Goal: Information Seeking & Learning: Learn about a topic

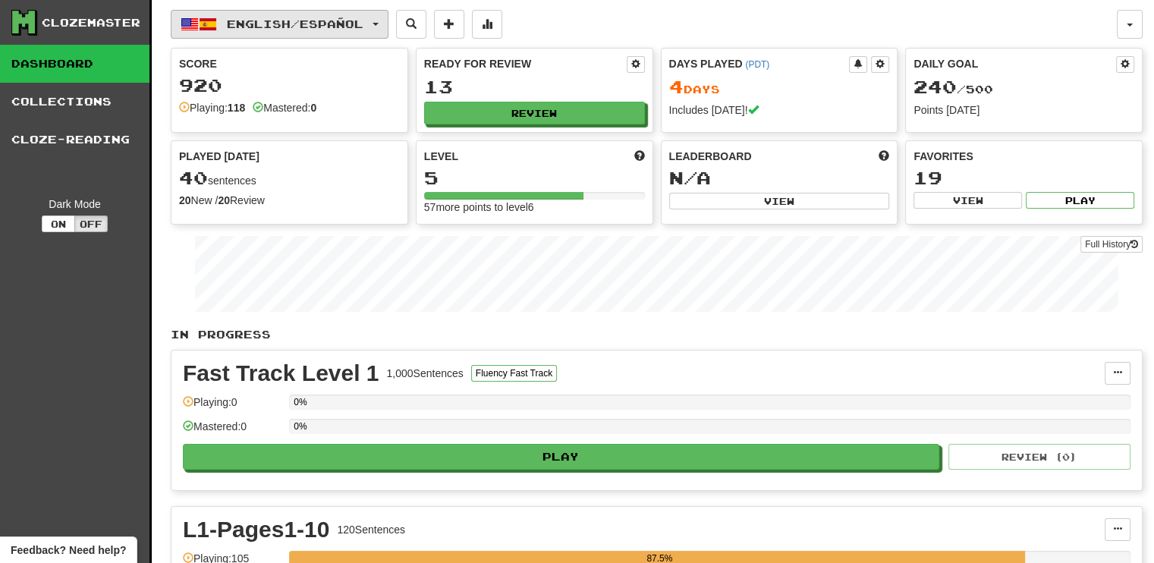
click at [388, 20] on button "English / Español" at bounding box center [280, 24] width 218 height 29
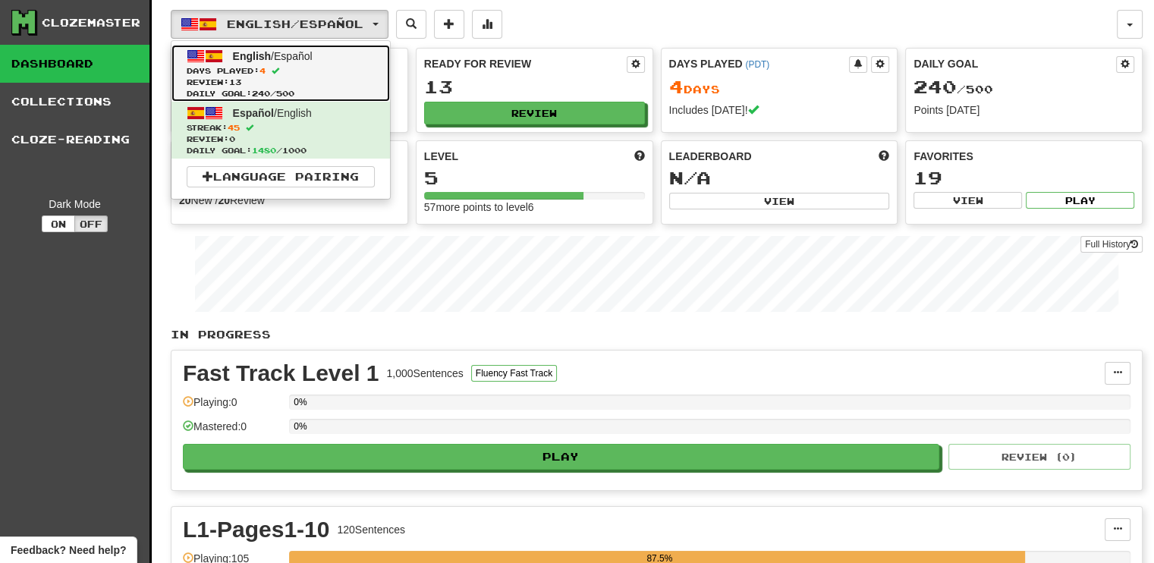
click at [254, 60] on span "English" at bounding box center [252, 56] width 39 height 12
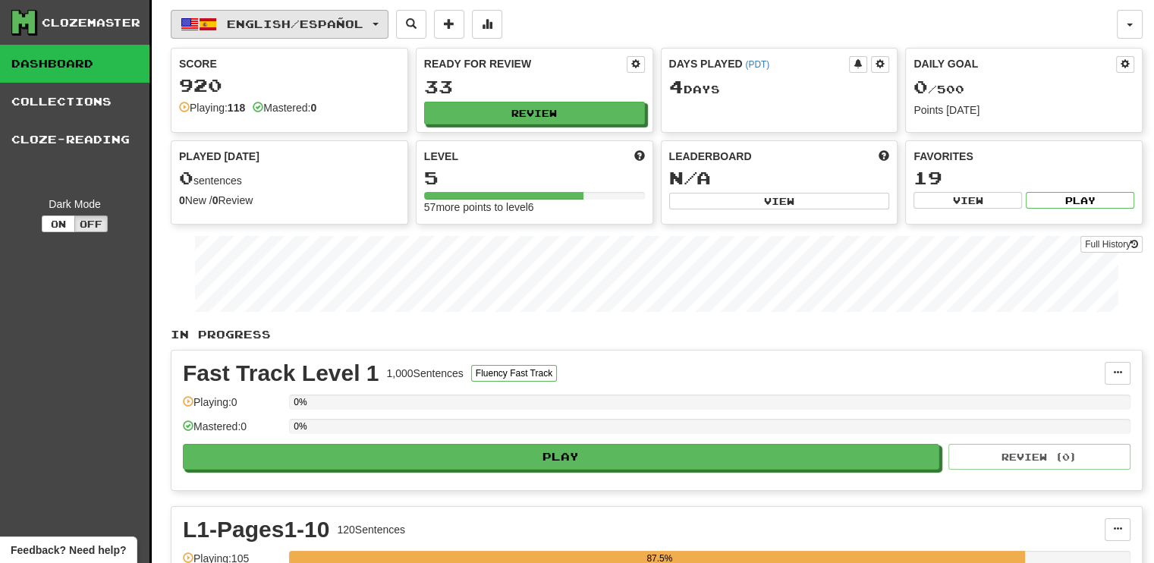
click at [382, 20] on button "English / Español" at bounding box center [280, 24] width 218 height 29
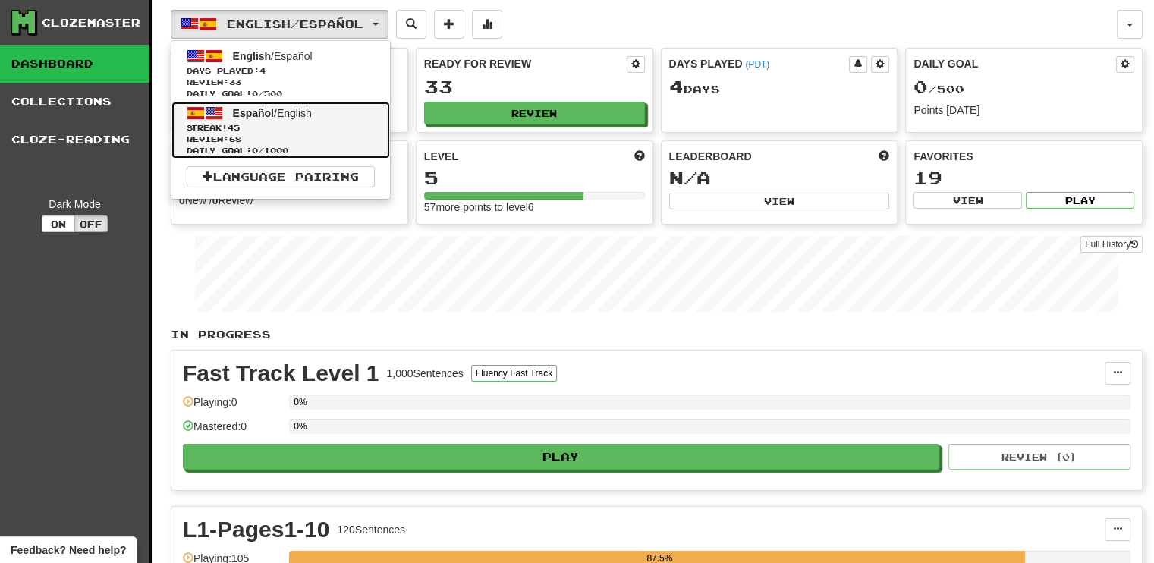
click at [285, 115] on span "Español / English" at bounding box center [272, 113] width 79 height 12
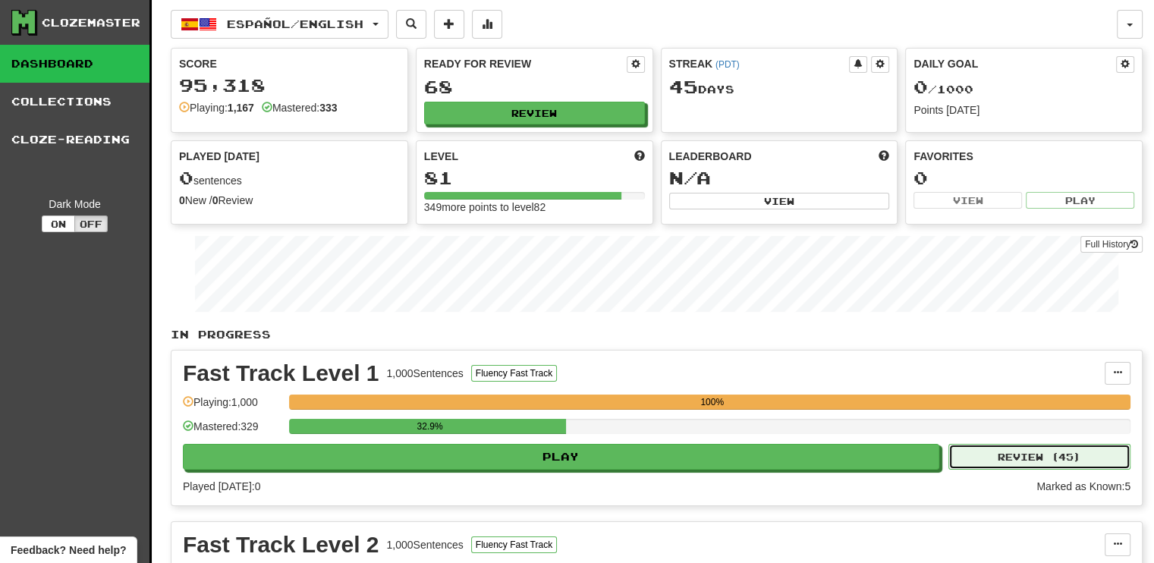
click at [1019, 460] on button "Review ( 45 )" at bounding box center [1039, 457] width 182 height 26
select select "**"
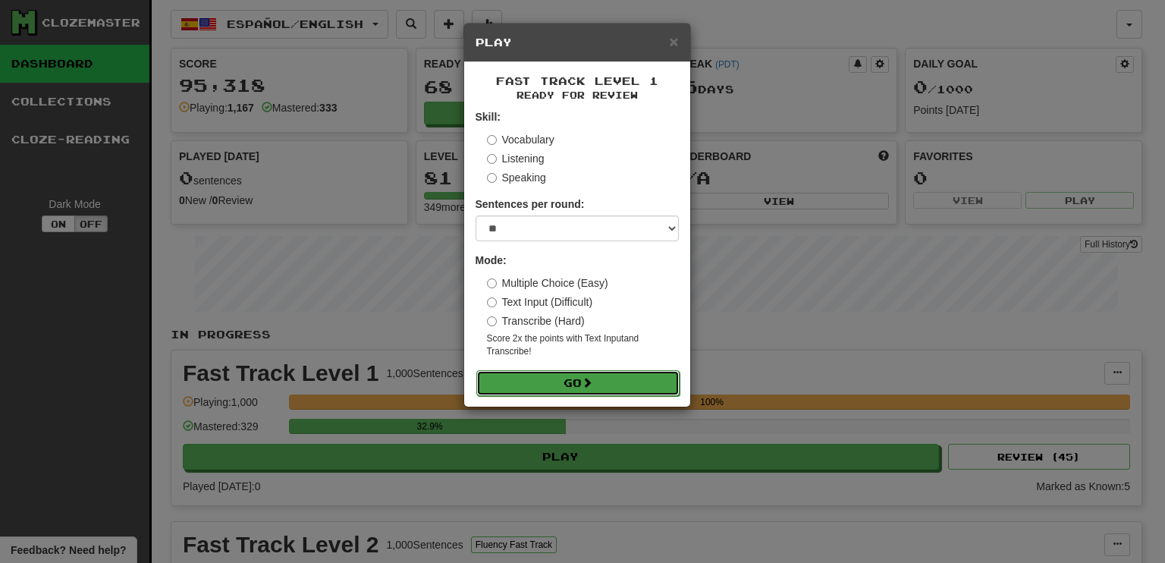
click at [555, 376] on button "Go" at bounding box center [577, 383] width 203 height 26
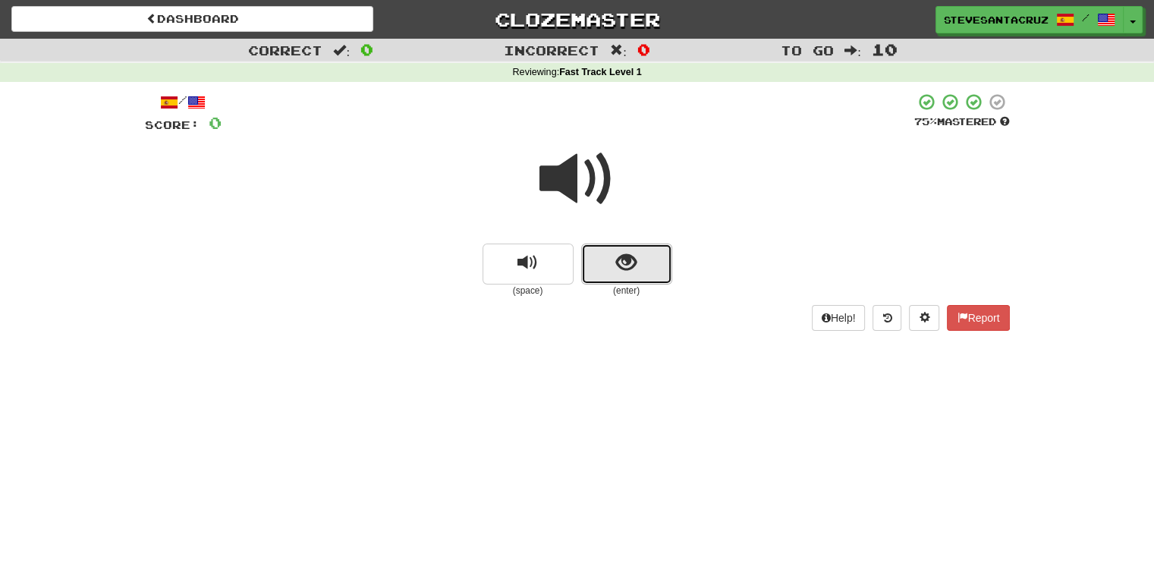
click at [643, 259] on button "show sentence" at bounding box center [626, 264] width 91 height 41
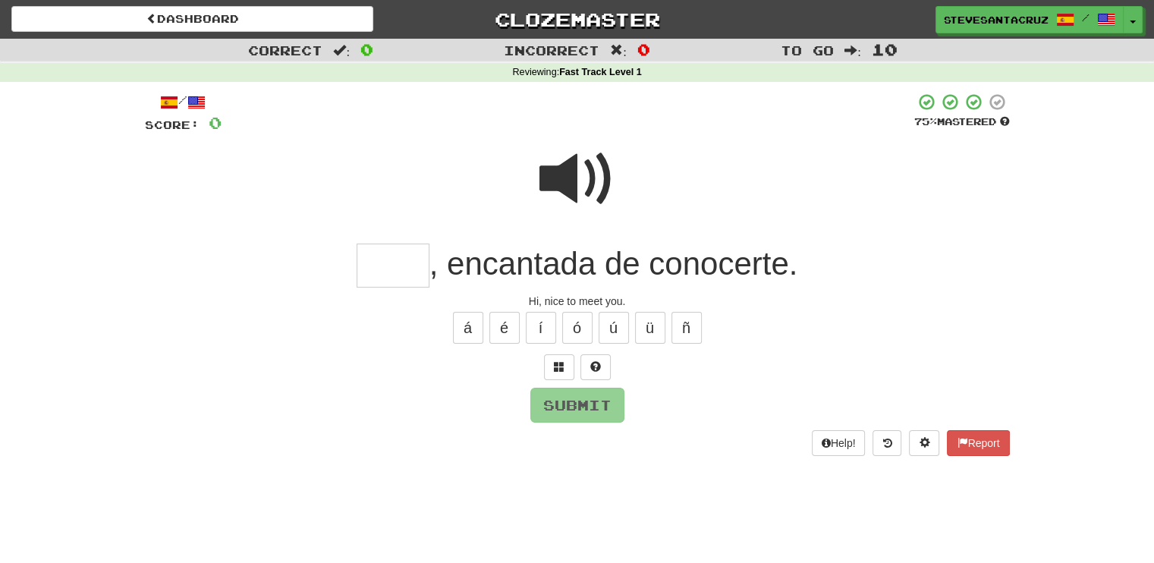
click at [370, 271] on input "text" at bounding box center [393, 266] width 73 height 45
type input "****"
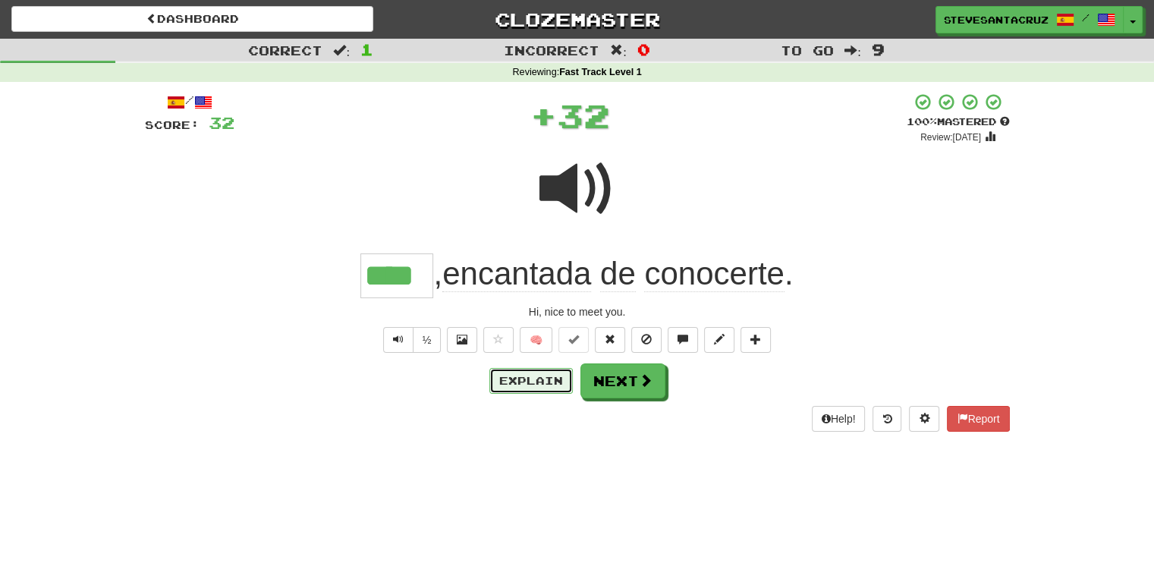
click at [539, 373] on button "Explain" at bounding box center [530, 381] width 83 height 26
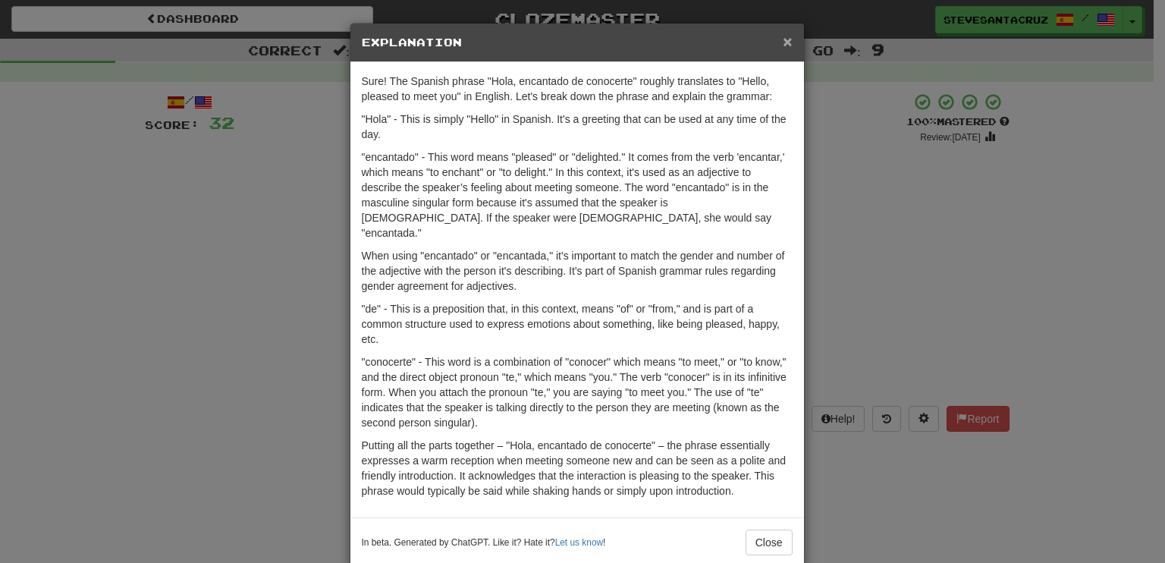
click at [783, 42] on span "×" at bounding box center [787, 41] width 9 height 17
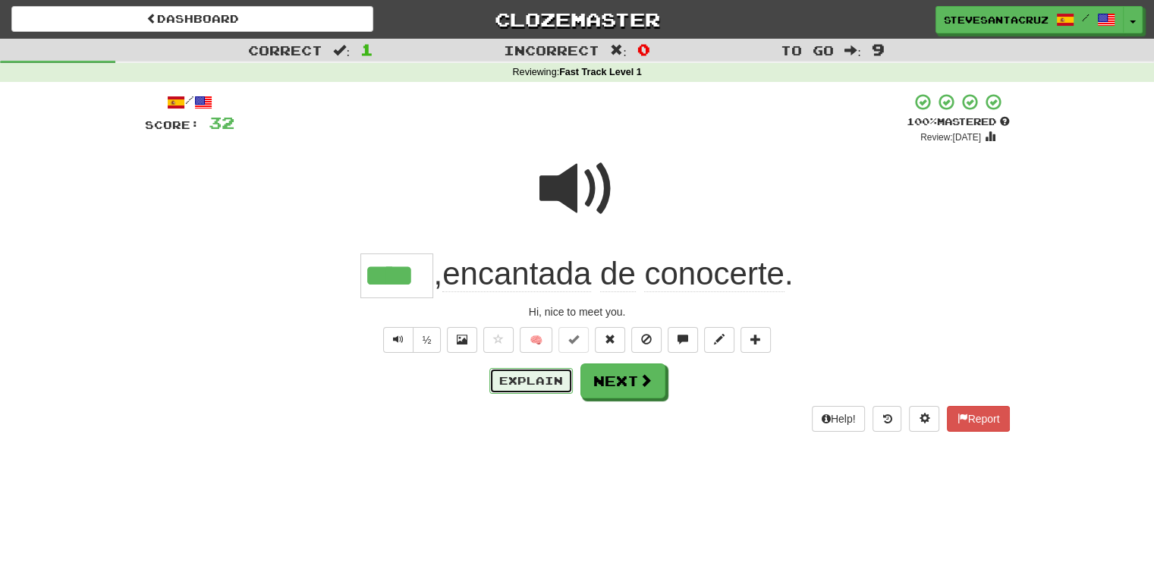
click at [513, 388] on button "Explain" at bounding box center [530, 381] width 83 height 26
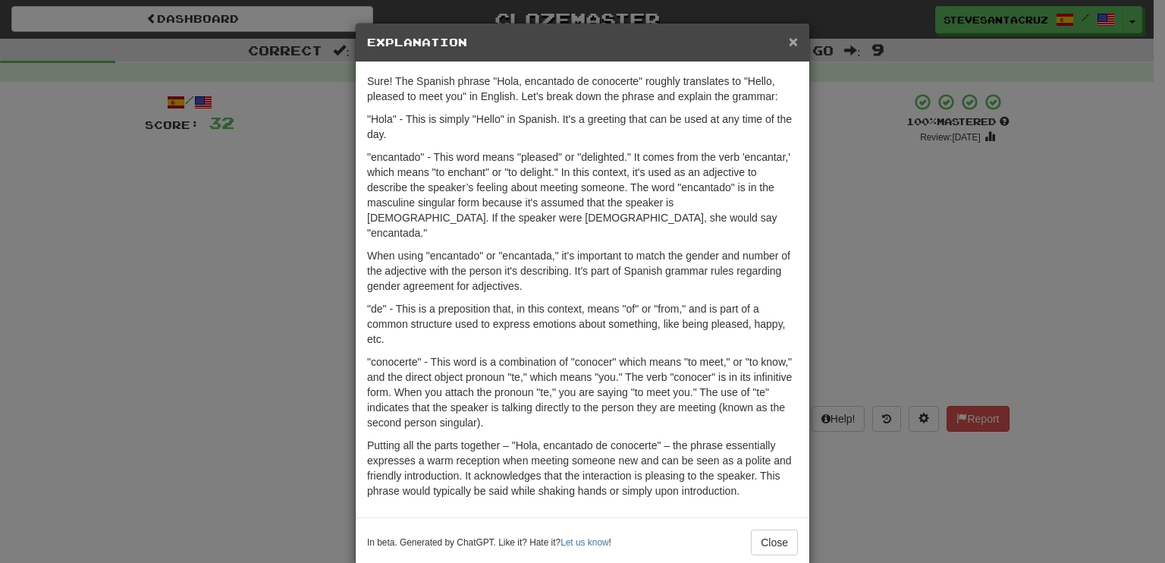
click at [789, 44] on span "×" at bounding box center [793, 41] width 9 height 17
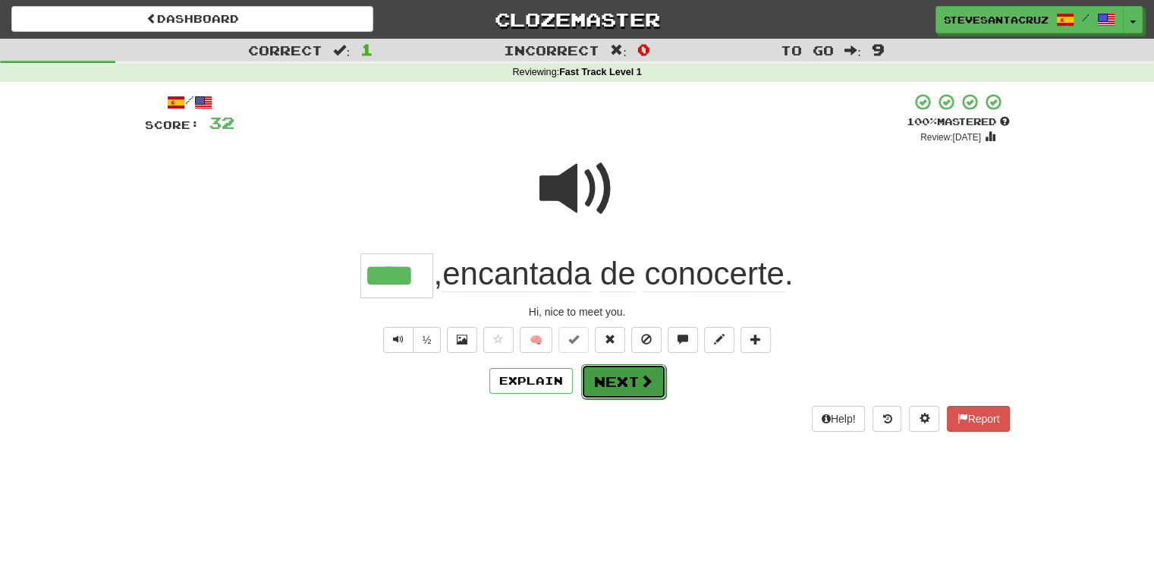
click at [633, 384] on button "Next" at bounding box center [623, 381] width 85 height 35
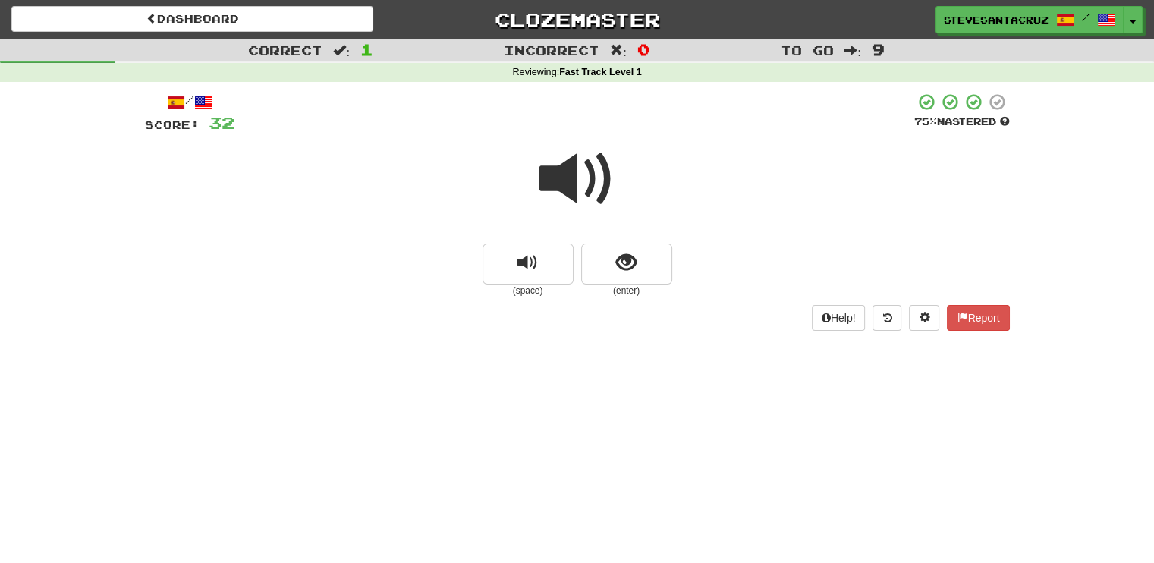
click at [565, 171] on span at bounding box center [577, 179] width 76 height 76
click at [618, 273] on span "show sentence" at bounding box center [626, 263] width 20 height 20
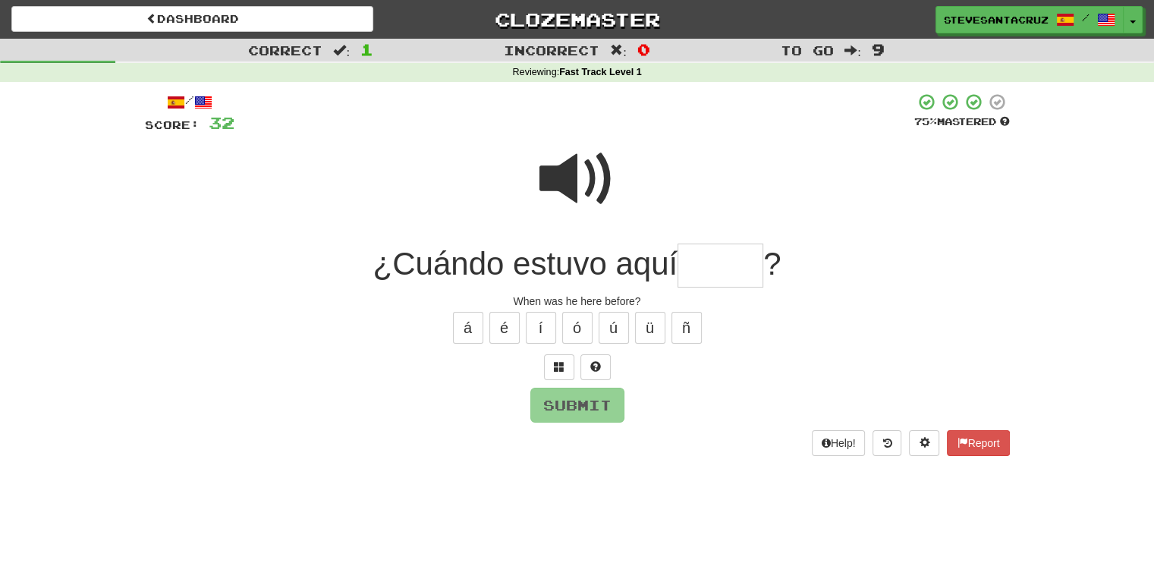
click at [676, 269] on span "¿Cuándo estuvo aquí" at bounding box center [525, 264] width 305 height 36
click at [727, 266] on input "text" at bounding box center [721, 266] width 86 height 45
type input "*****"
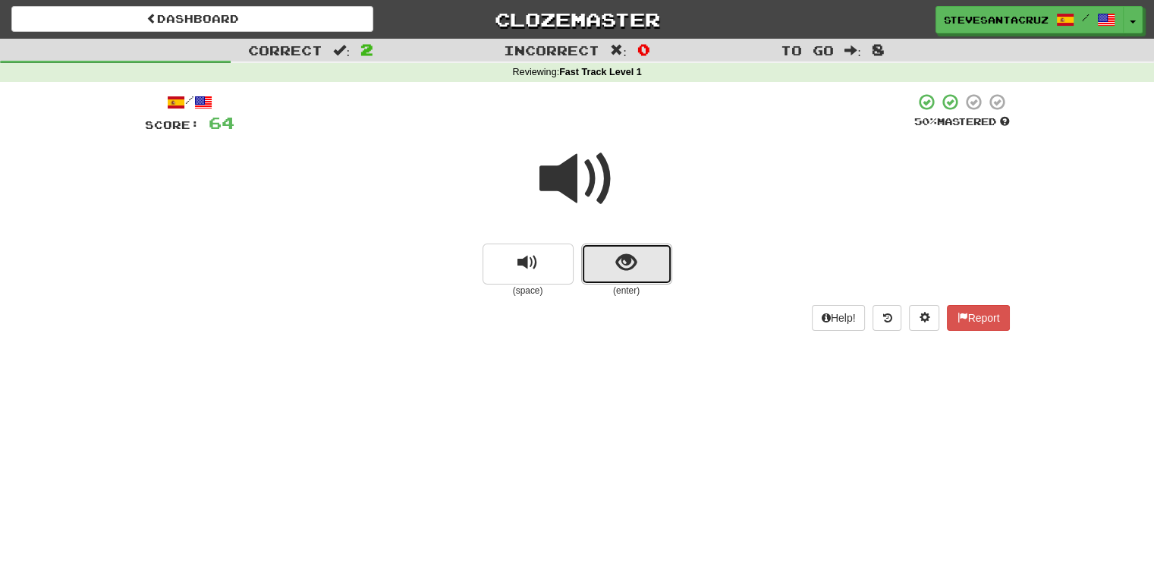
click at [610, 257] on button "show sentence" at bounding box center [626, 264] width 91 height 41
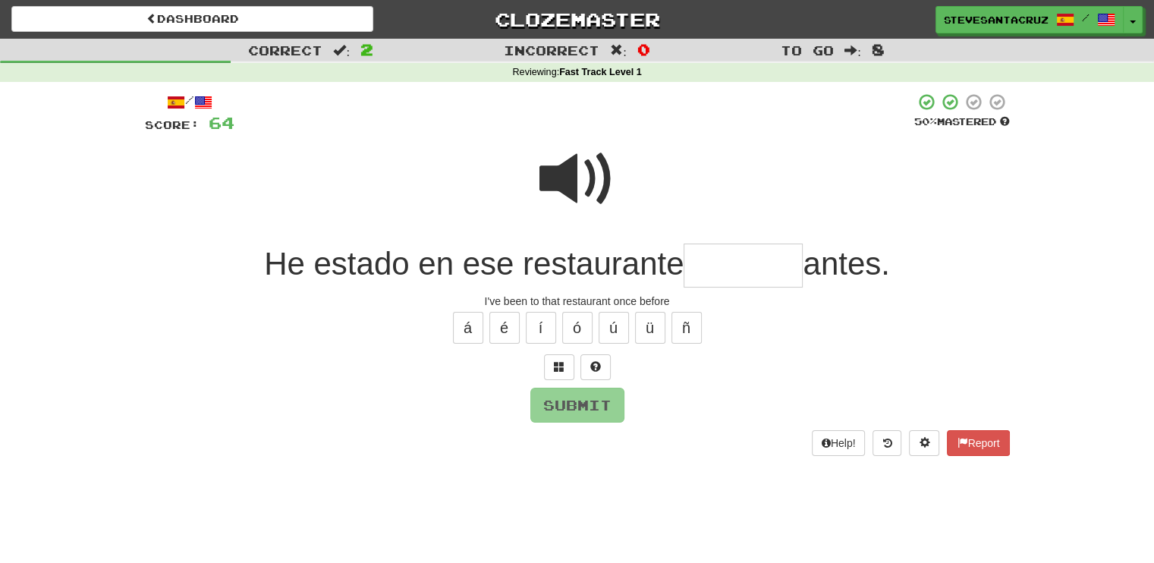
click at [744, 275] on input "text" at bounding box center [743, 266] width 119 height 45
type input "*******"
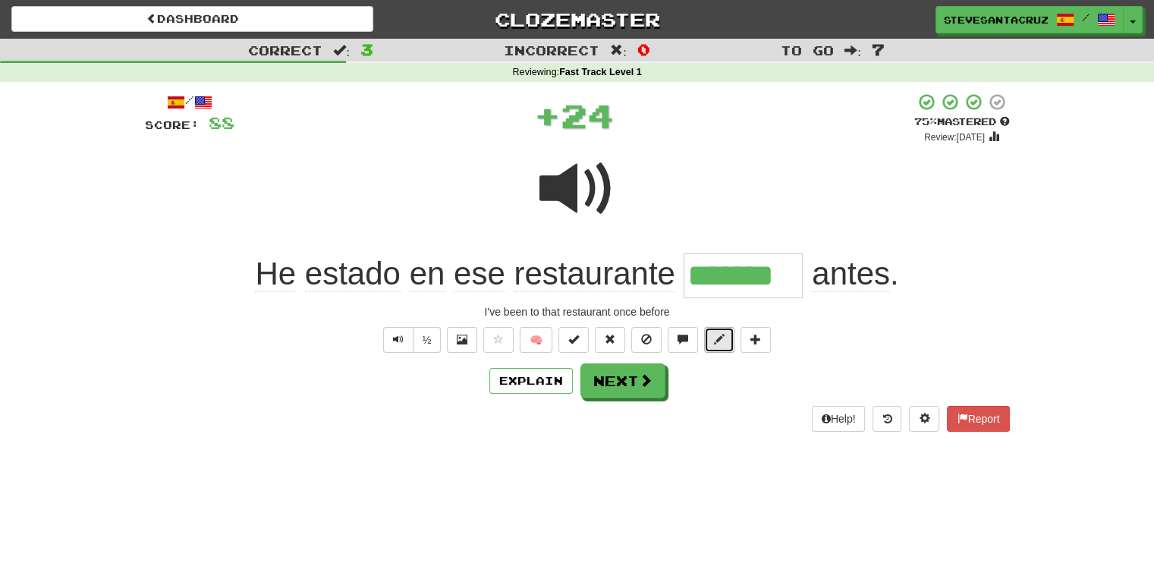
click at [719, 338] on span at bounding box center [719, 339] width 11 height 11
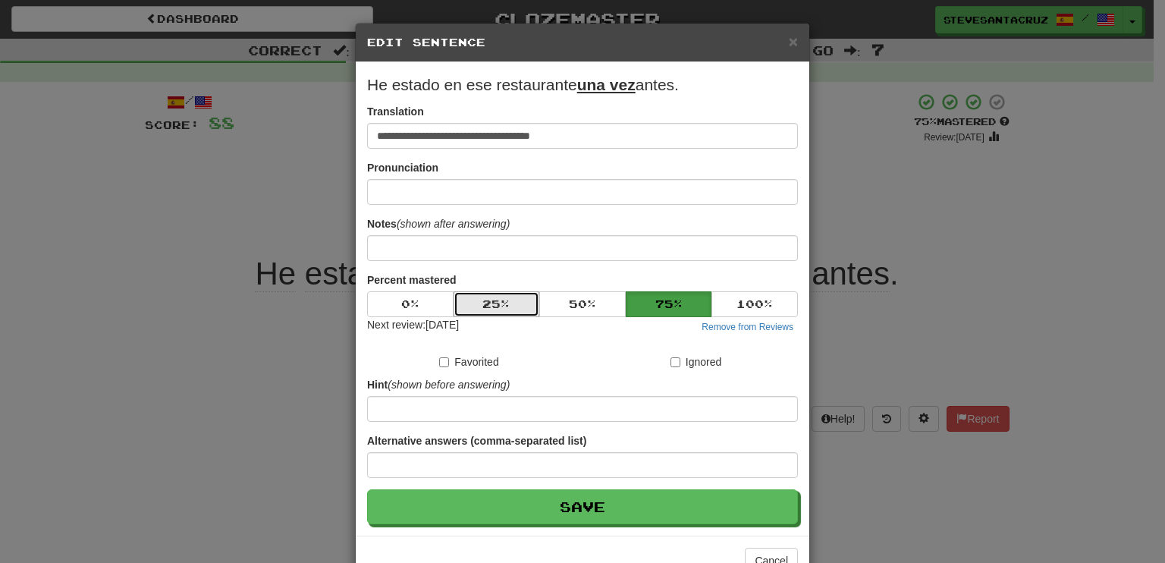
click at [519, 300] on button "25 %" at bounding box center [497, 304] width 86 height 26
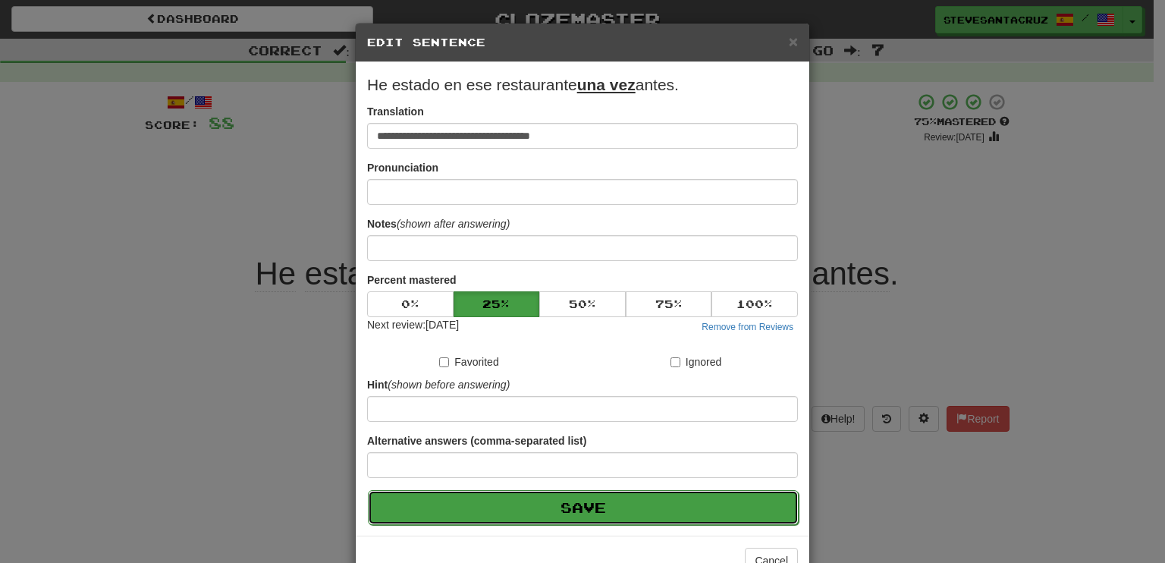
click at [586, 505] on button "Save" at bounding box center [583, 507] width 431 height 35
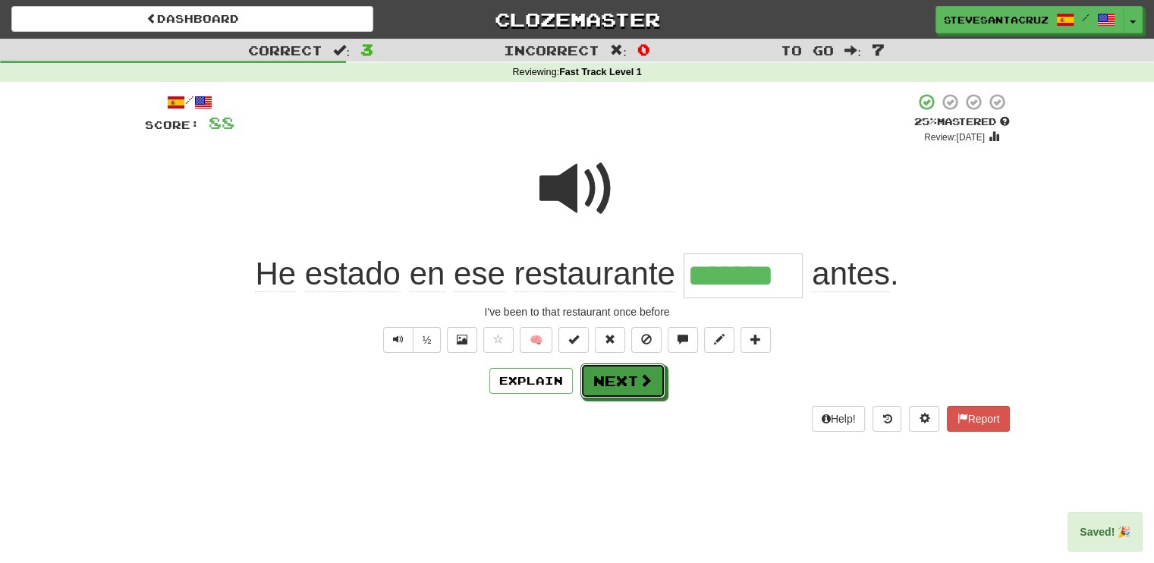
click at [636, 376] on button "Next" at bounding box center [622, 380] width 85 height 35
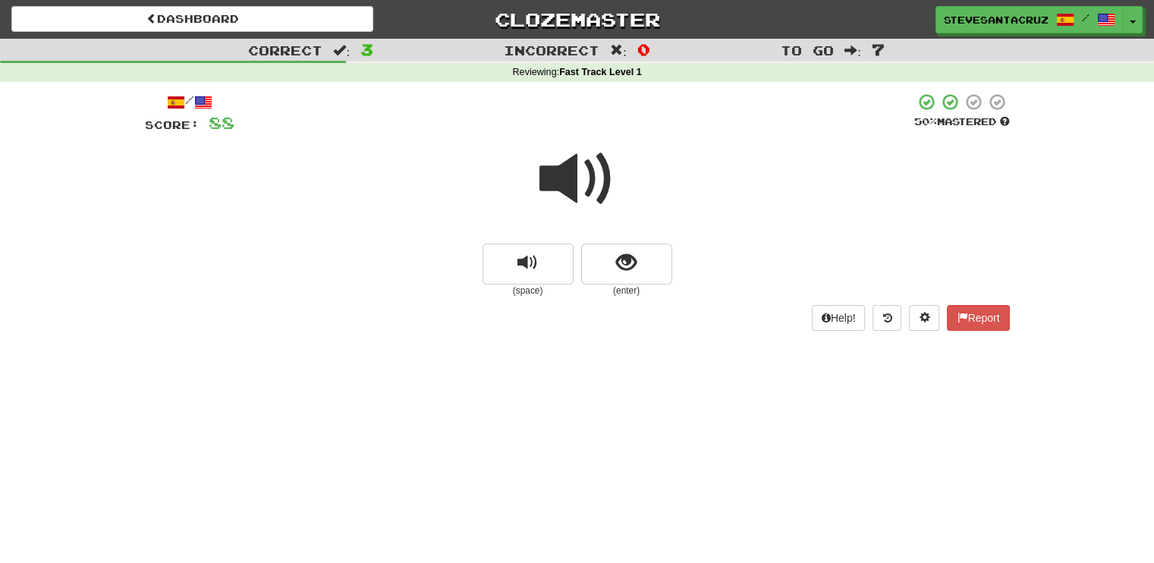
click at [573, 177] on span at bounding box center [577, 179] width 76 height 76
click at [571, 177] on span at bounding box center [577, 179] width 76 height 76
click at [623, 266] on span "show sentence" at bounding box center [626, 263] width 20 height 20
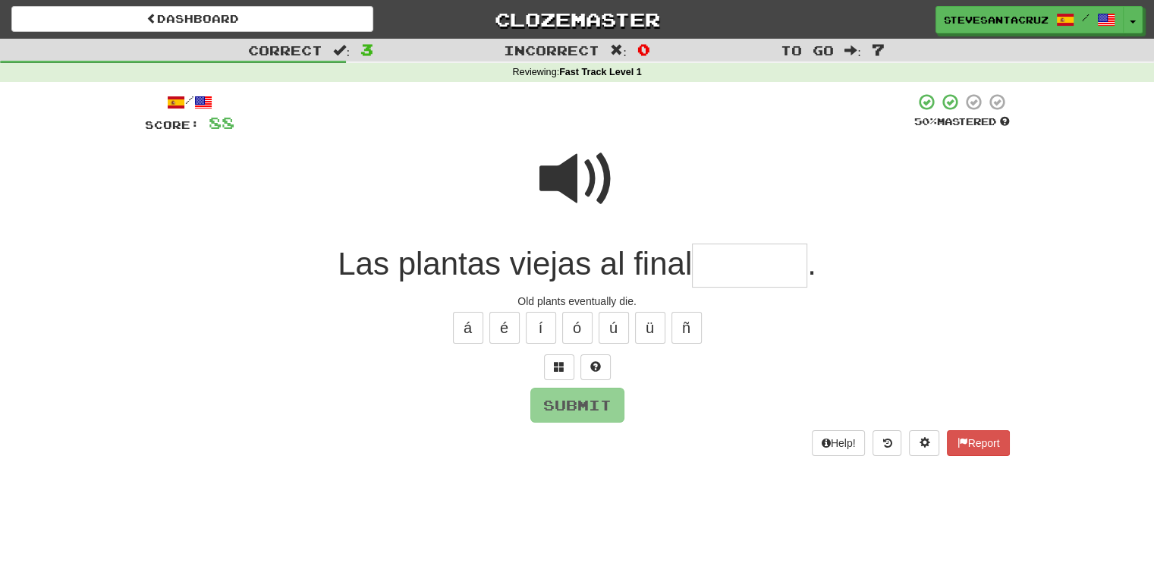
click at [768, 269] on input "text" at bounding box center [749, 266] width 115 height 45
type input "******"
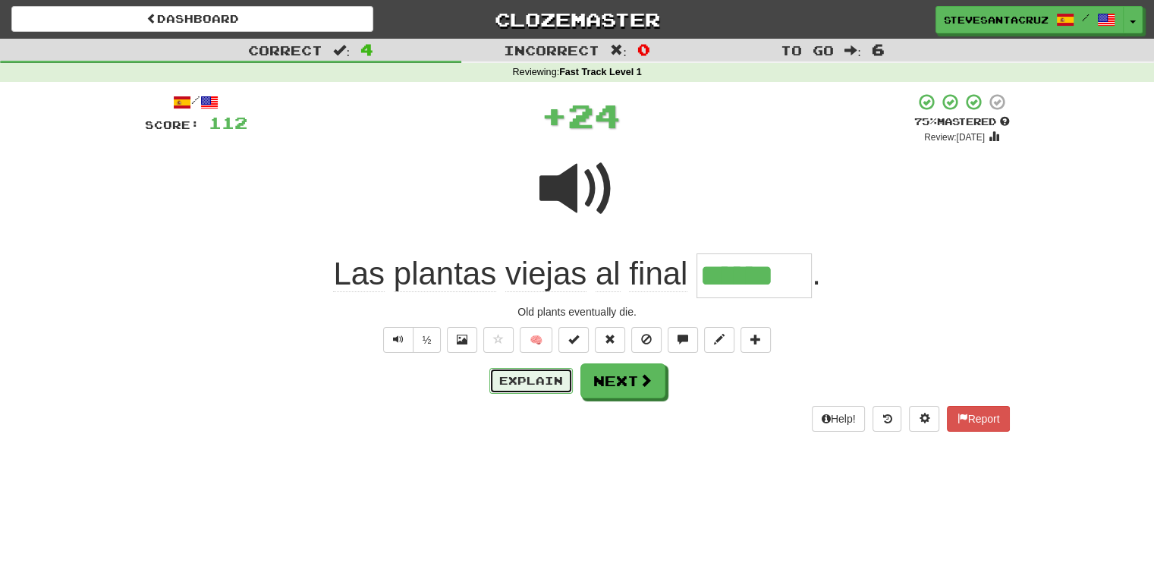
click at [528, 376] on button "Explain" at bounding box center [530, 381] width 83 height 26
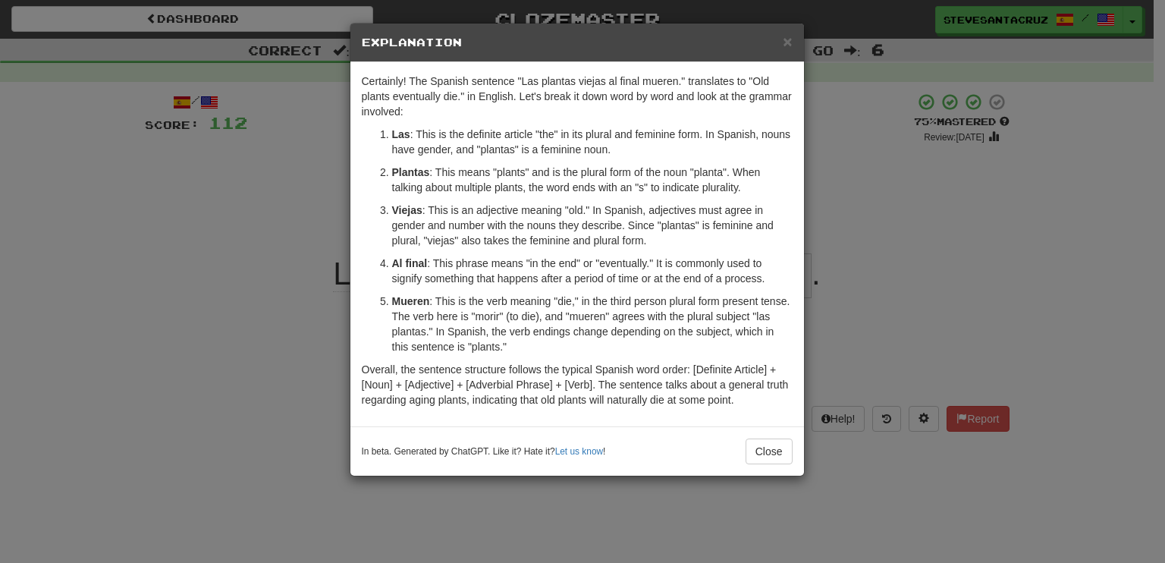
click at [506, 351] on p "Mueren : This is the verb meaning "die," in the third person plural form presen…" at bounding box center [592, 324] width 401 height 61
click at [789, 40] on span "×" at bounding box center [787, 41] width 9 height 17
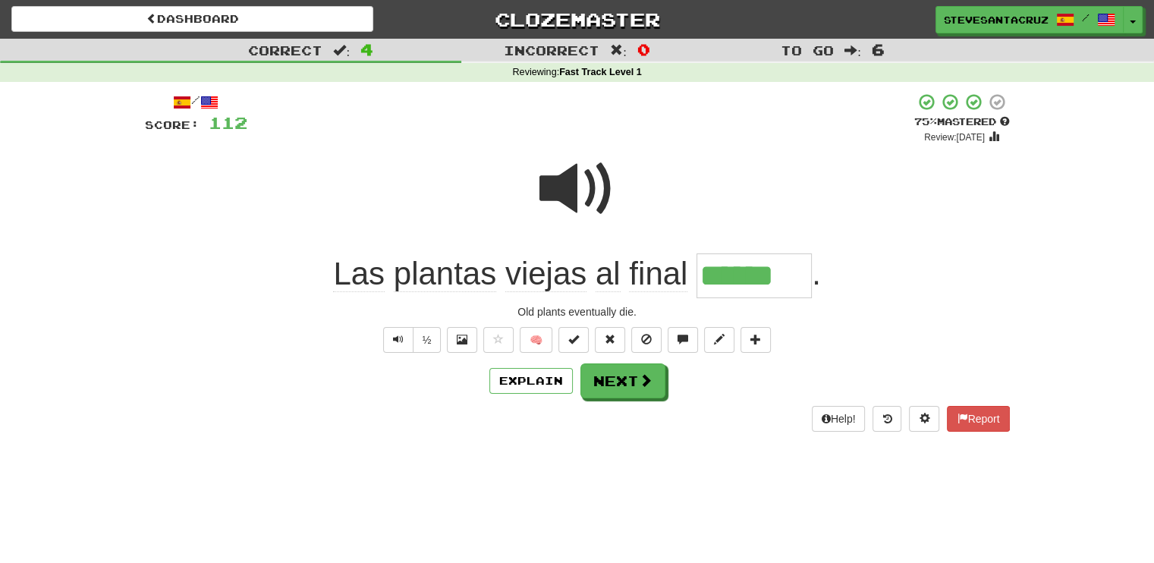
click at [752, 273] on input "******" at bounding box center [753, 275] width 115 height 45
click at [751, 275] on input "******" at bounding box center [753, 275] width 115 height 45
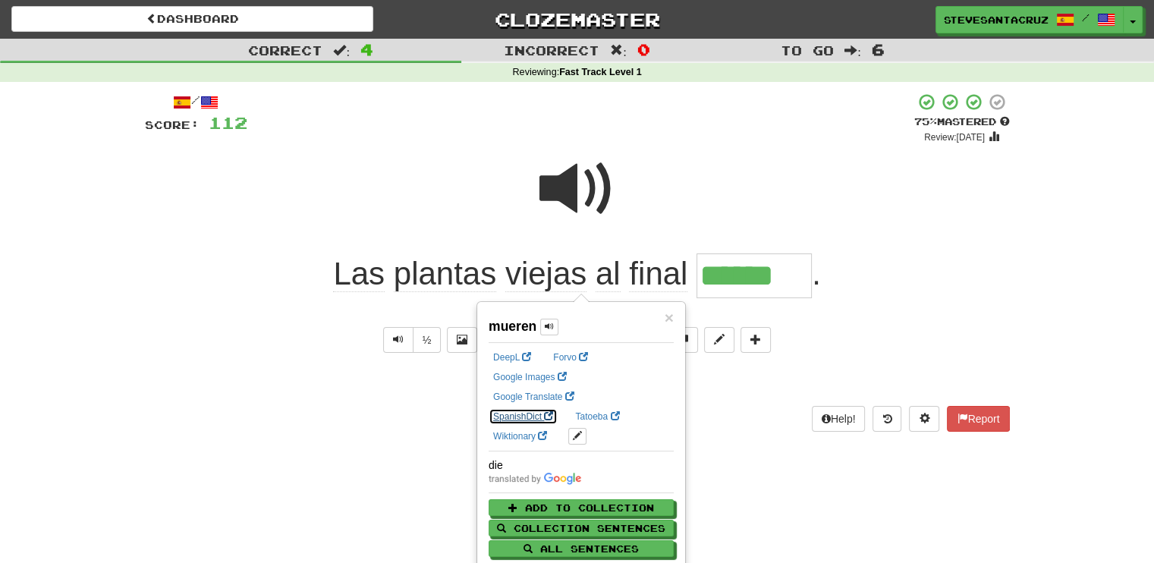
click at [558, 408] on link "SpanishDict" at bounding box center [523, 416] width 69 height 17
click at [167, 366] on div "Explain Next" at bounding box center [577, 380] width 865 height 35
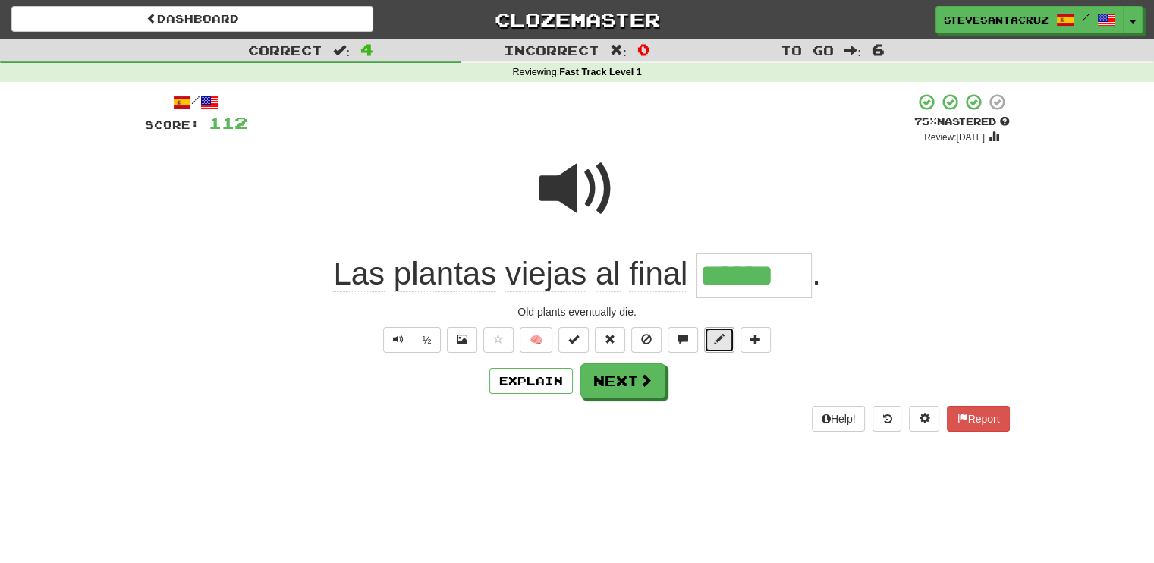
click at [728, 333] on button at bounding box center [719, 340] width 30 height 26
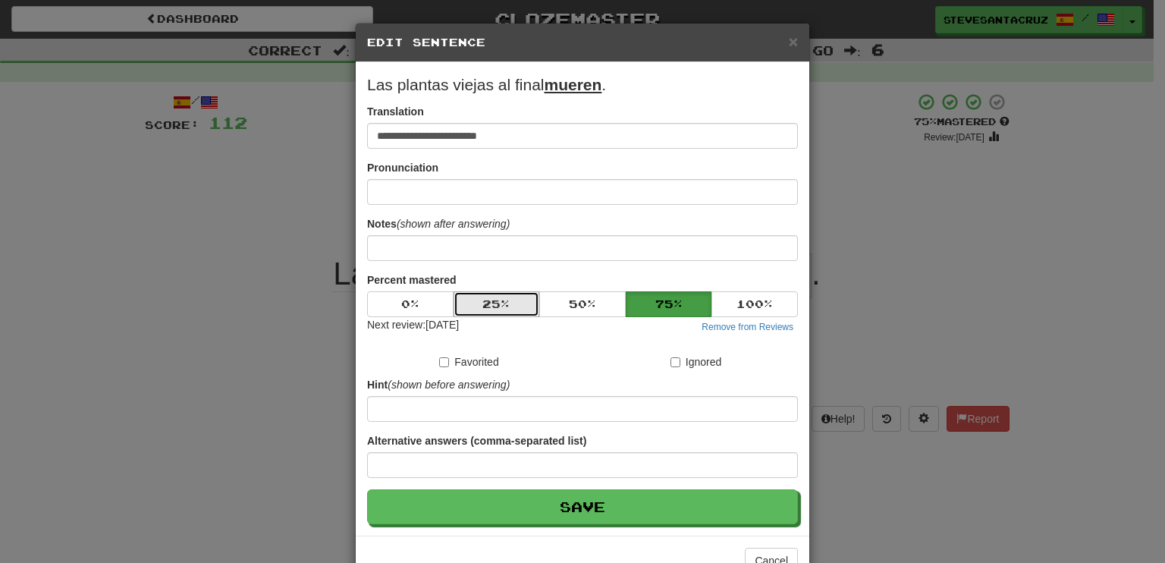
click at [503, 303] on button "25 %" at bounding box center [497, 304] width 86 height 26
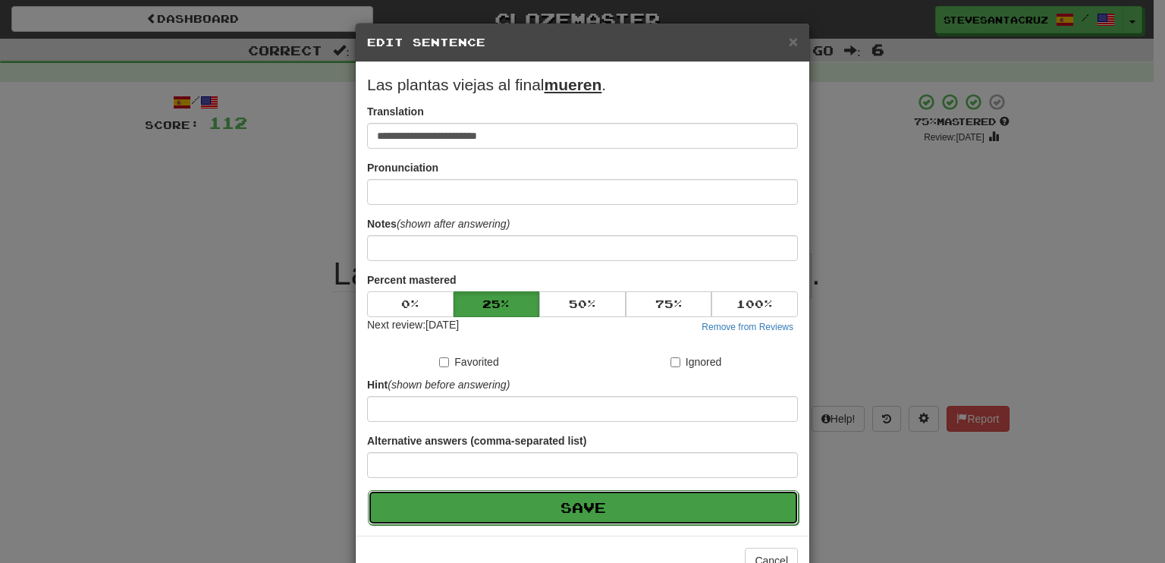
click at [543, 506] on button "Save" at bounding box center [583, 507] width 431 height 35
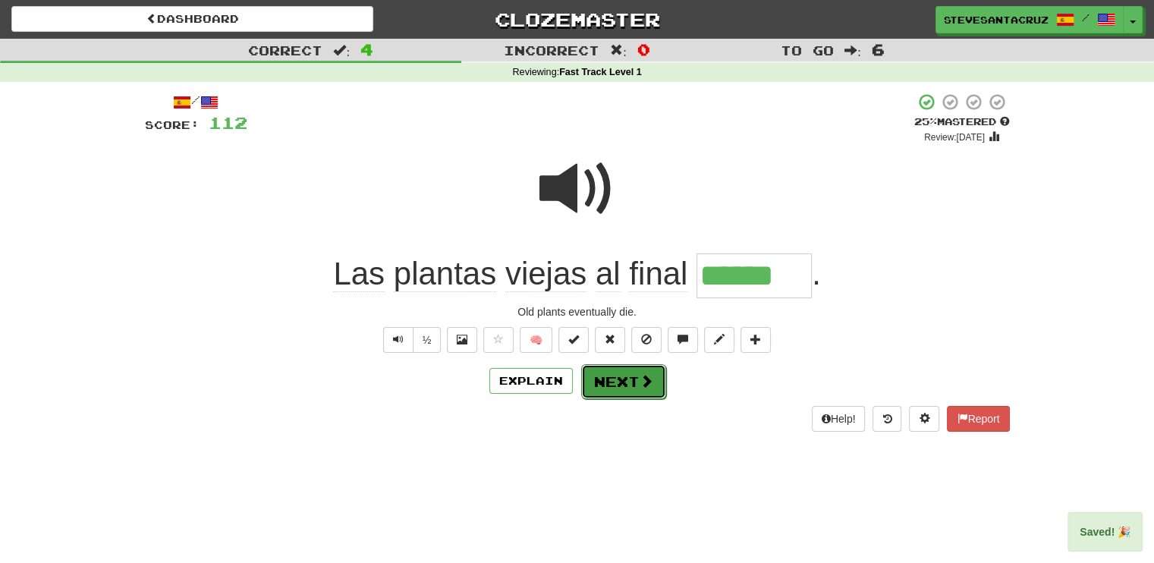
click at [596, 385] on button "Next" at bounding box center [623, 381] width 85 height 35
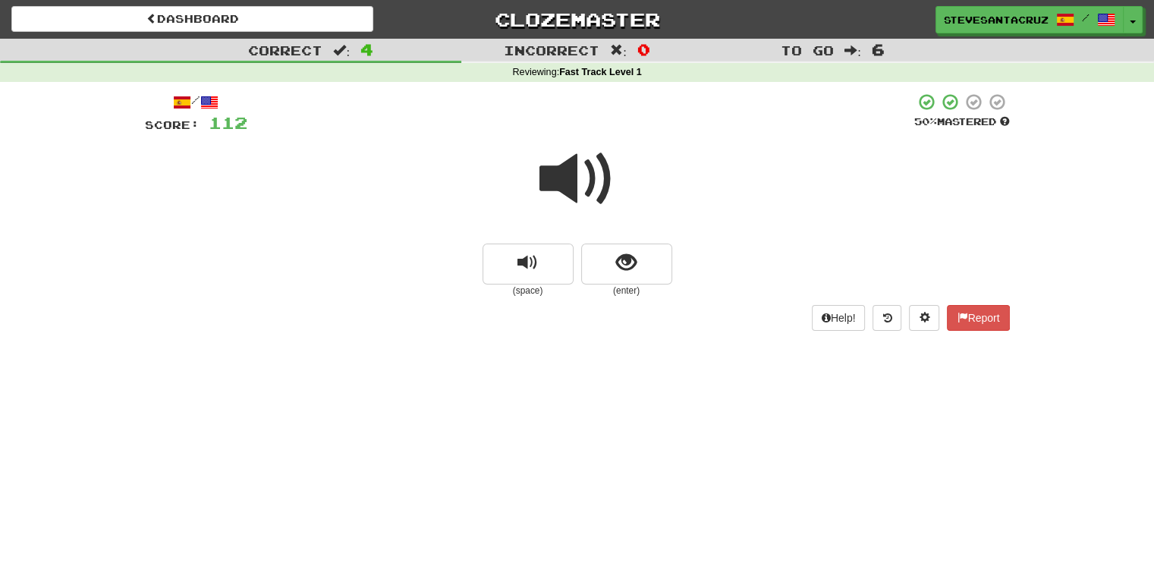
click at [582, 157] on span at bounding box center [577, 179] width 76 height 76
click at [558, 175] on span at bounding box center [577, 179] width 76 height 76
click at [634, 275] on button "show sentence" at bounding box center [626, 264] width 91 height 41
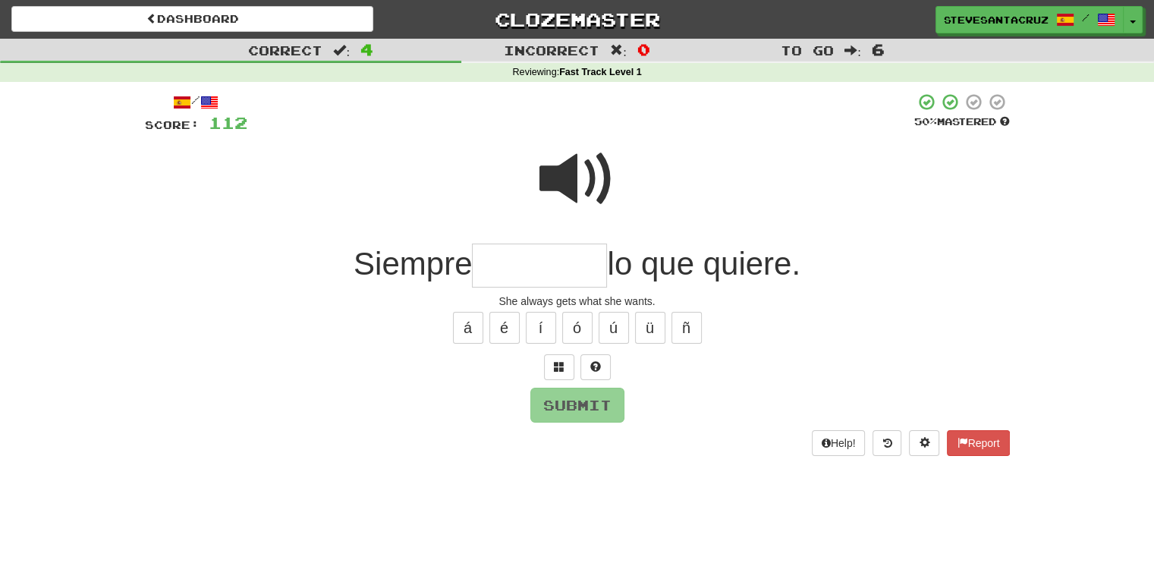
click at [504, 275] on input "text" at bounding box center [539, 266] width 135 height 45
type input "********"
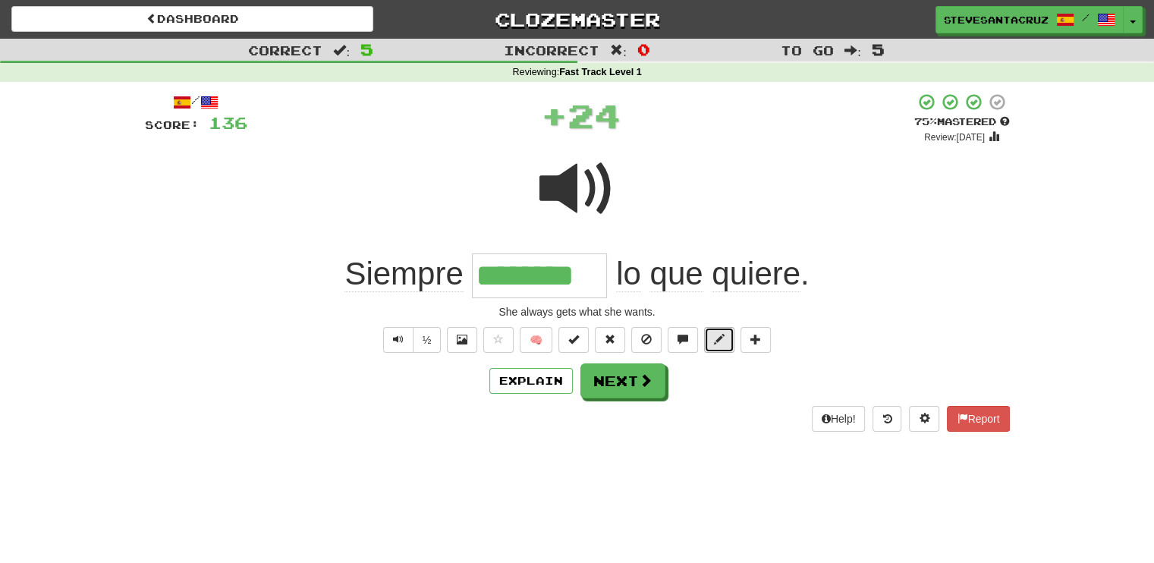
click at [717, 347] on button at bounding box center [719, 340] width 30 height 26
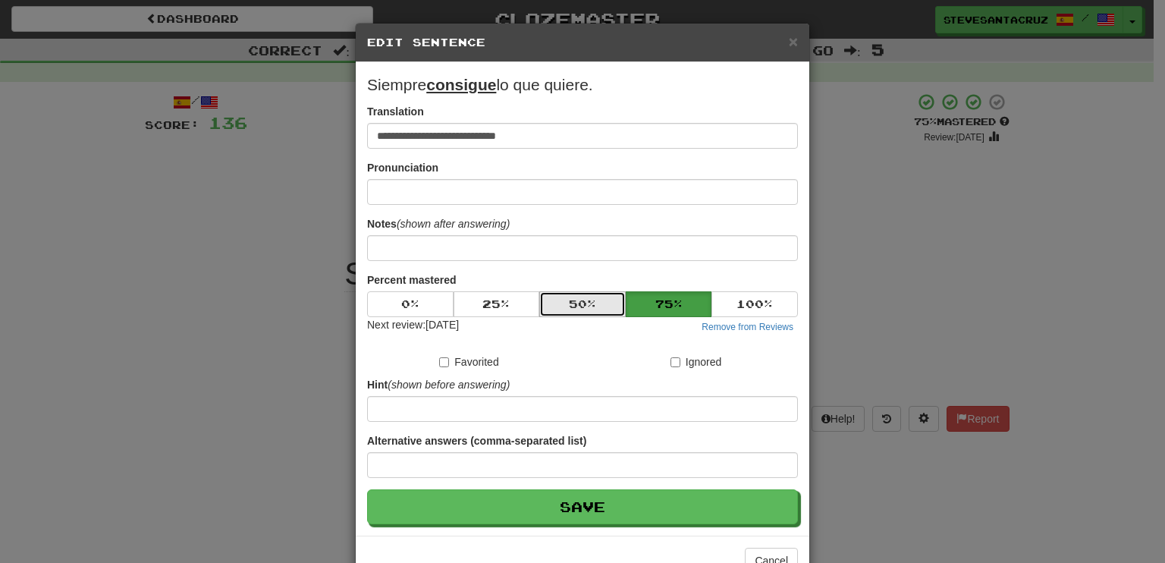
click at [580, 303] on button "50 %" at bounding box center [582, 304] width 86 height 26
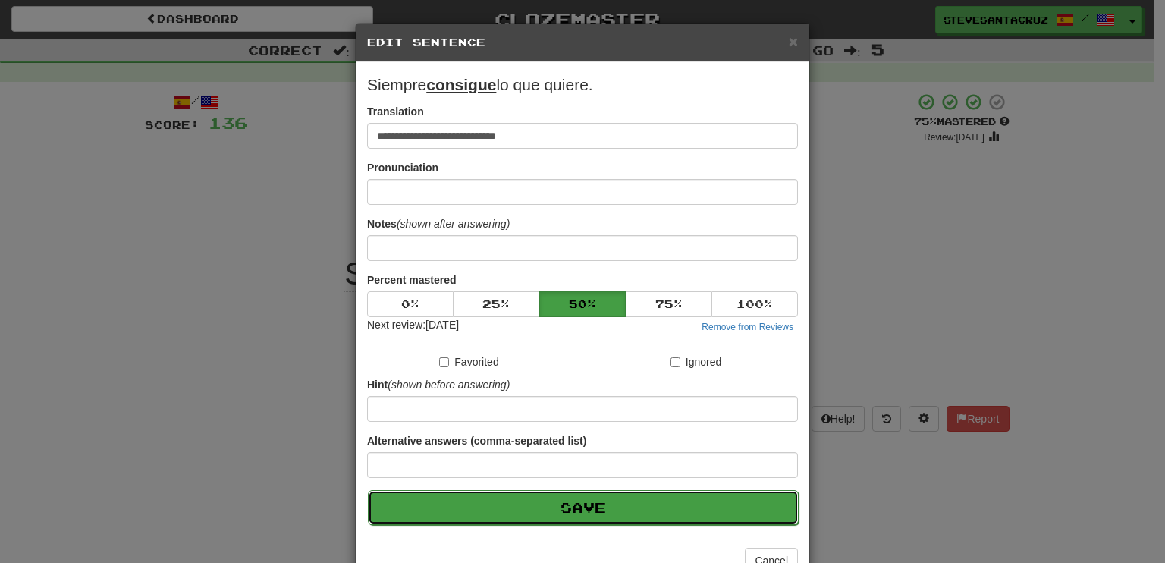
click at [572, 498] on button "Save" at bounding box center [583, 507] width 431 height 35
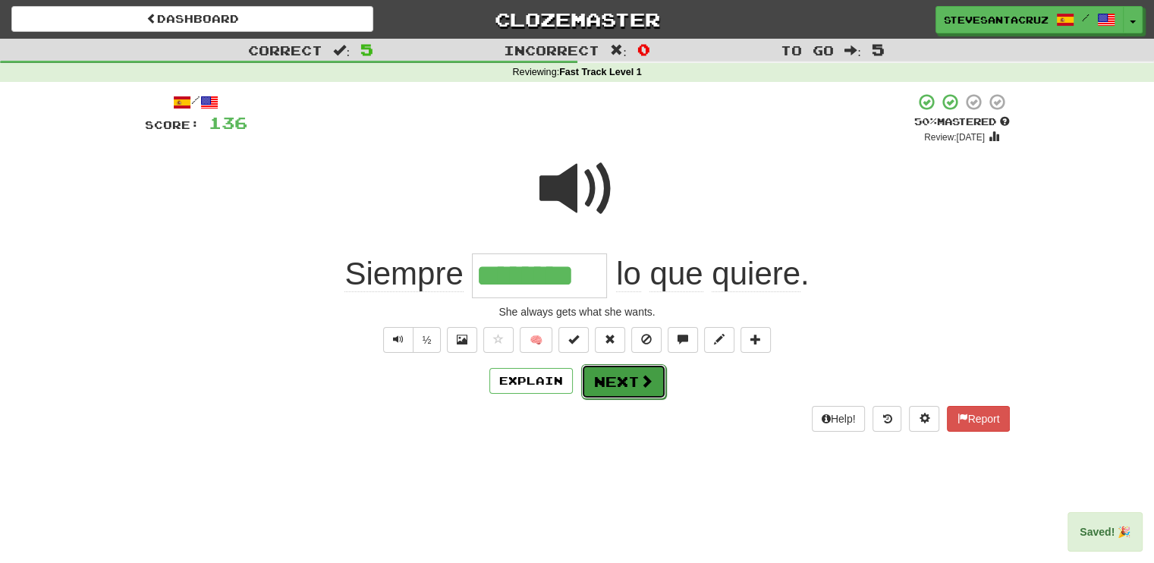
click at [634, 388] on button "Next" at bounding box center [623, 381] width 85 height 35
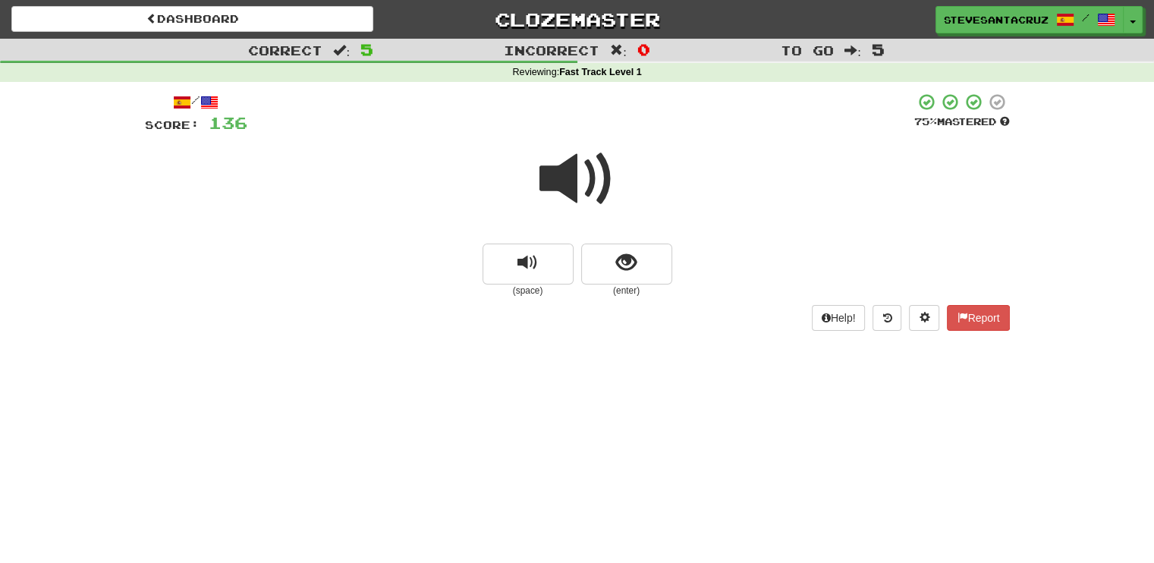
click at [577, 163] on span at bounding box center [577, 179] width 76 height 76
click at [609, 259] on button "show sentence" at bounding box center [626, 264] width 91 height 41
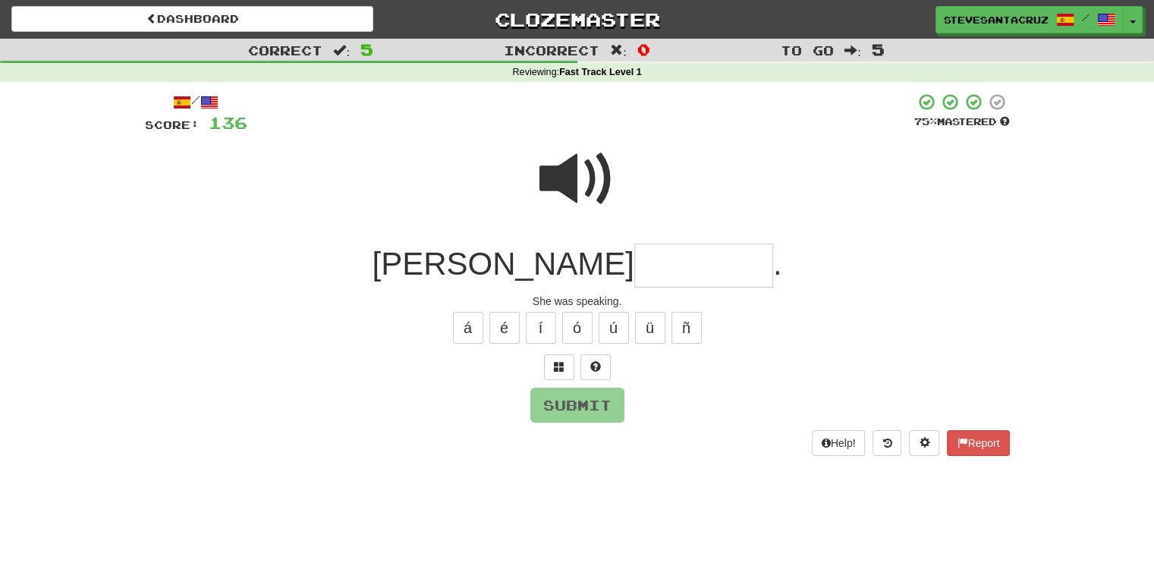
click at [634, 259] on input "text" at bounding box center [703, 266] width 139 height 45
type input "********"
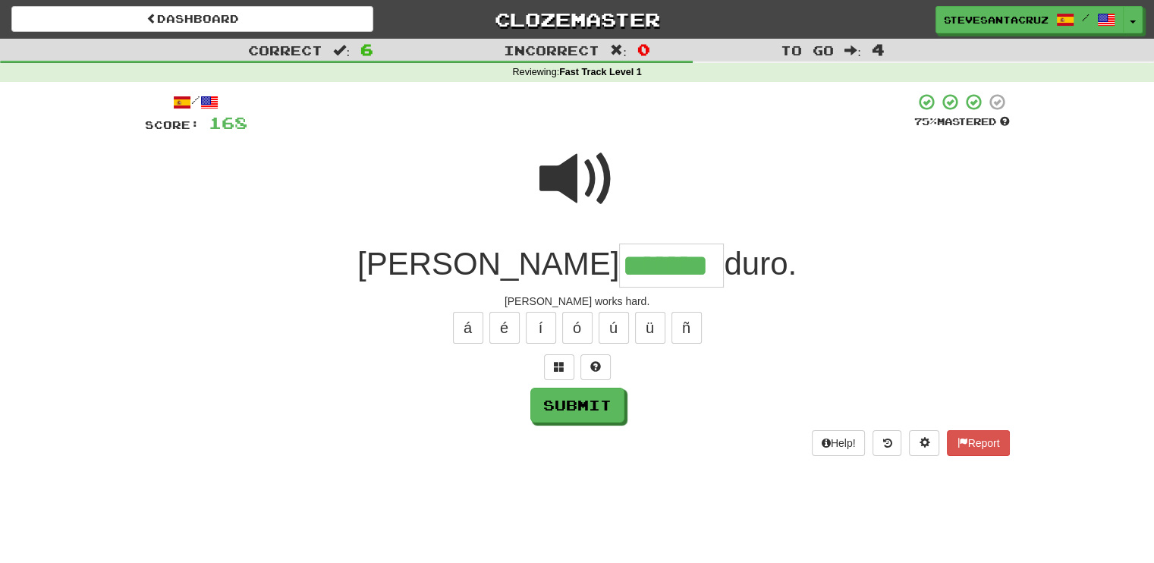
type input "*******"
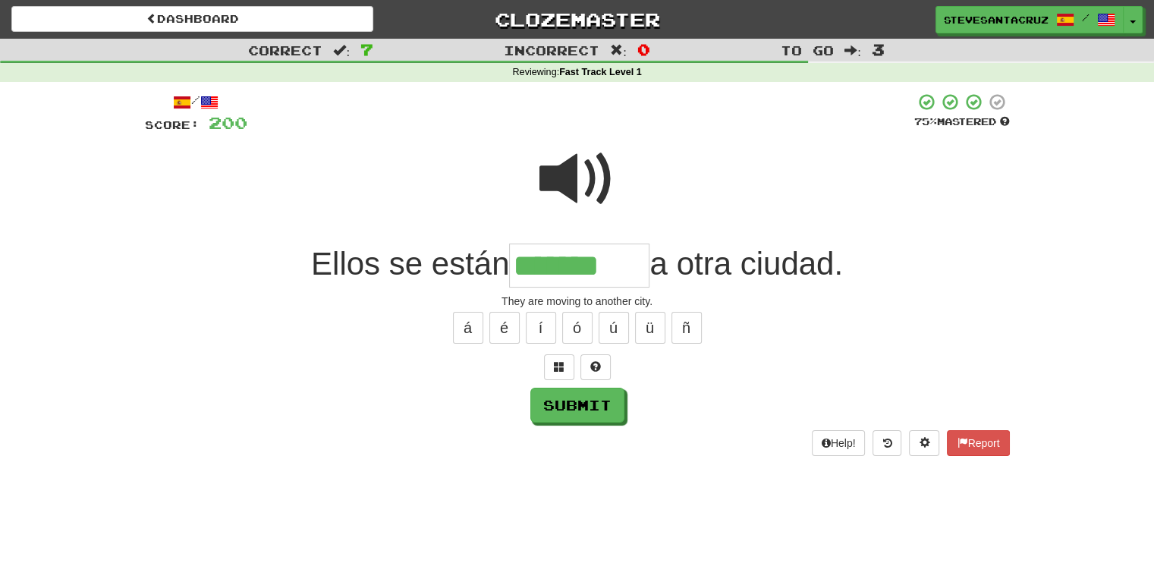
type input "*******"
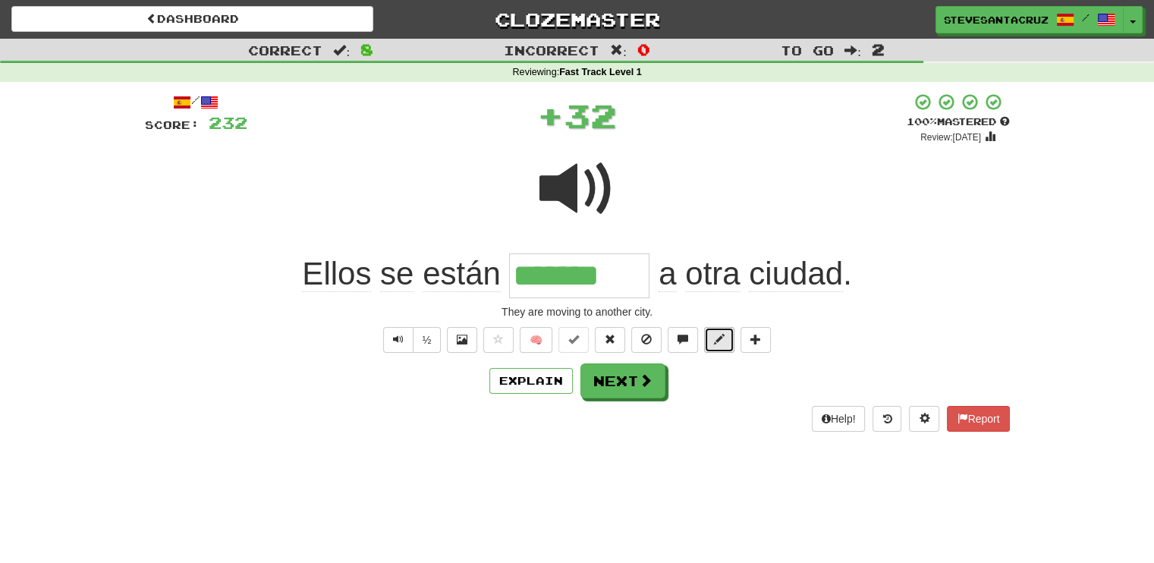
click at [722, 337] on span at bounding box center [719, 339] width 11 height 11
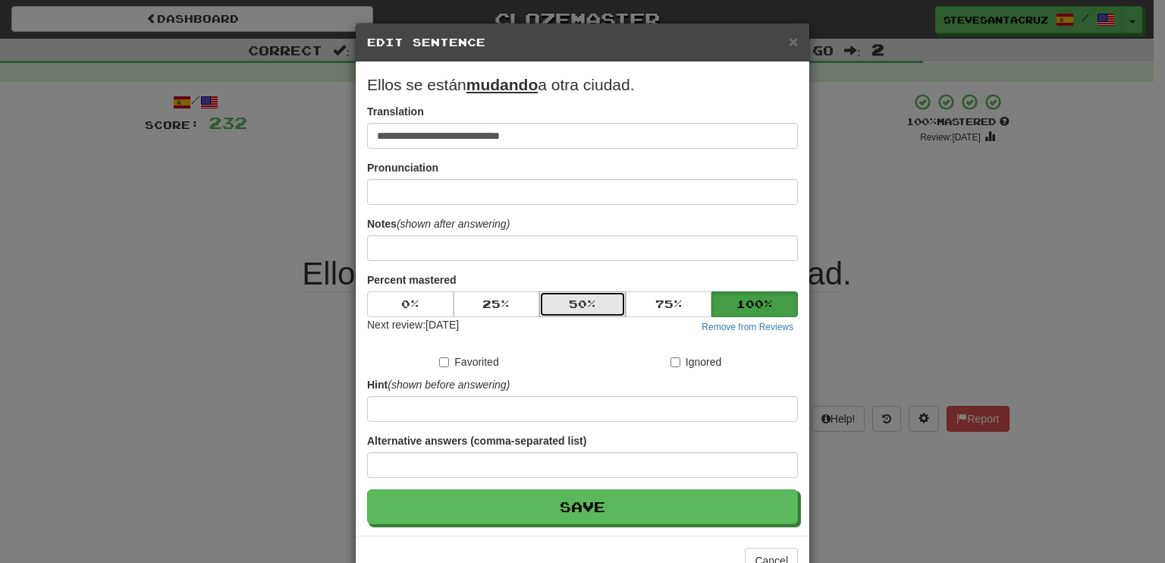
click at [557, 306] on button "50 %" at bounding box center [582, 304] width 86 height 26
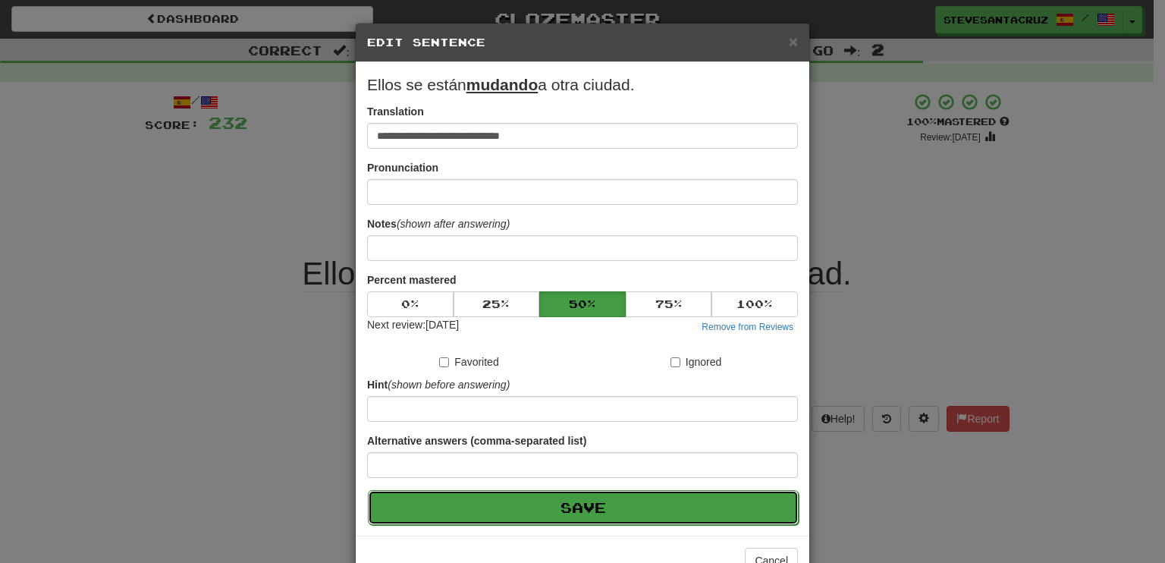
click at [571, 511] on button "Save" at bounding box center [583, 507] width 431 height 35
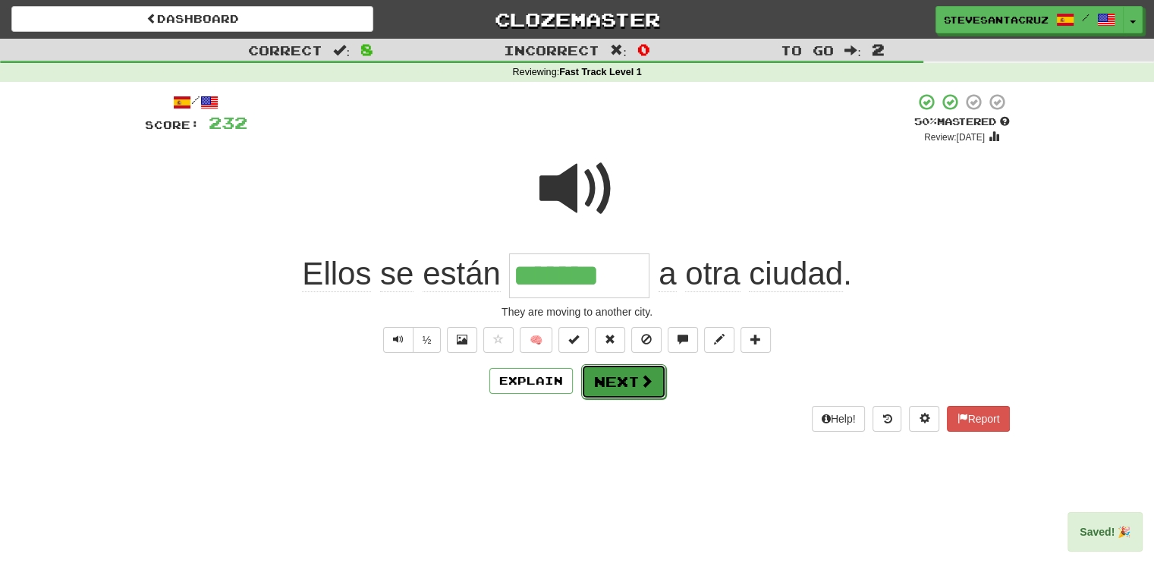
click at [621, 383] on button "Next" at bounding box center [623, 381] width 85 height 35
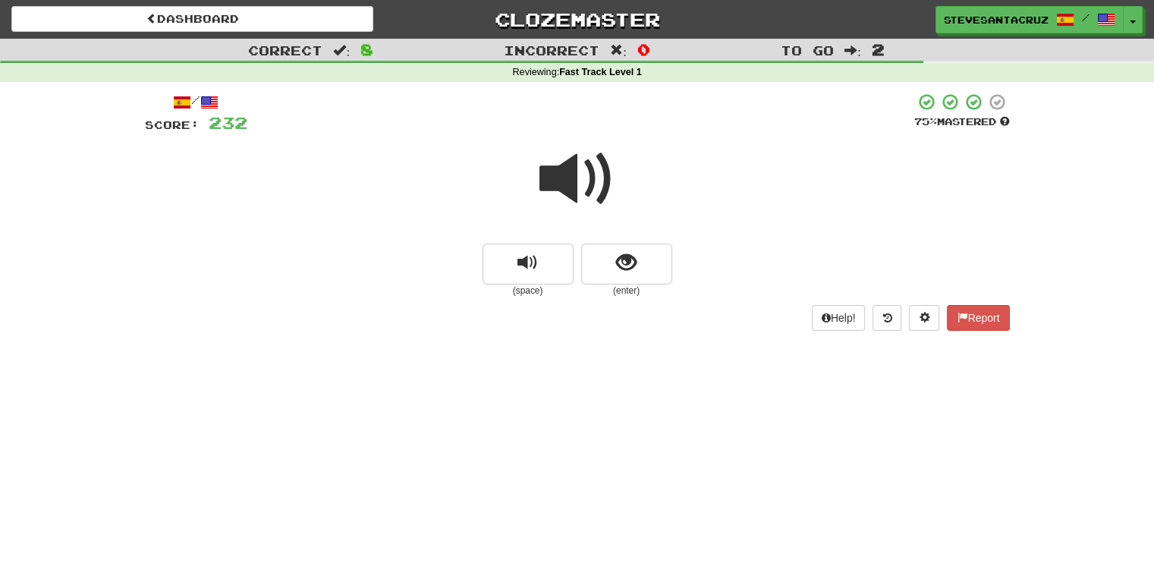
click at [567, 172] on span at bounding box center [577, 179] width 76 height 76
click at [629, 269] on span "show sentence" at bounding box center [626, 263] width 20 height 20
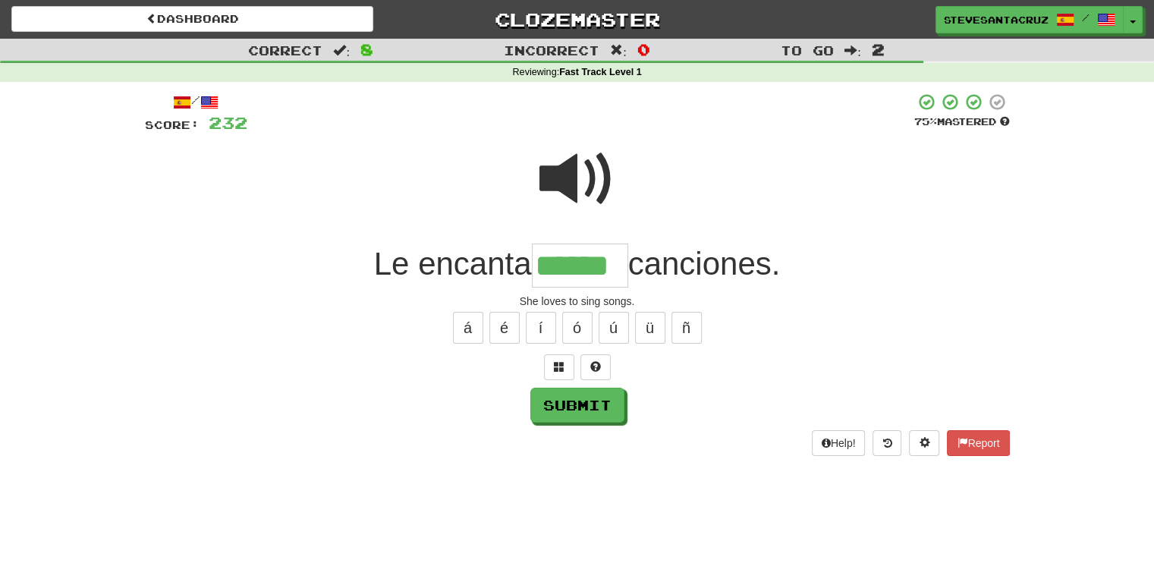
type input "******"
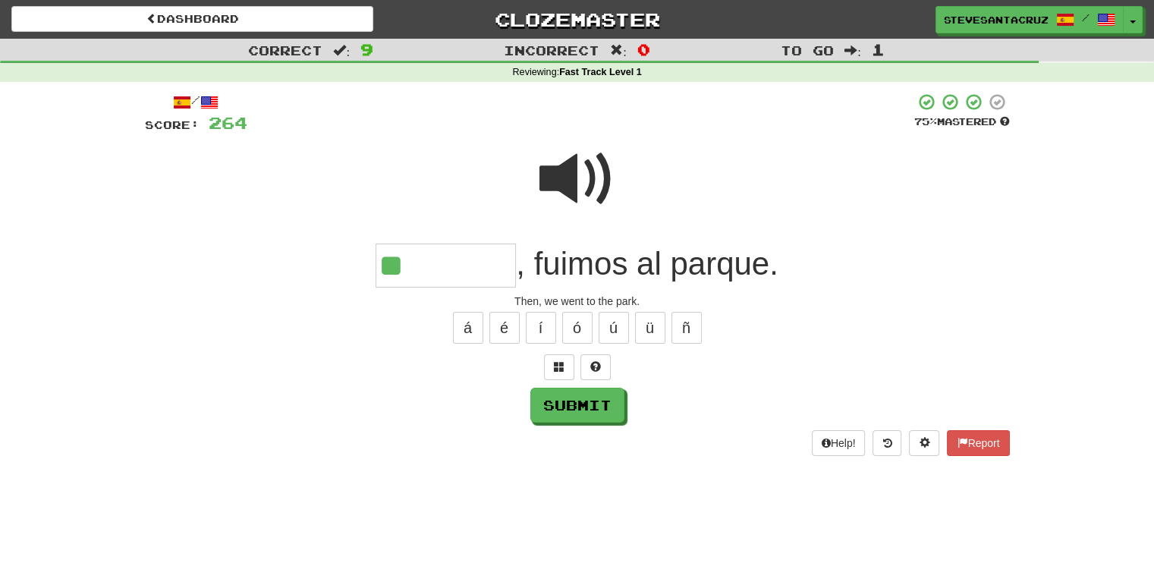
type input "*"
type input "********"
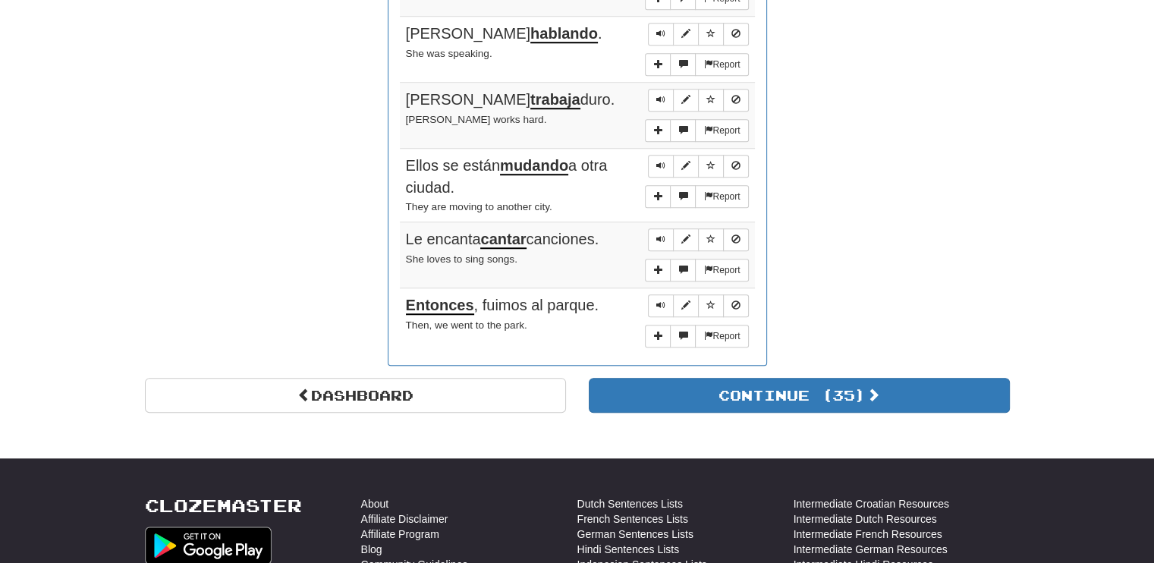
scroll to position [1193, 0]
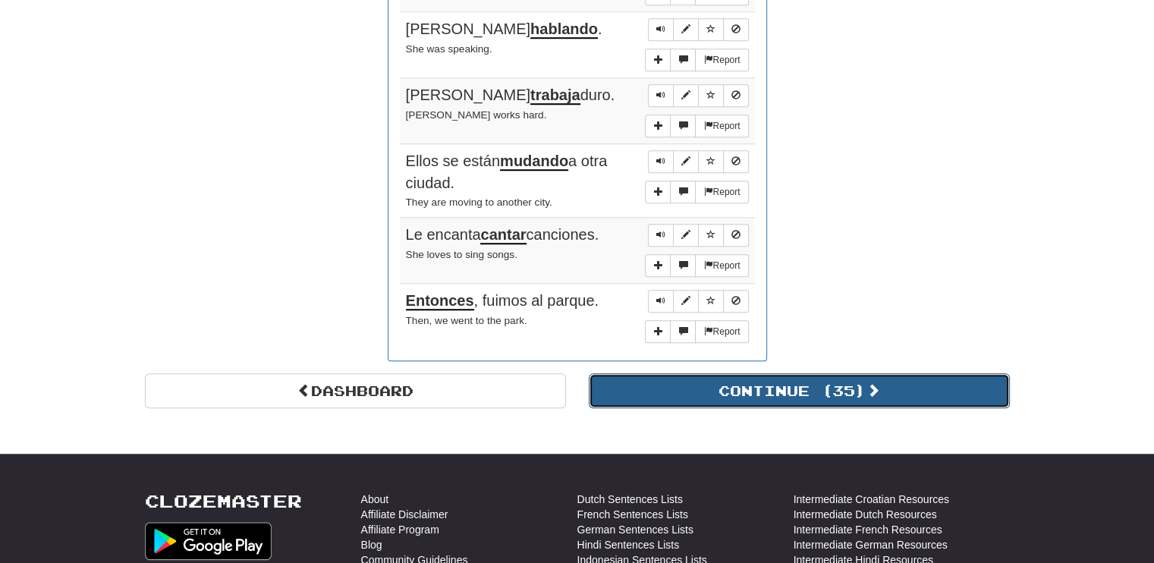
click at [890, 388] on button "Continue ( 35 )" at bounding box center [799, 390] width 421 height 35
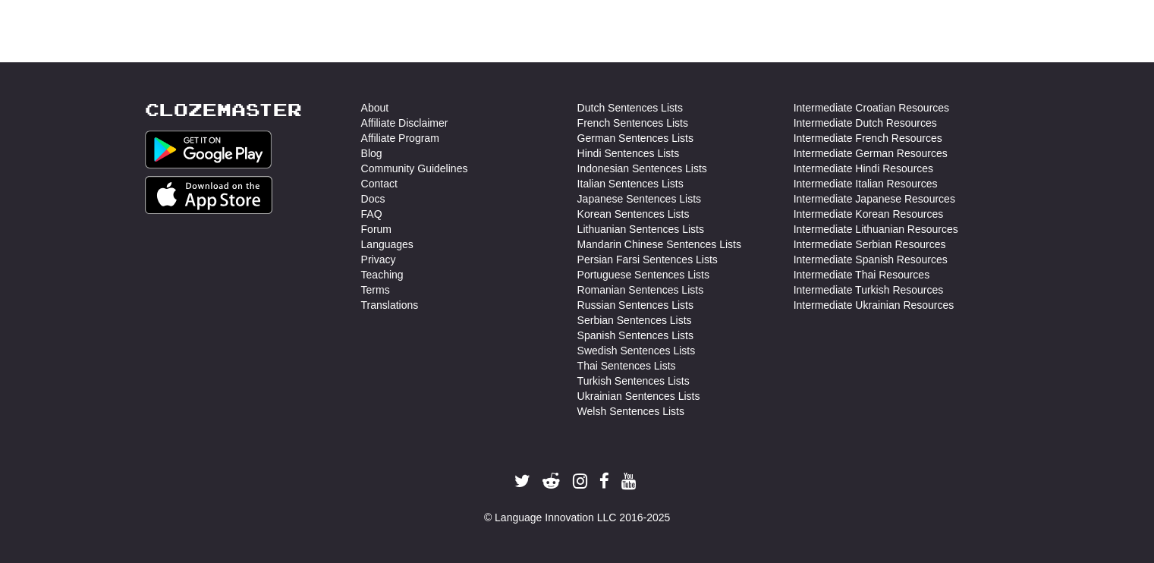
scroll to position [8, 0]
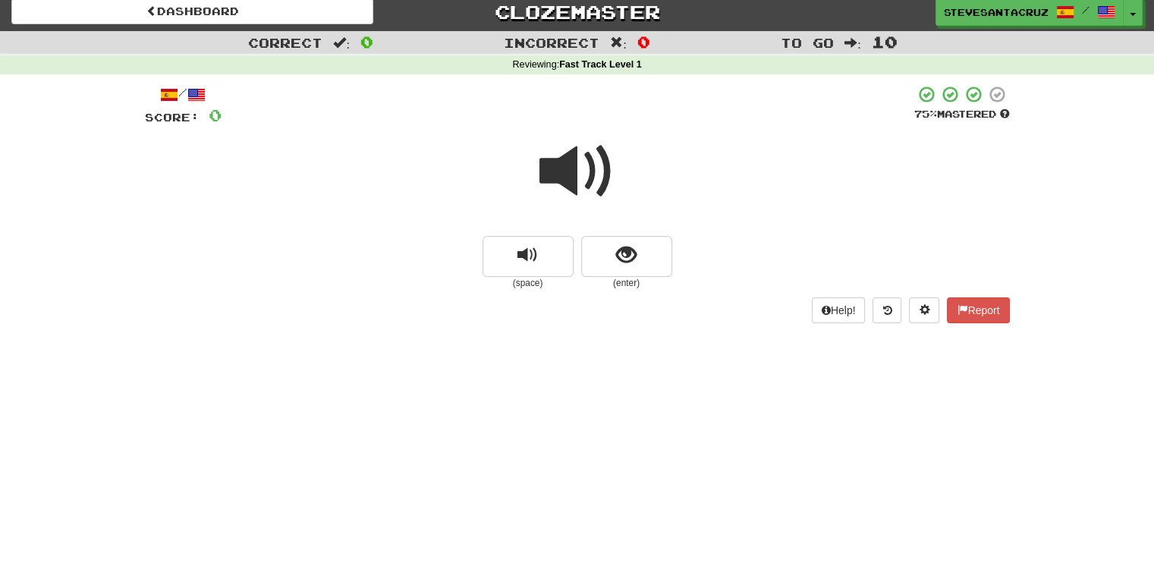
click at [549, 174] on span at bounding box center [577, 172] width 76 height 76
click at [592, 161] on span at bounding box center [577, 172] width 76 height 76
click at [577, 167] on span at bounding box center [577, 172] width 76 height 76
click at [646, 250] on button "show sentence" at bounding box center [626, 256] width 91 height 41
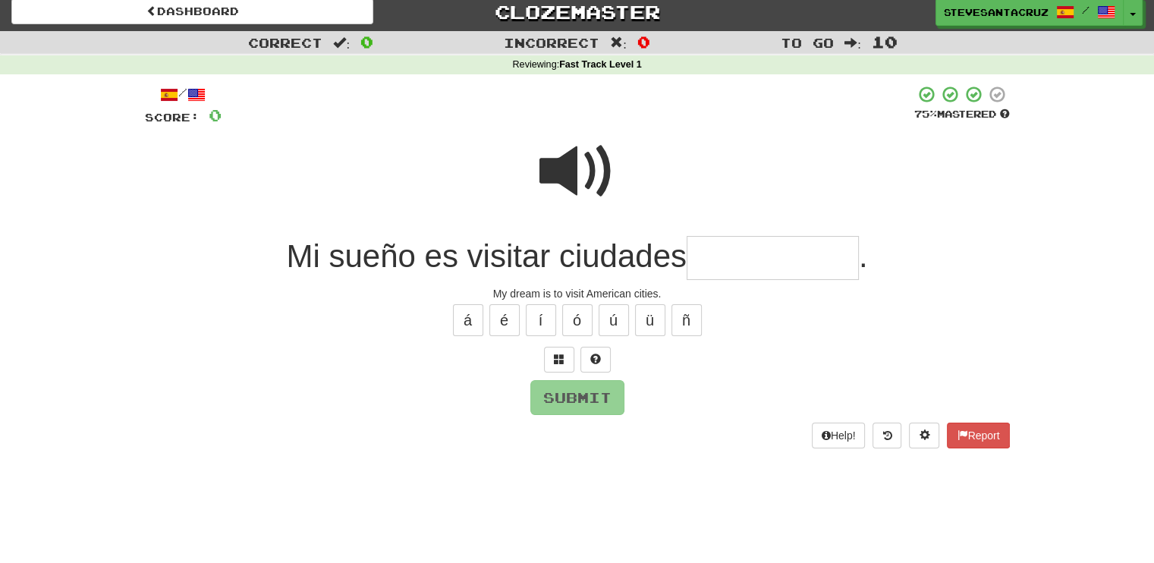
click at [730, 248] on input "text" at bounding box center [773, 258] width 172 height 45
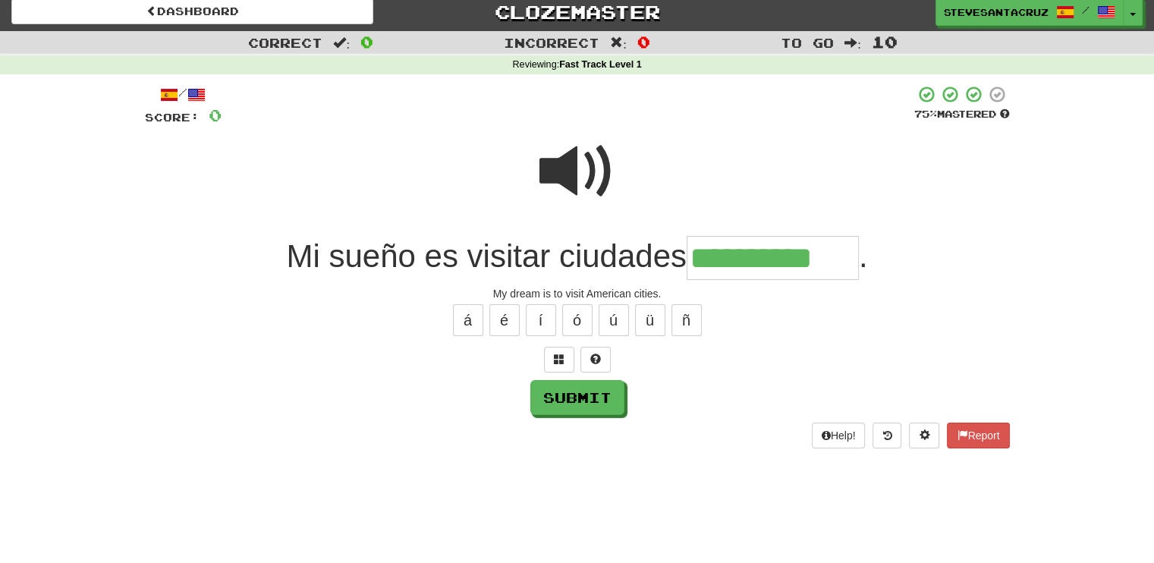
type input "**********"
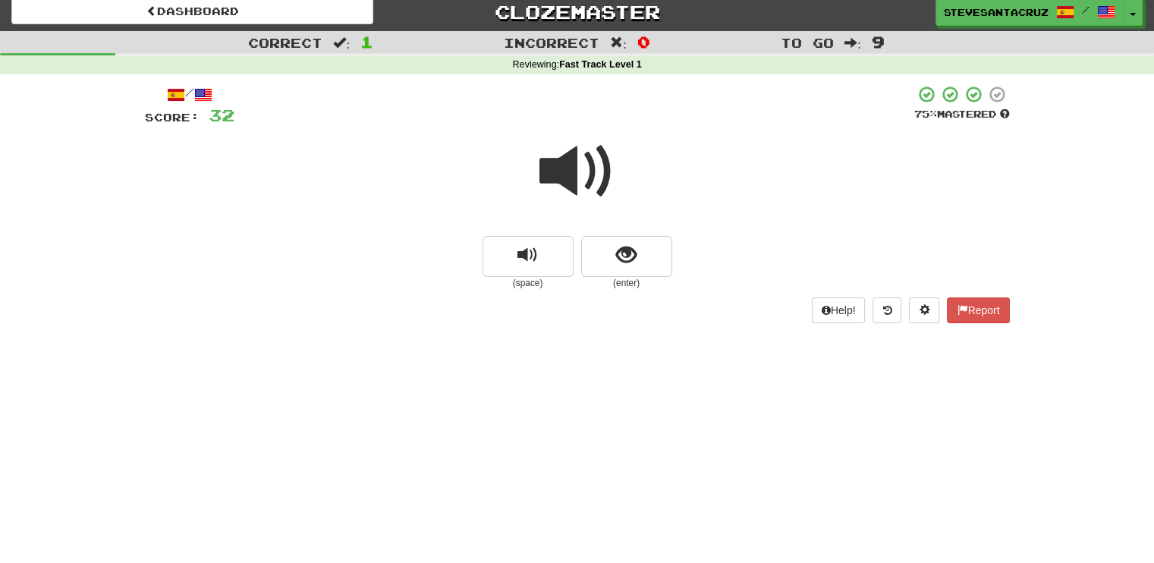
click at [553, 165] on span at bounding box center [577, 172] width 76 height 76
click at [564, 160] on span at bounding box center [577, 172] width 76 height 76
click at [564, 166] on span at bounding box center [577, 172] width 76 height 76
click at [622, 266] on button "show sentence" at bounding box center [626, 256] width 91 height 41
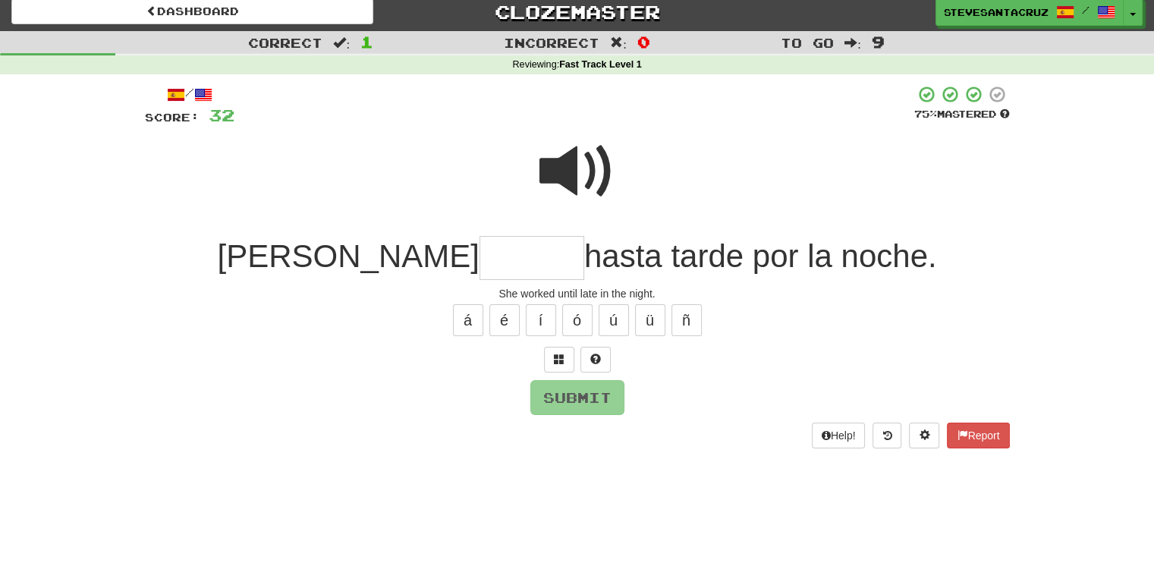
click at [479, 253] on input "text" at bounding box center [531, 258] width 105 height 45
type input "*******"
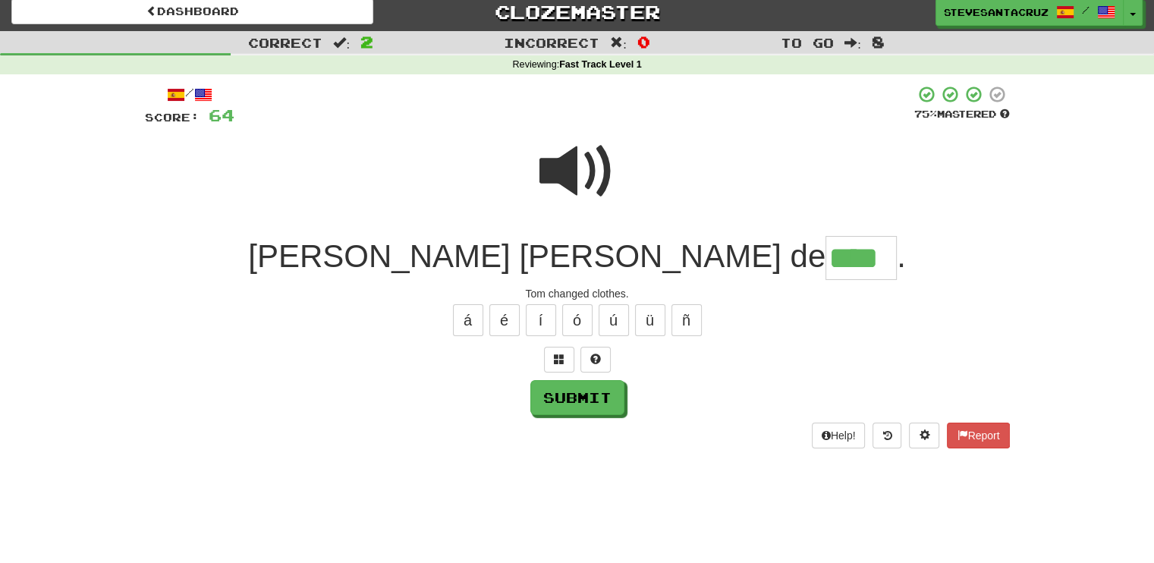
type input "****"
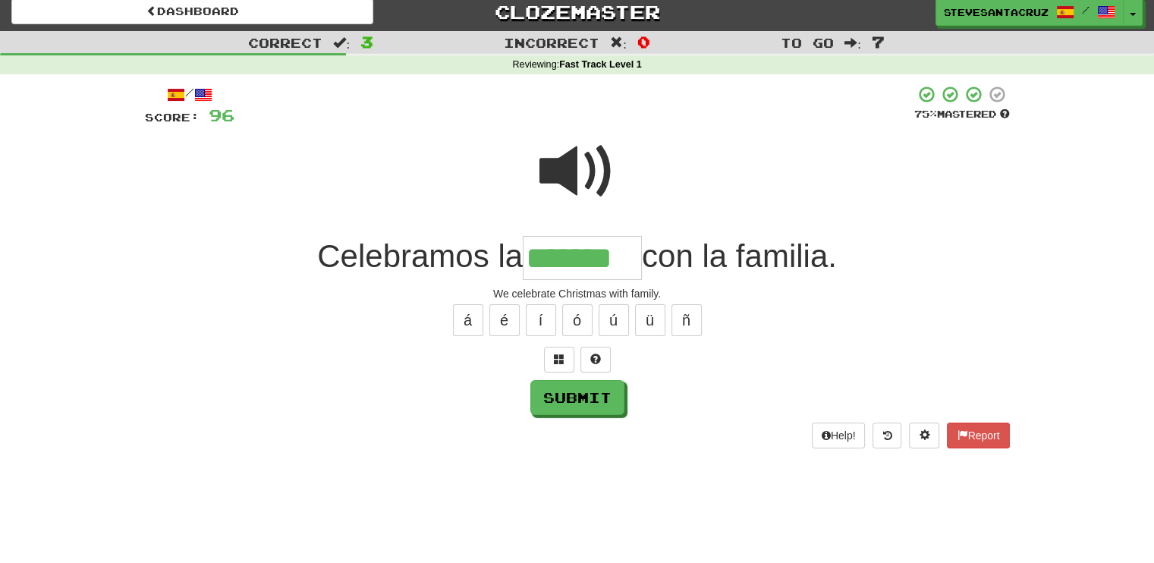
scroll to position [0, 3]
type input "*******"
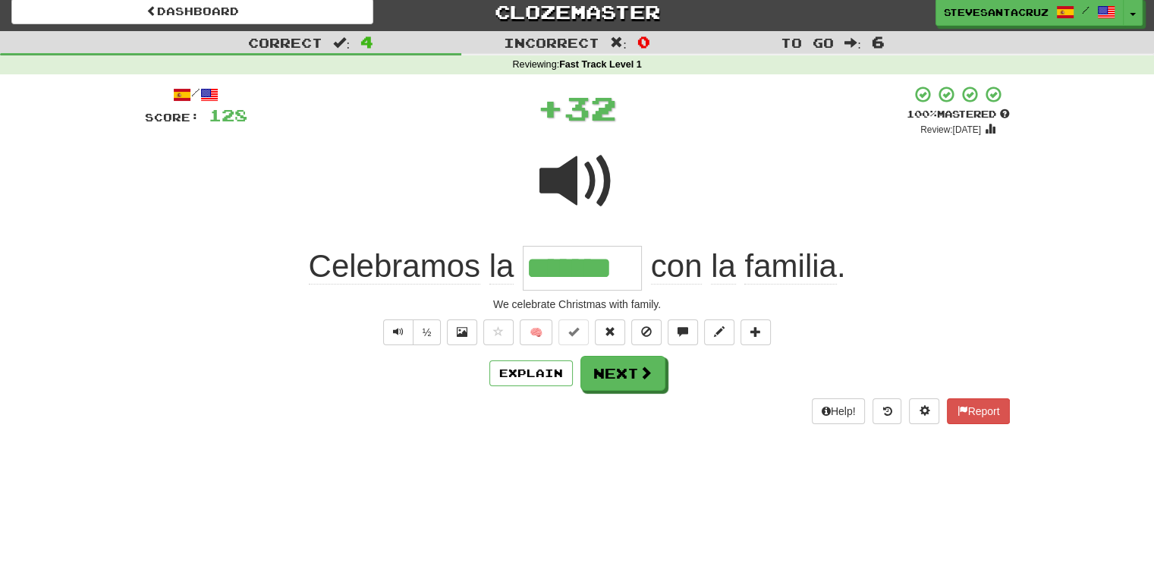
scroll to position [0, 0]
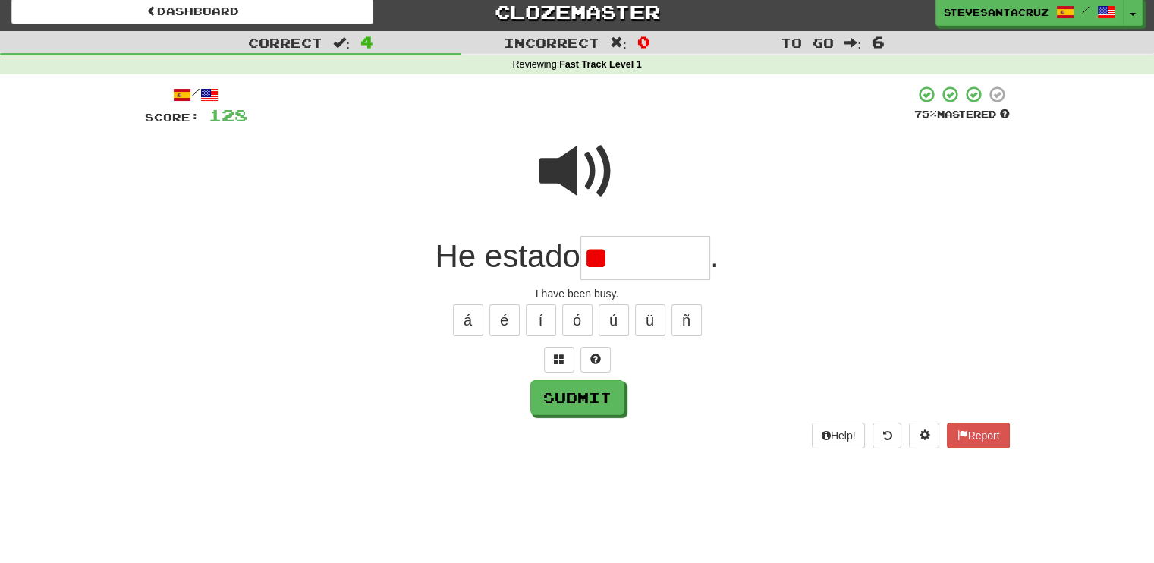
type input "*"
type input "*******"
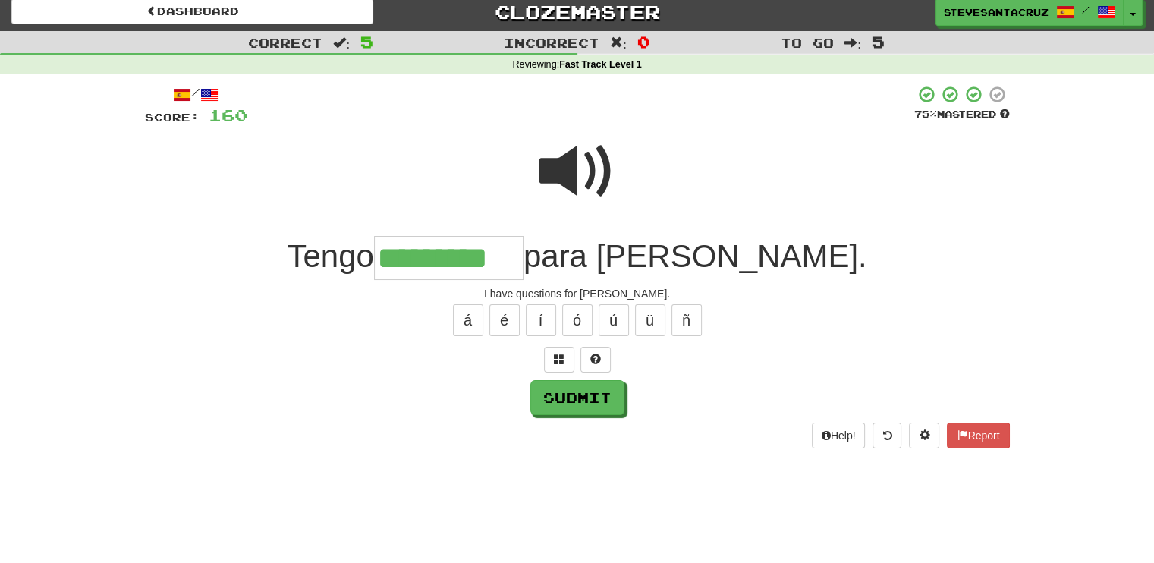
type input "*********"
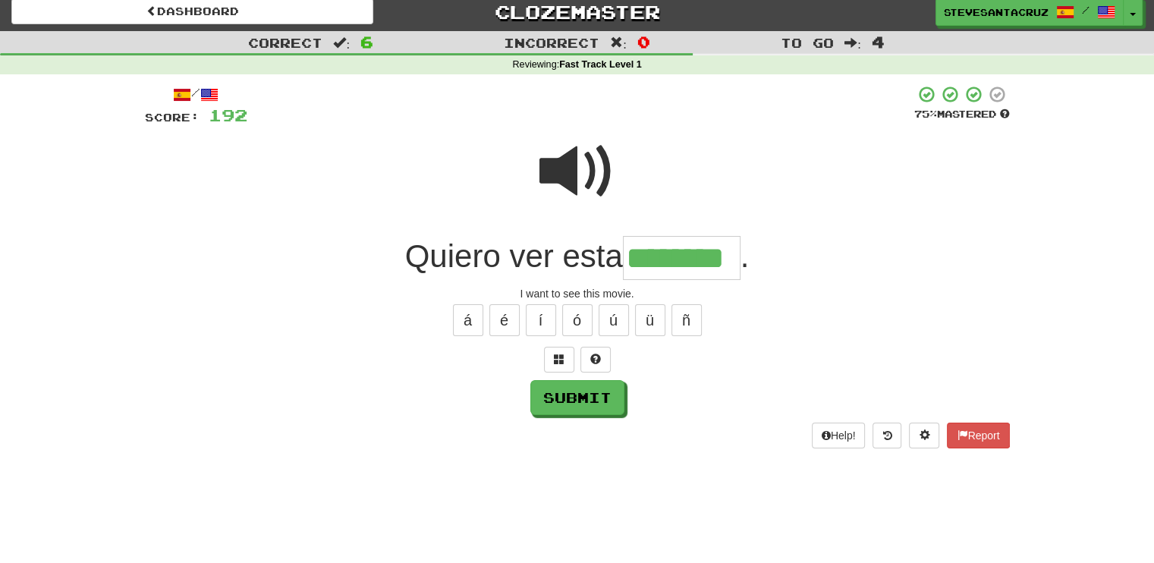
type input "********"
type input "**********"
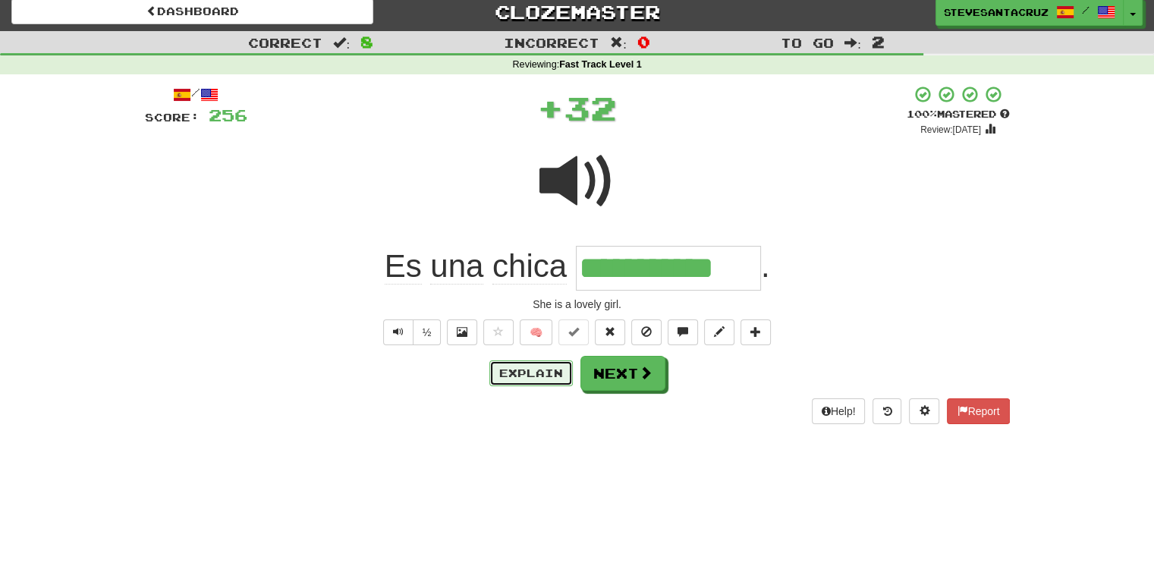
click at [509, 378] on button "Explain" at bounding box center [530, 373] width 83 height 26
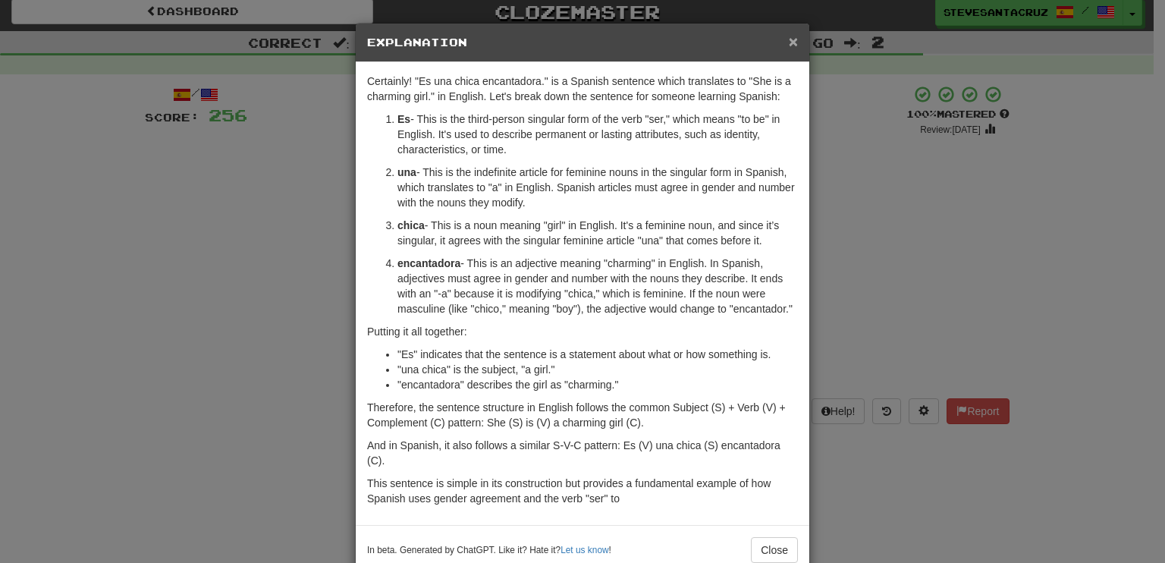
click at [791, 37] on span "×" at bounding box center [793, 41] width 9 height 17
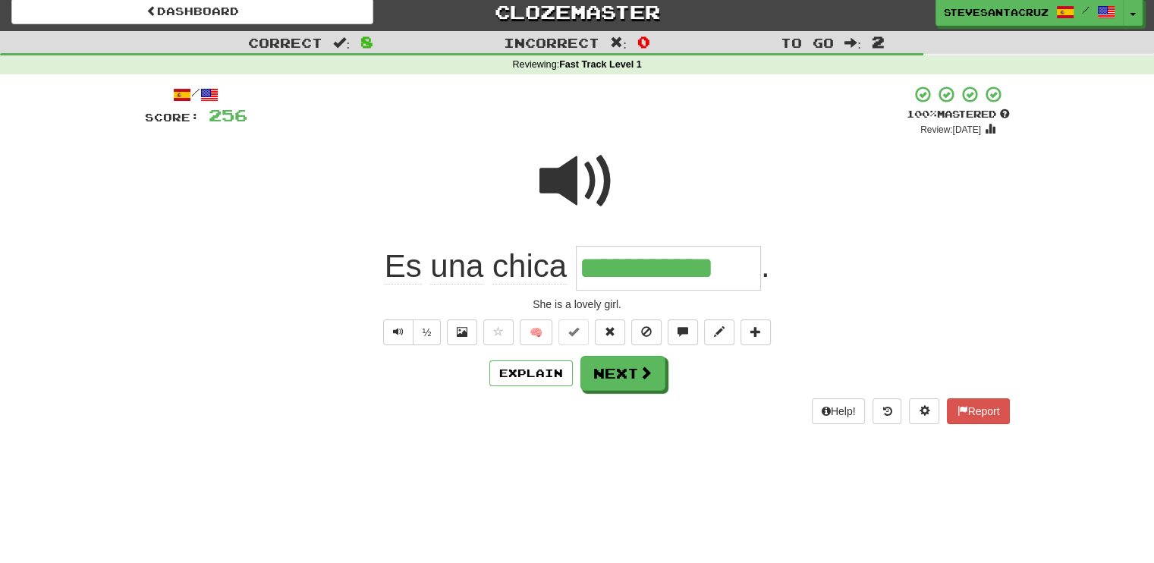
click at [659, 270] on input "**********" at bounding box center [668, 268] width 185 height 45
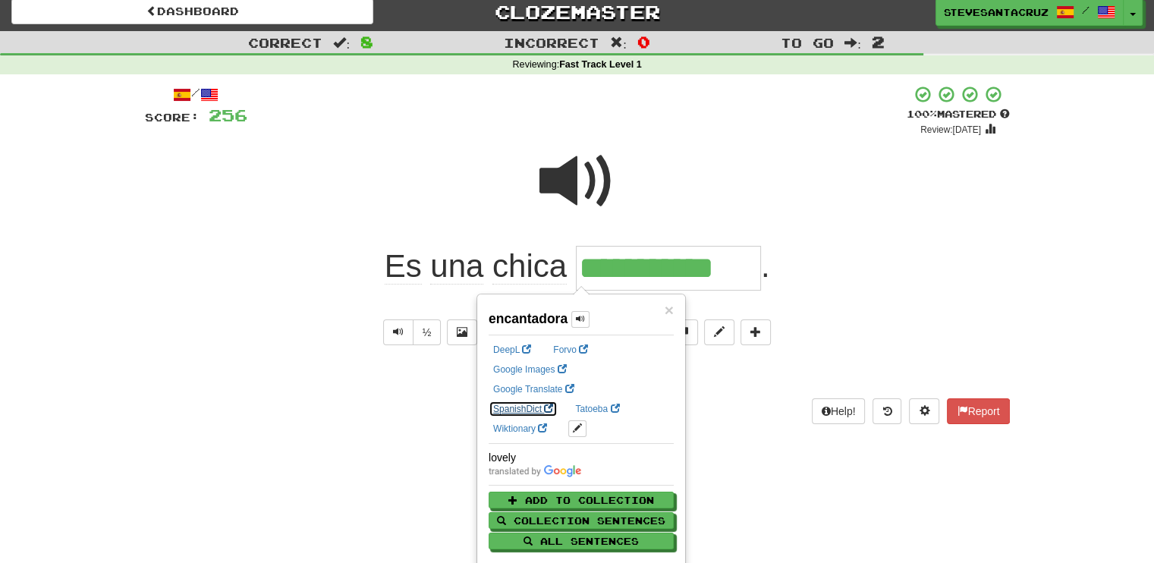
click at [558, 401] on link "SpanishDict" at bounding box center [523, 409] width 69 height 17
click at [1026, 288] on div "**********" at bounding box center [577, 238] width 1154 height 414
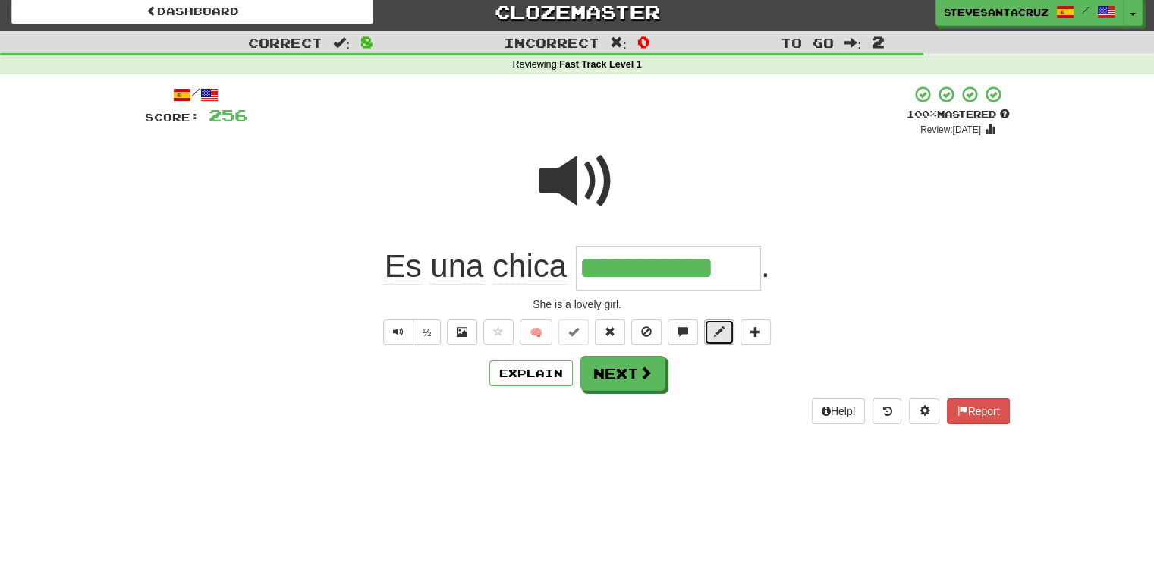
click at [720, 339] on button at bounding box center [719, 332] width 30 height 26
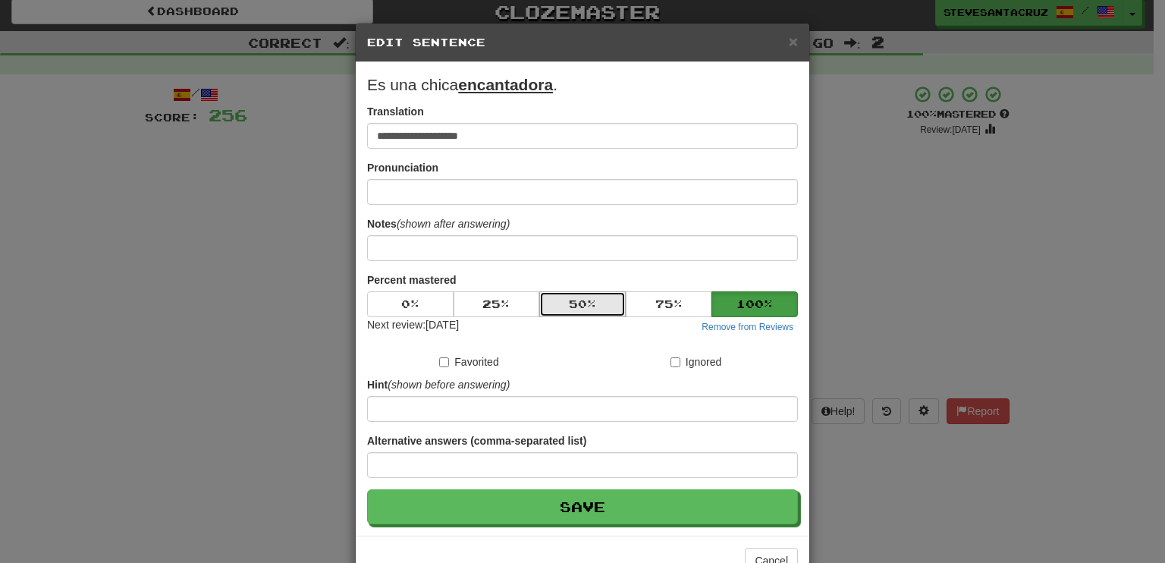
click at [583, 302] on button "50 %" at bounding box center [582, 304] width 86 height 26
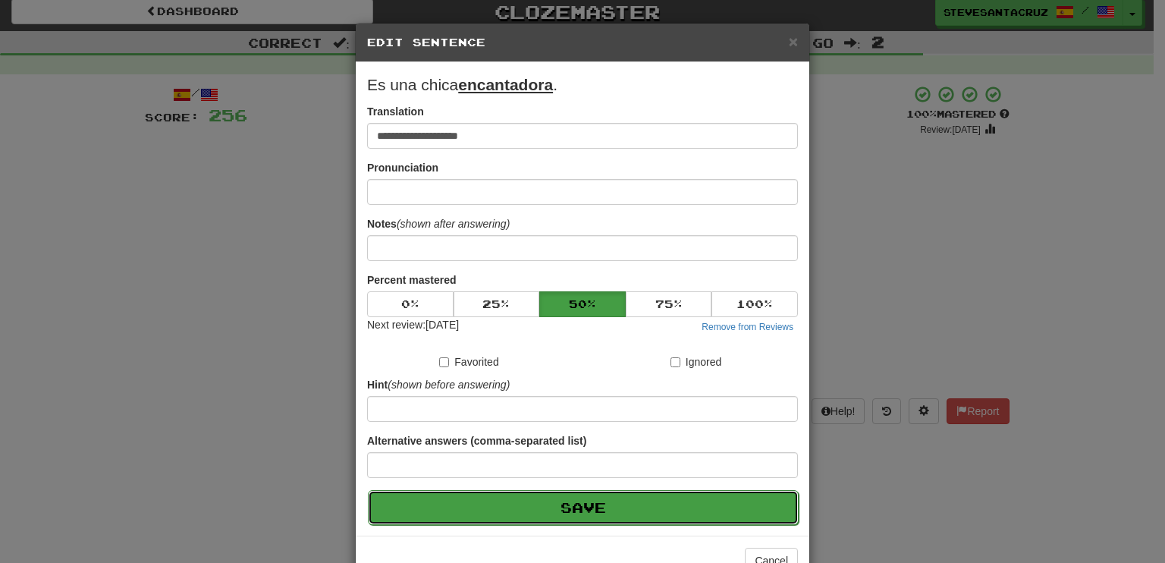
click at [610, 505] on button "Save" at bounding box center [583, 507] width 431 height 35
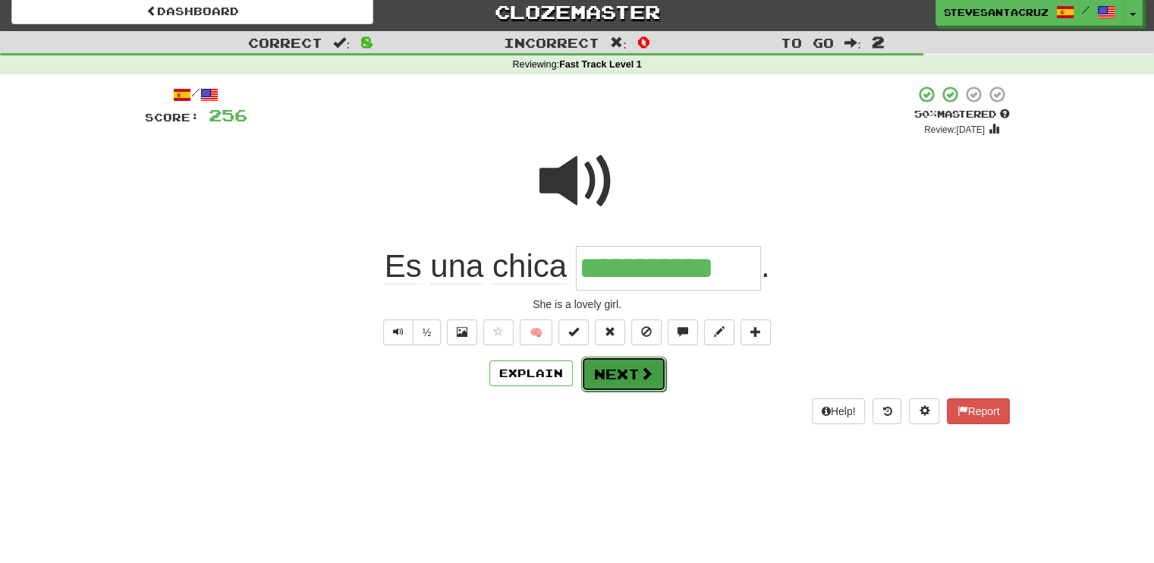
click at [621, 373] on button "Next" at bounding box center [623, 374] width 85 height 35
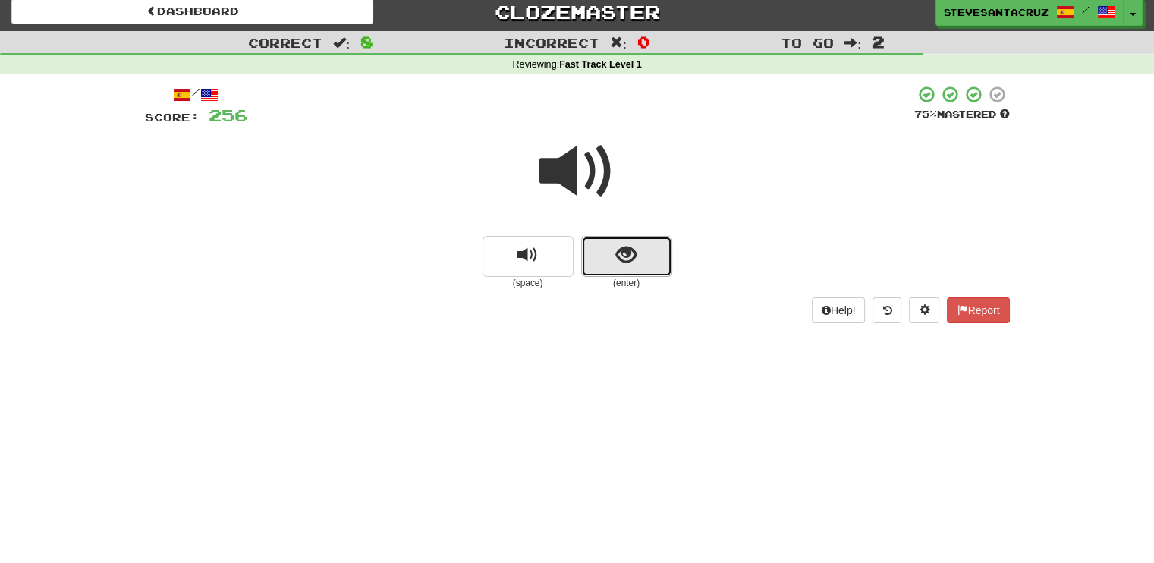
click at [636, 256] on span "show sentence" at bounding box center [626, 255] width 20 height 20
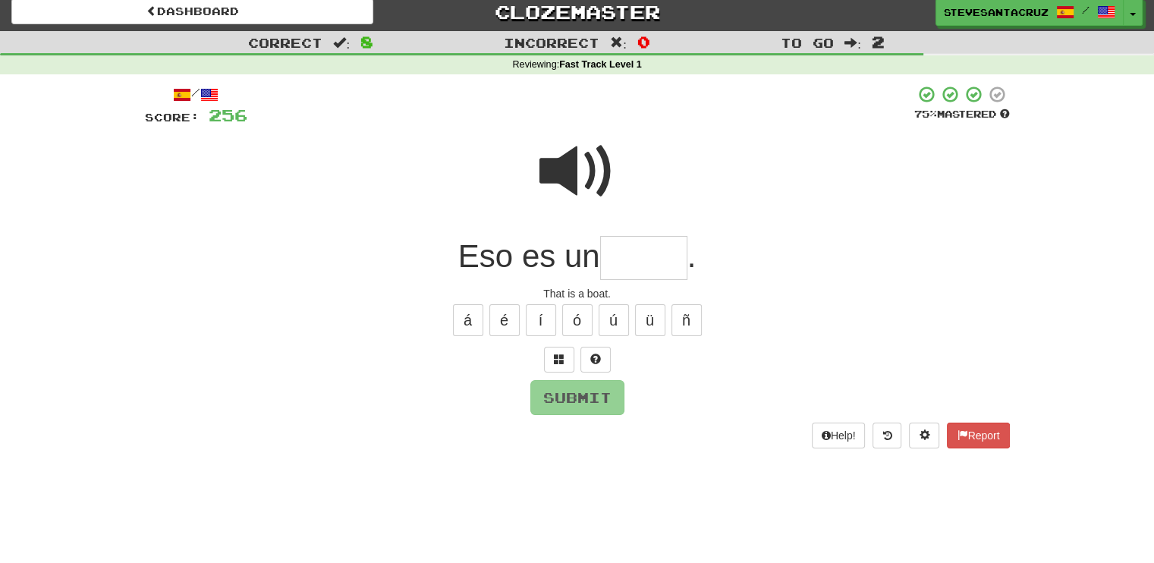
click at [636, 256] on input "text" at bounding box center [643, 258] width 87 height 45
type input "*****"
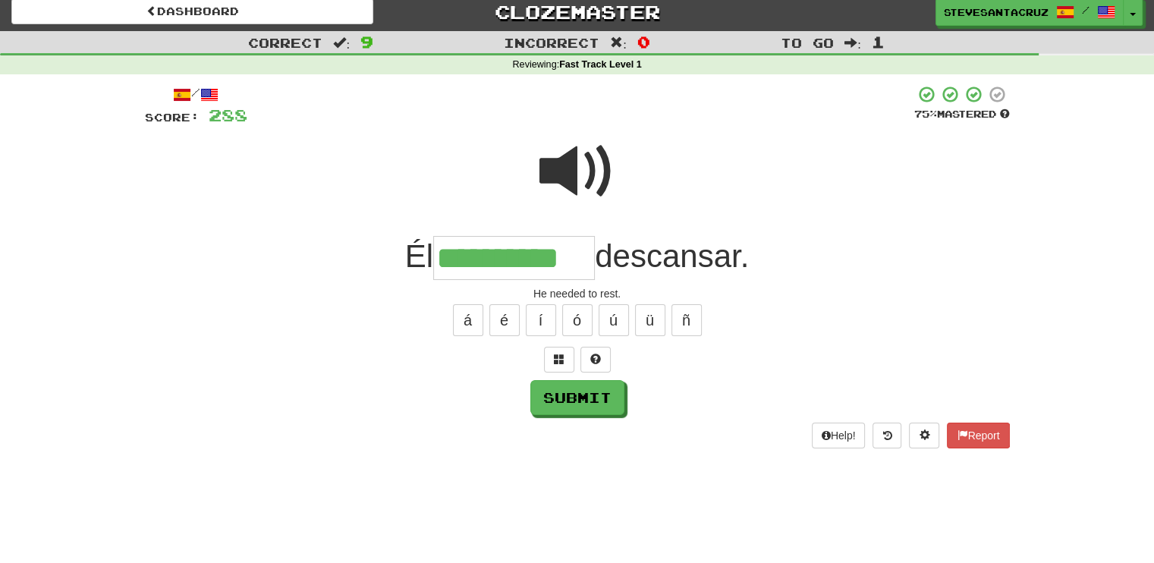
type input "**********"
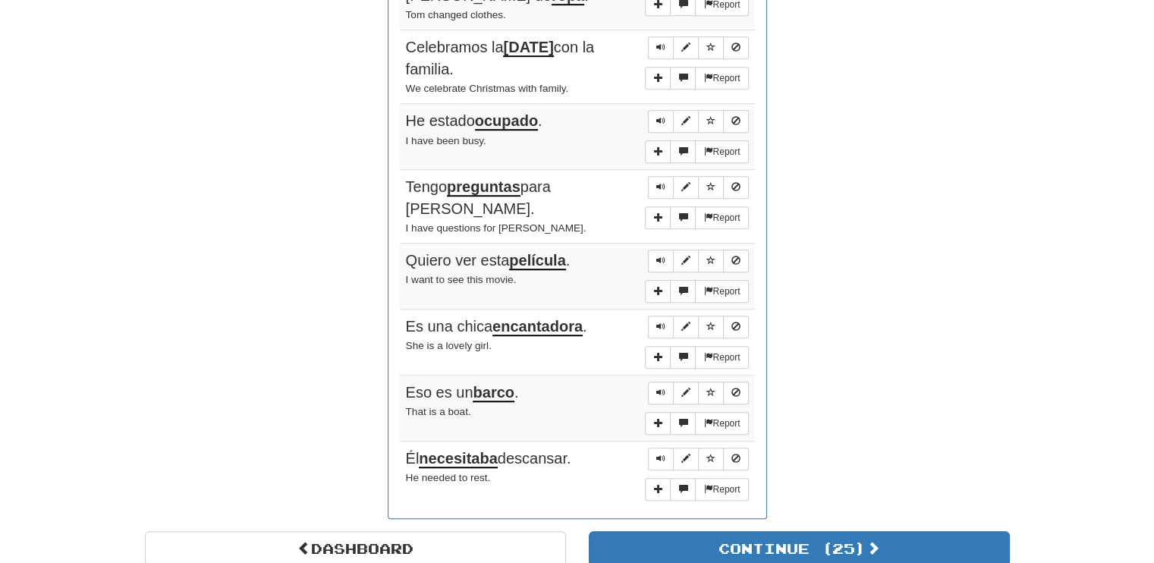
scroll to position [1108, 0]
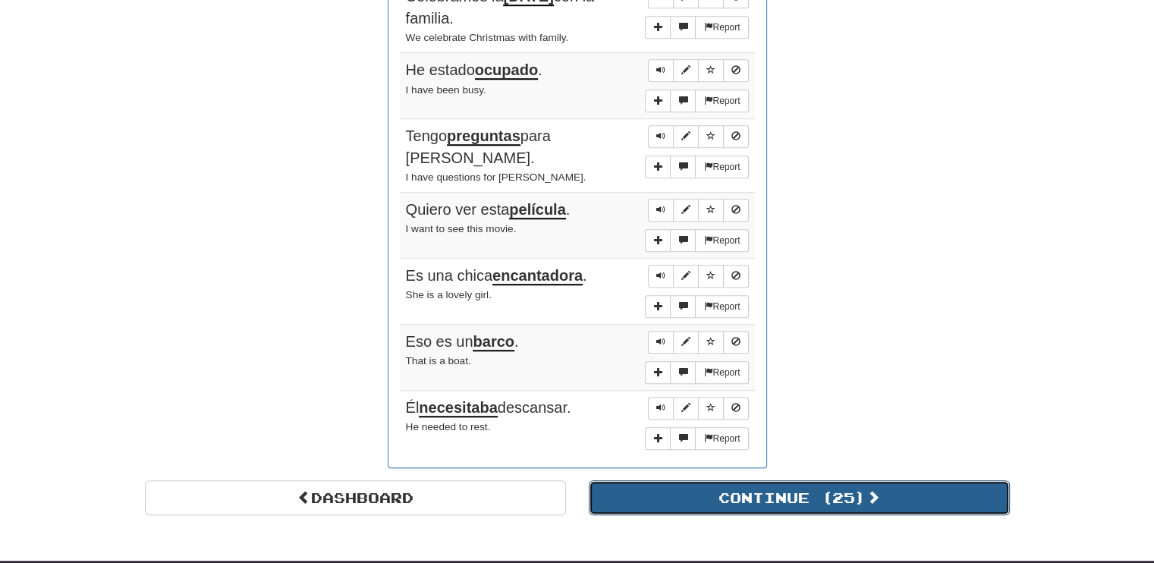
click at [932, 480] on button "Continue ( 25 )" at bounding box center [799, 497] width 421 height 35
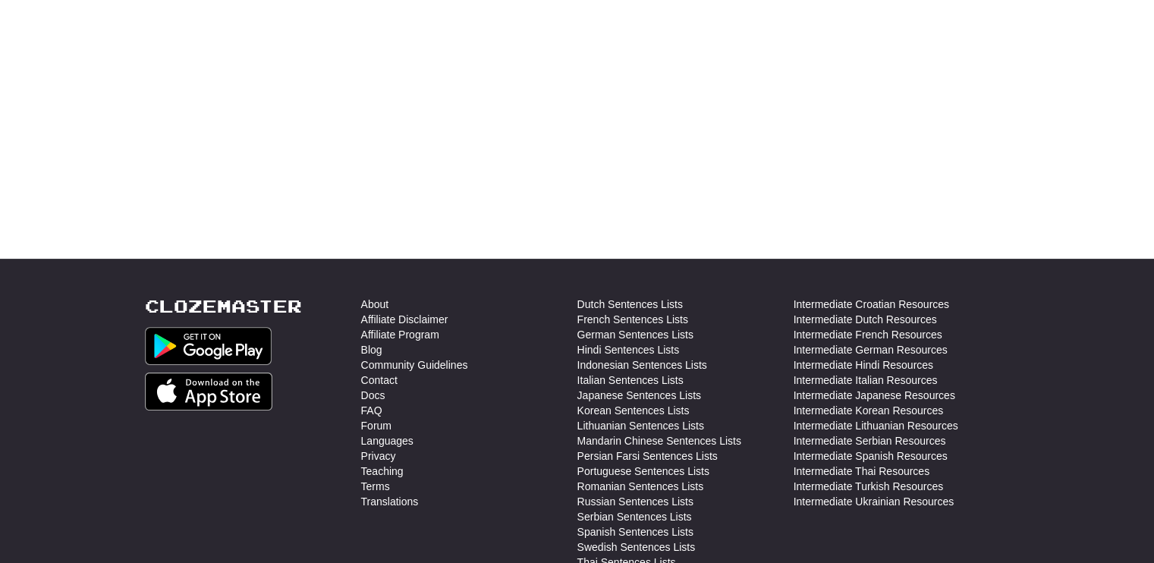
scroll to position [0, 0]
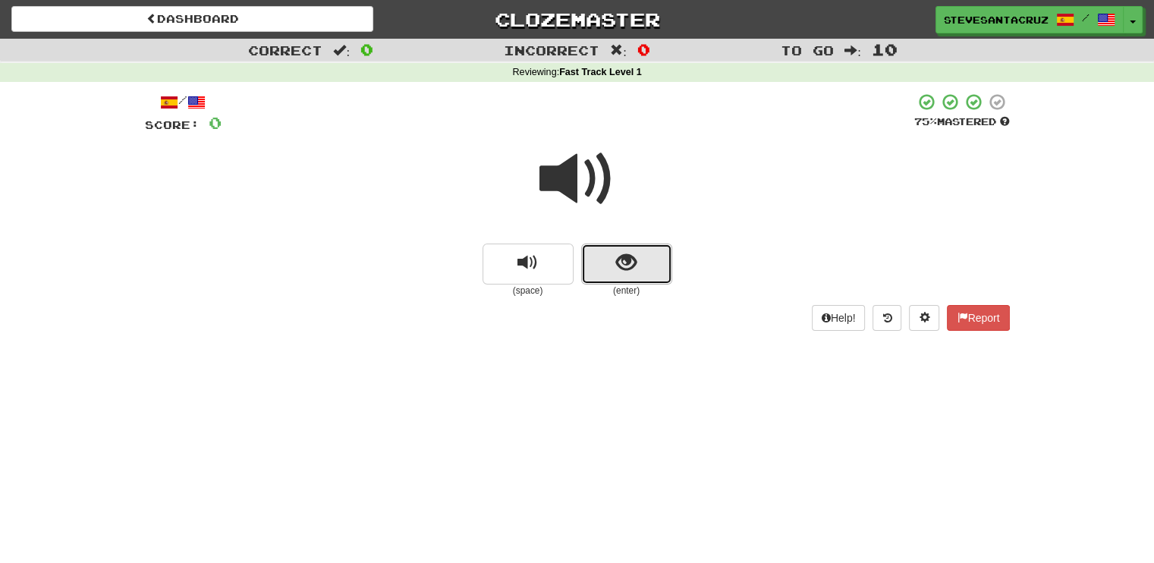
click at [631, 264] on span "show sentence" at bounding box center [626, 263] width 20 height 20
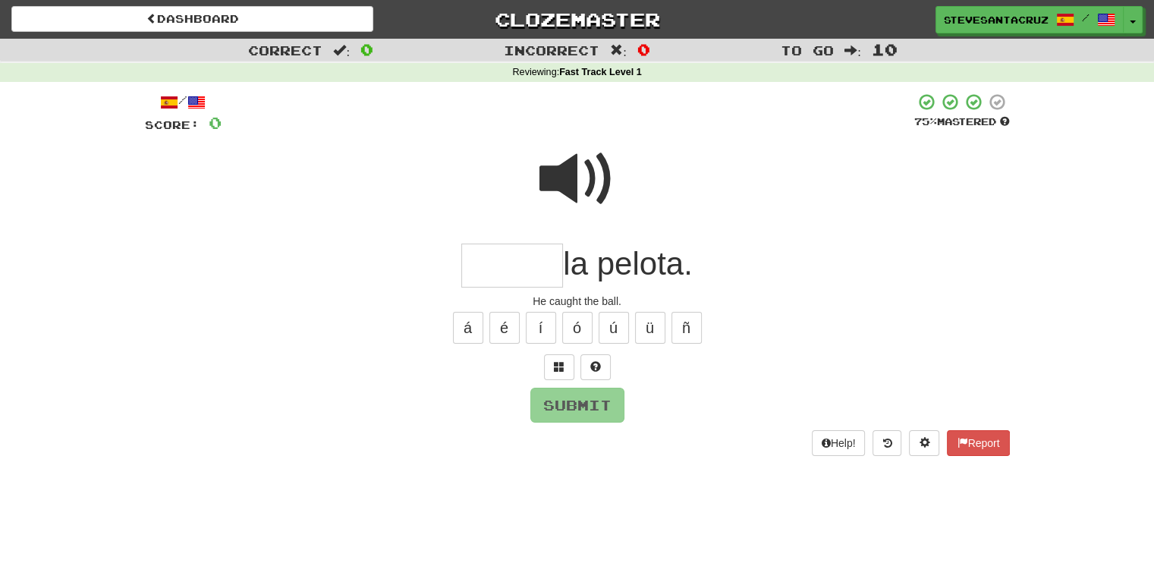
drag, startPoint x: 511, startPoint y: 254, endPoint x: 486, endPoint y: 269, distance: 29.3
click at [511, 259] on input "text" at bounding box center [512, 266] width 102 height 45
type input "******"
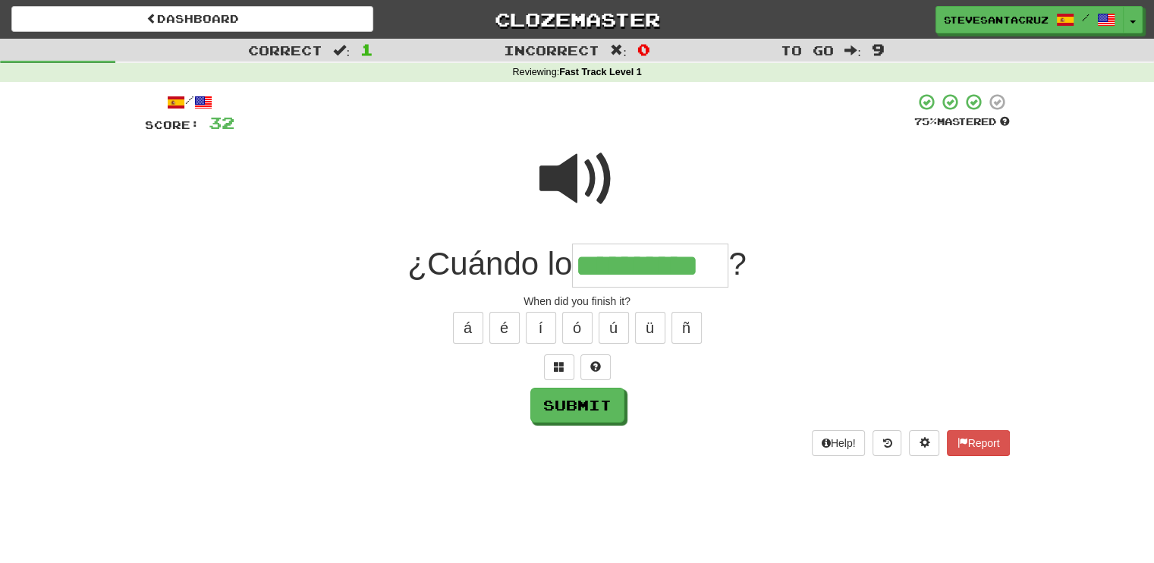
type input "**********"
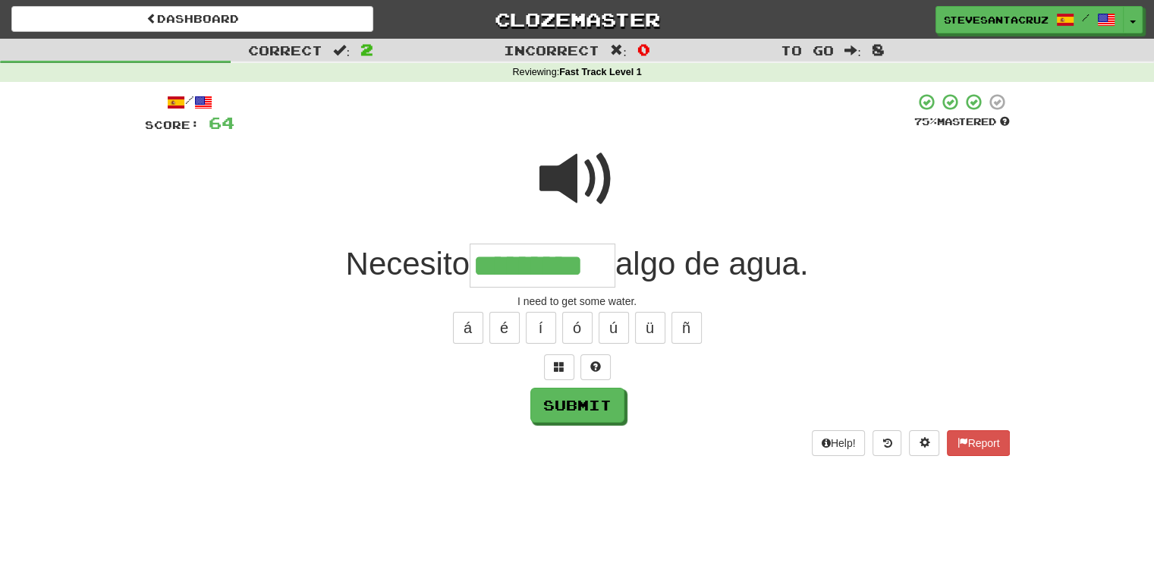
type input "*********"
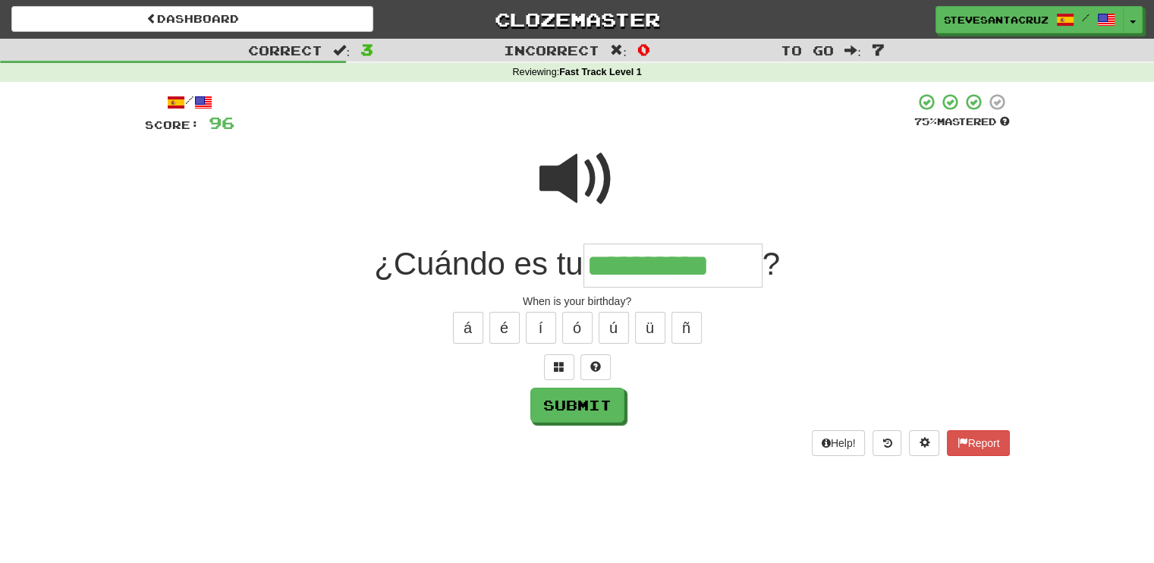
type input "**********"
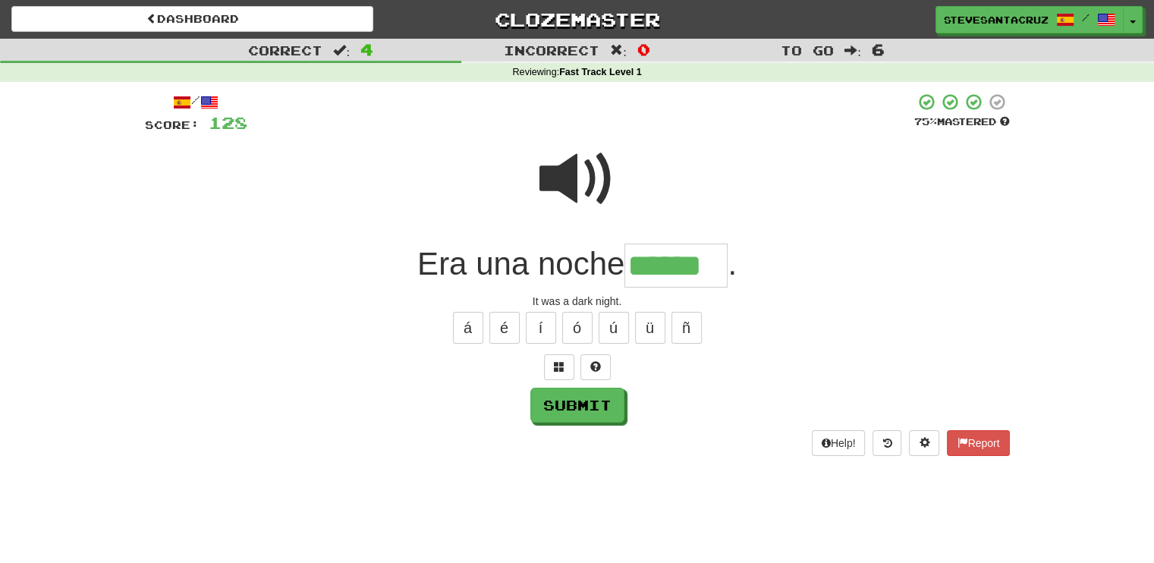
type input "******"
type input "****"
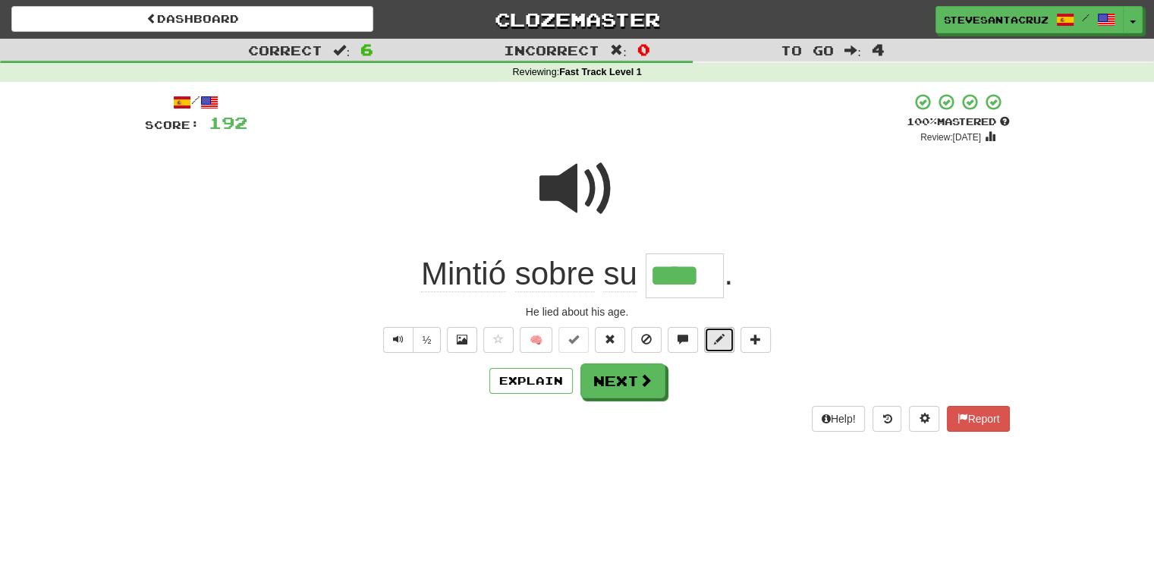
click at [728, 347] on button at bounding box center [719, 340] width 30 height 26
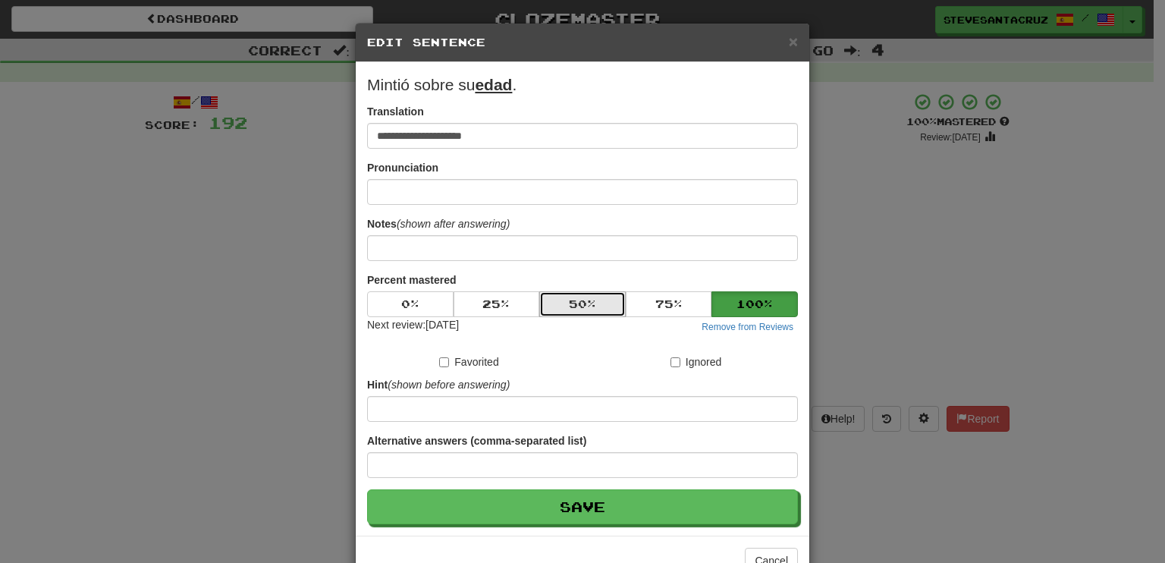
click at [564, 312] on button "50 %" at bounding box center [582, 304] width 86 height 26
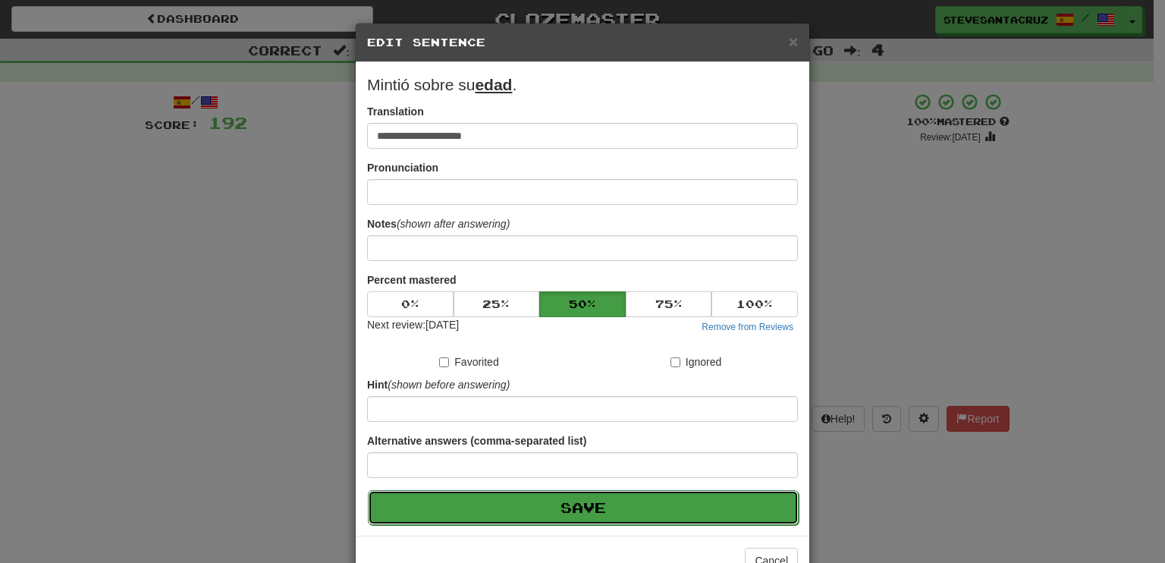
click at [633, 514] on button "Save" at bounding box center [583, 507] width 431 height 35
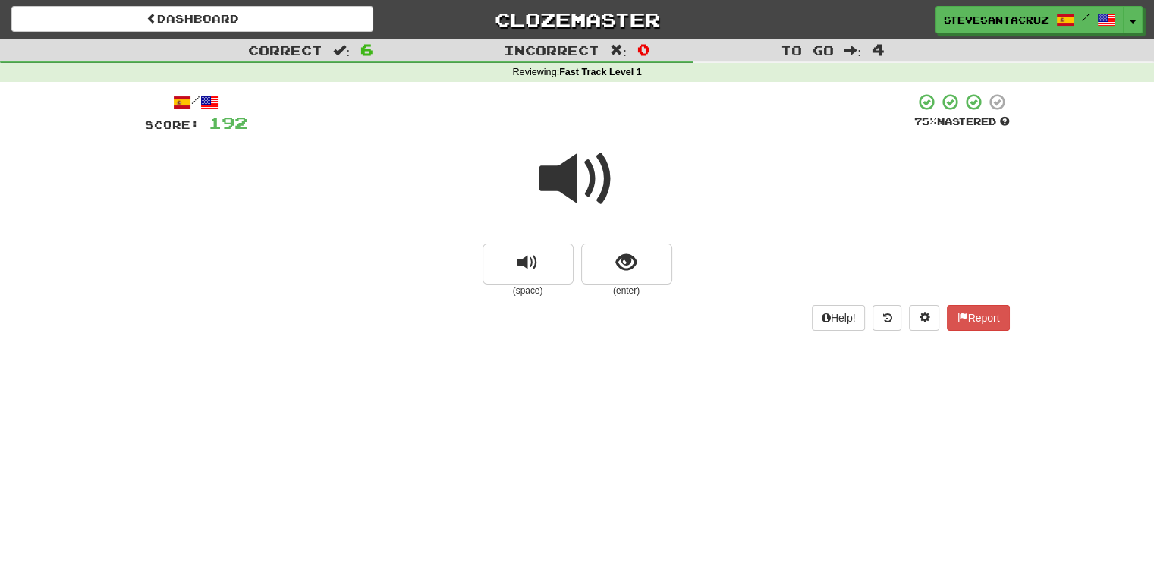
click at [583, 173] on span at bounding box center [577, 179] width 76 height 76
click at [648, 263] on button "show sentence" at bounding box center [626, 264] width 91 height 41
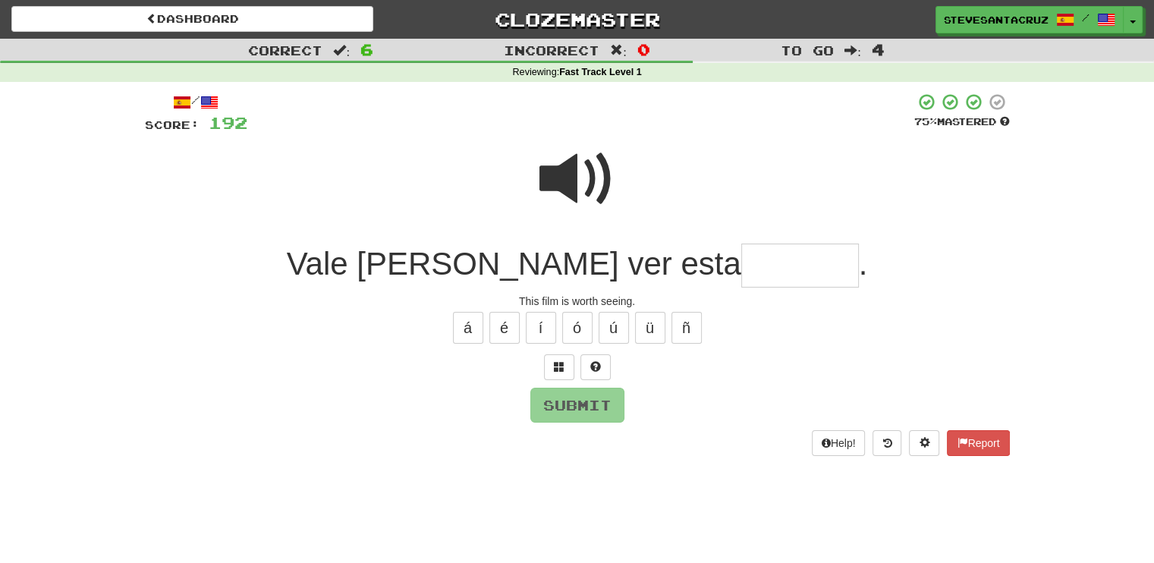
click at [752, 269] on input "text" at bounding box center [800, 266] width 118 height 45
type input "********"
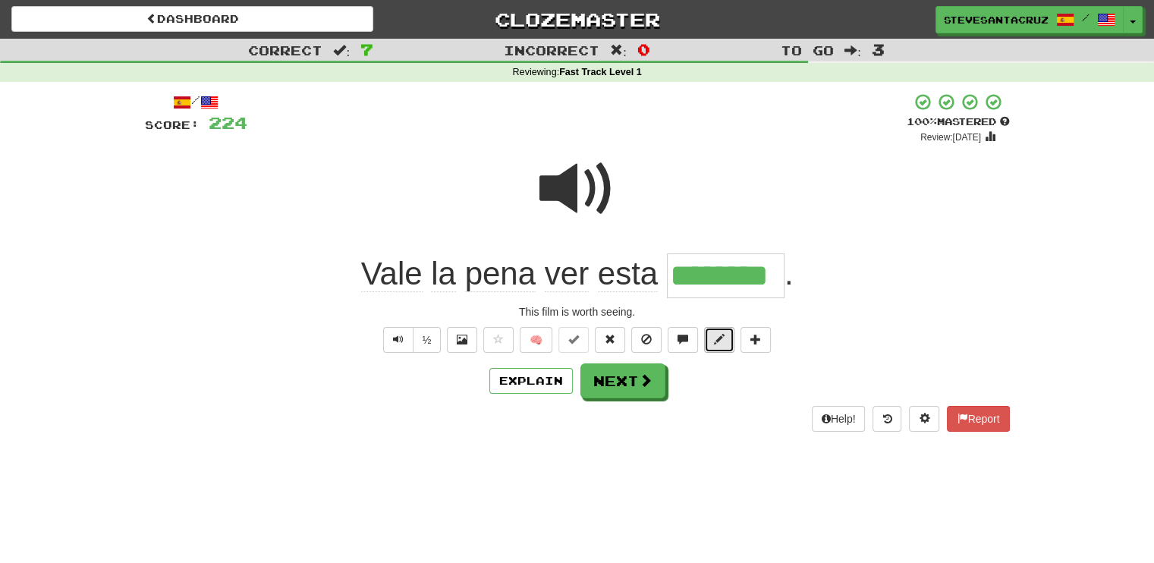
click at [730, 339] on button at bounding box center [719, 340] width 30 height 26
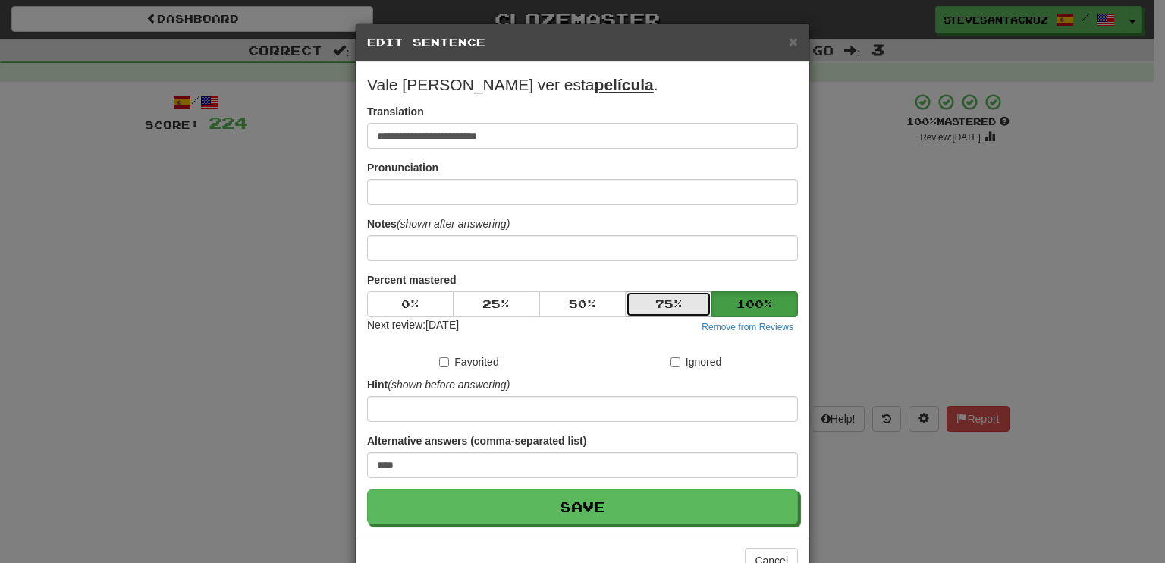
click at [656, 294] on button "75 %" at bounding box center [669, 304] width 86 height 26
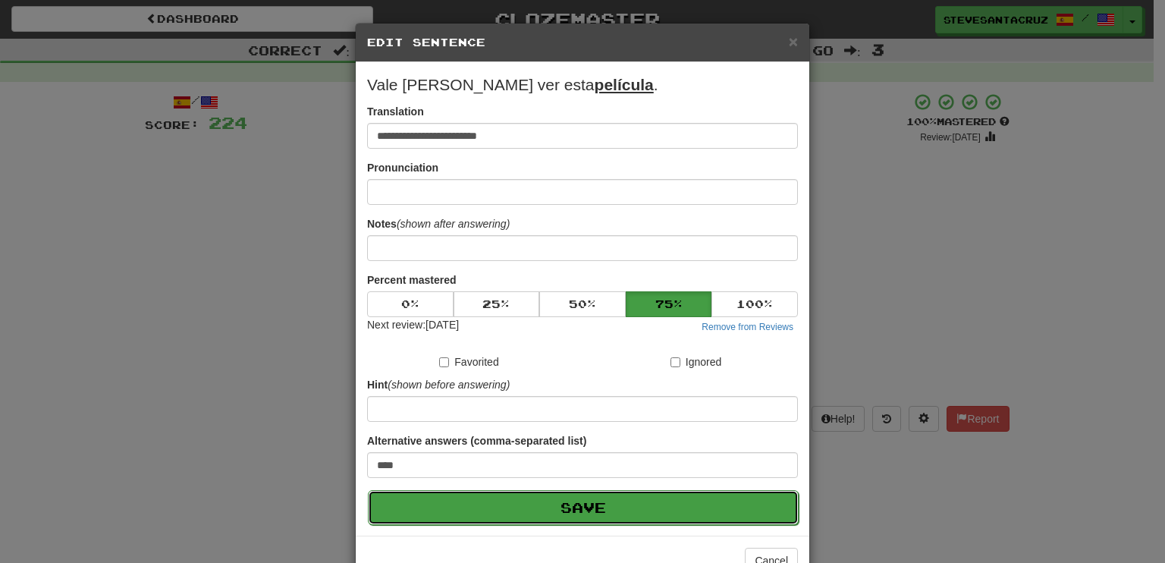
click at [629, 506] on button "Save" at bounding box center [583, 507] width 431 height 35
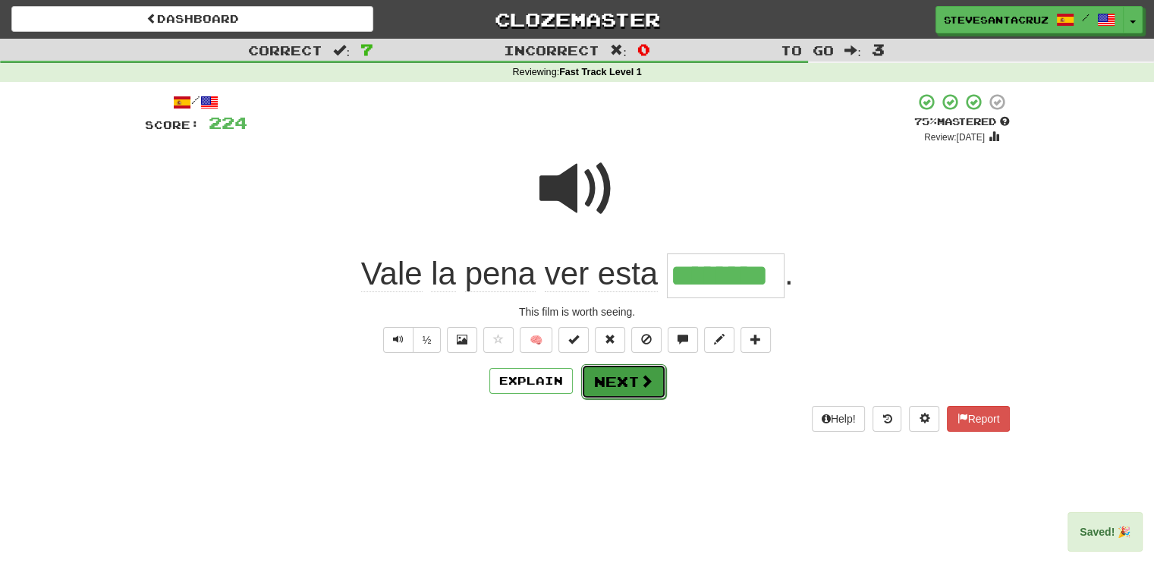
click at [632, 379] on button "Next" at bounding box center [623, 381] width 85 height 35
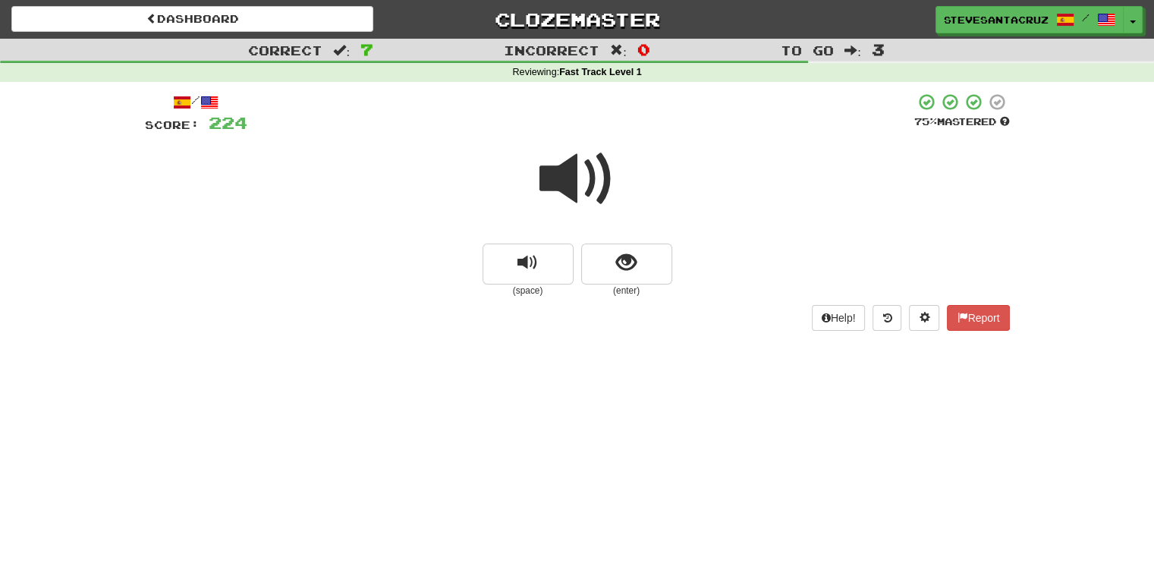
click at [583, 179] on span at bounding box center [577, 179] width 76 height 76
click at [567, 190] on span at bounding box center [577, 179] width 76 height 76
click at [629, 270] on span "show sentence" at bounding box center [626, 263] width 20 height 20
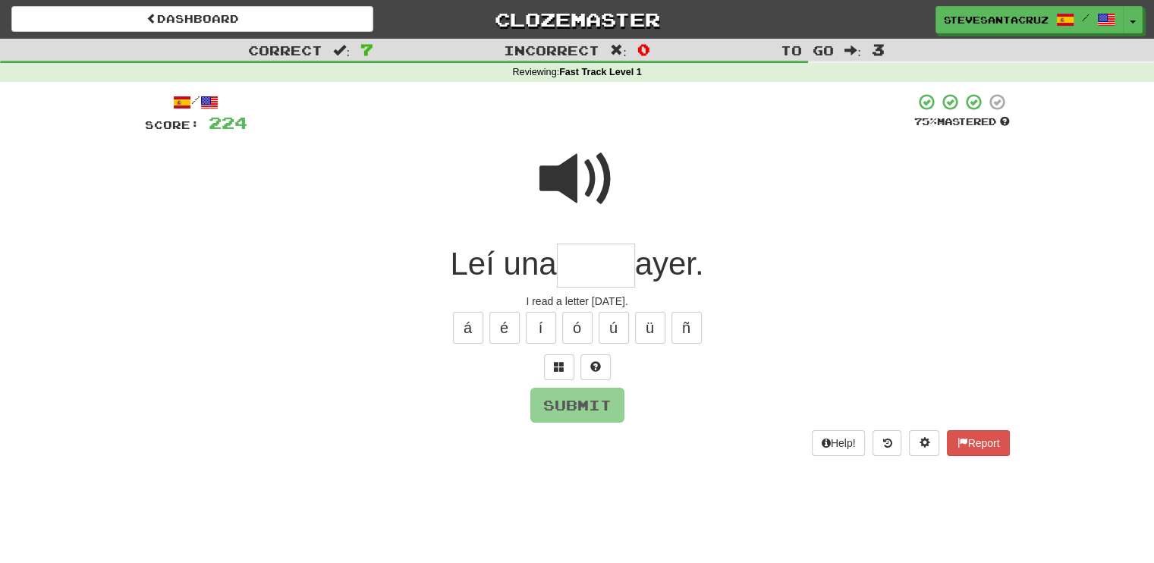
click at [598, 258] on input "text" at bounding box center [596, 266] width 78 height 45
type input "*****"
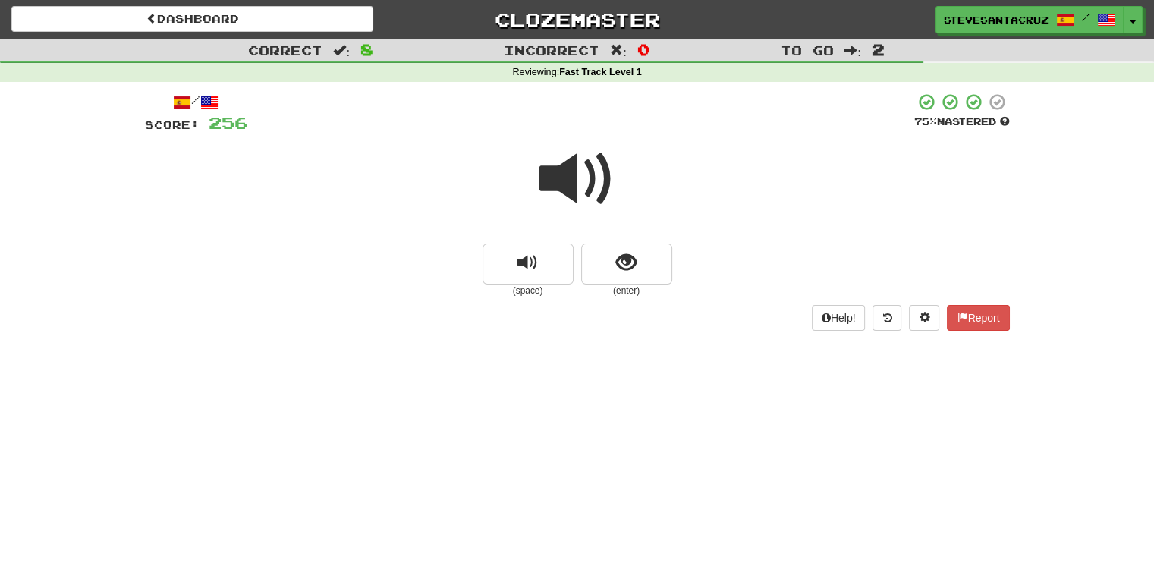
click at [564, 179] on span at bounding box center [577, 179] width 76 height 76
click at [574, 175] on span at bounding box center [577, 179] width 76 height 76
click at [569, 174] on span at bounding box center [577, 179] width 76 height 76
click at [657, 255] on button "show sentence" at bounding box center [626, 264] width 91 height 41
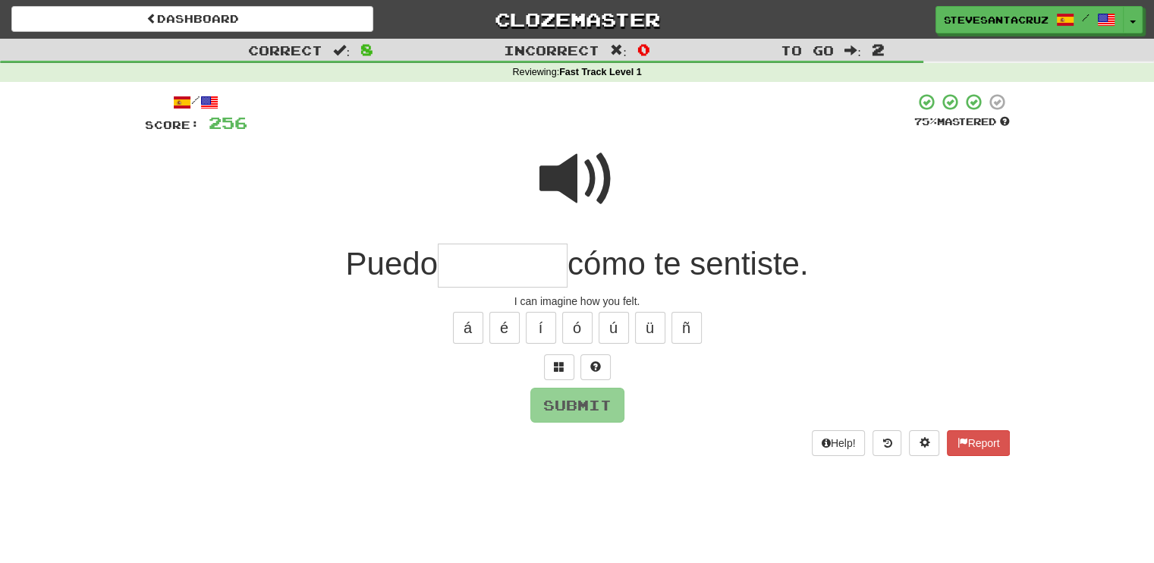
click at [525, 267] on input "text" at bounding box center [503, 266] width 130 height 45
type input "********"
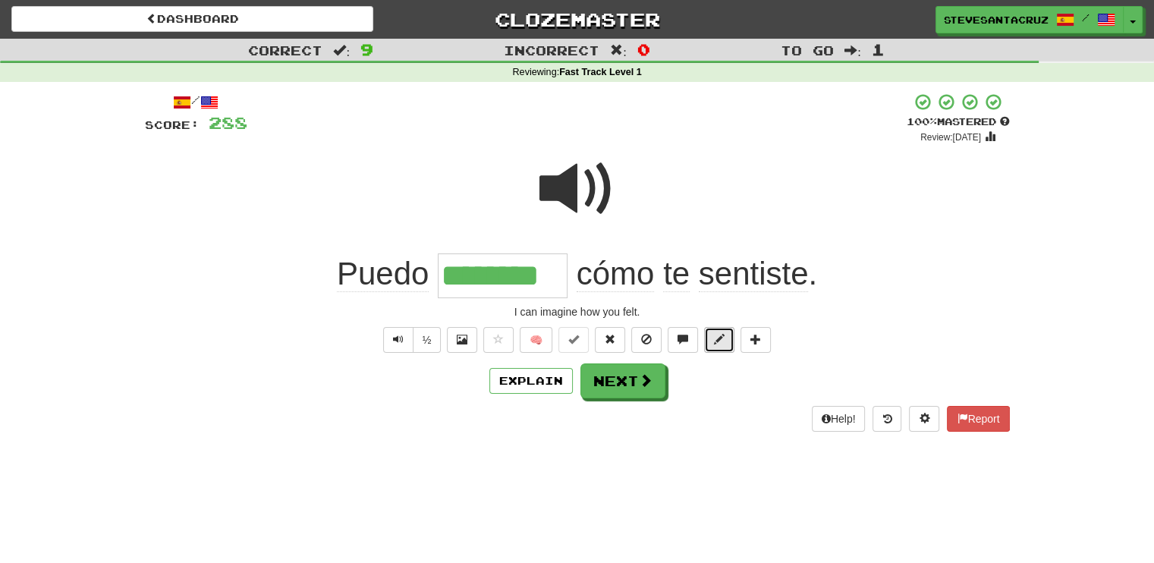
click at [716, 341] on span at bounding box center [719, 339] width 11 height 11
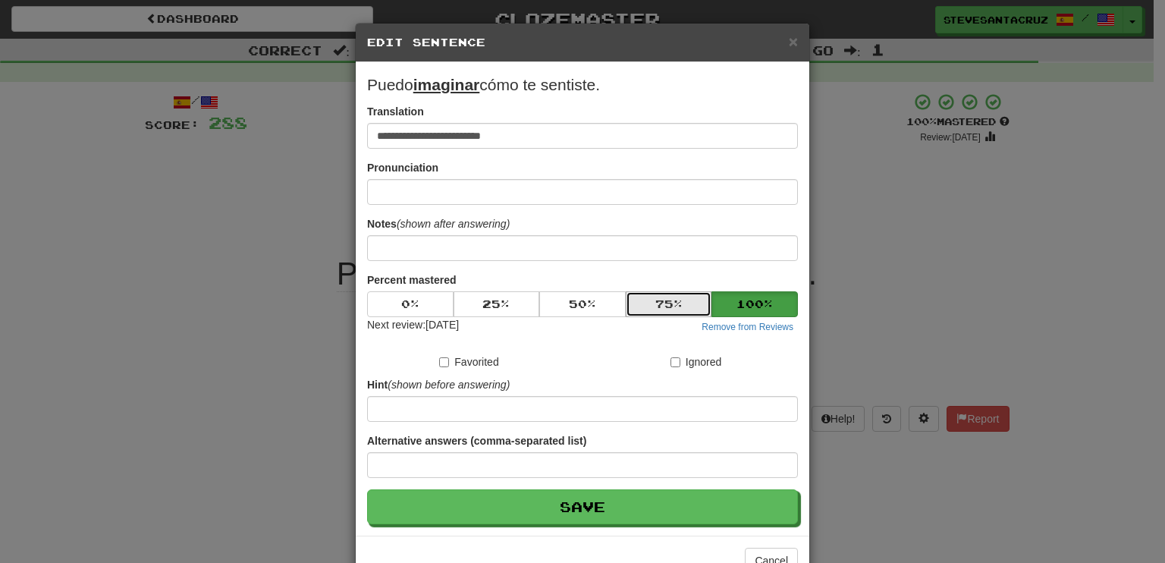
click at [646, 304] on button "75 %" at bounding box center [669, 304] width 86 height 26
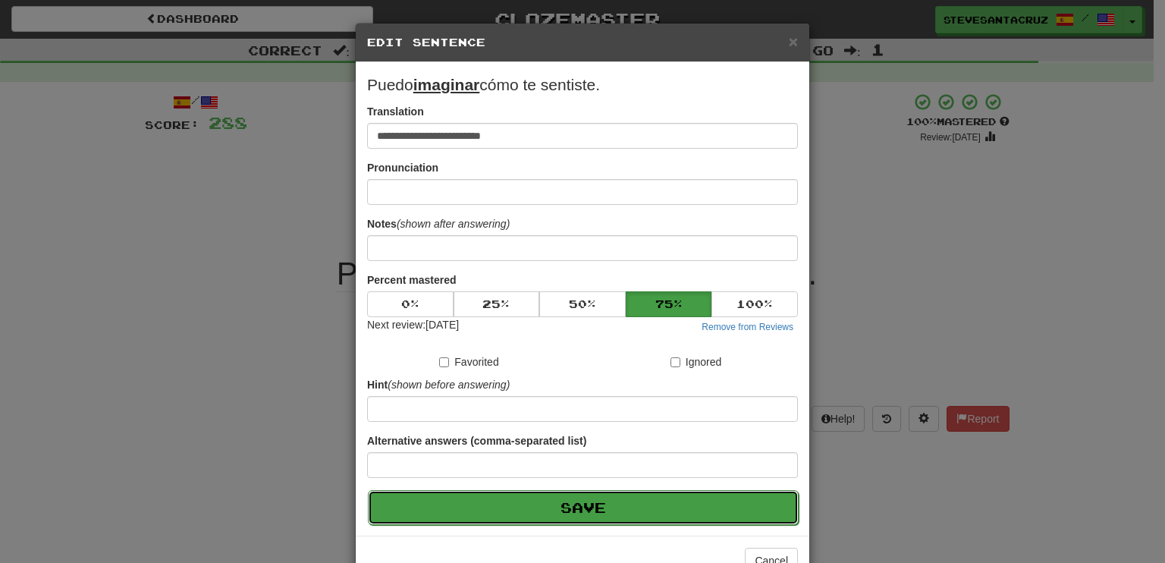
click at [581, 501] on button "Save" at bounding box center [583, 507] width 431 height 35
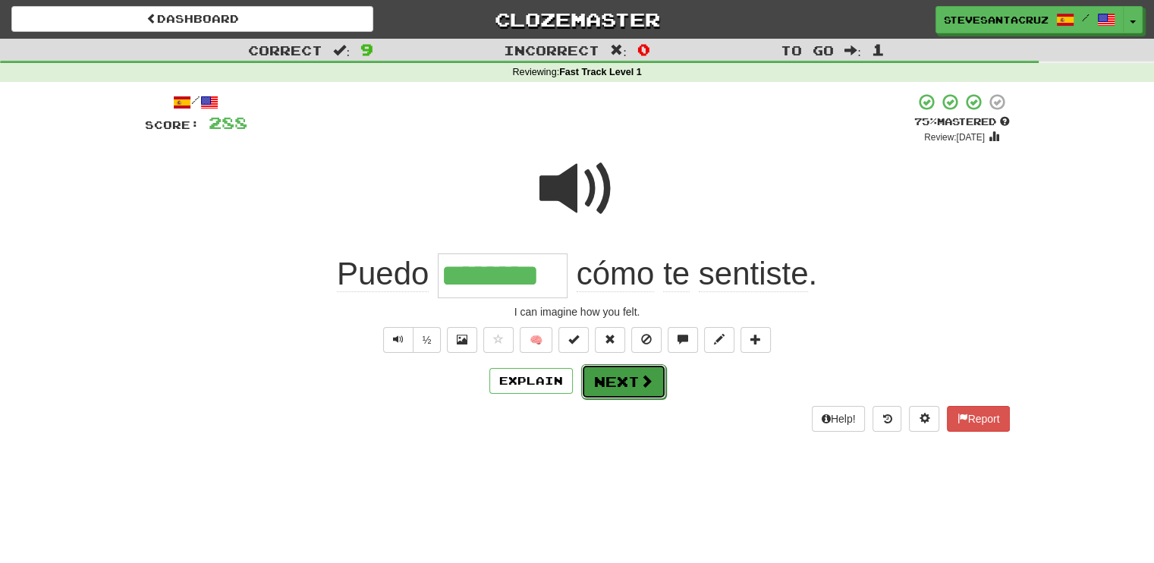
click at [637, 393] on button "Next" at bounding box center [623, 381] width 85 height 35
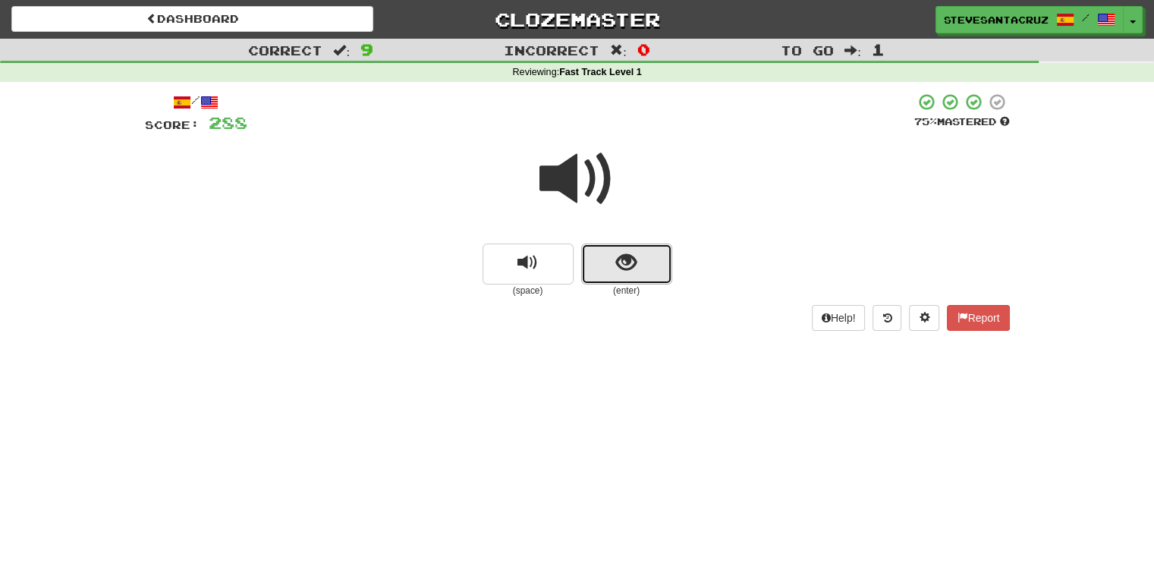
click at [632, 269] on span "show sentence" at bounding box center [626, 263] width 20 height 20
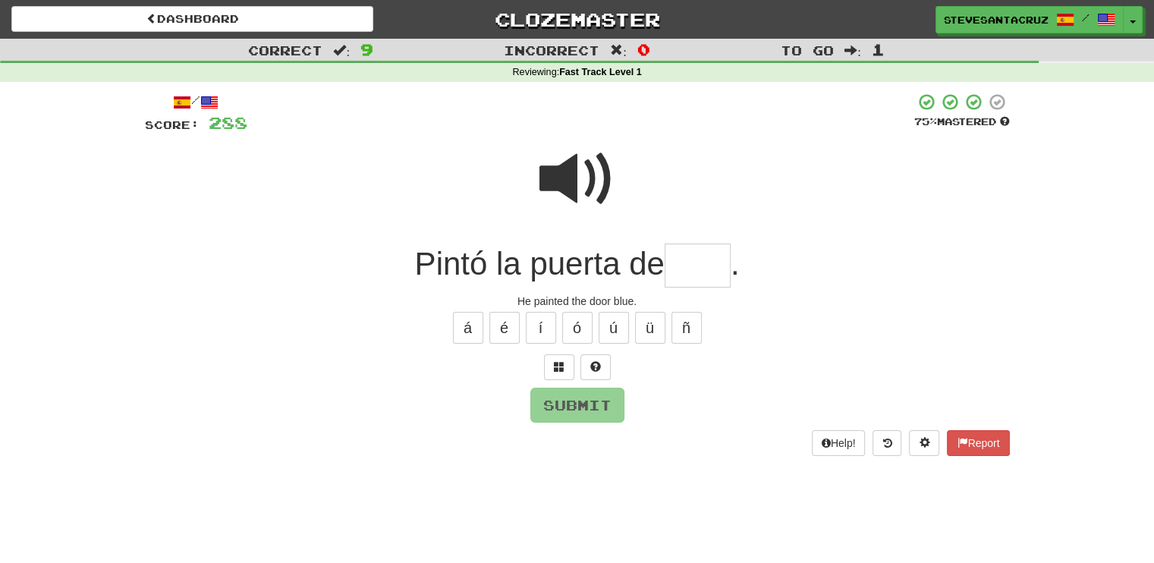
click at [694, 274] on input "text" at bounding box center [698, 266] width 66 height 45
type input "****"
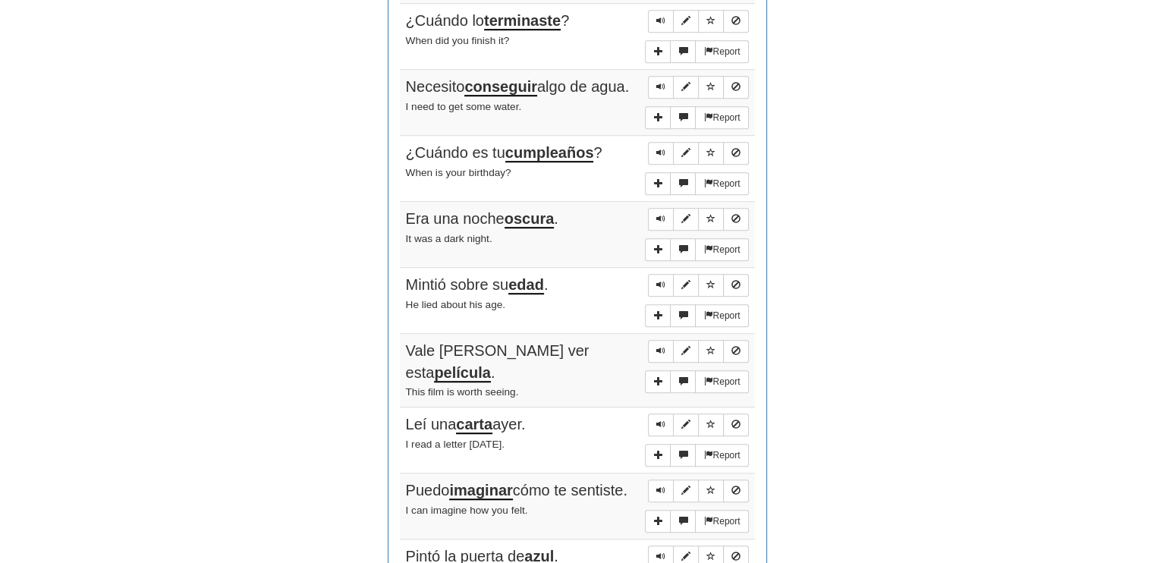
scroll to position [1105, 0]
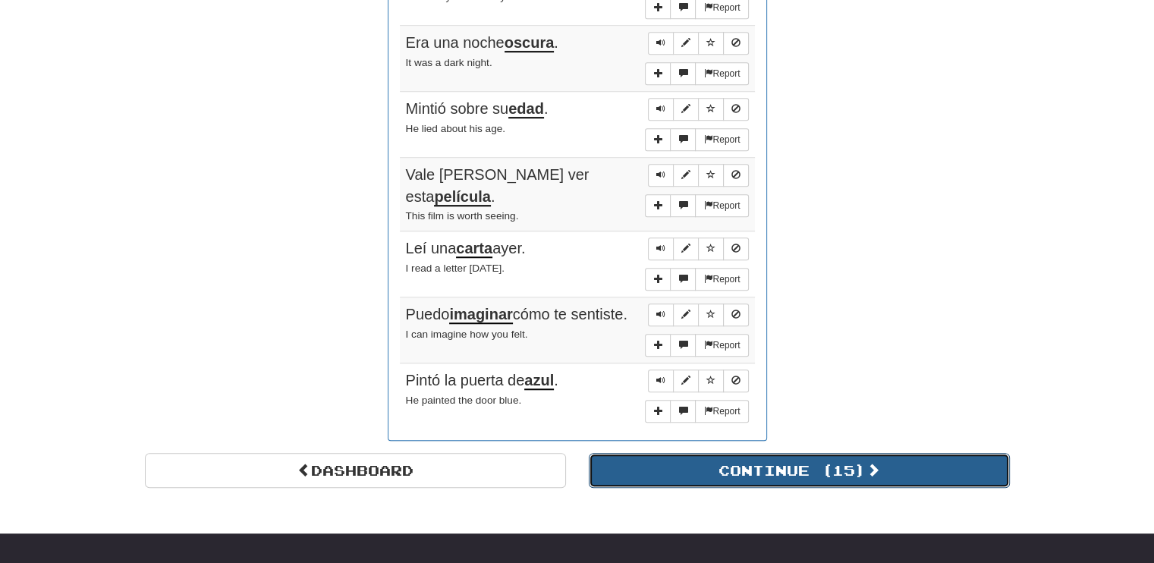
click at [888, 461] on button "Continue ( 15 )" at bounding box center [799, 470] width 421 height 35
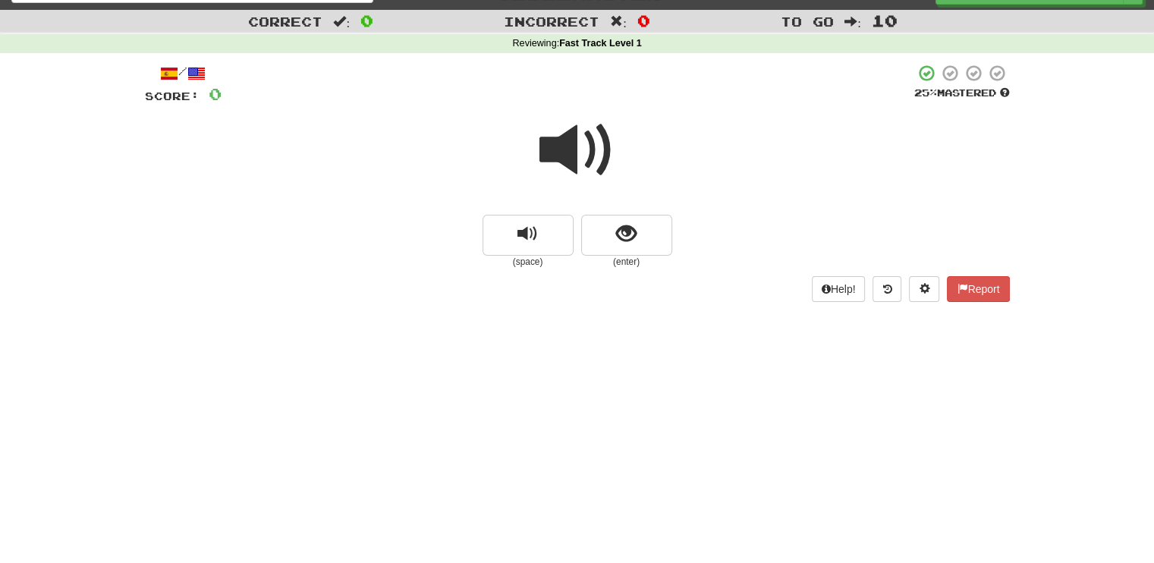
scroll to position [8, 0]
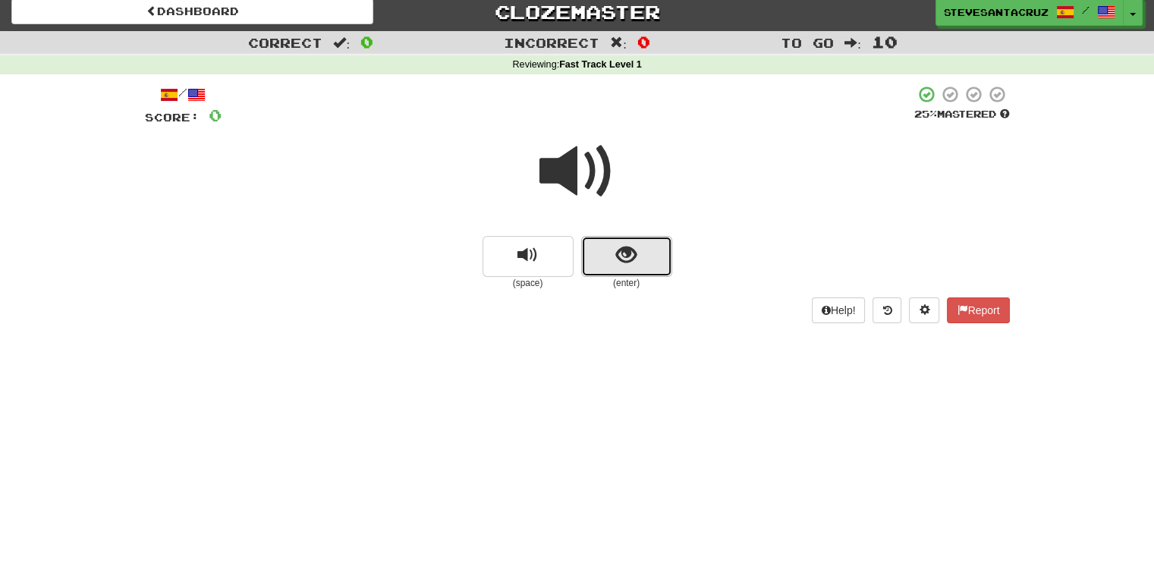
click at [608, 256] on button "show sentence" at bounding box center [626, 256] width 91 height 41
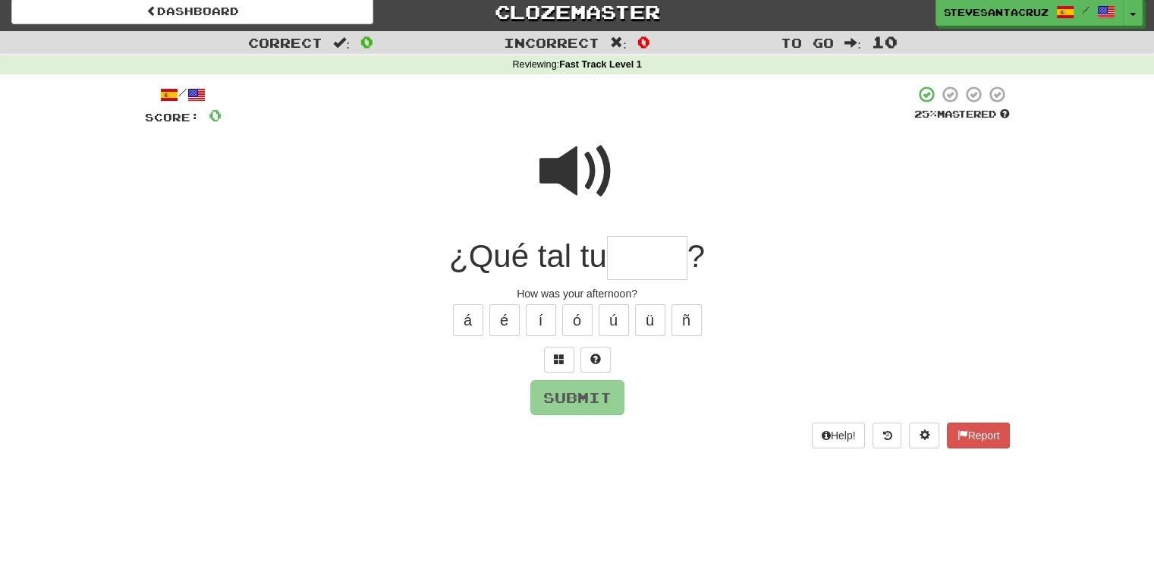
click at [655, 259] on input "text" at bounding box center [647, 258] width 80 height 45
type input "*****"
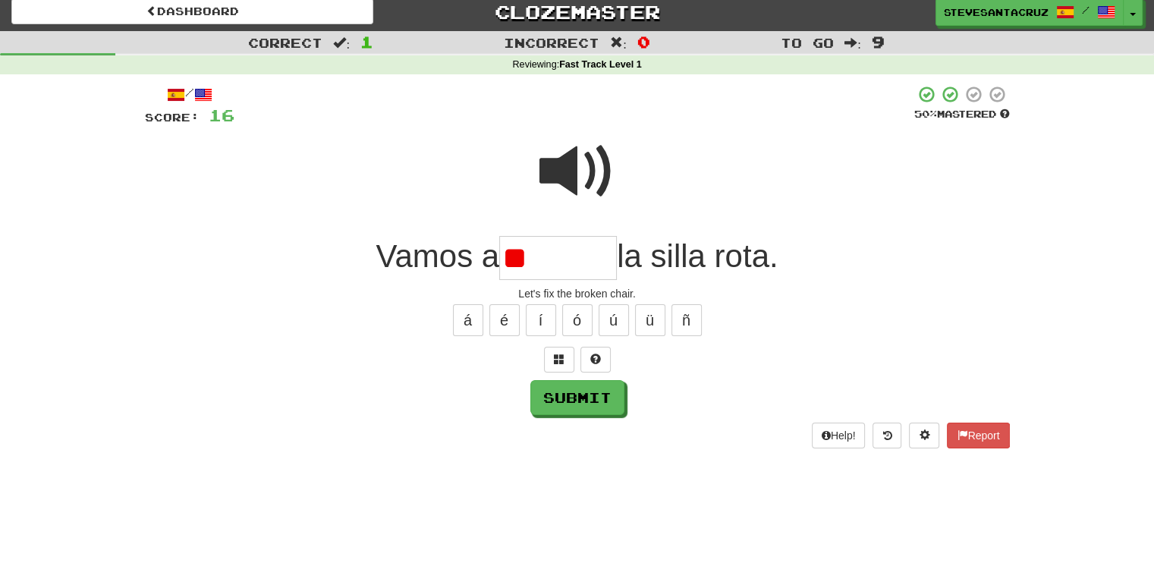
type input "*"
type input "********"
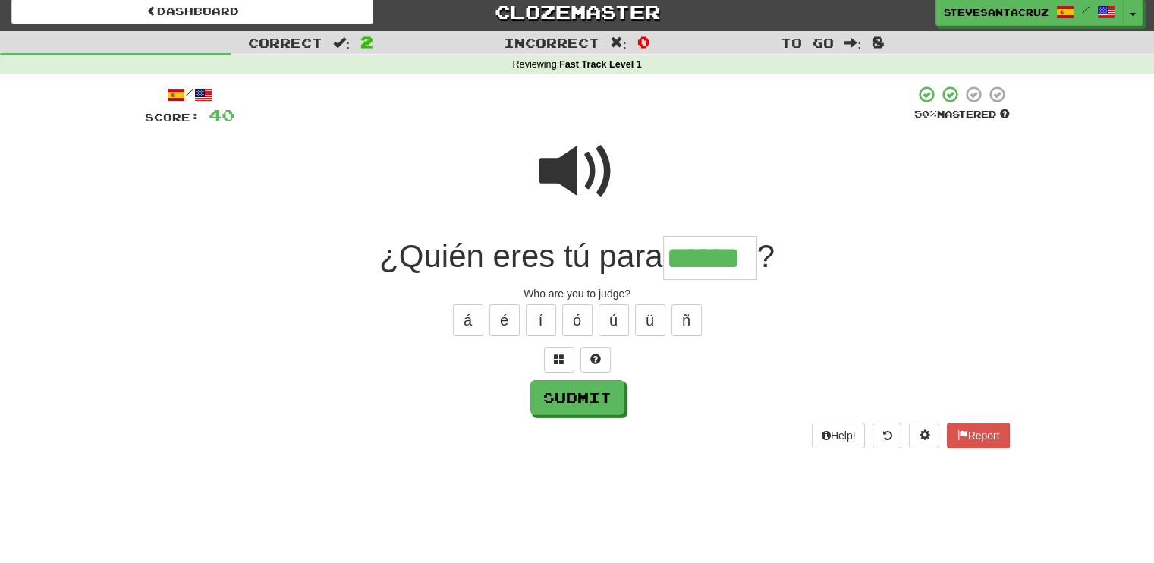
type input "******"
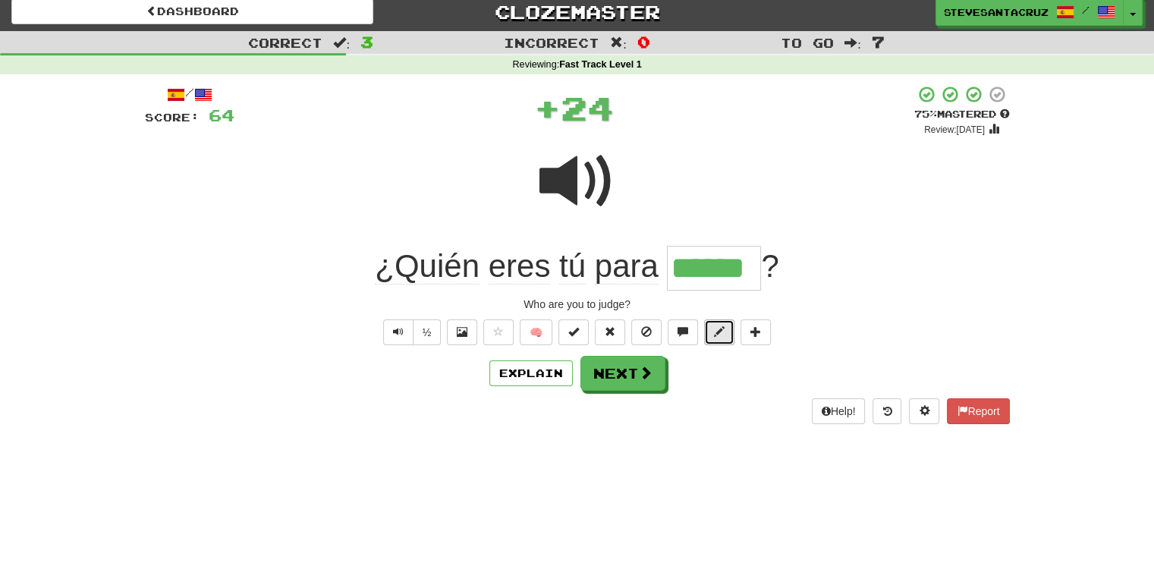
click at [722, 332] on span at bounding box center [719, 331] width 11 height 11
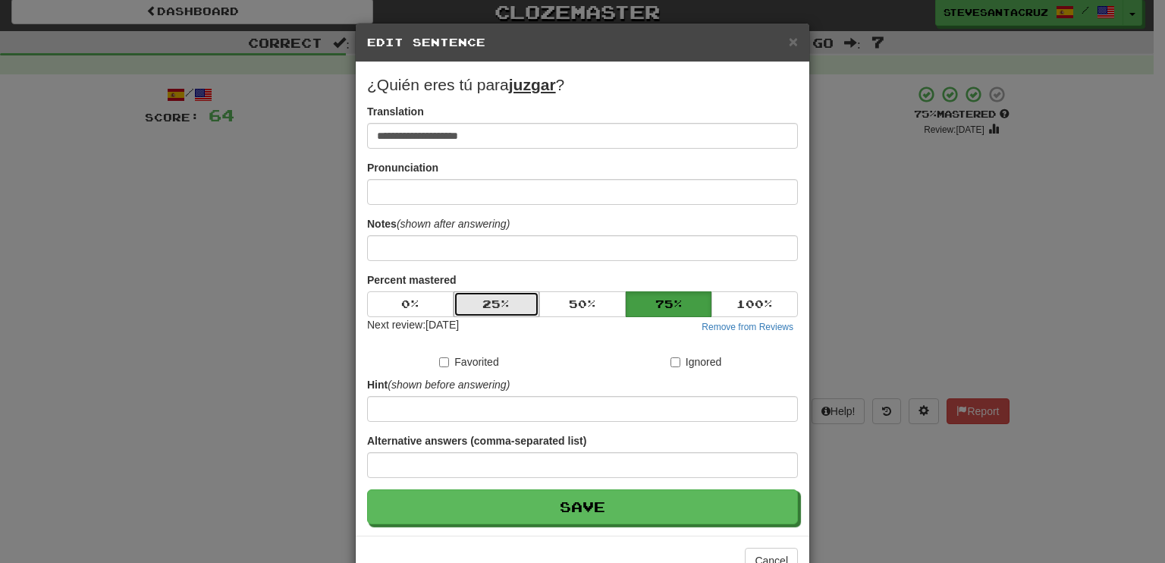
click at [511, 301] on button "25 %" at bounding box center [497, 304] width 86 height 26
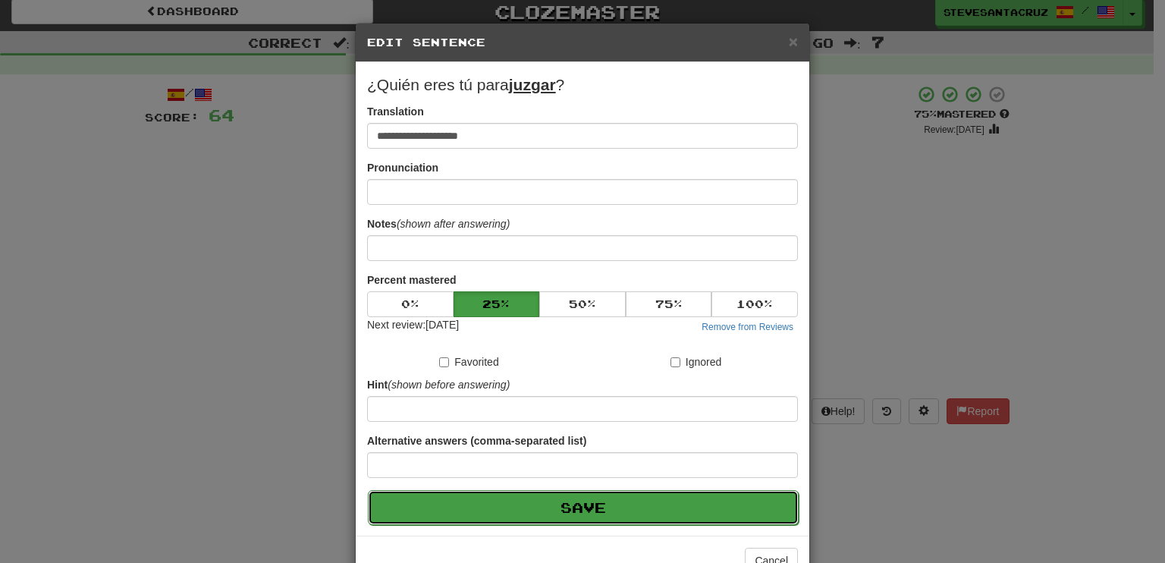
click at [545, 514] on button "Save" at bounding box center [583, 507] width 431 height 35
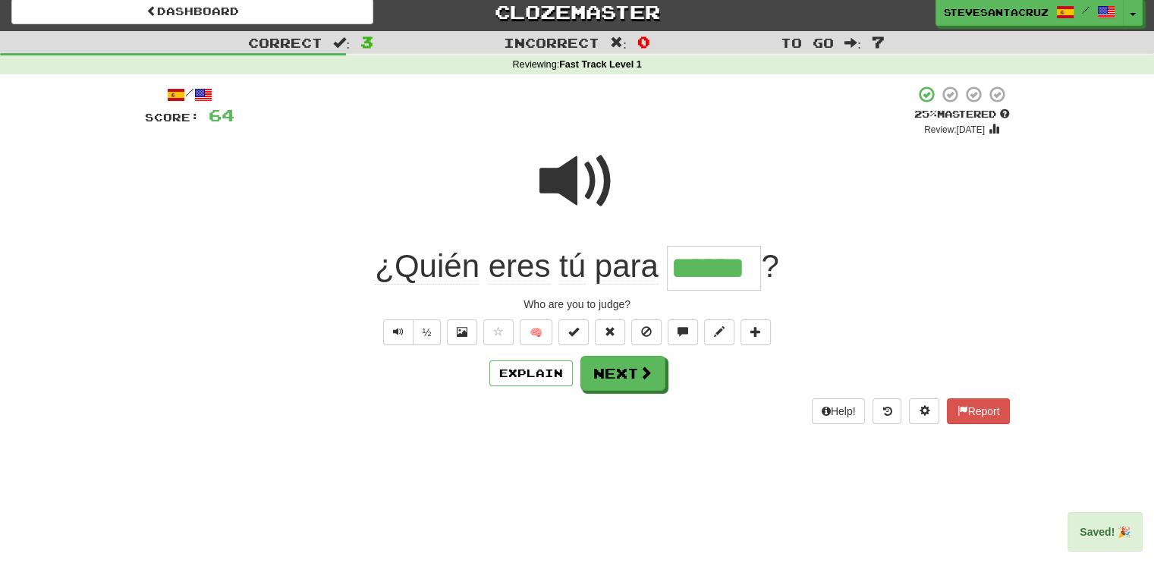
click at [707, 272] on input "******" at bounding box center [714, 268] width 94 height 45
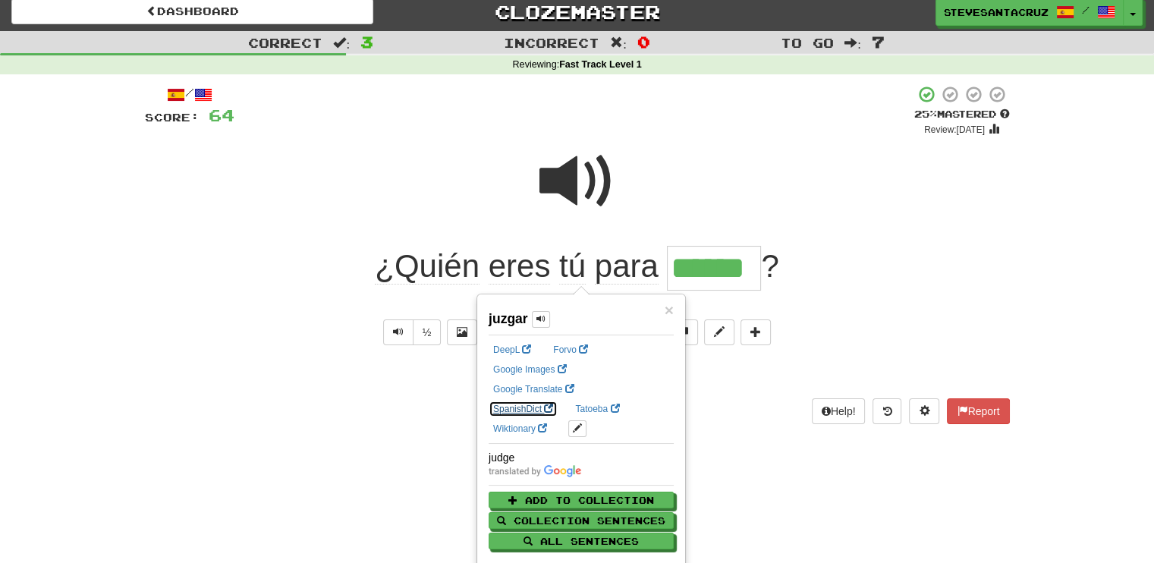
click at [558, 401] on link "SpanishDict" at bounding box center [523, 409] width 69 height 17
click at [935, 300] on div "Who are you to judge?" at bounding box center [577, 304] width 865 height 15
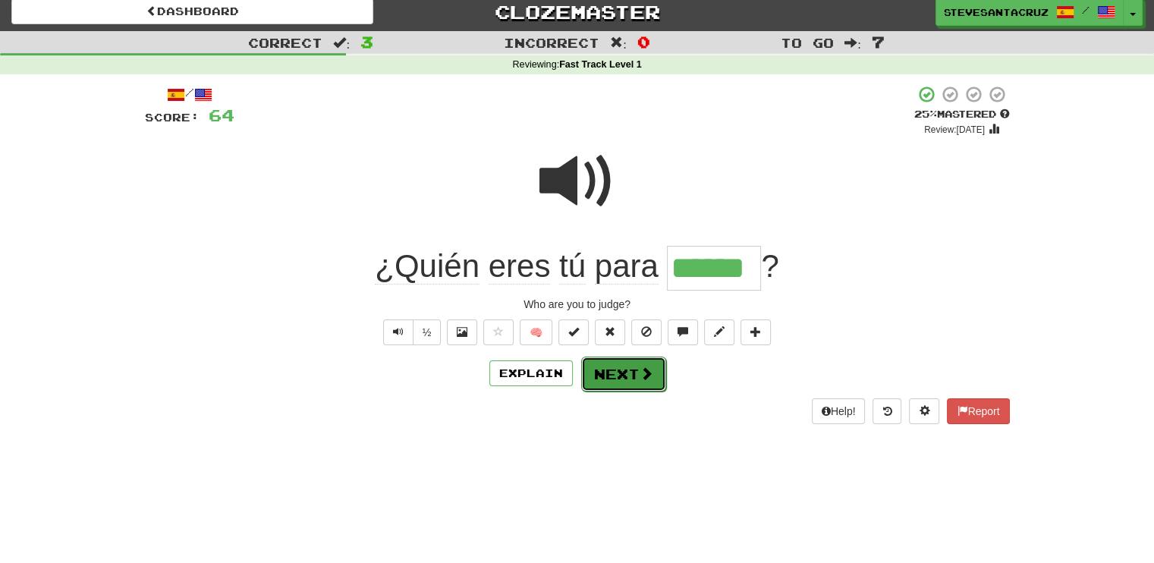
click at [619, 378] on button "Next" at bounding box center [623, 374] width 85 height 35
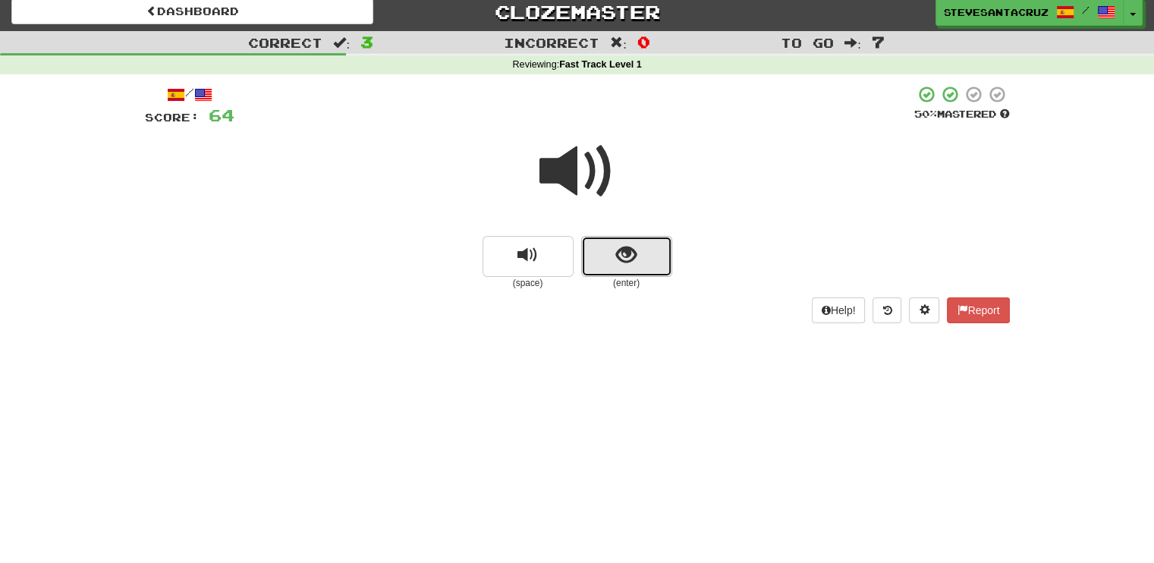
click at [622, 261] on span "show sentence" at bounding box center [626, 255] width 20 height 20
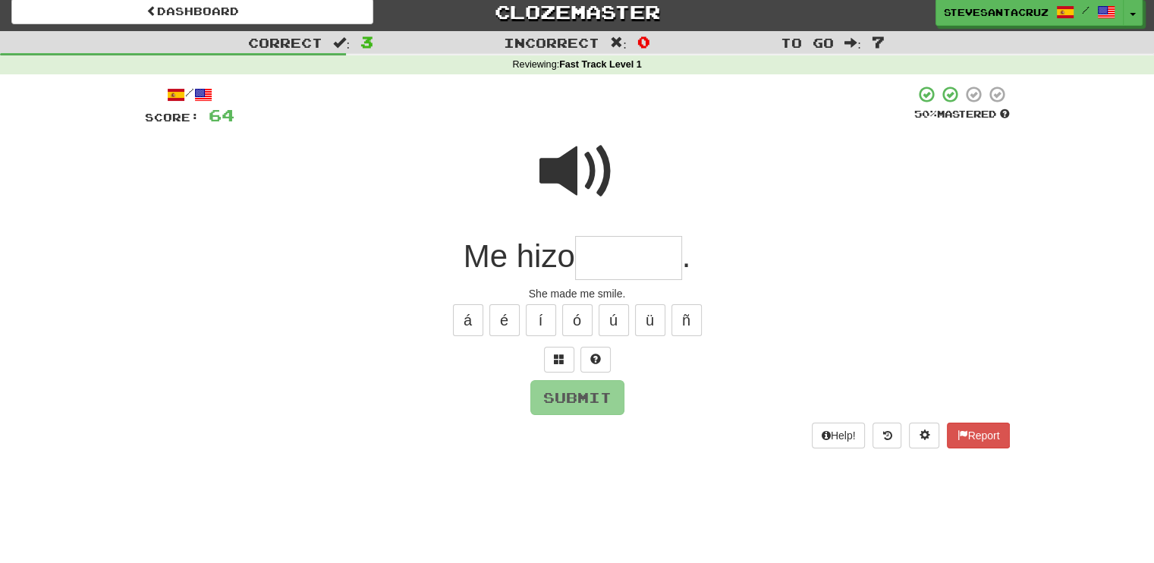
click at [622, 261] on input "text" at bounding box center [628, 258] width 107 height 45
type input "*"
type input "*******"
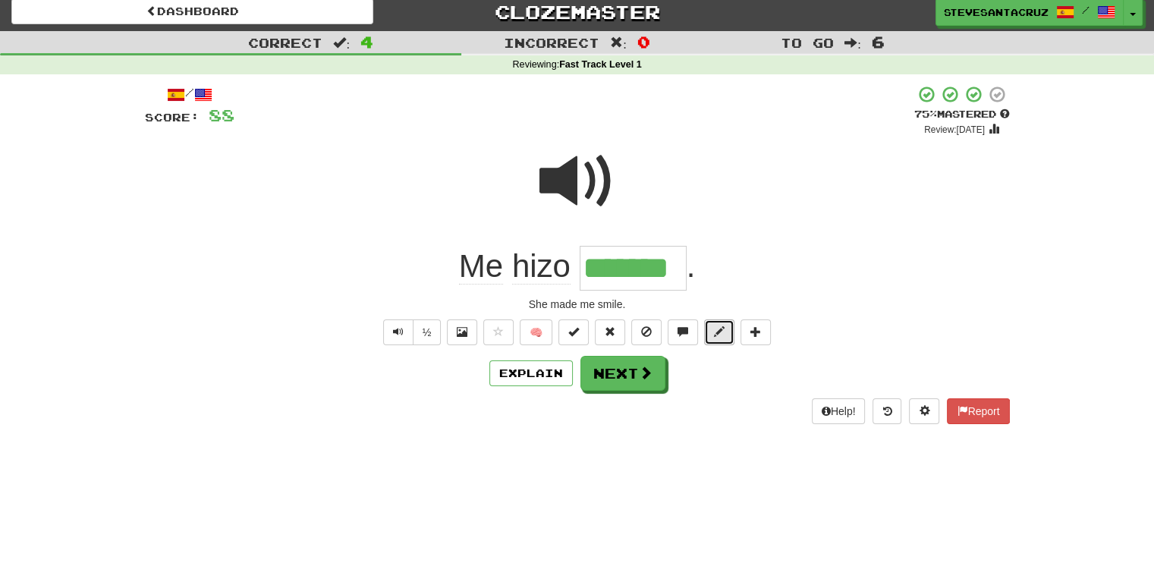
click at [719, 331] on span at bounding box center [719, 331] width 11 height 11
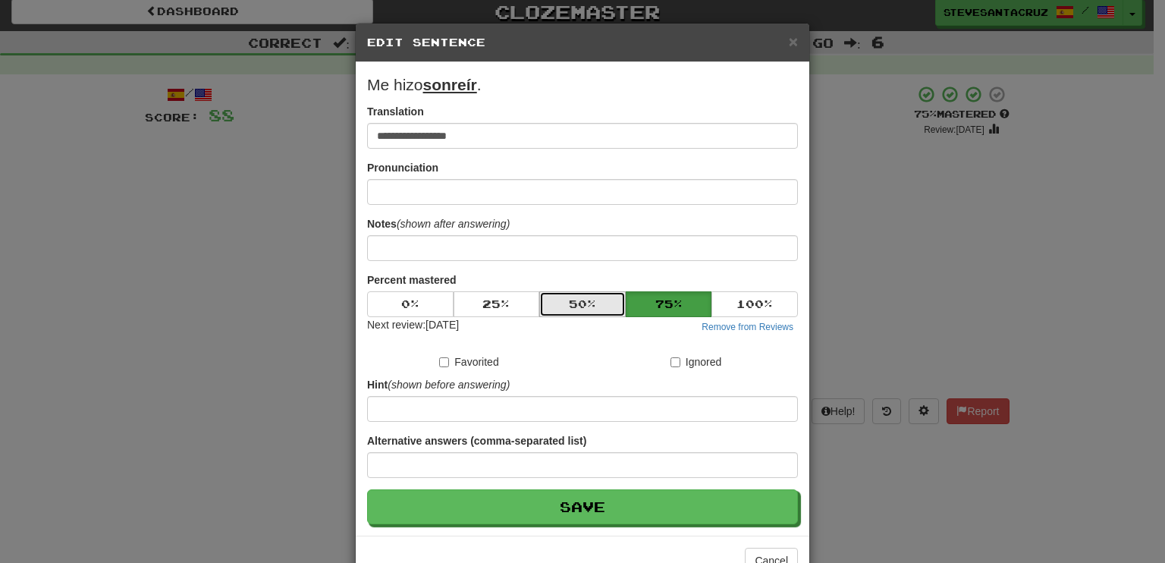
click at [553, 299] on button "50 %" at bounding box center [582, 304] width 86 height 26
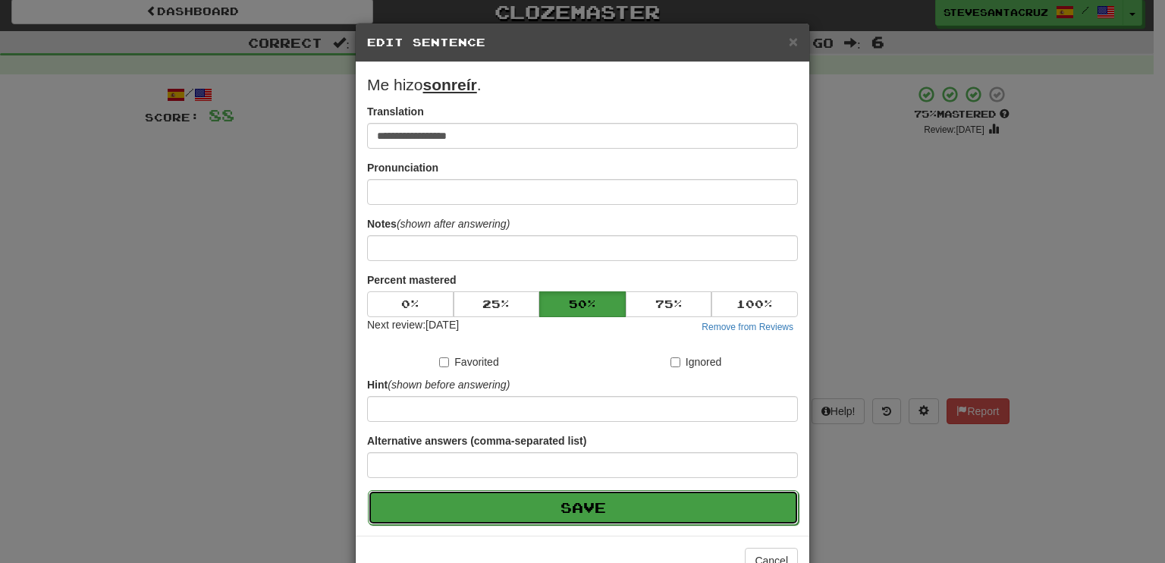
click at [637, 498] on button "Save" at bounding box center [583, 507] width 431 height 35
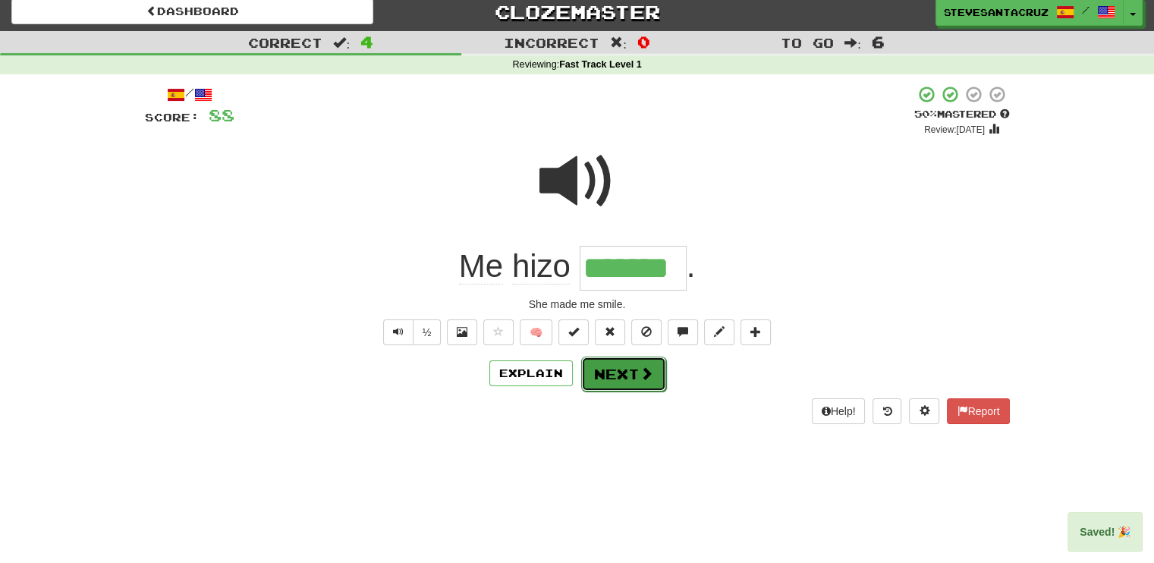
click at [636, 376] on button "Next" at bounding box center [623, 374] width 85 height 35
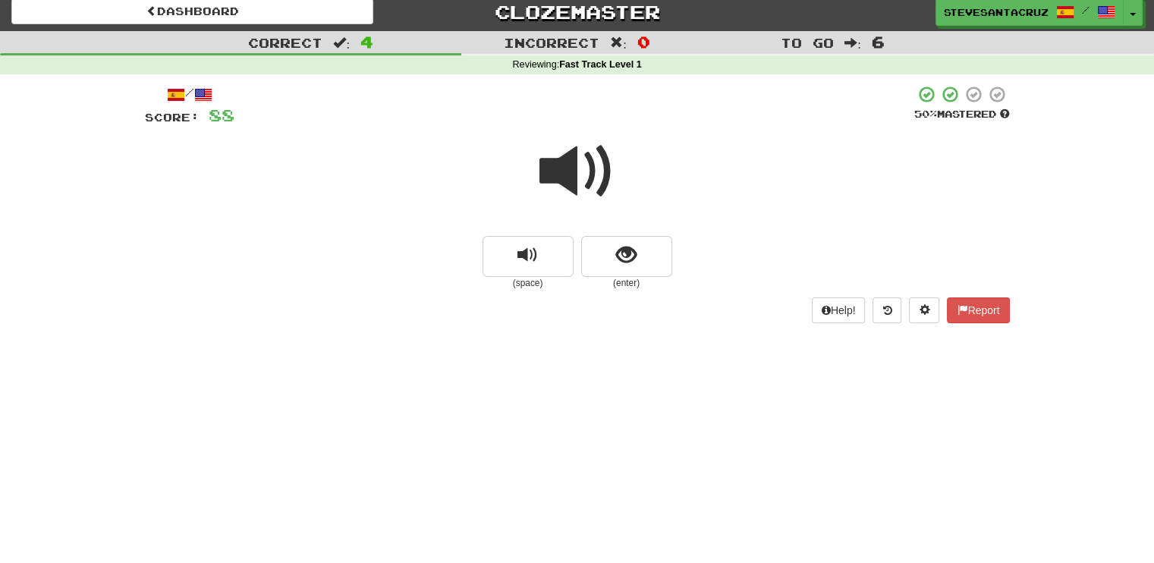
click at [558, 175] on span at bounding box center [577, 172] width 76 height 76
click at [566, 170] on span at bounding box center [577, 172] width 76 height 76
click at [565, 170] on span at bounding box center [577, 172] width 76 height 76
click at [631, 260] on span "show sentence" at bounding box center [626, 255] width 20 height 20
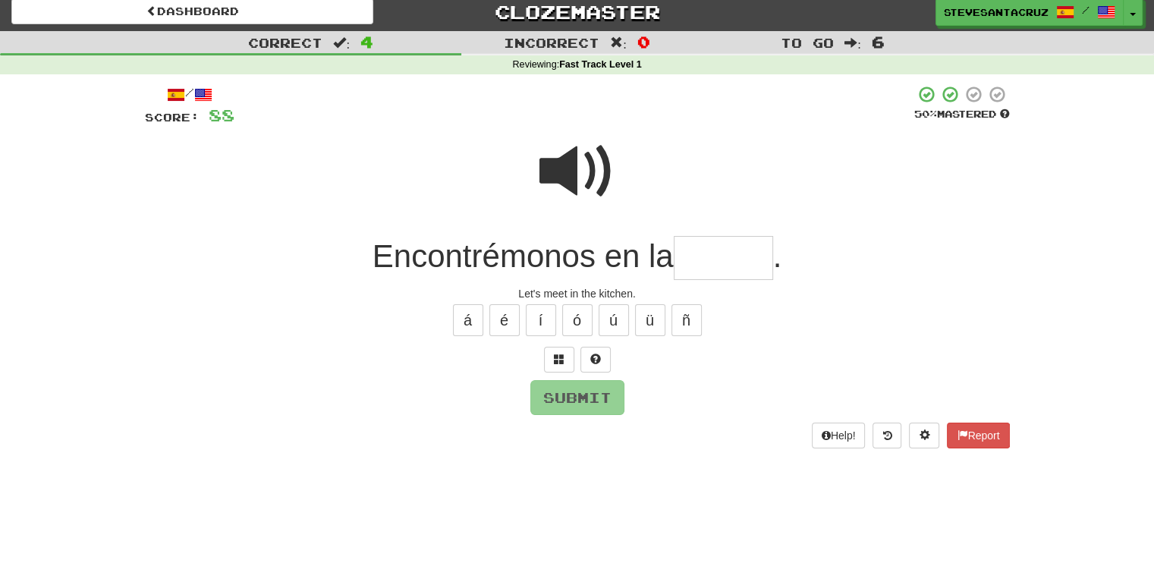
click at [721, 254] on input "text" at bounding box center [723, 258] width 99 height 45
type input "******"
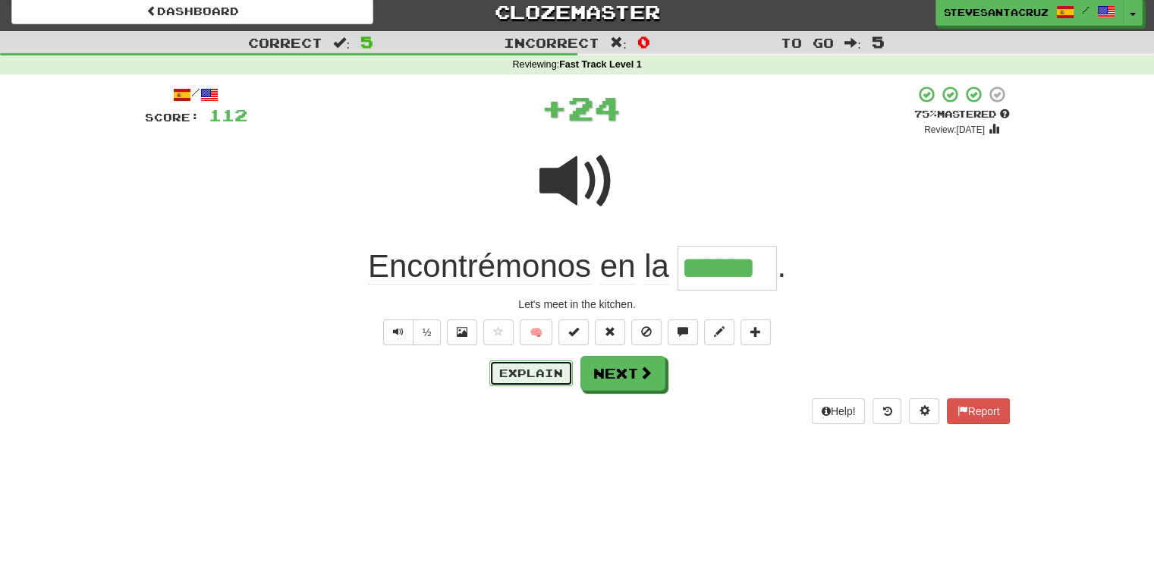
click at [531, 367] on button "Explain" at bounding box center [530, 373] width 83 height 26
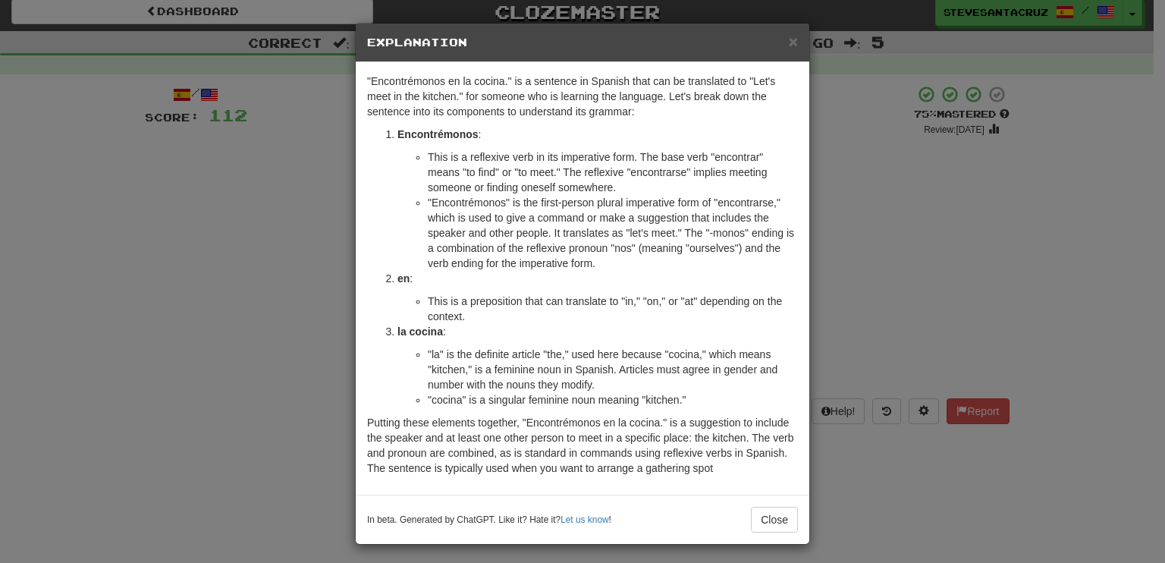
click at [732, 464] on p "Putting these elements together, "Encontrémonos en la cocina." is a suggestion …" at bounding box center [582, 445] width 431 height 61
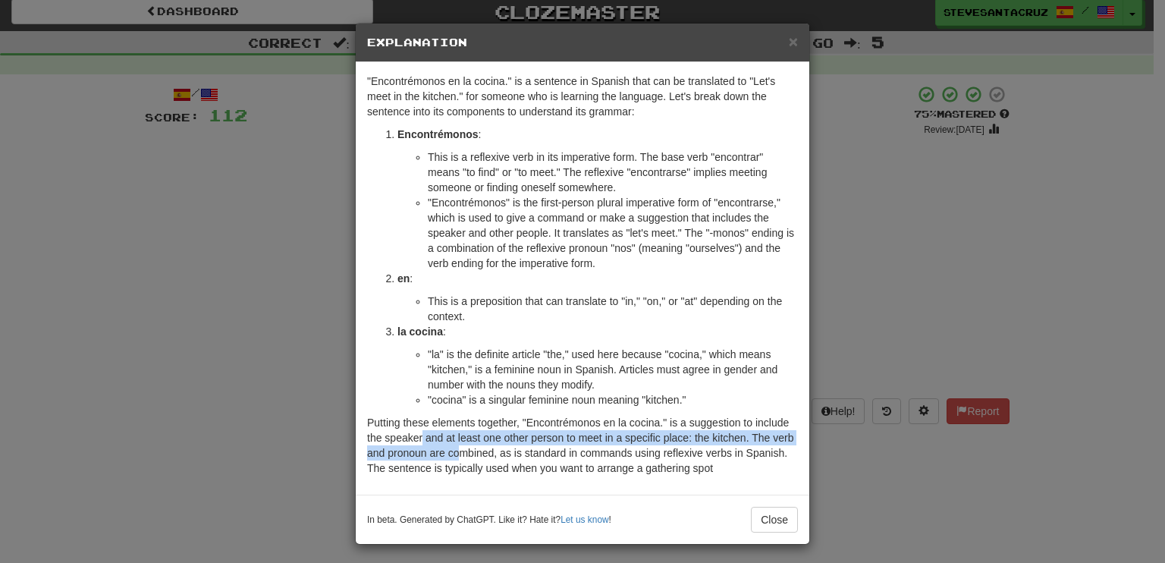
drag, startPoint x: 416, startPoint y: 439, endPoint x: 457, endPoint y: 460, distance: 46.5
click at [457, 460] on p "Putting these elements together, "Encontrémonos en la cocina." is a suggestion …" at bounding box center [582, 445] width 431 height 61
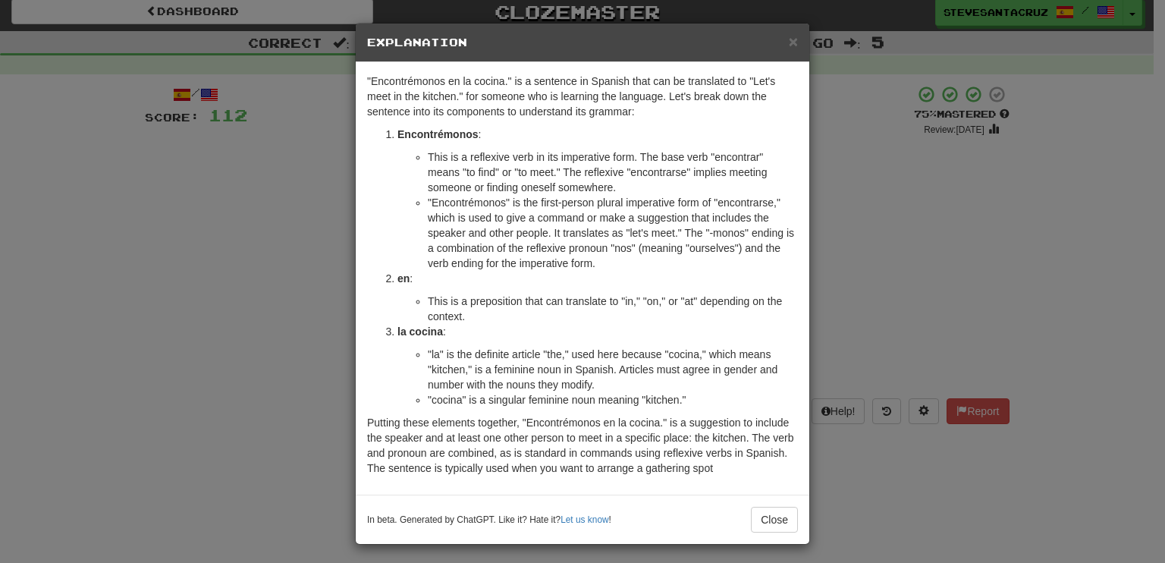
click at [753, 469] on p "Putting these elements together, "Encontrémonos en la cocina." is a suggestion …" at bounding box center [582, 445] width 431 height 61
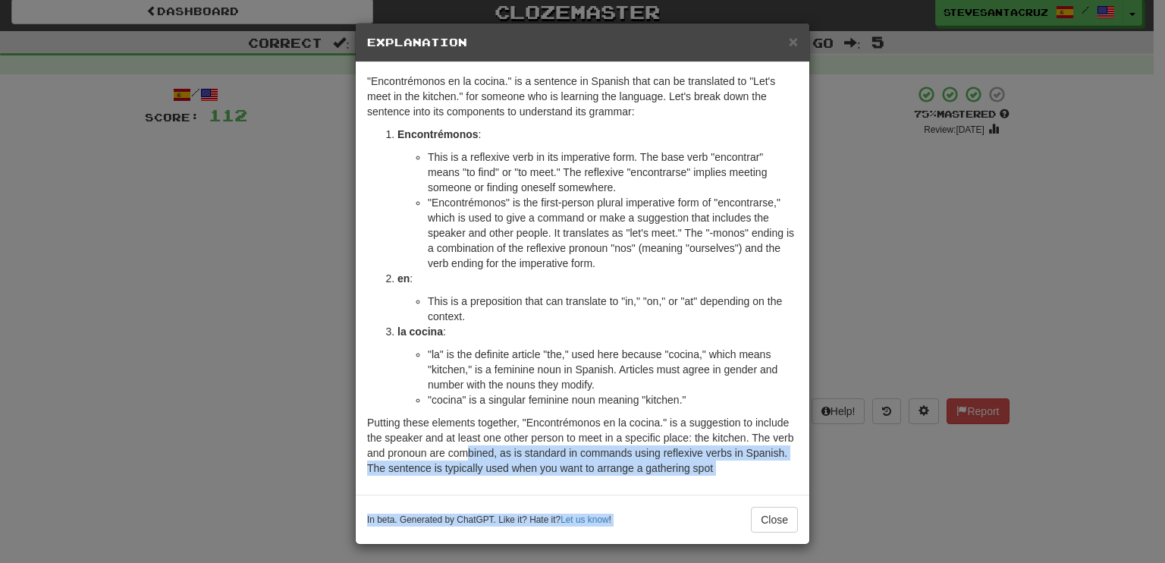
drag, startPoint x: 461, startPoint y: 450, endPoint x: 758, endPoint y: 490, distance: 299.4
click at [758, 491] on div ""Encontrémonos en la cocina." is a sentence in Spanish that can be translated t…" at bounding box center [583, 278] width 454 height 432
click at [748, 476] on div ""Encontrémonos en la cocina." is a sentence in Spanish that can be translated t…" at bounding box center [583, 278] width 454 height 432
click at [789, 39] on span "×" at bounding box center [793, 41] width 9 height 17
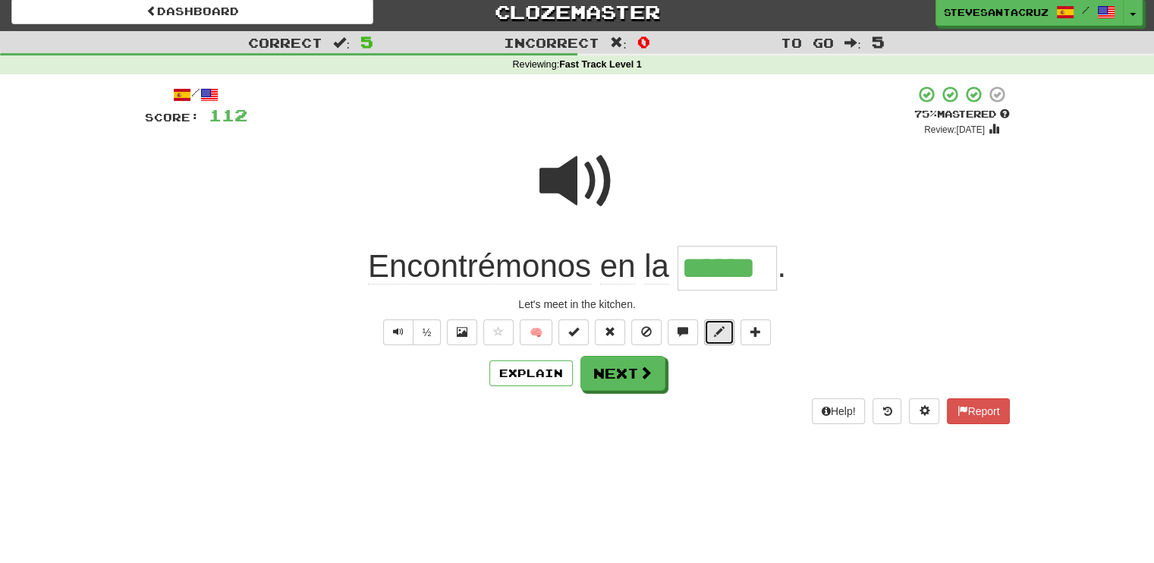
click at [723, 326] on span at bounding box center [719, 331] width 11 height 11
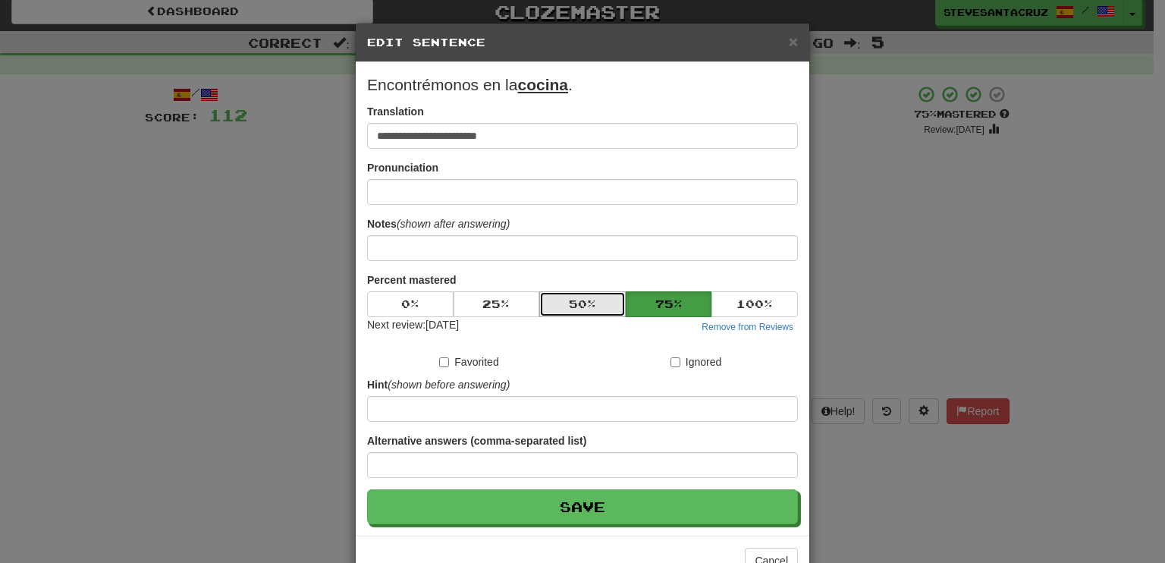
click at [574, 303] on button "50 %" at bounding box center [582, 304] width 86 height 26
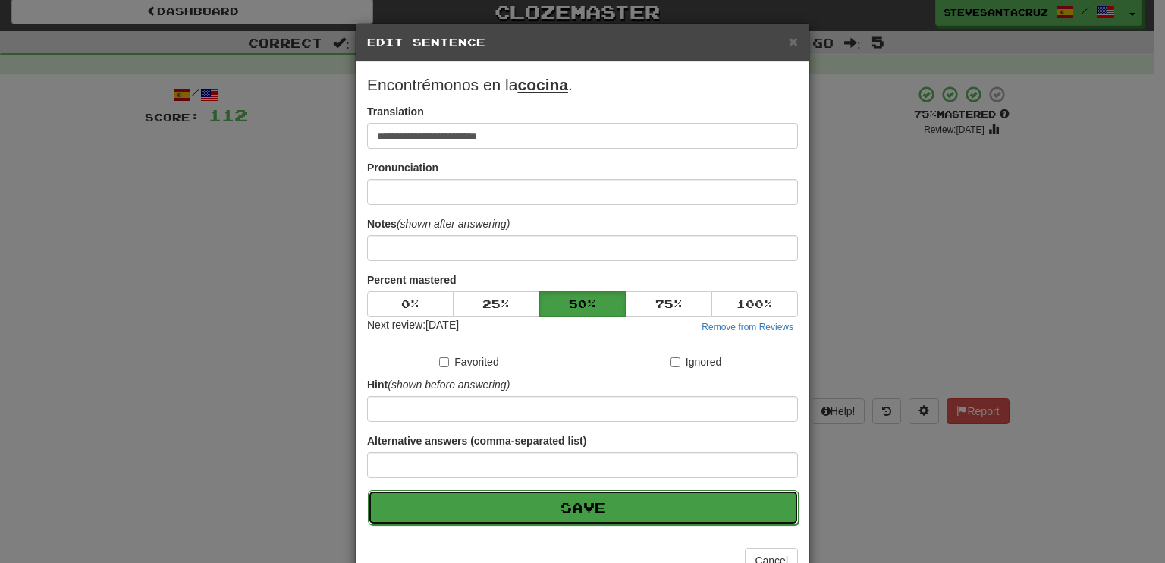
click at [588, 514] on button "Save" at bounding box center [583, 507] width 431 height 35
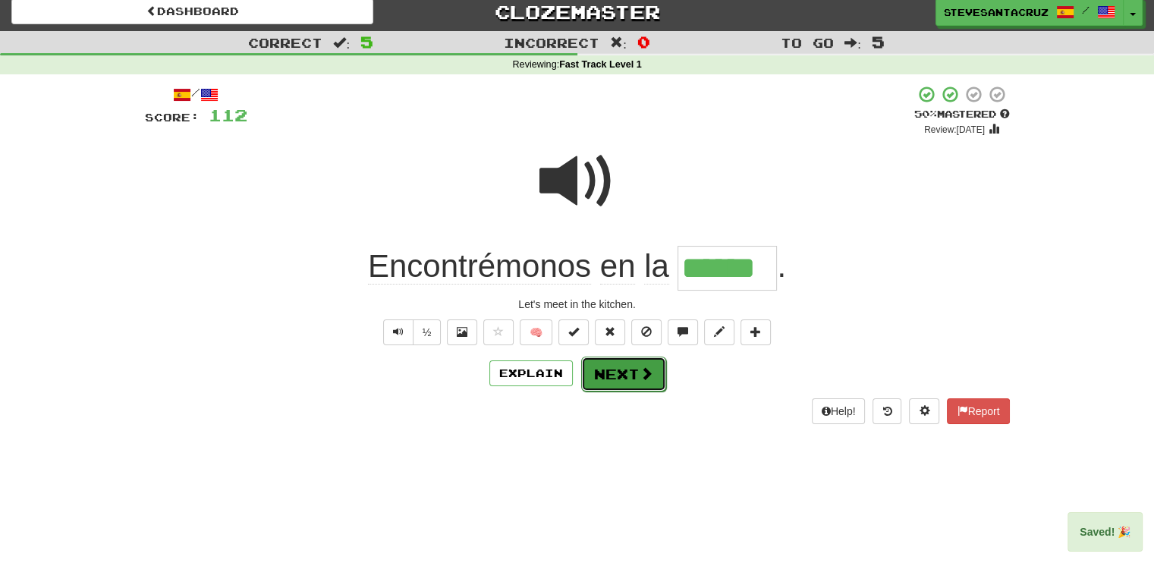
click at [630, 372] on button "Next" at bounding box center [623, 374] width 85 height 35
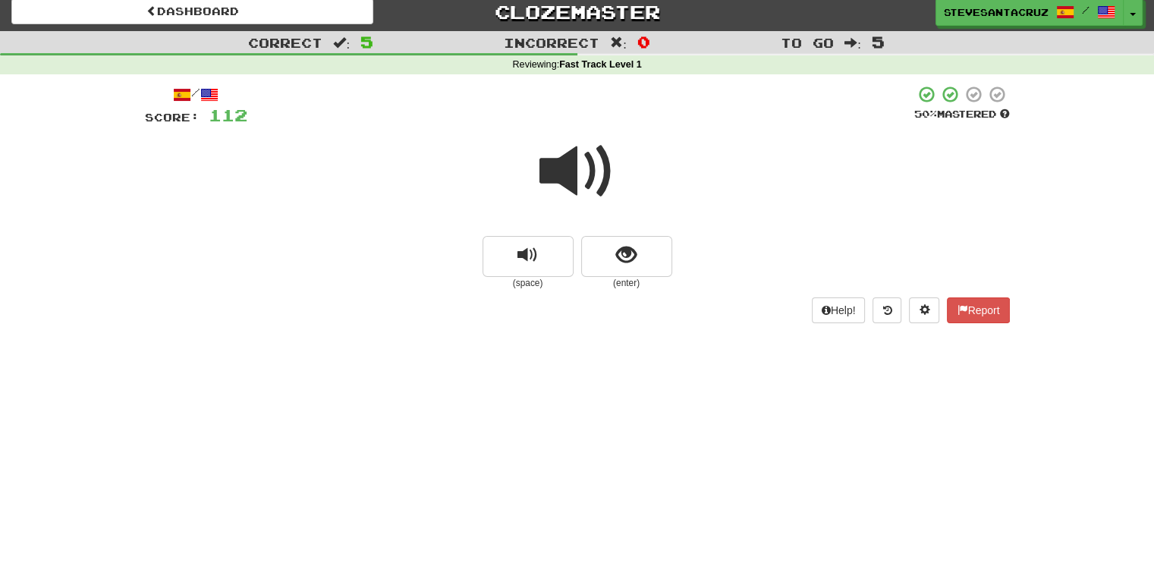
click at [556, 165] on span at bounding box center [577, 172] width 76 height 76
click at [557, 176] on span at bounding box center [577, 172] width 76 height 76
click at [620, 251] on span "show sentence" at bounding box center [626, 255] width 20 height 20
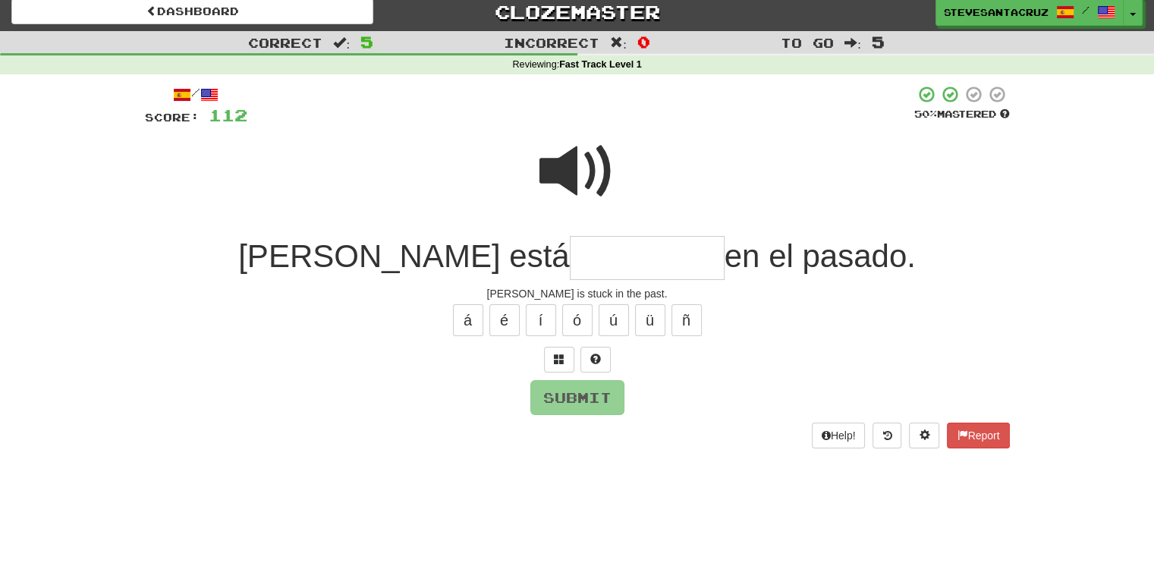
click at [570, 253] on input "text" at bounding box center [647, 258] width 155 height 45
click at [580, 181] on span at bounding box center [577, 172] width 76 height 76
click at [570, 268] on input "text" at bounding box center [647, 258] width 155 height 45
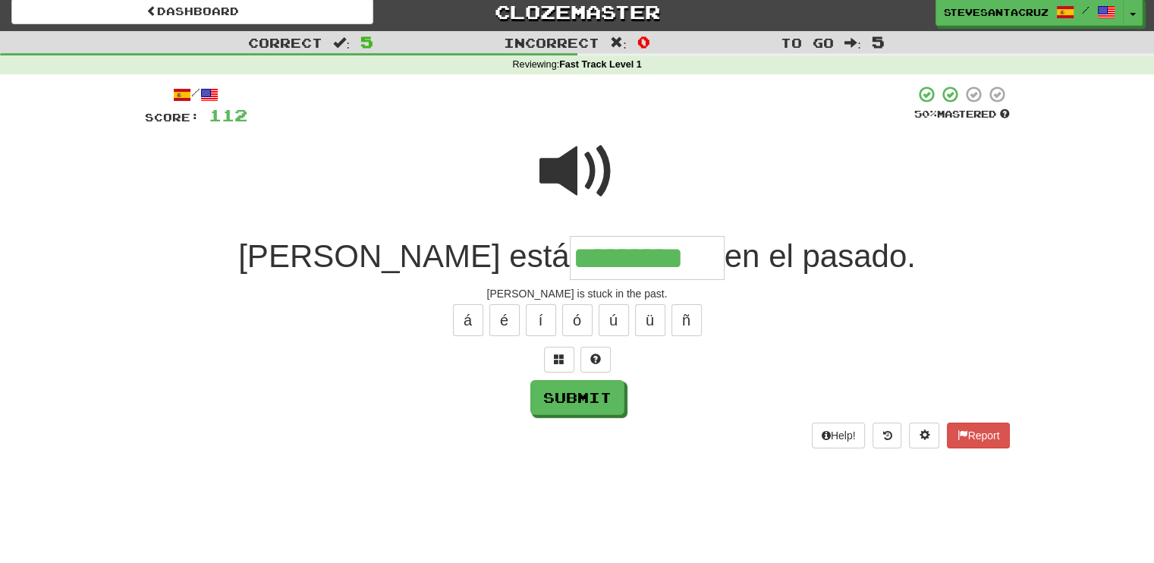
type input "*********"
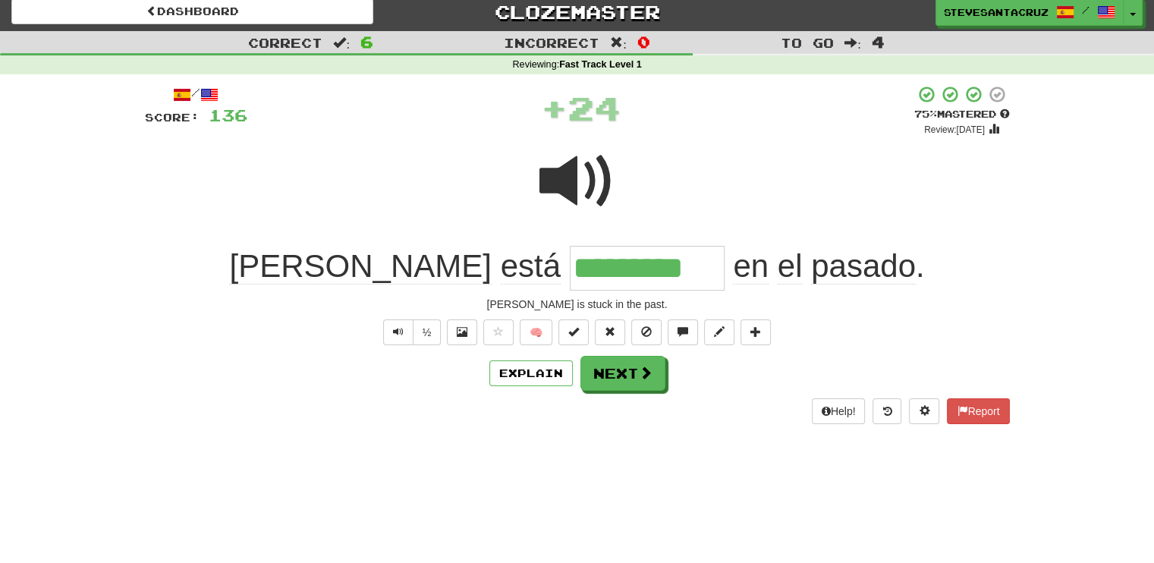
click at [570, 266] on input "*********" at bounding box center [647, 268] width 155 height 45
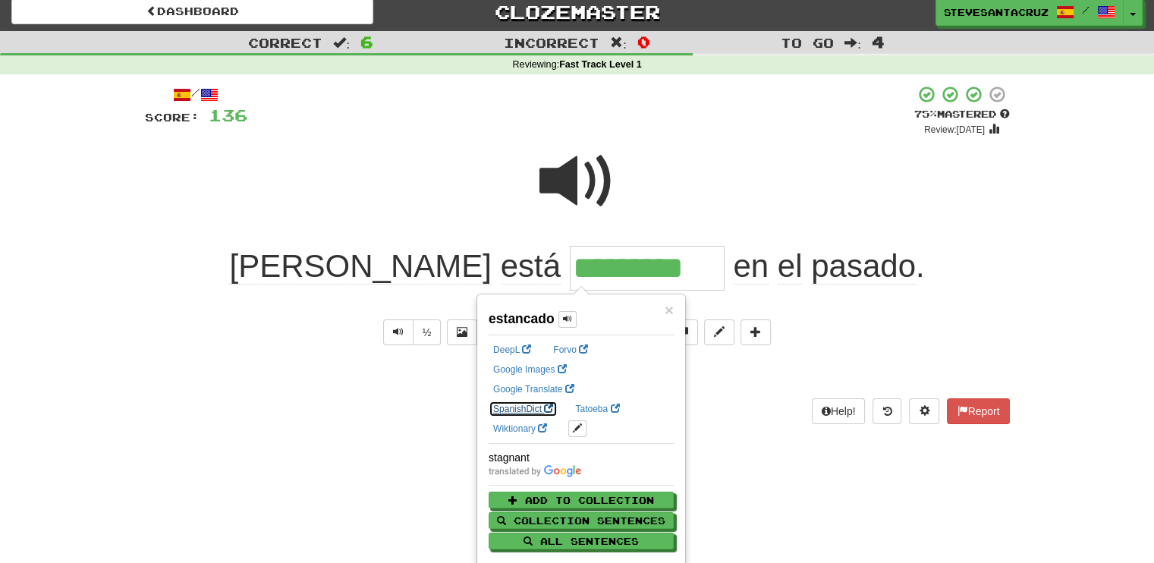
click at [558, 401] on link "SpanishDict" at bounding box center [523, 409] width 69 height 17
click at [979, 294] on div "/ Score: 136 + 24 75 % Mastered Review: 2025-10-18 Tom está ********* en el pas…" at bounding box center [577, 254] width 865 height 338
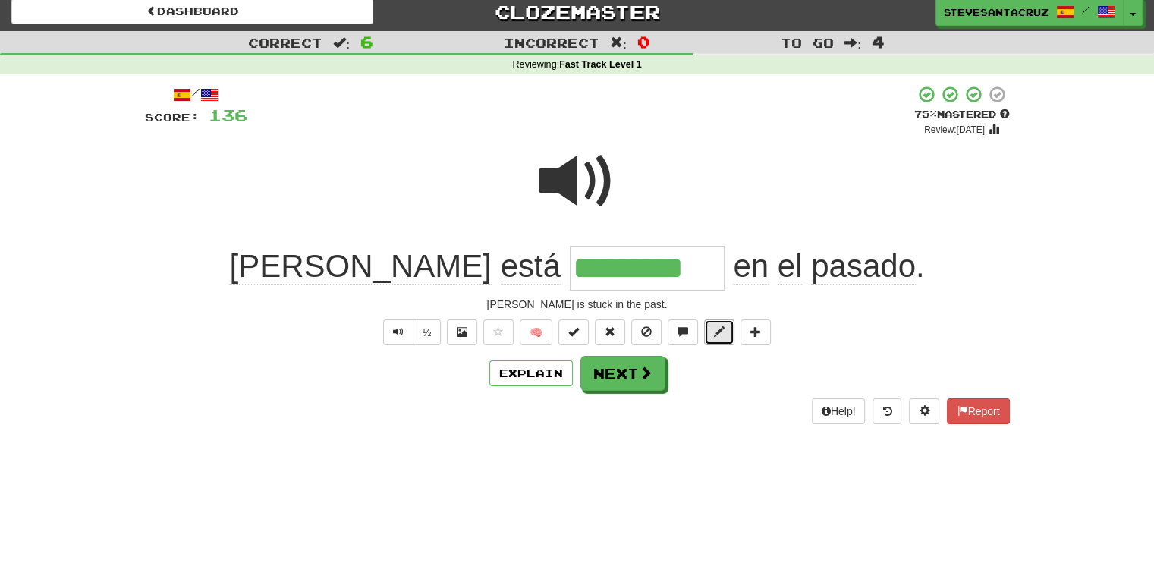
click at [712, 332] on button at bounding box center [719, 332] width 30 height 26
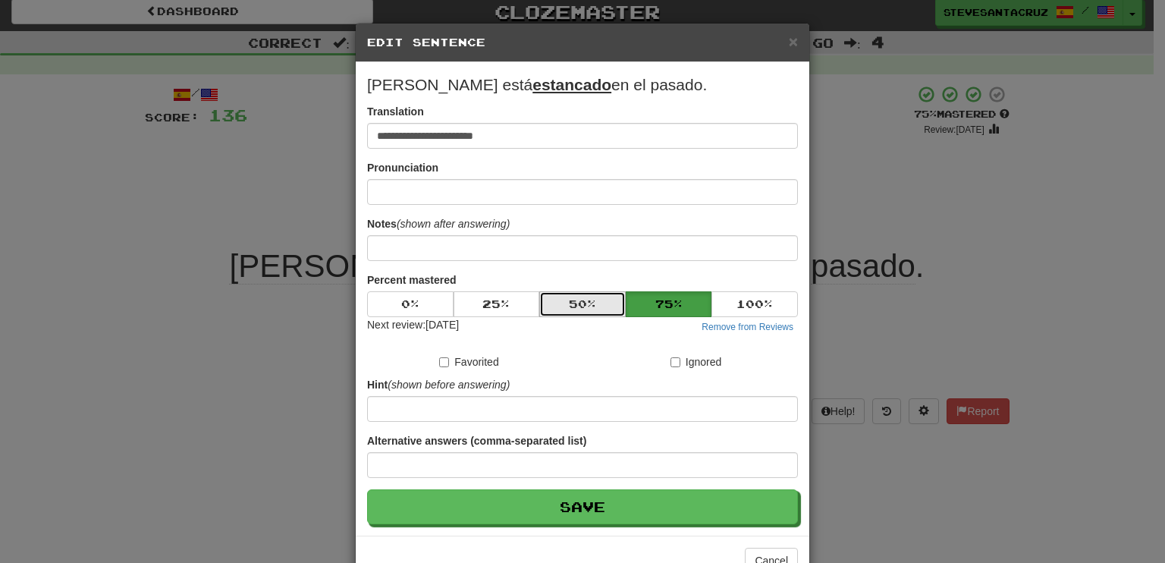
click at [567, 296] on button "50 %" at bounding box center [582, 304] width 86 height 26
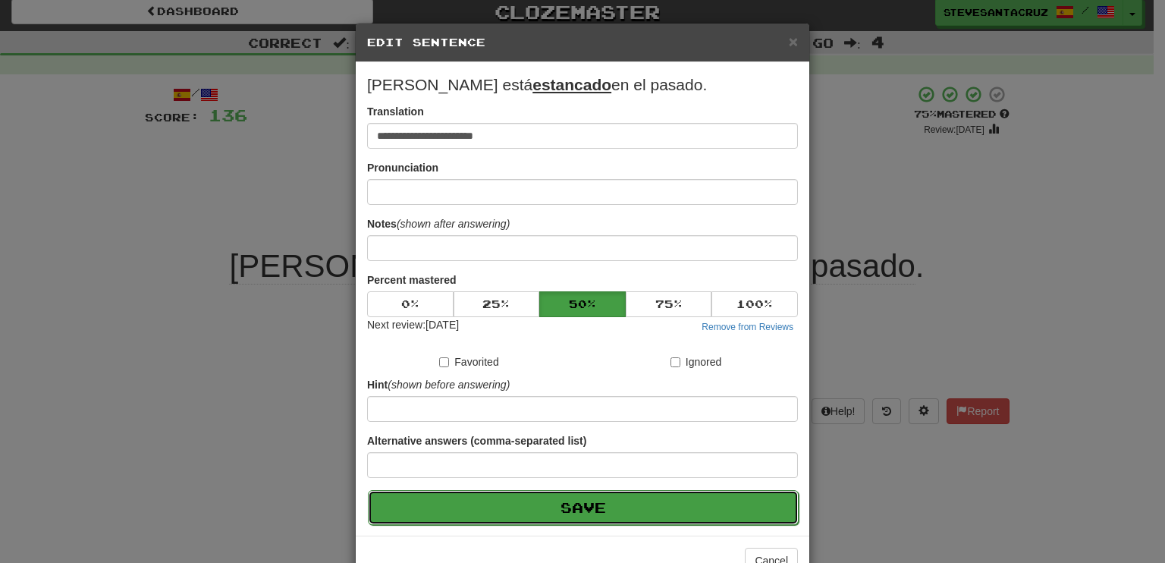
click at [544, 508] on button "Save" at bounding box center [583, 507] width 431 height 35
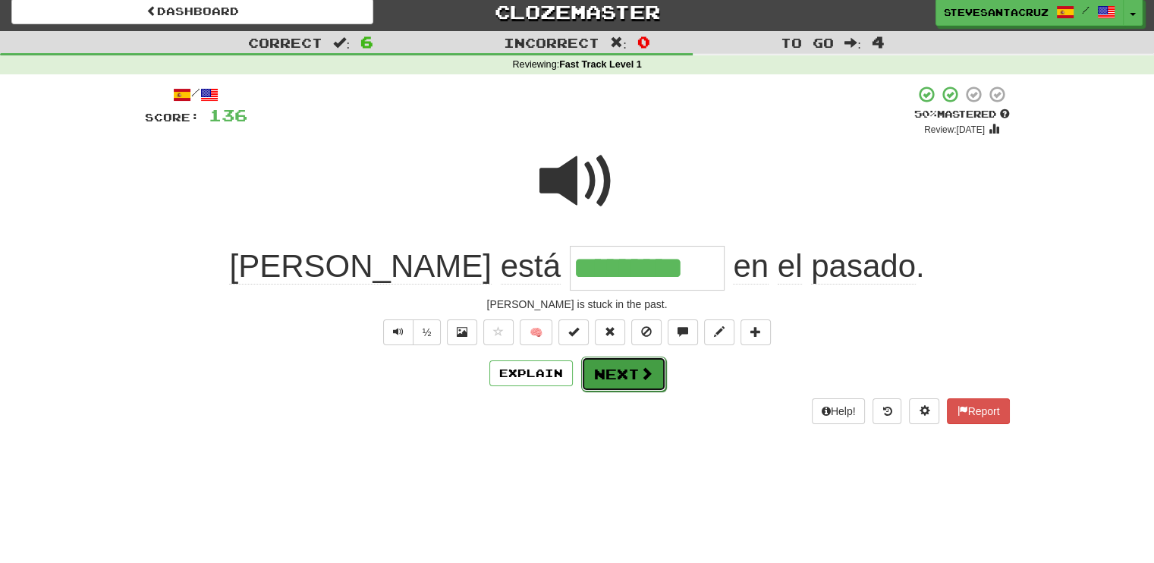
click at [619, 371] on button "Next" at bounding box center [623, 374] width 85 height 35
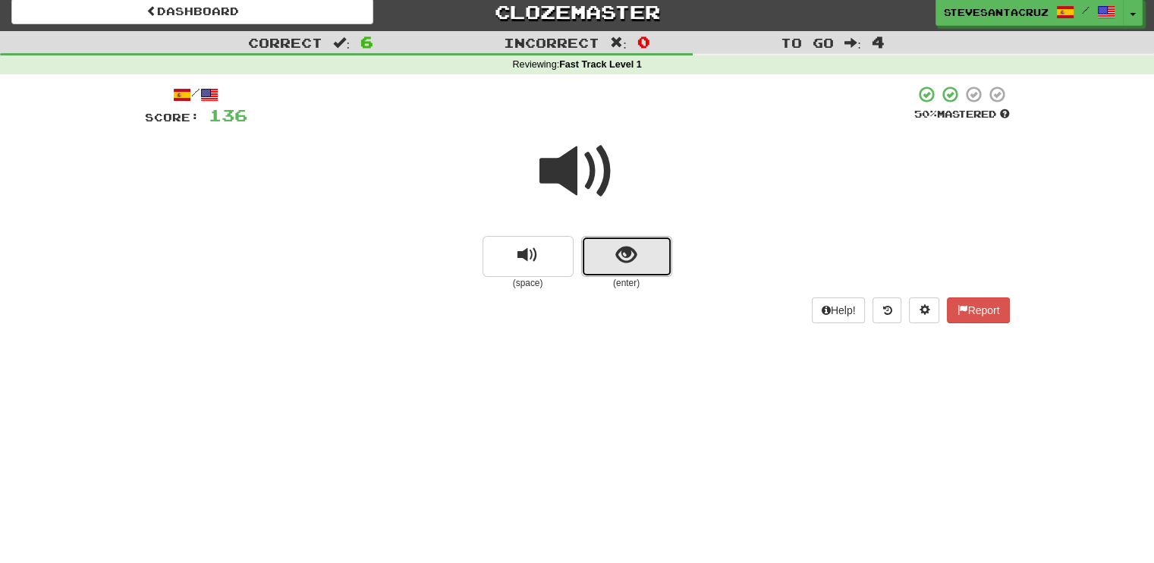
click at [632, 239] on button "show sentence" at bounding box center [626, 256] width 91 height 41
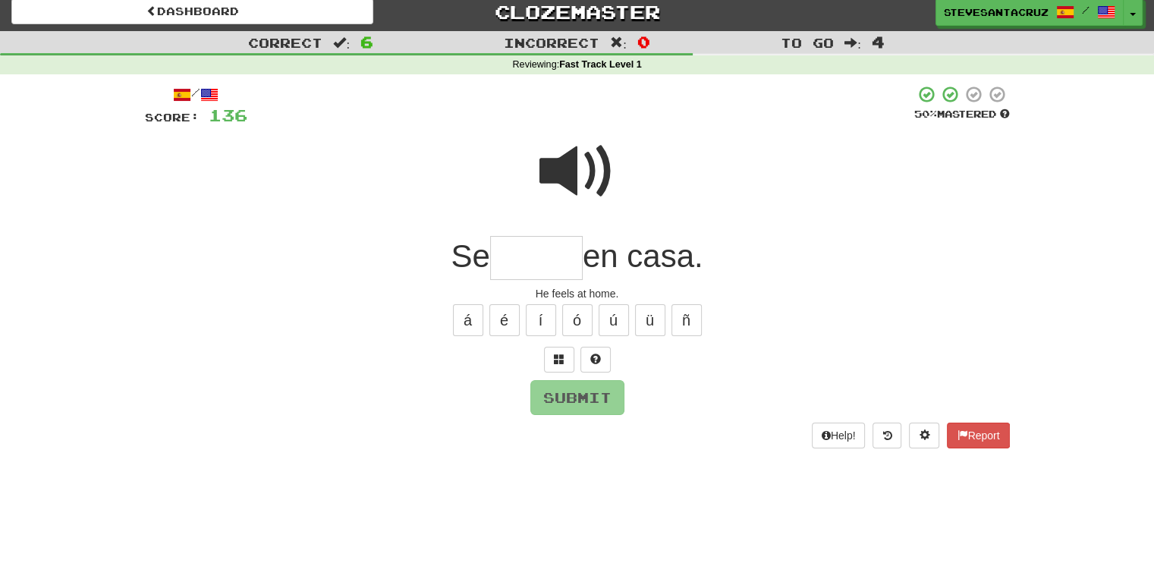
click at [528, 251] on input "text" at bounding box center [536, 258] width 93 height 45
type input "******"
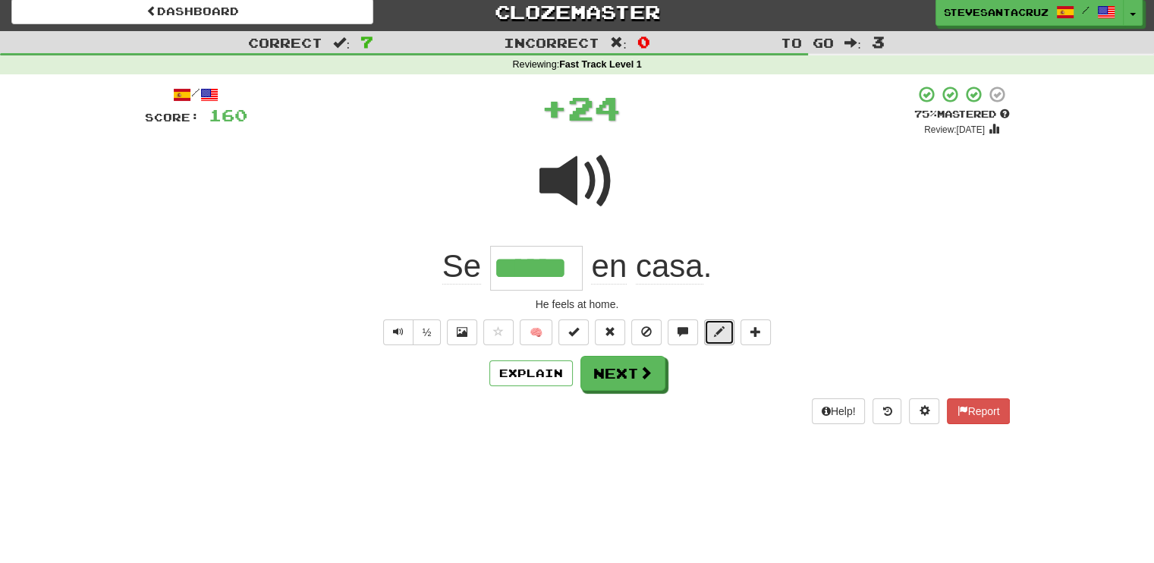
click at [724, 329] on span at bounding box center [719, 331] width 11 height 11
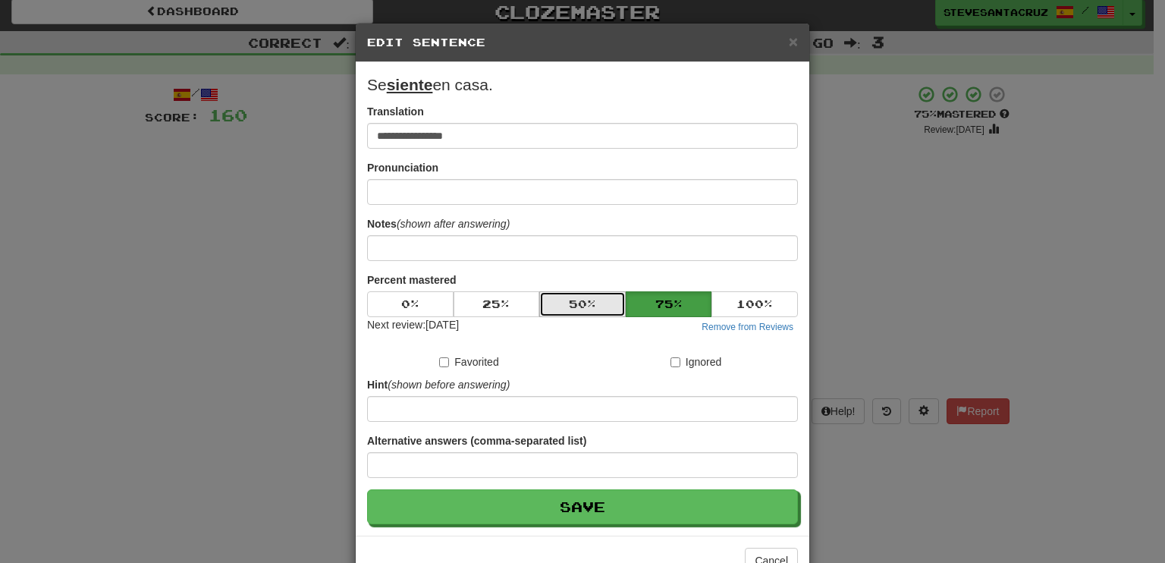
click at [559, 307] on button "50 %" at bounding box center [582, 304] width 86 height 26
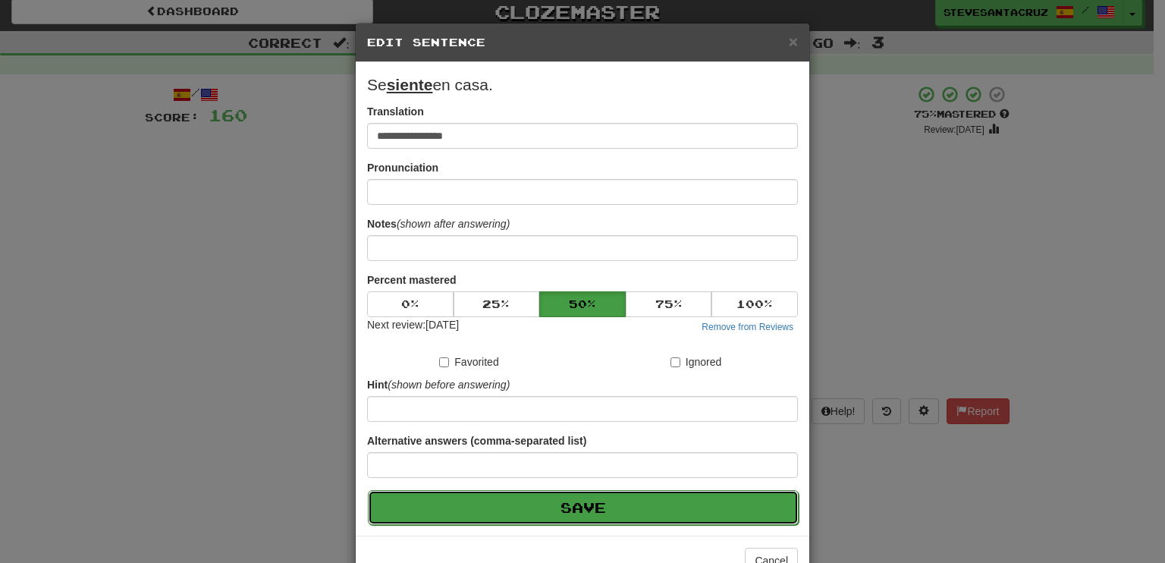
click at [546, 508] on button "Save" at bounding box center [583, 507] width 431 height 35
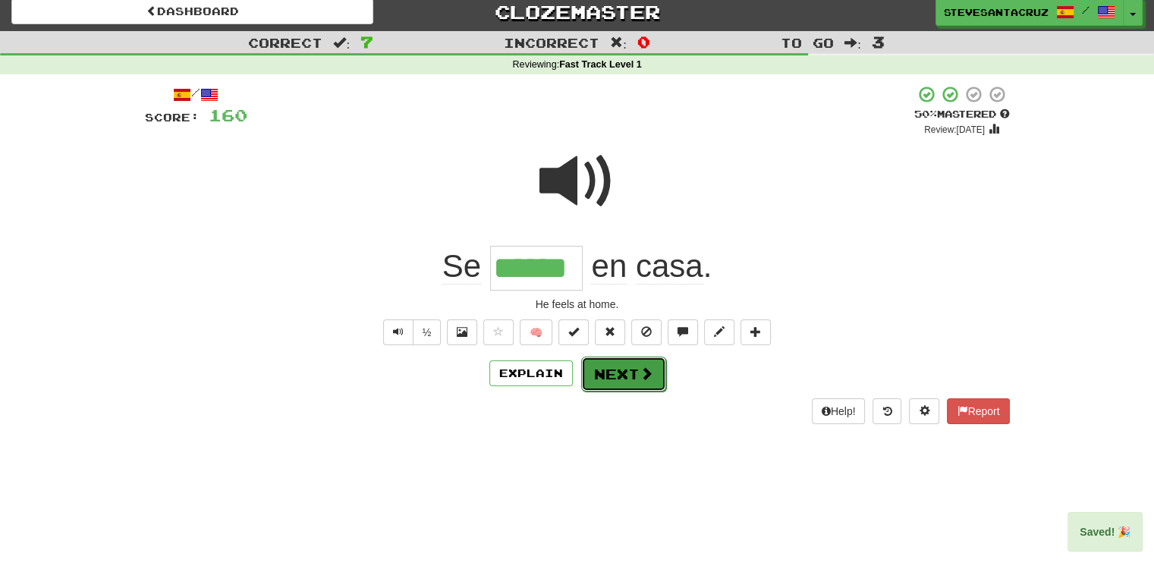
click at [602, 370] on button "Next" at bounding box center [623, 374] width 85 height 35
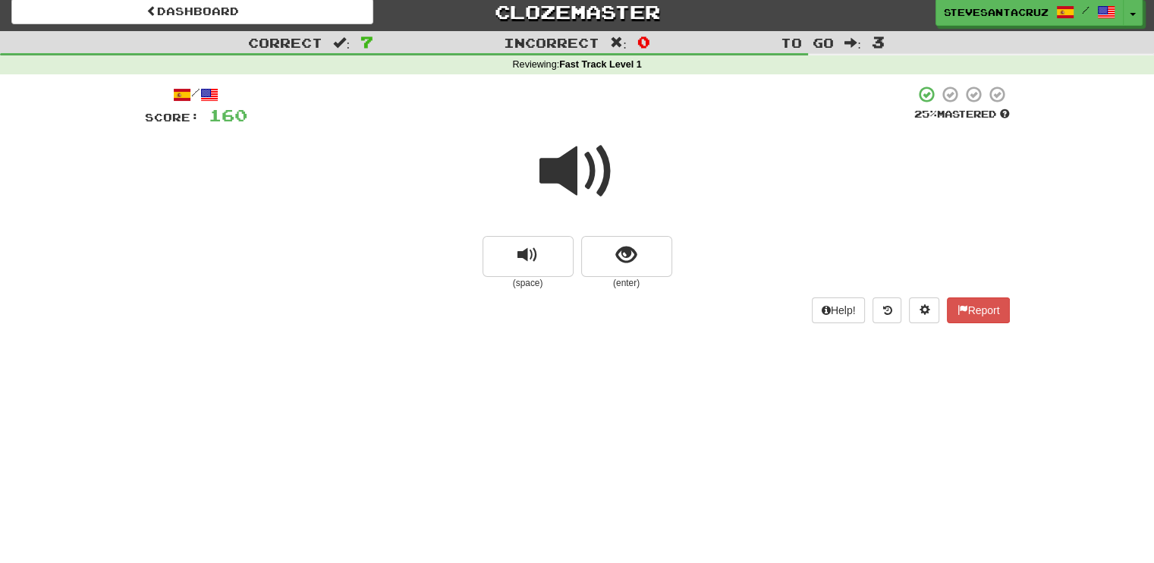
click at [557, 157] on span at bounding box center [577, 172] width 76 height 76
click at [549, 173] on span at bounding box center [577, 172] width 76 height 76
click at [573, 170] on span at bounding box center [577, 172] width 76 height 76
click at [571, 159] on span at bounding box center [577, 172] width 76 height 76
click at [627, 250] on span "show sentence" at bounding box center [626, 255] width 20 height 20
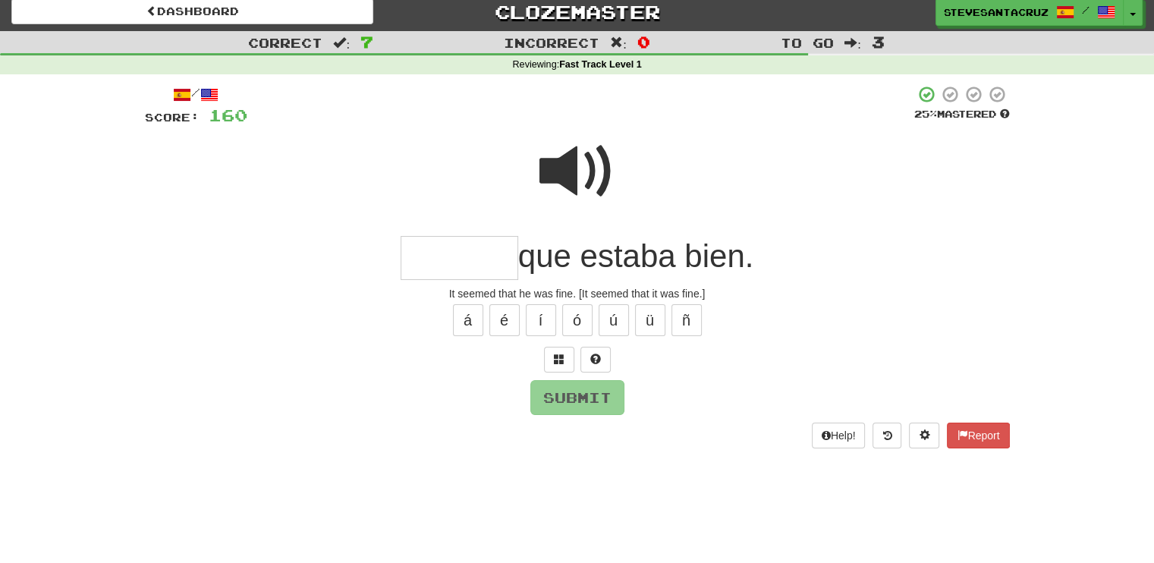
click at [426, 255] on input "text" at bounding box center [460, 258] width 118 height 45
type input "*******"
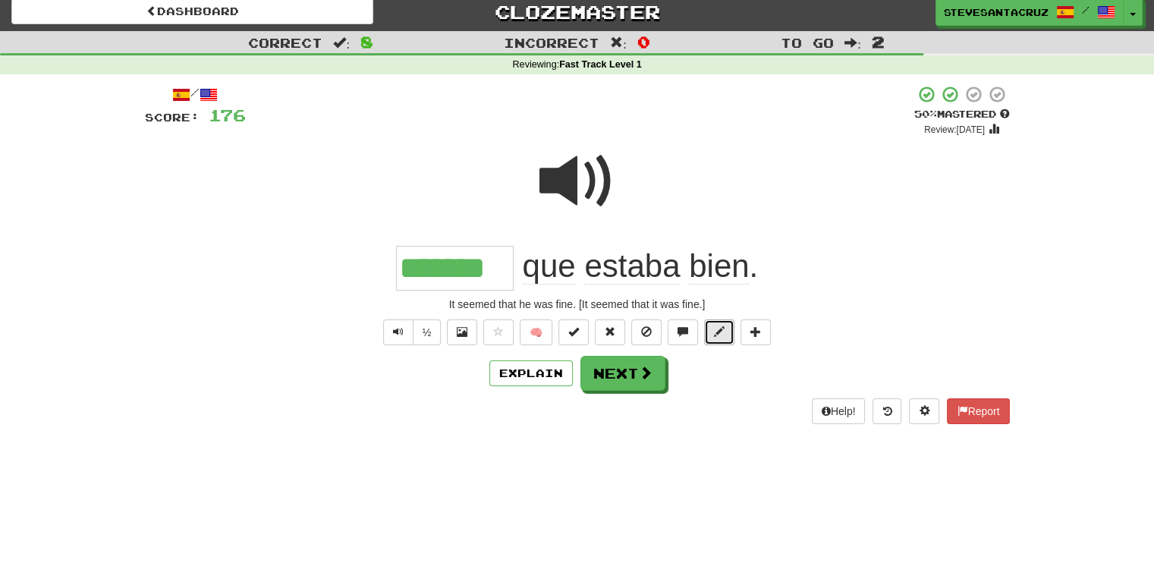
click at [715, 329] on span at bounding box center [719, 331] width 11 height 11
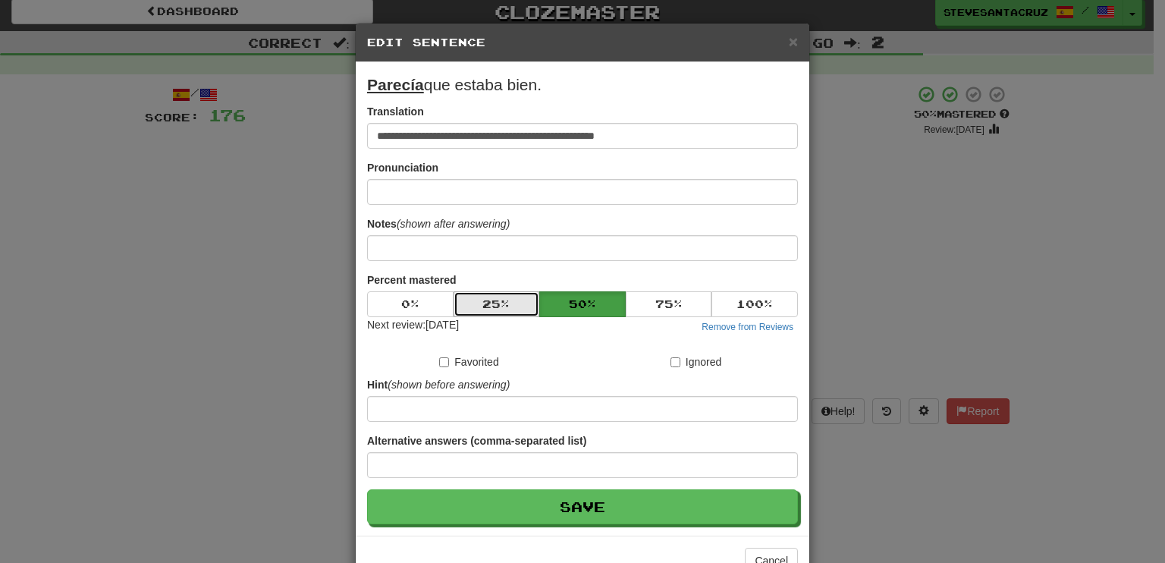
click at [496, 300] on button "25 %" at bounding box center [497, 304] width 86 height 26
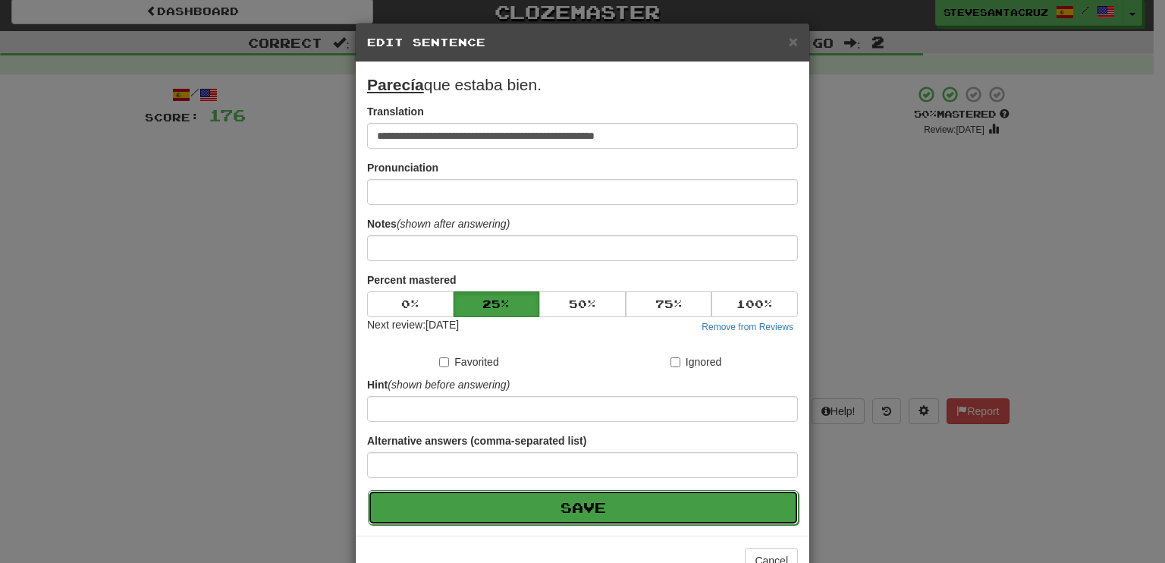
click at [526, 498] on button "Save" at bounding box center [583, 507] width 431 height 35
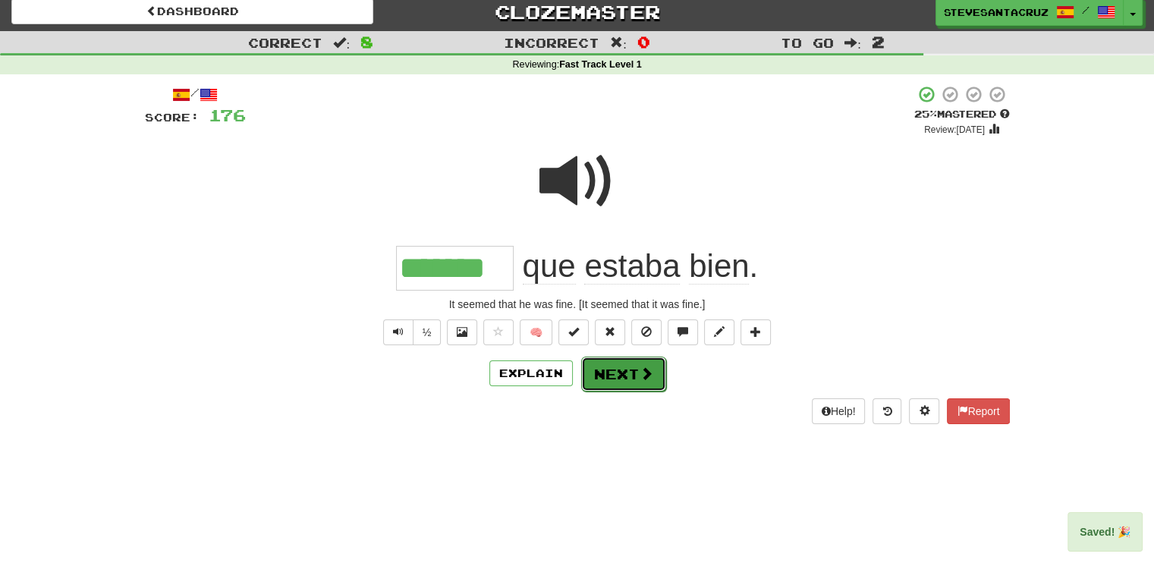
click at [614, 366] on button "Next" at bounding box center [623, 374] width 85 height 35
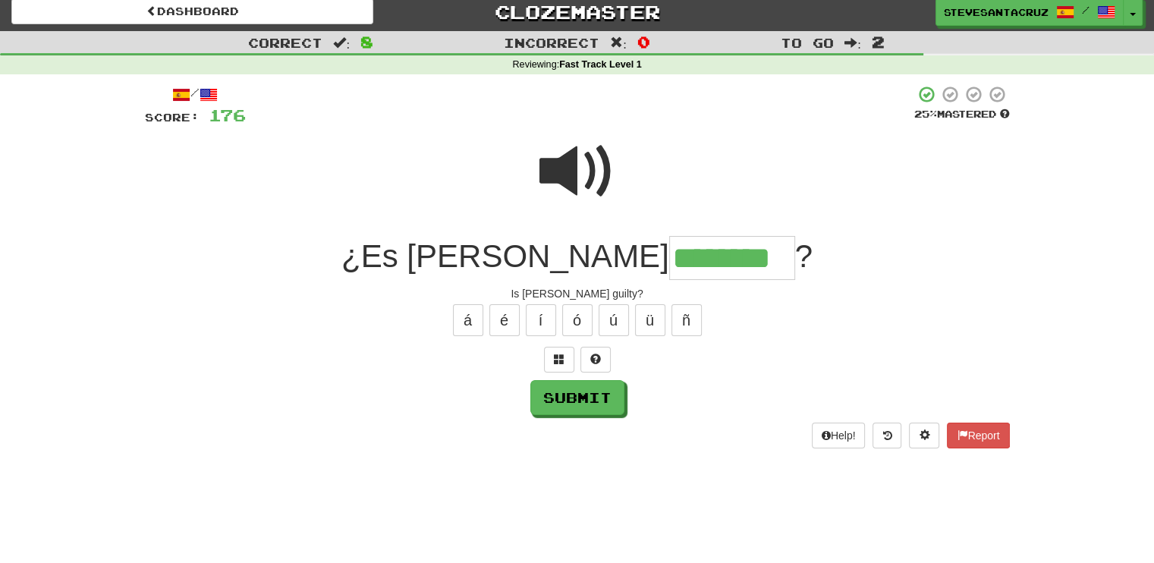
type input "********"
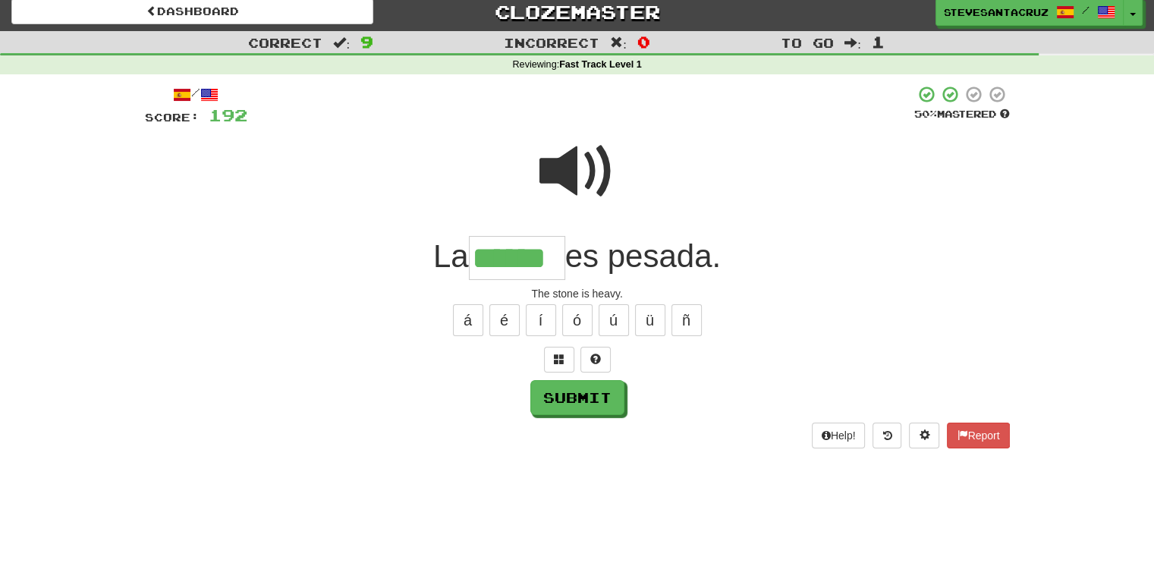
type input "******"
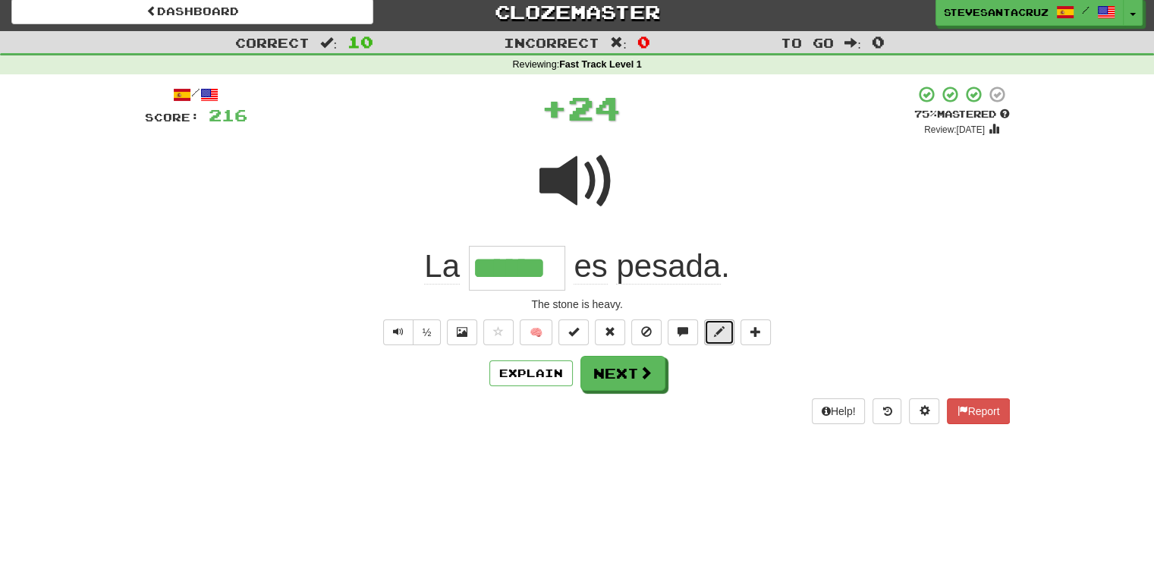
click at [709, 337] on button at bounding box center [719, 332] width 30 height 26
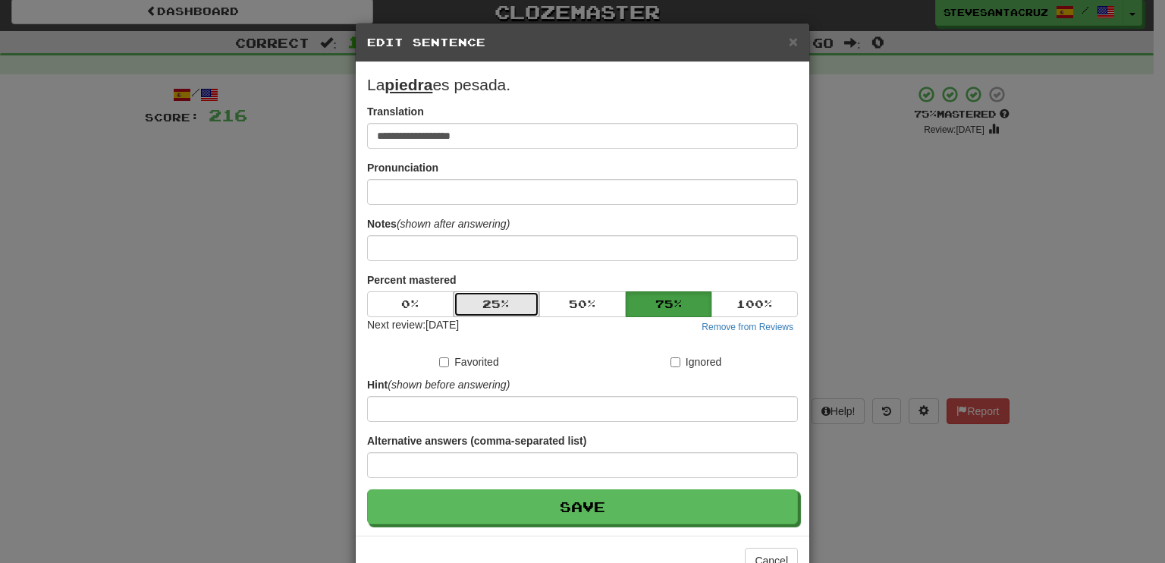
click at [520, 307] on button "25 %" at bounding box center [497, 304] width 86 height 26
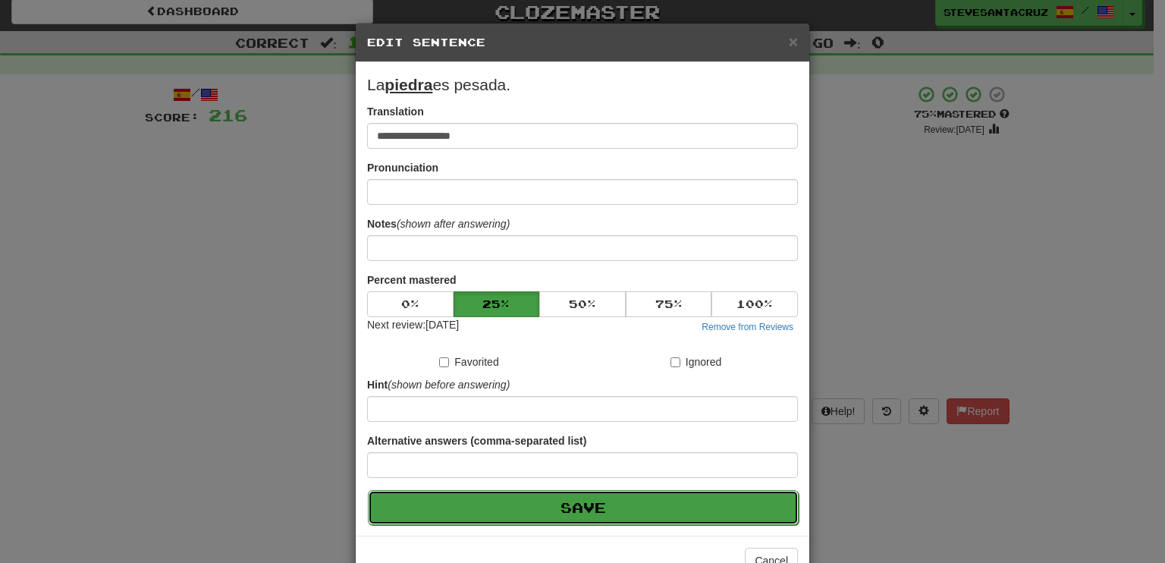
click at [581, 503] on button "Save" at bounding box center [583, 507] width 431 height 35
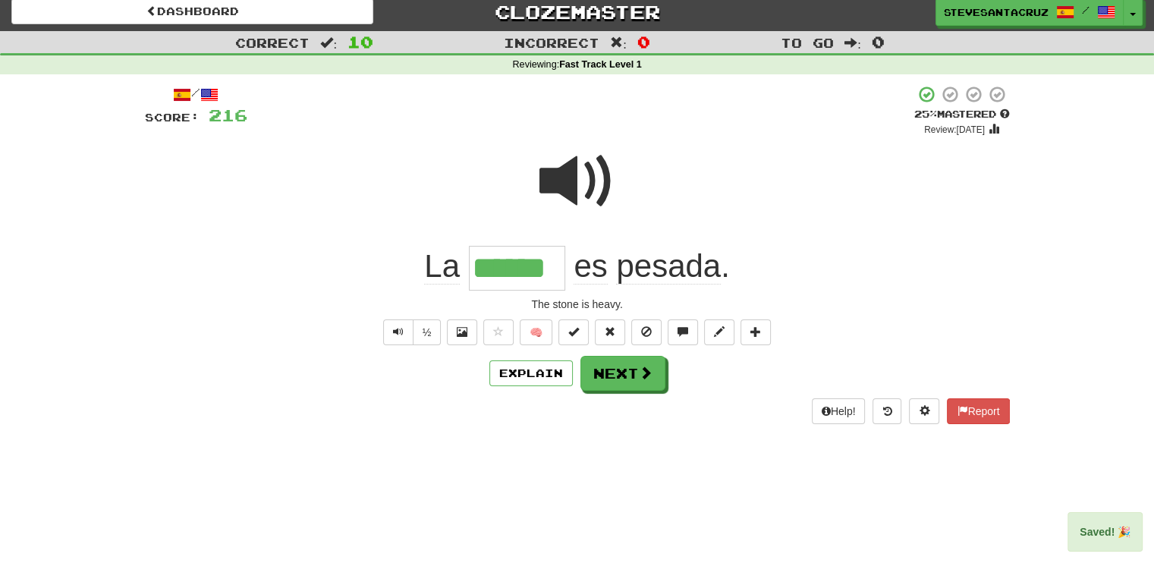
click at [497, 281] on input "******" at bounding box center [517, 268] width 96 height 45
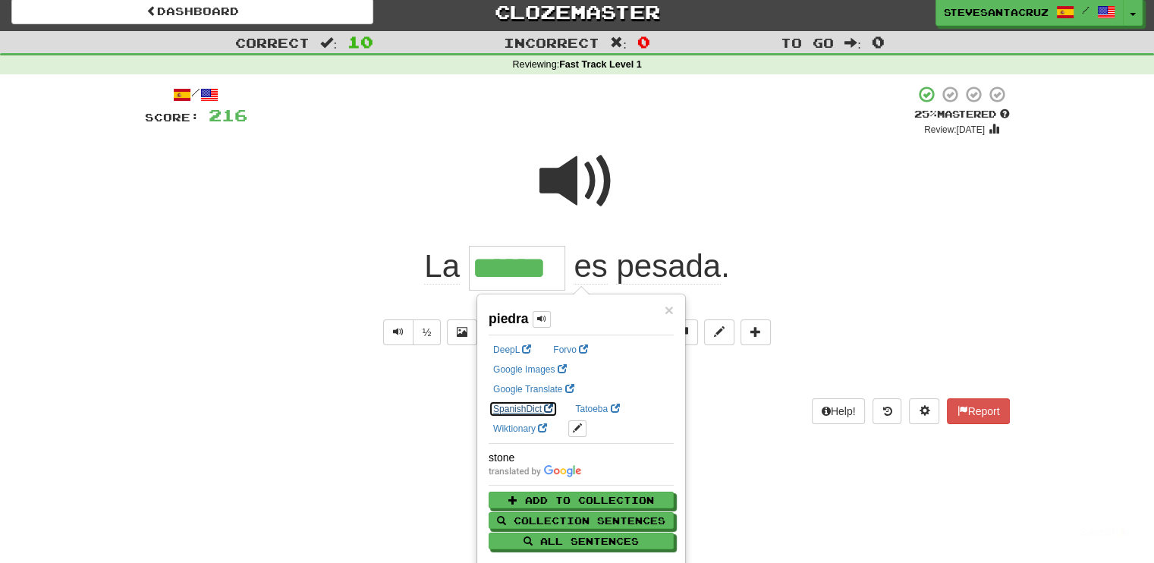
click at [558, 401] on link "SpanishDict" at bounding box center [523, 409] width 69 height 17
click at [295, 451] on div "Dashboard Clozemaster SteveSantaCruz / Toggle Dropdown Dashboard Leaderboard Ac…" at bounding box center [577, 273] width 1154 height 563
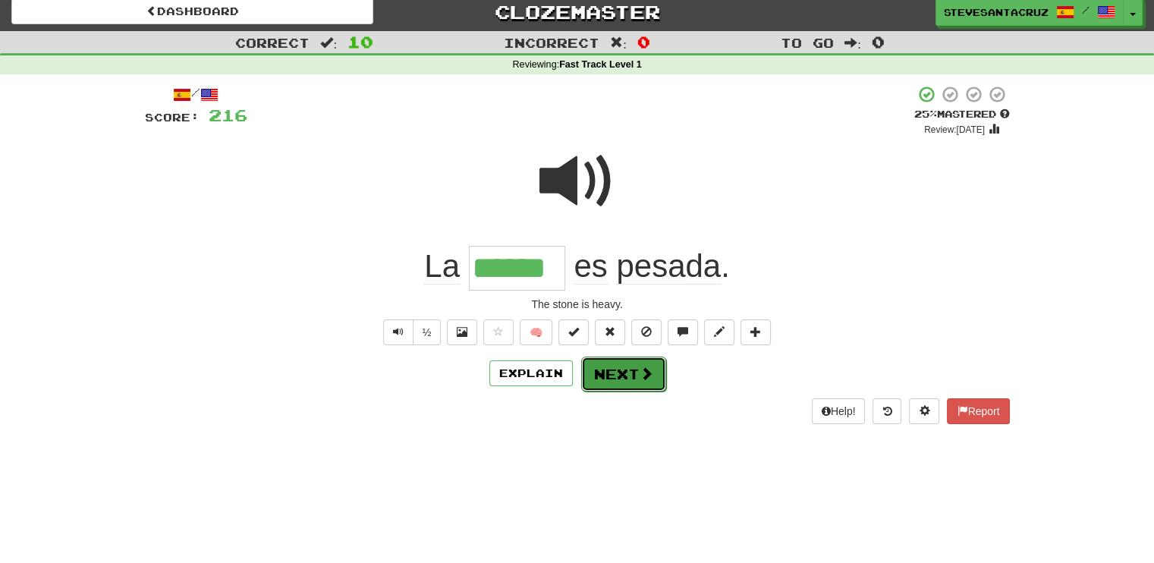
click at [629, 376] on button "Next" at bounding box center [623, 374] width 85 height 35
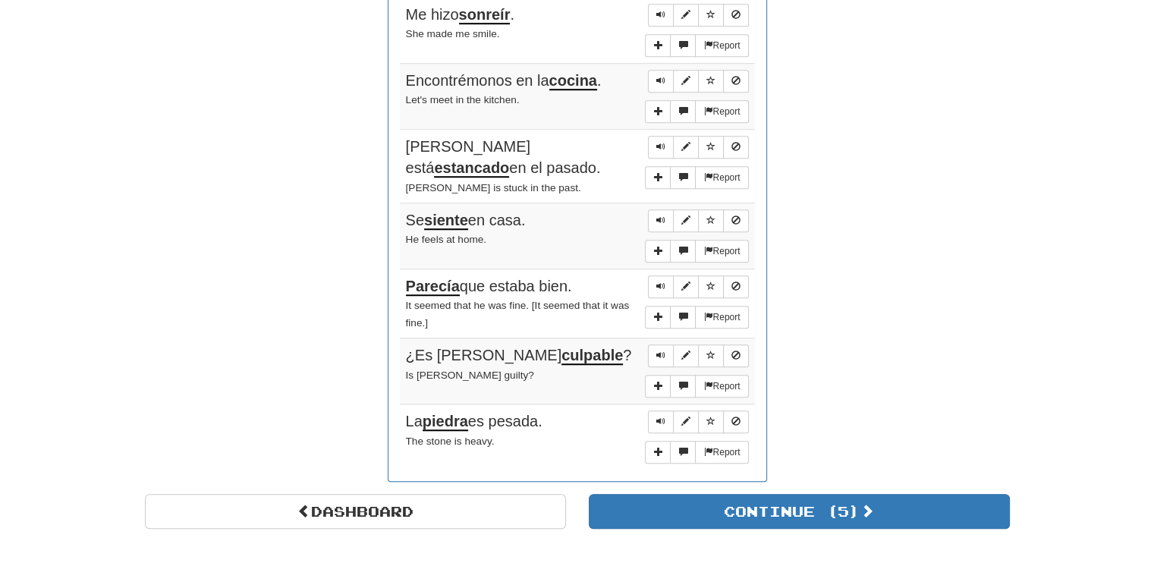
scroll to position [1088, 0]
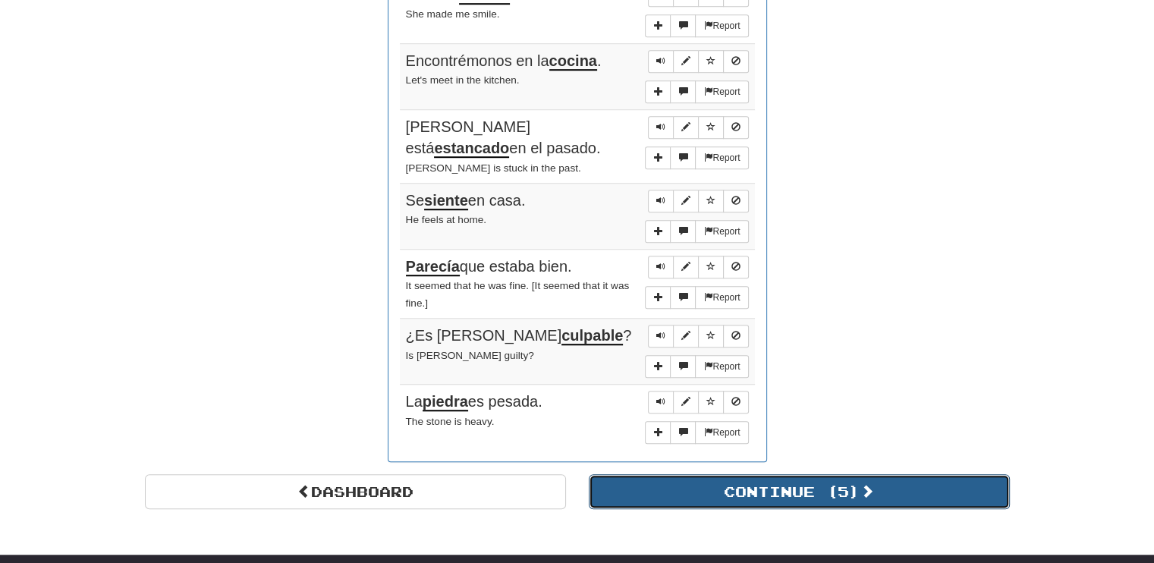
click at [898, 479] on button "Continue ( 5 )" at bounding box center [799, 491] width 421 height 35
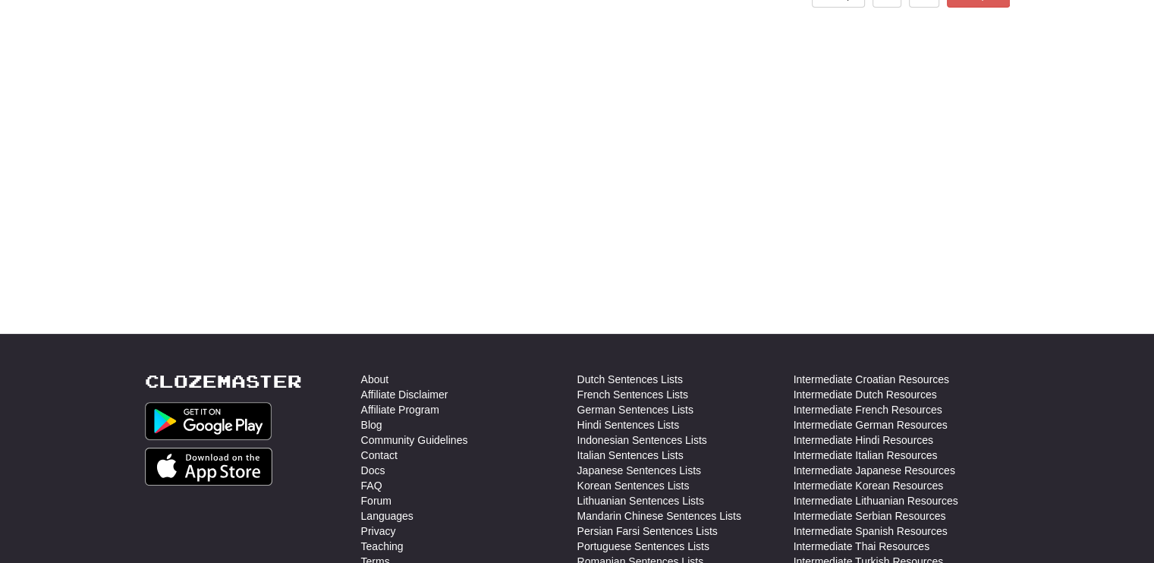
scroll to position [1, 0]
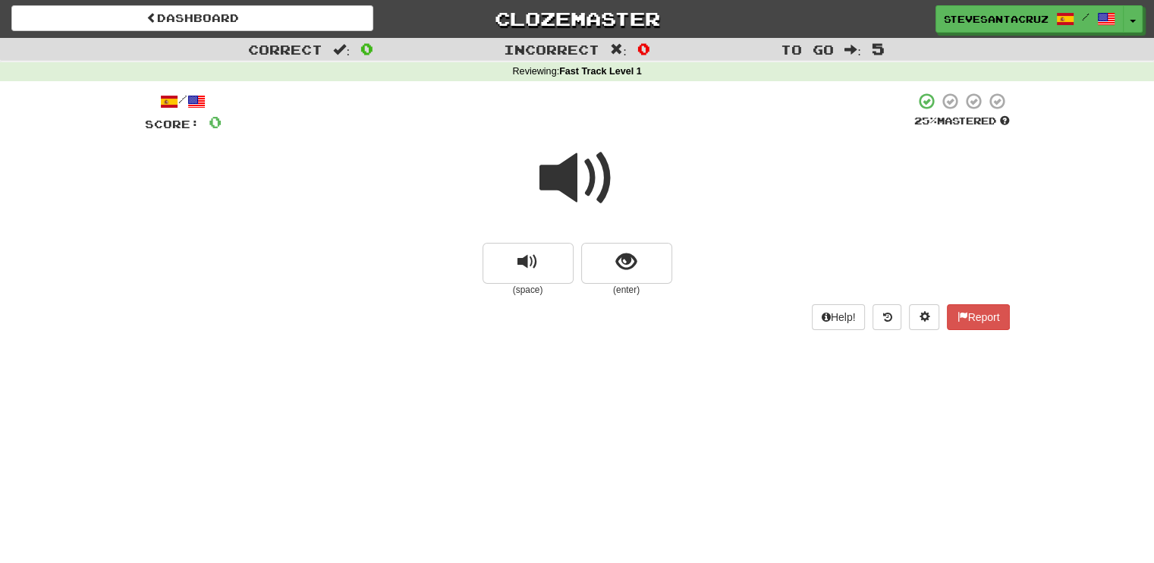
click at [549, 167] on span at bounding box center [577, 178] width 76 height 76
click at [548, 179] on span at bounding box center [577, 178] width 76 height 76
click at [572, 186] on span at bounding box center [577, 178] width 76 height 76
click at [546, 173] on span at bounding box center [577, 178] width 76 height 76
click at [641, 251] on button "show sentence" at bounding box center [626, 263] width 91 height 41
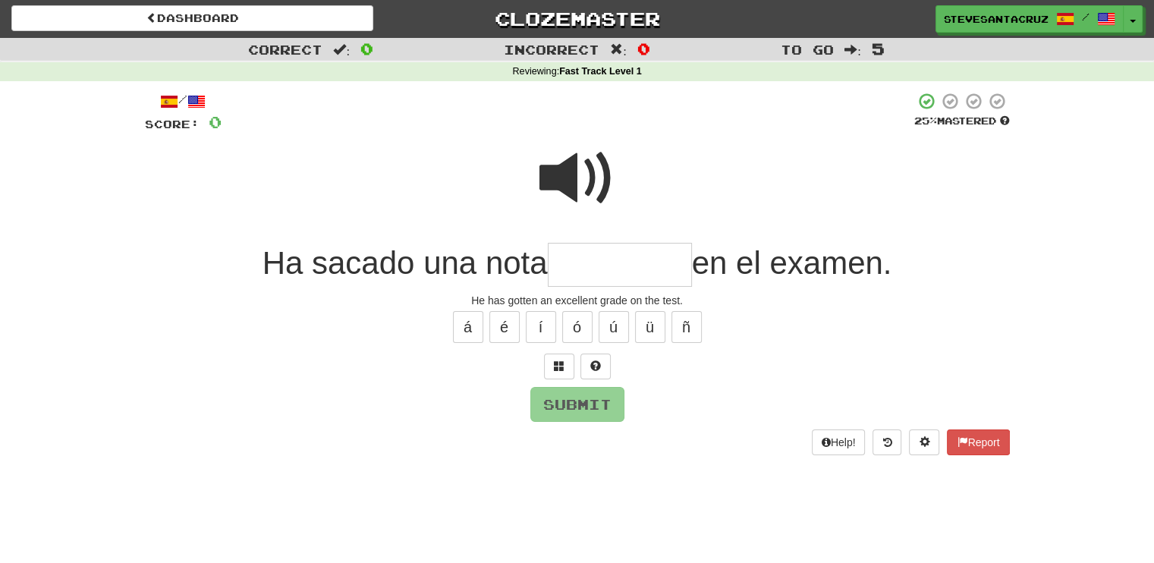
click at [599, 261] on input "text" at bounding box center [620, 265] width 144 height 45
click at [567, 177] on span at bounding box center [577, 178] width 76 height 76
click at [624, 269] on input "text" at bounding box center [620, 265] width 144 height 45
type input "*********"
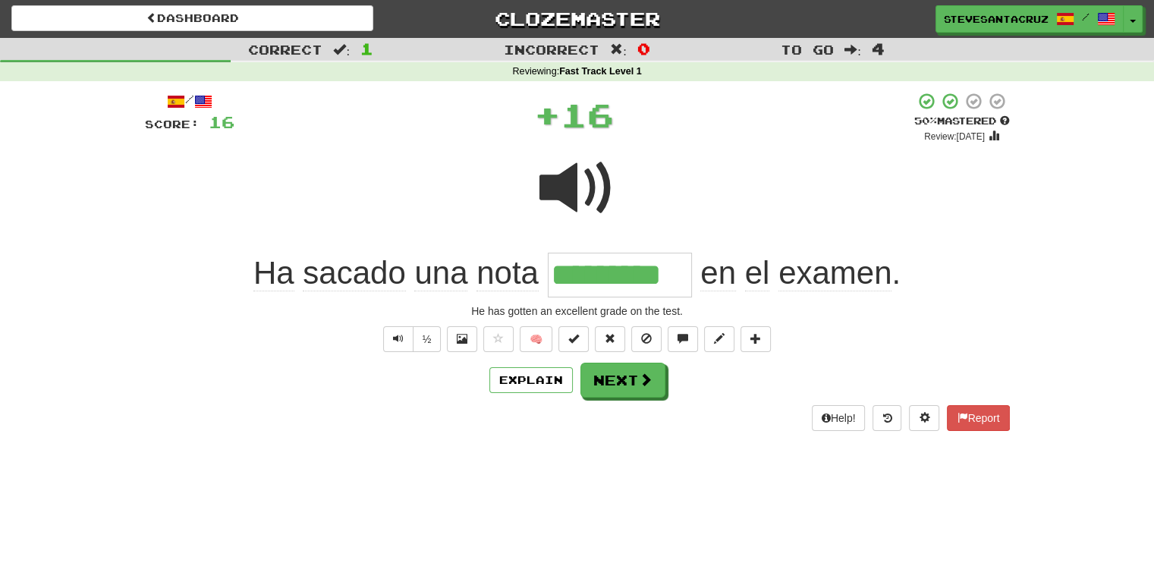
click at [362, 266] on span "sacado" at bounding box center [354, 273] width 102 height 36
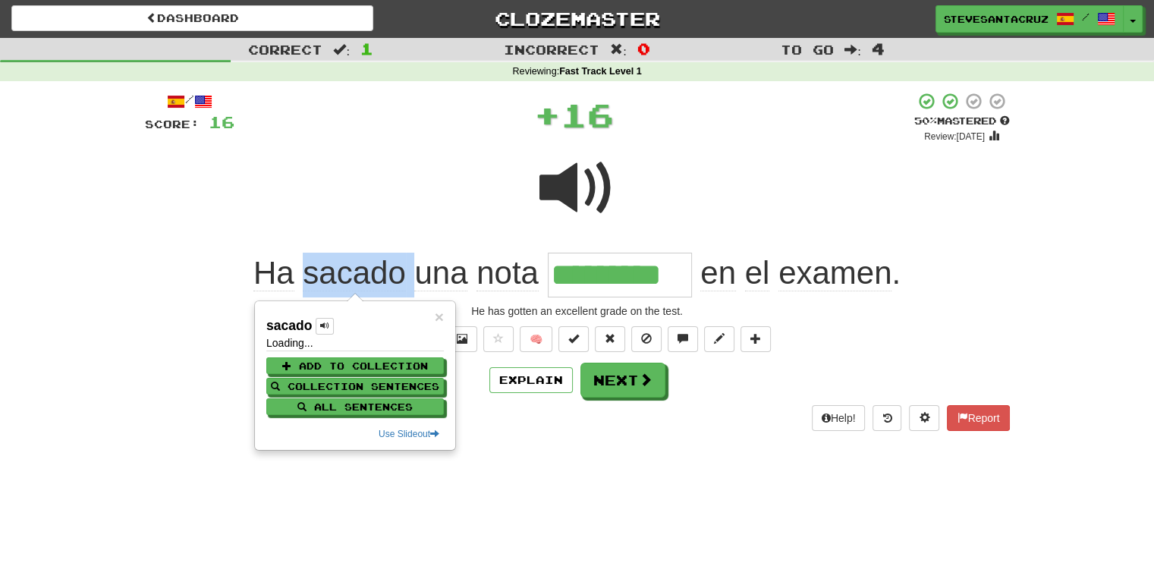
click at [362, 266] on span "sacado" at bounding box center [354, 273] width 102 height 36
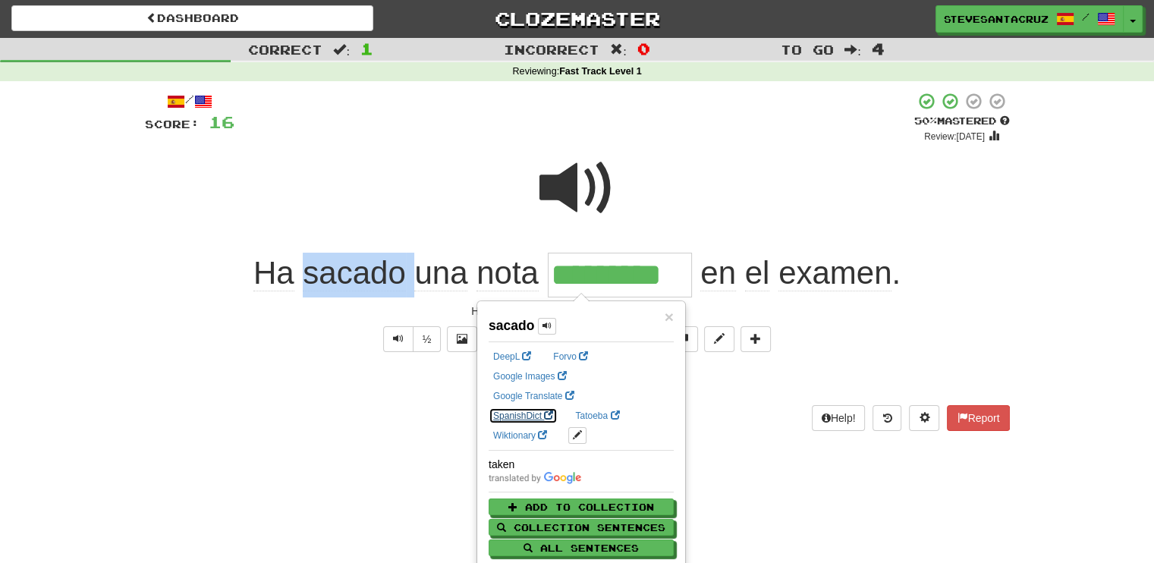
click at [558, 407] on link "SpanishDict" at bounding box center [523, 415] width 69 height 17
click at [294, 479] on div "Dashboard Clozemaster SteveSantaCruz / Toggle Dropdown Dashboard Leaderboard Ac…" at bounding box center [577, 280] width 1154 height 563
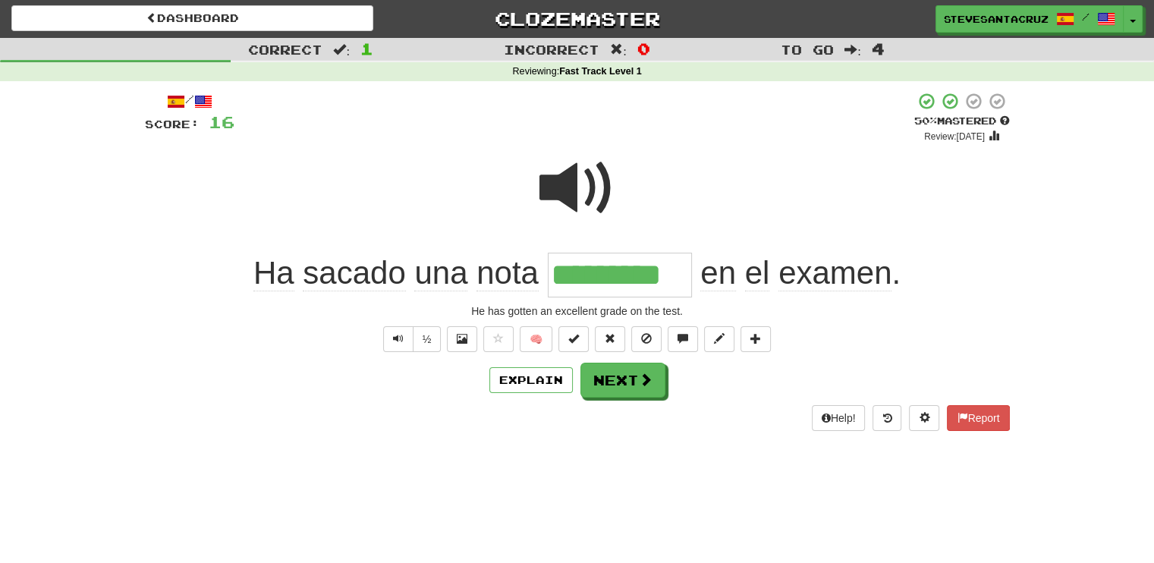
click at [338, 272] on span "sacado" at bounding box center [354, 273] width 102 height 36
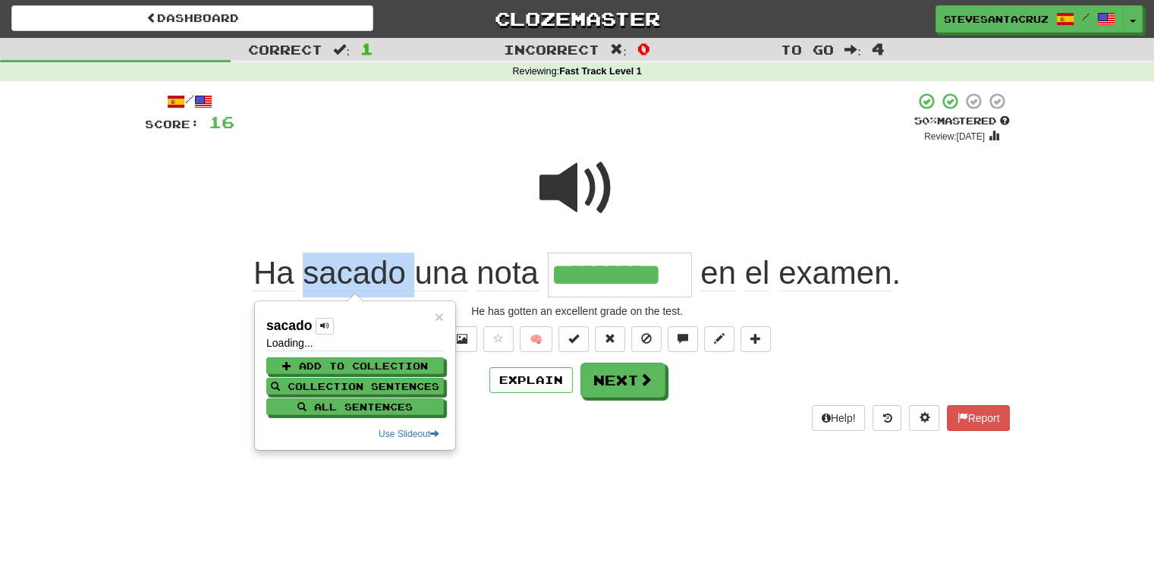
click at [338, 272] on span "sacado" at bounding box center [354, 273] width 102 height 36
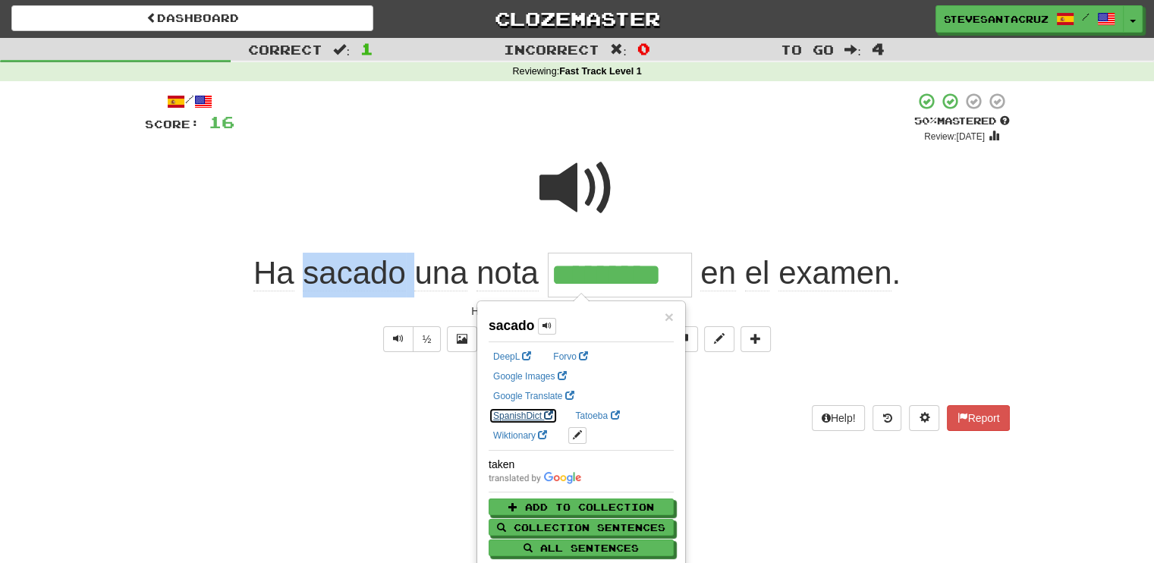
click at [558, 407] on link "SpanishDict" at bounding box center [523, 415] width 69 height 17
click at [324, 449] on div "/ Score: 16 + 16 50 % Mastered Review: 2025-09-28 Ha sacado una nota ********* …" at bounding box center [577, 266] width 865 height 370
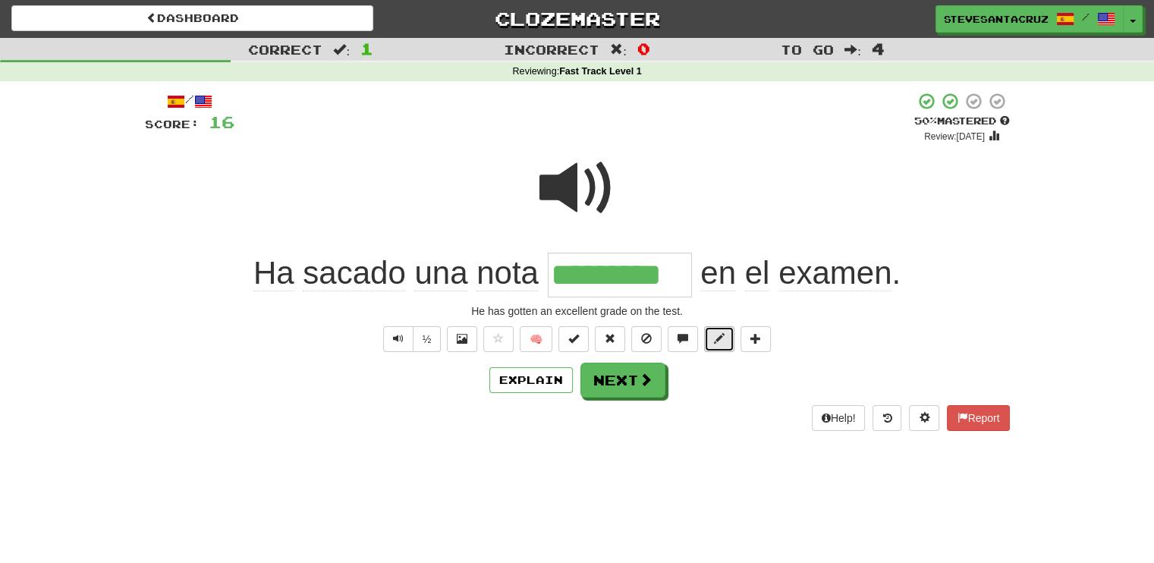
click at [716, 342] on span at bounding box center [719, 338] width 11 height 11
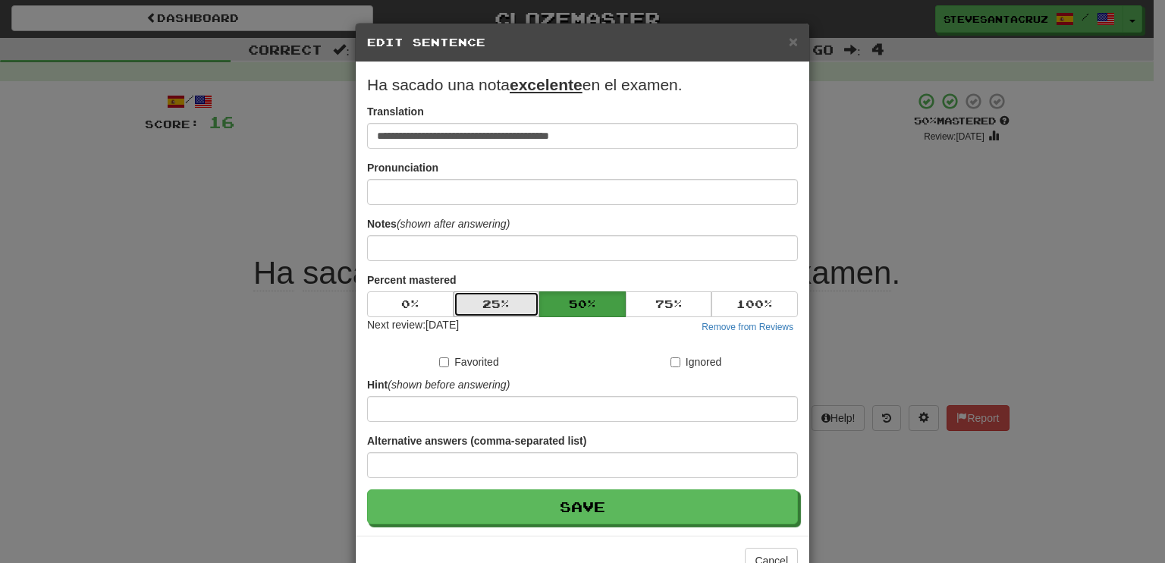
click at [480, 312] on button "25 %" at bounding box center [497, 304] width 86 height 26
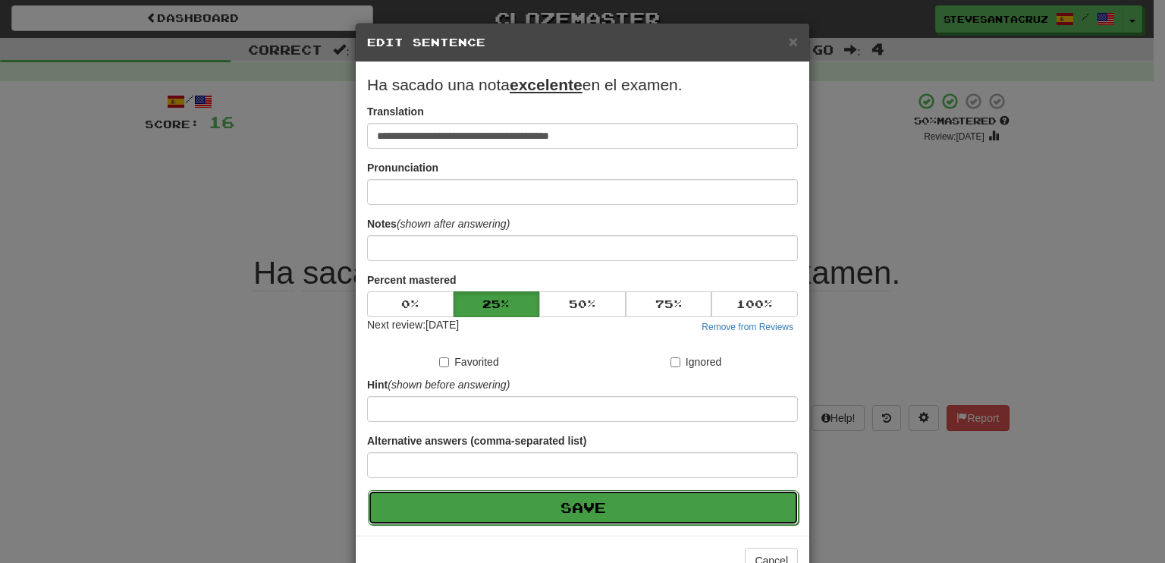
click at [552, 501] on button "Save" at bounding box center [583, 507] width 431 height 35
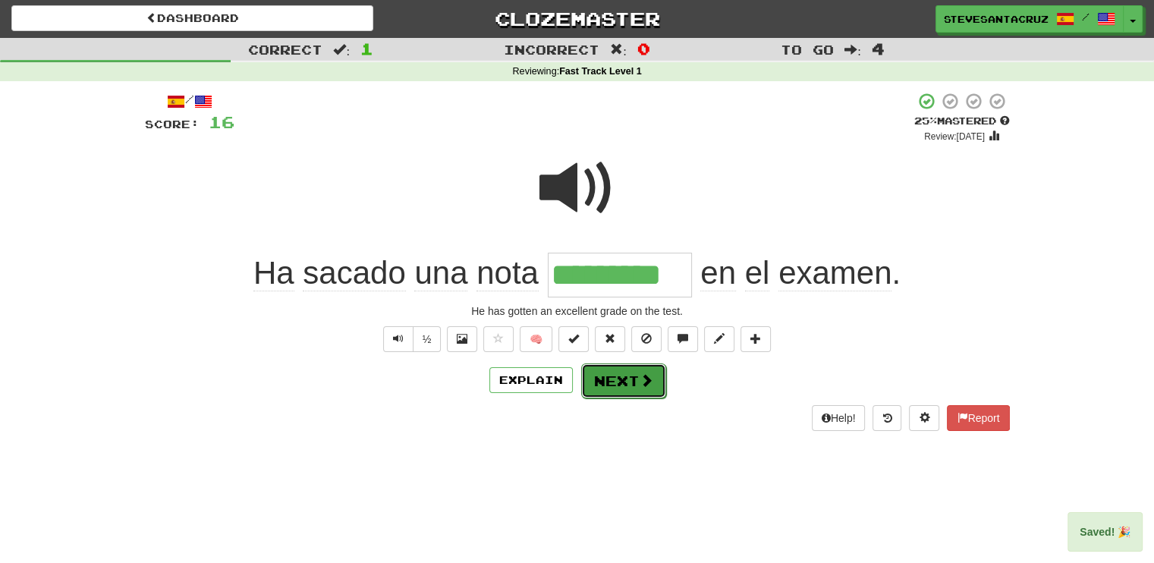
click at [610, 380] on button "Next" at bounding box center [623, 380] width 85 height 35
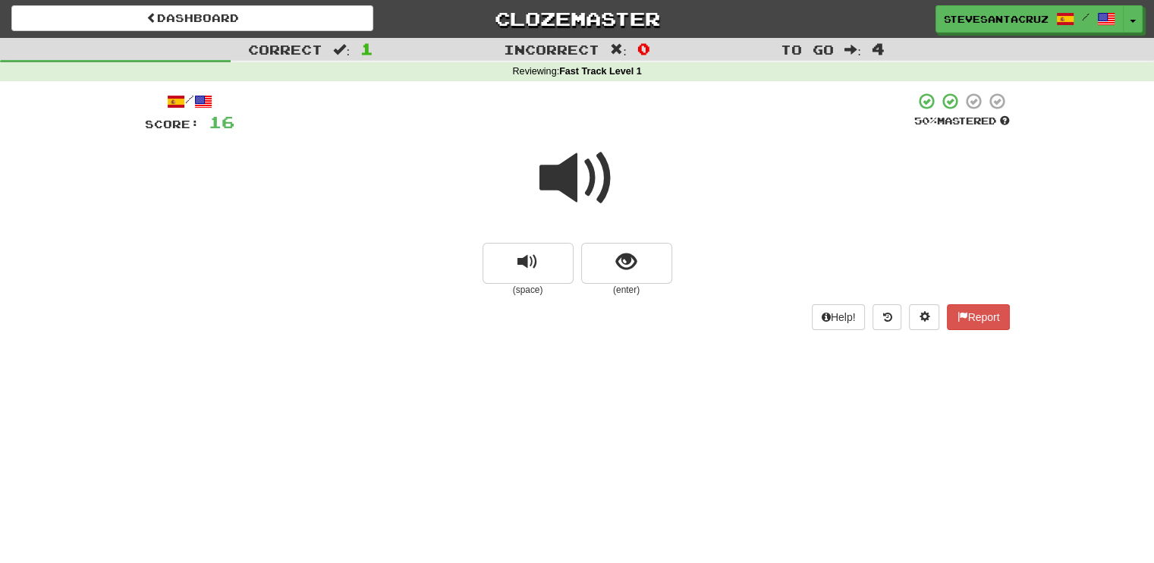
click at [558, 177] on span at bounding box center [577, 178] width 76 height 76
click at [549, 178] on span at bounding box center [577, 178] width 76 height 76
click at [560, 171] on span at bounding box center [577, 178] width 76 height 76
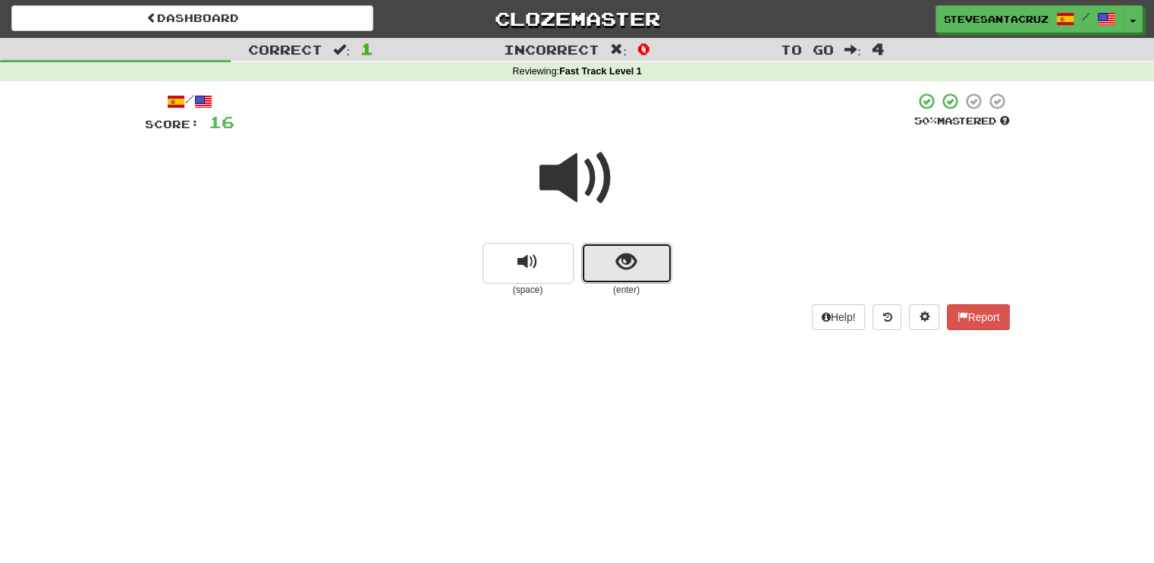
click at [625, 270] on span "show sentence" at bounding box center [626, 262] width 20 height 20
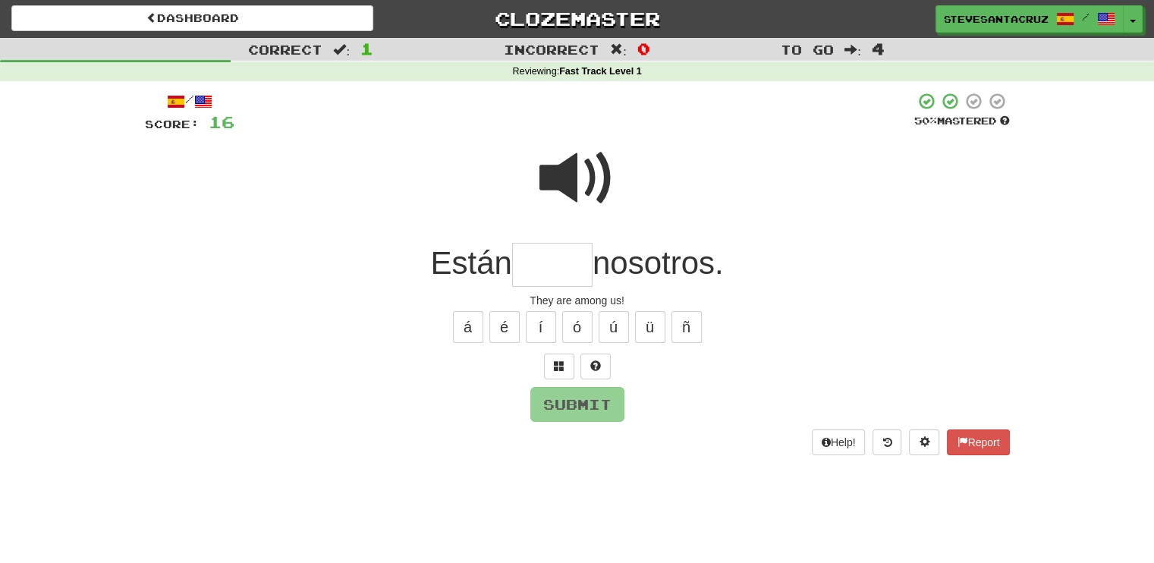
click at [529, 274] on input "text" at bounding box center [552, 265] width 80 height 45
type input "*****"
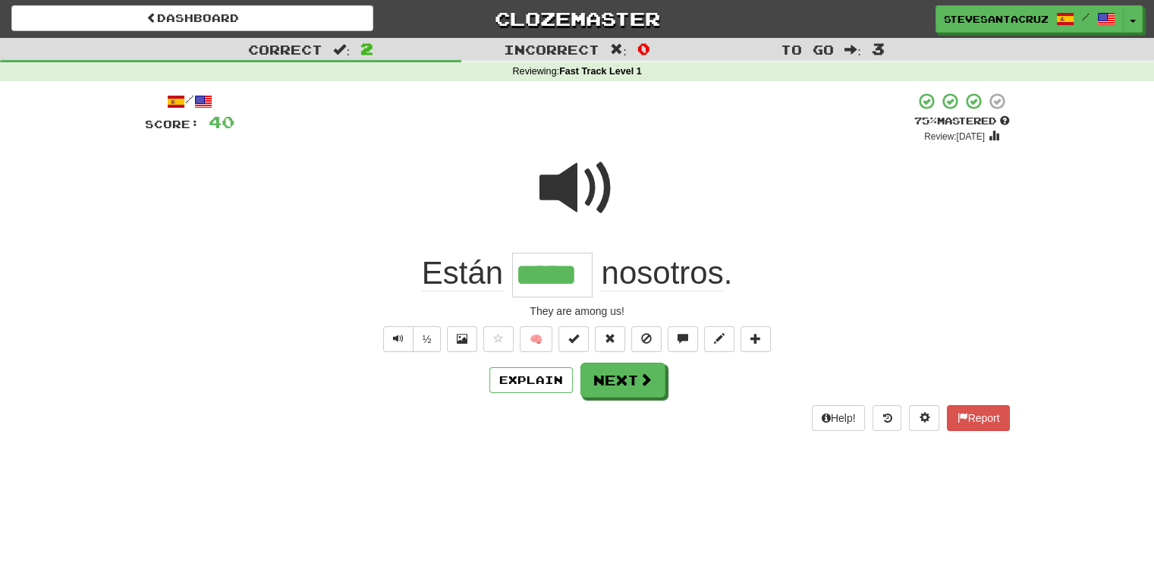
click at [533, 270] on input "*****" at bounding box center [552, 275] width 80 height 45
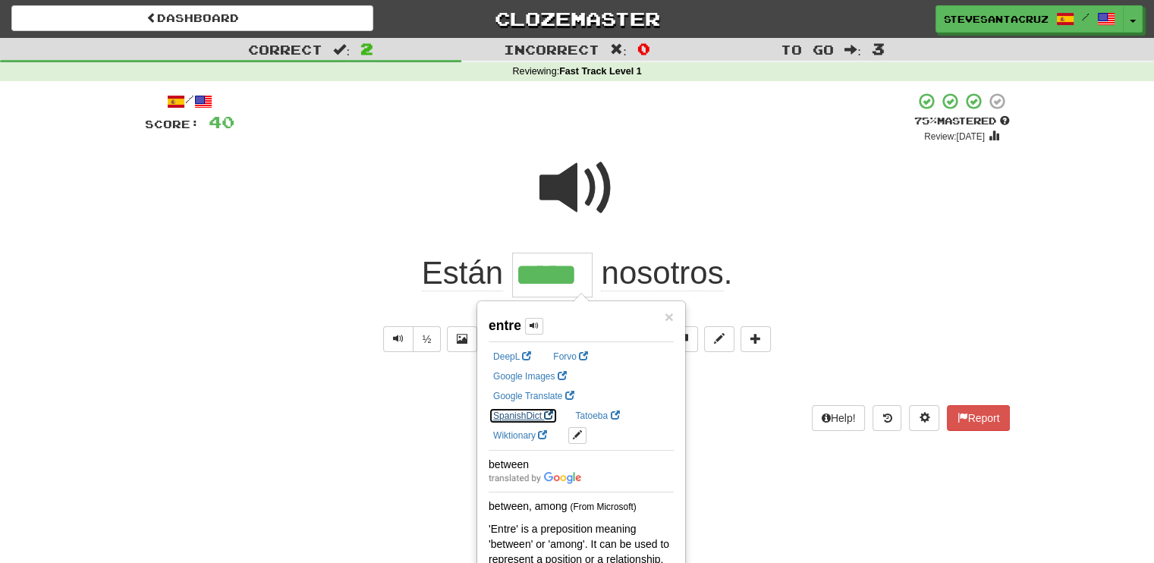
click at [558, 407] on link "SpanishDict" at bounding box center [523, 415] width 69 height 17
click at [264, 476] on div "Dashboard Clozemaster SteveSantaCruz / Toggle Dropdown Dashboard Leaderboard Ac…" at bounding box center [577, 280] width 1154 height 563
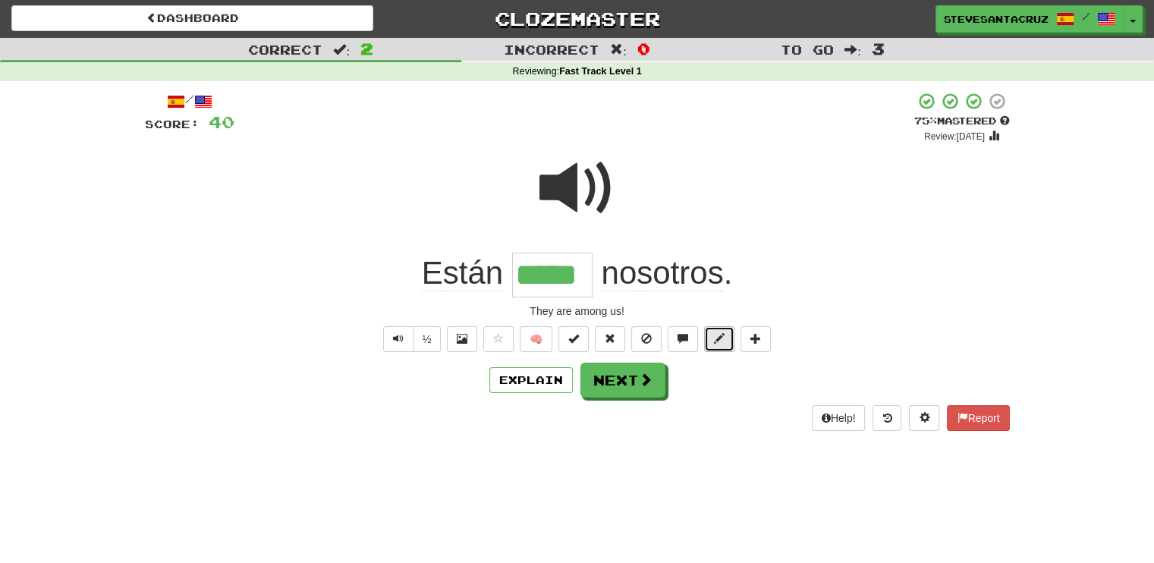
click at [725, 329] on button at bounding box center [719, 339] width 30 height 26
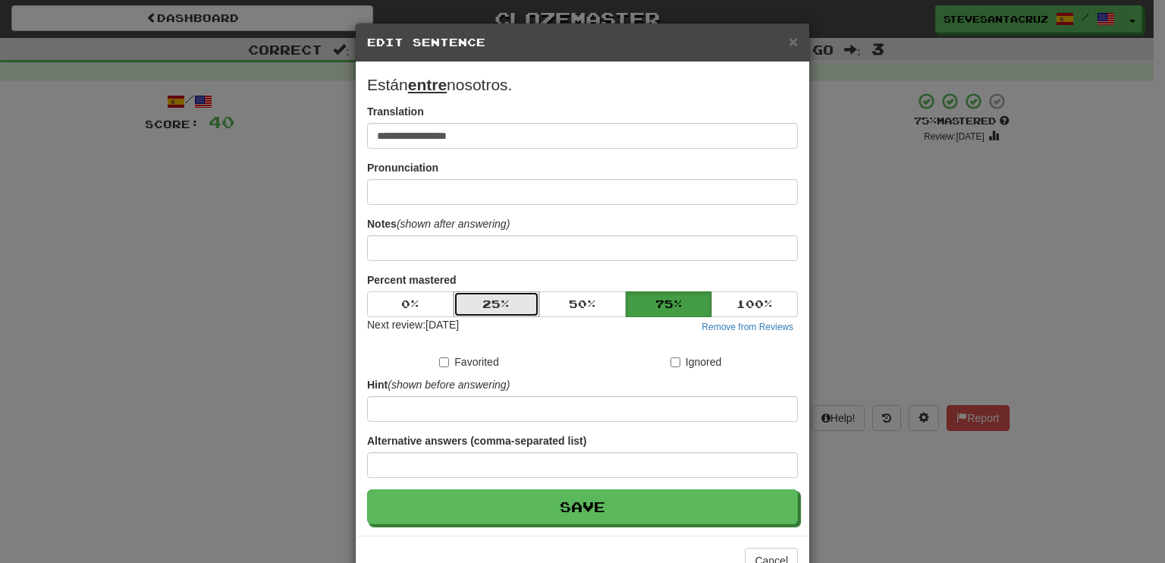
click at [517, 307] on button "25 %" at bounding box center [497, 304] width 86 height 26
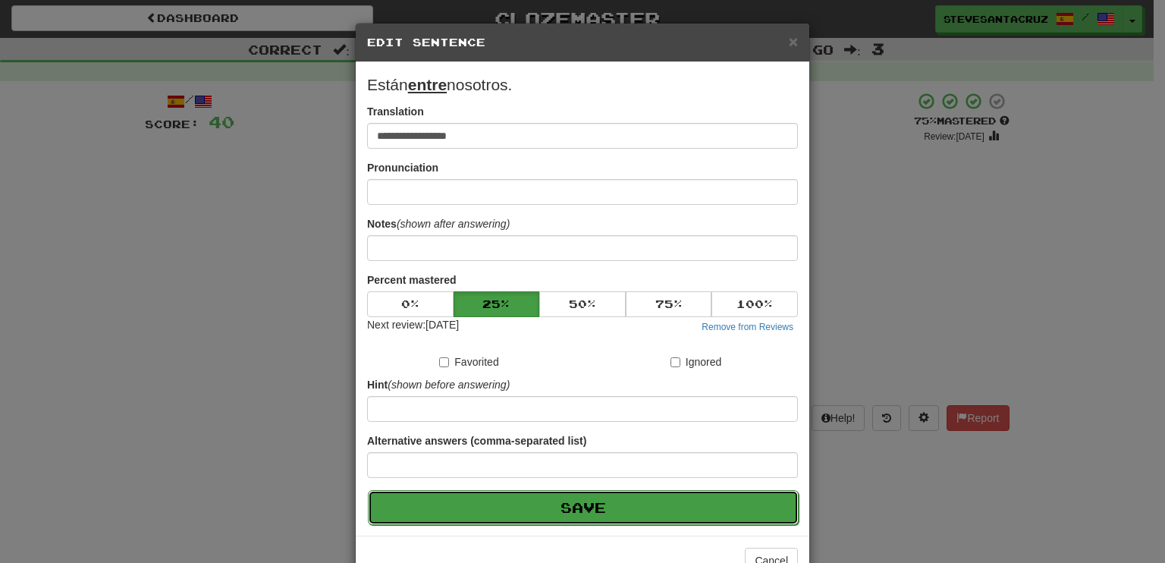
click at [571, 505] on button "Save" at bounding box center [583, 507] width 431 height 35
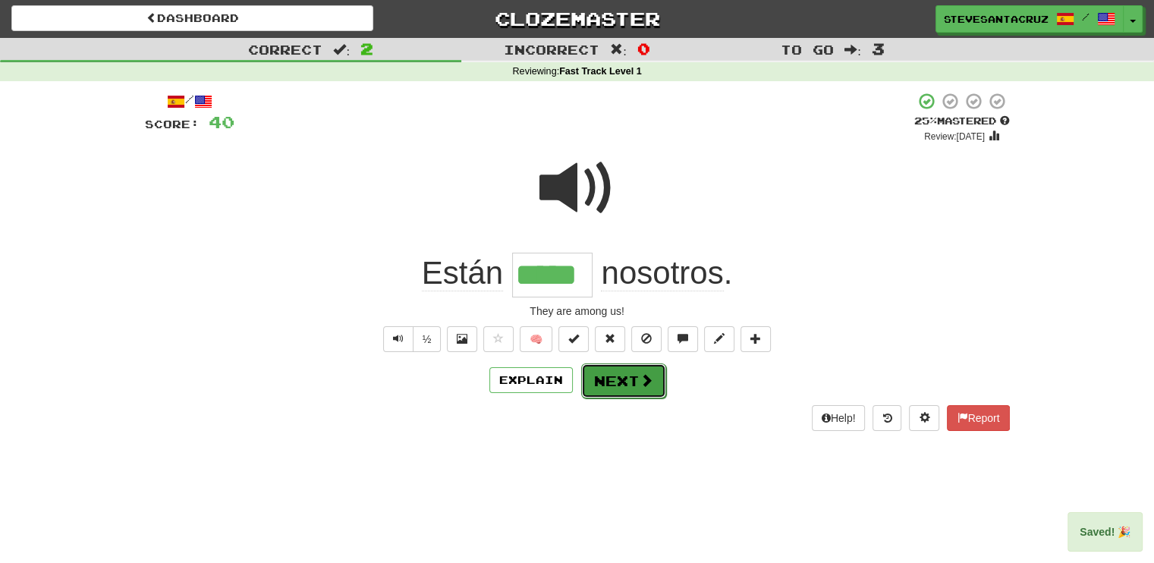
click at [619, 382] on button "Next" at bounding box center [623, 380] width 85 height 35
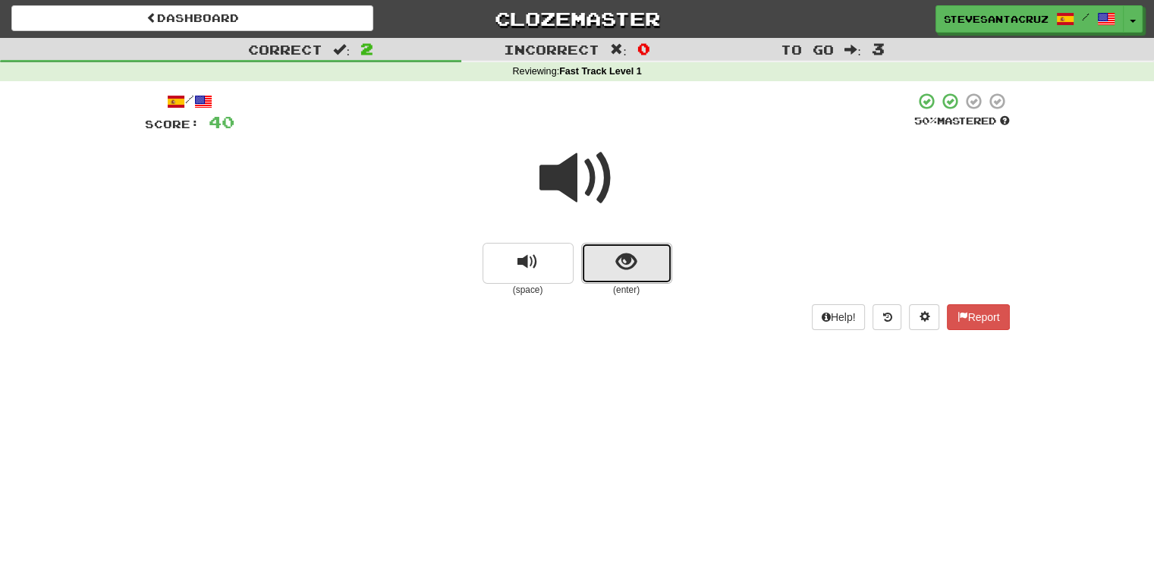
click at [613, 263] on button "show sentence" at bounding box center [626, 263] width 91 height 41
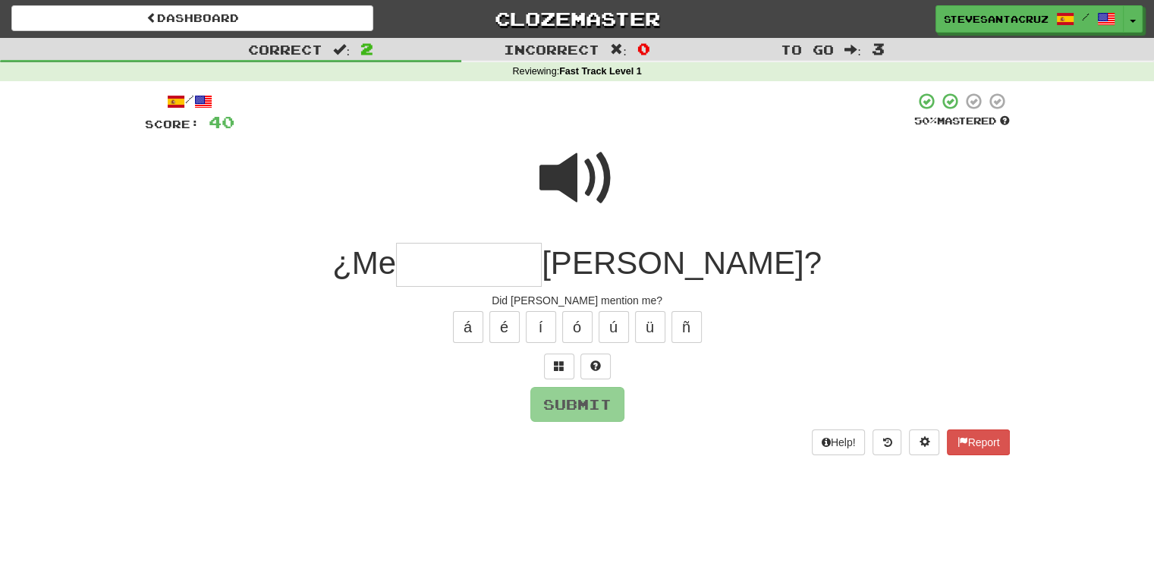
click at [542, 263] on input "text" at bounding box center [469, 265] width 146 height 45
type input "********"
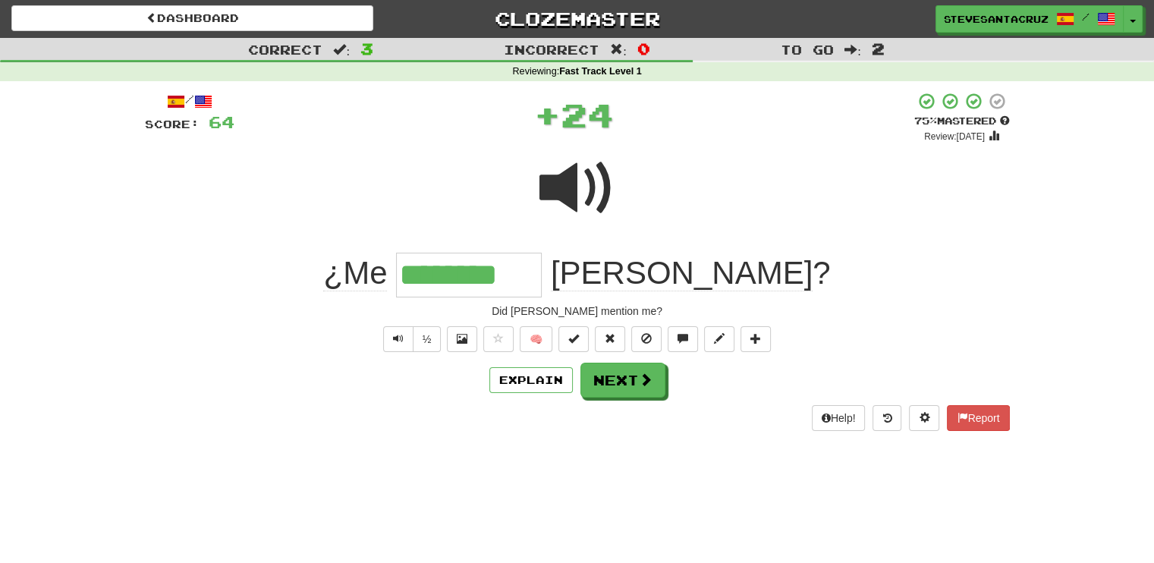
click at [542, 286] on input "********" at bounding box center [469, 275] width 146 height 45
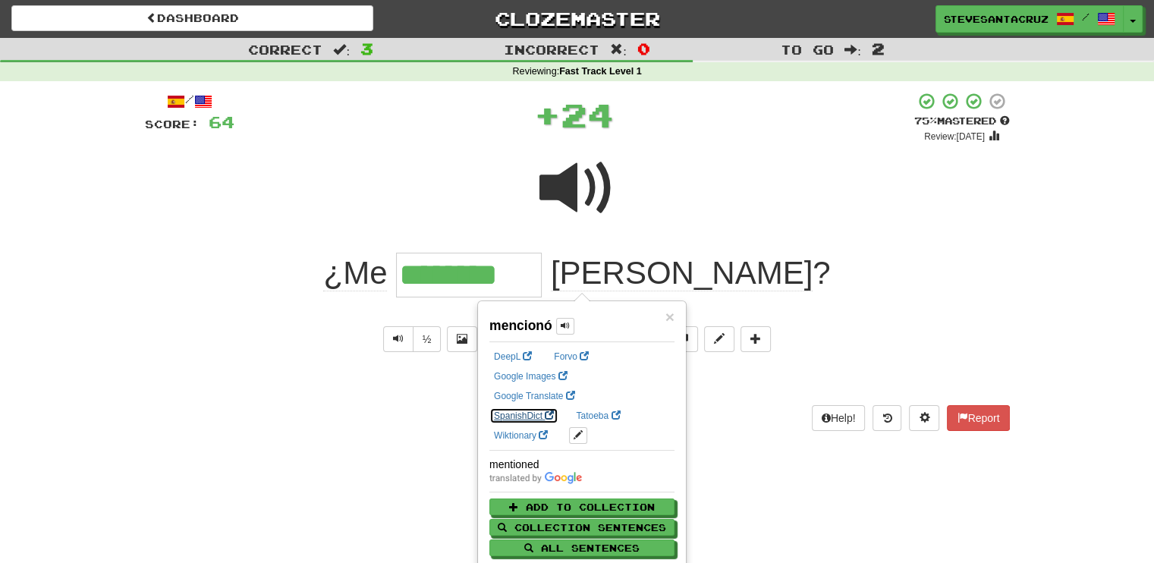
click at [558, 407] on link "SpanishDict" at bounding box center [523, 415] width 69 height 17
click at [975, 288] on div "¿Me ******** Tom ?" at bounding box center [577, 275] width 865 height 45
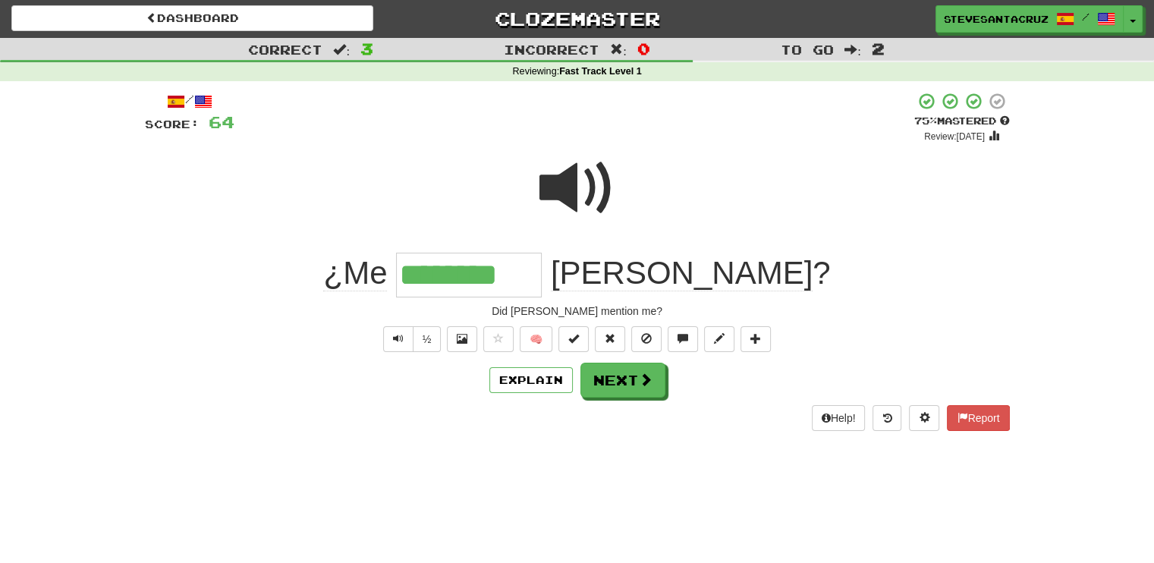
click at [639, 504] on div "Dashboard Clozemaster SteveSantaCruz / Toggle Dropdown Dashboard Leaderboard Ac…" at bounding box center [577, 280] width 1154 height 563
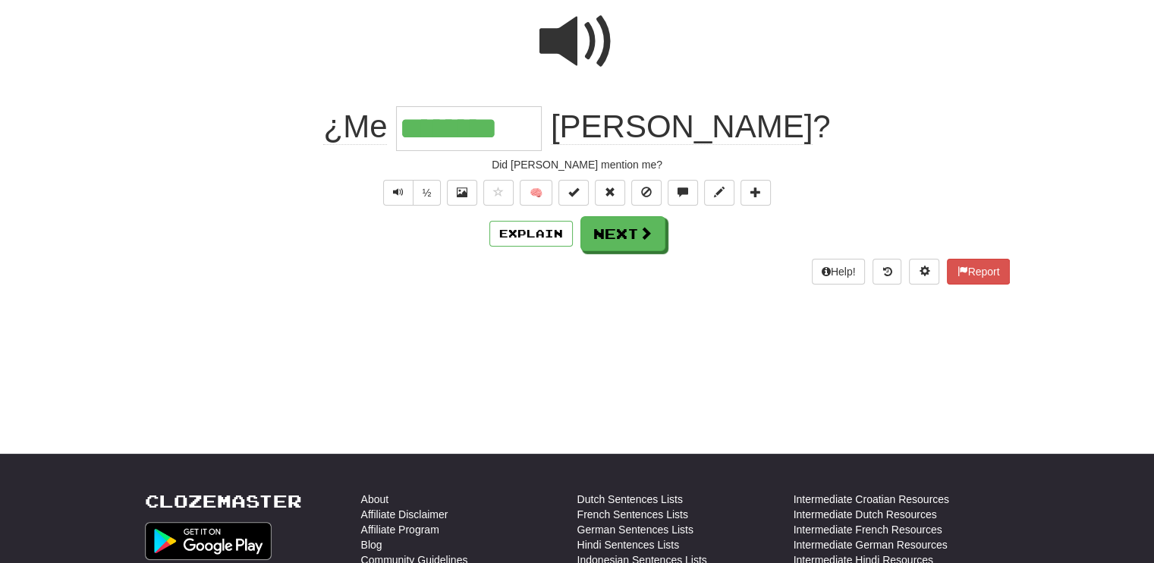
scroll to position [152, 0]
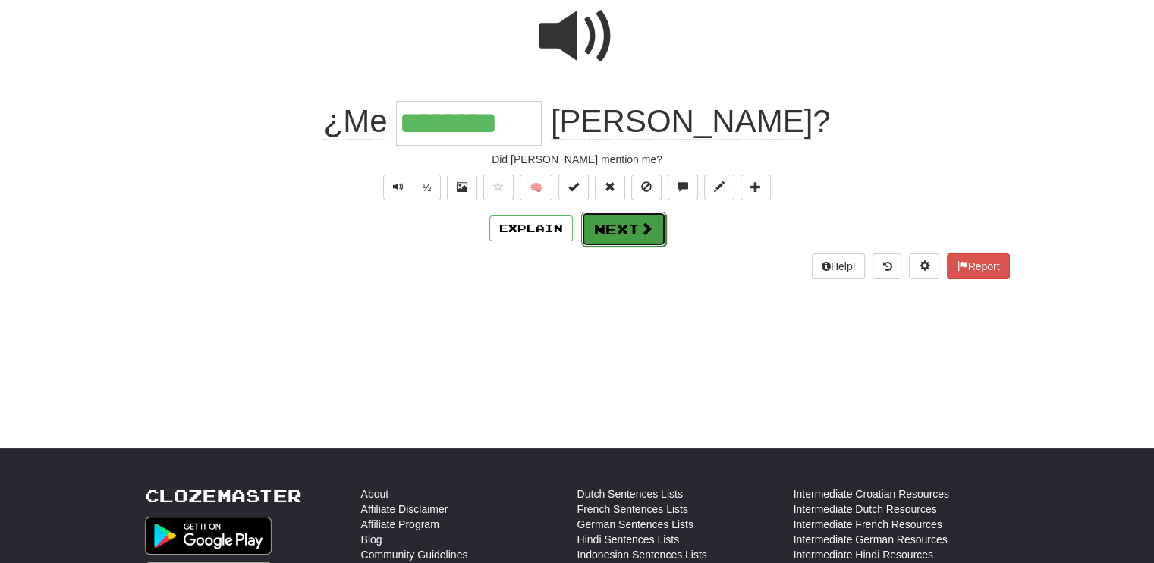
click at [625, 229] on button "Next" at bounding box center [623, 229] width 85 height 35
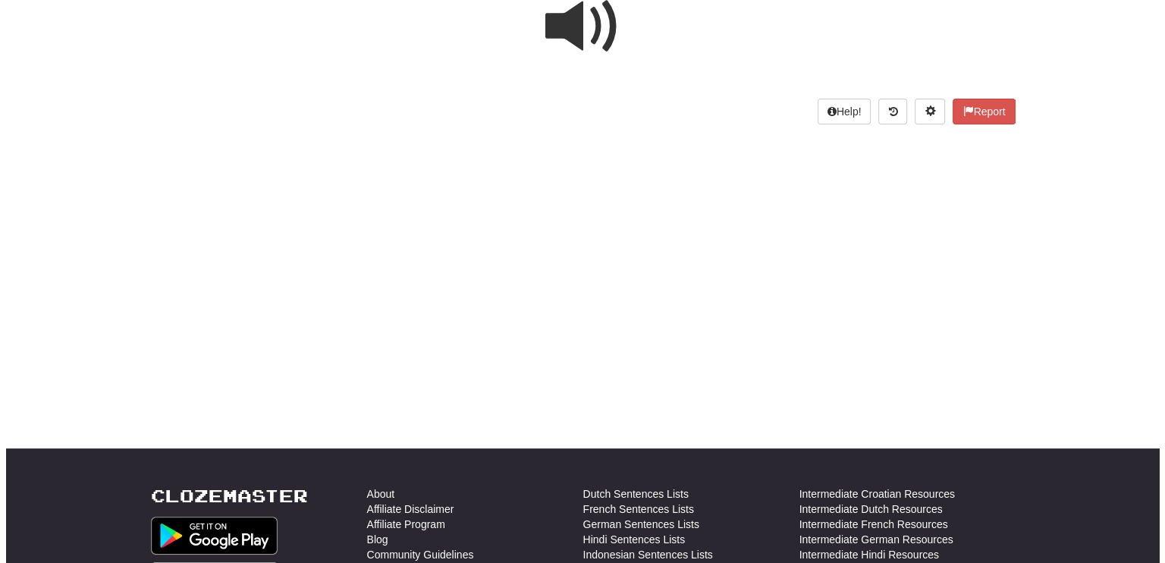
scroll to position [0, 0]
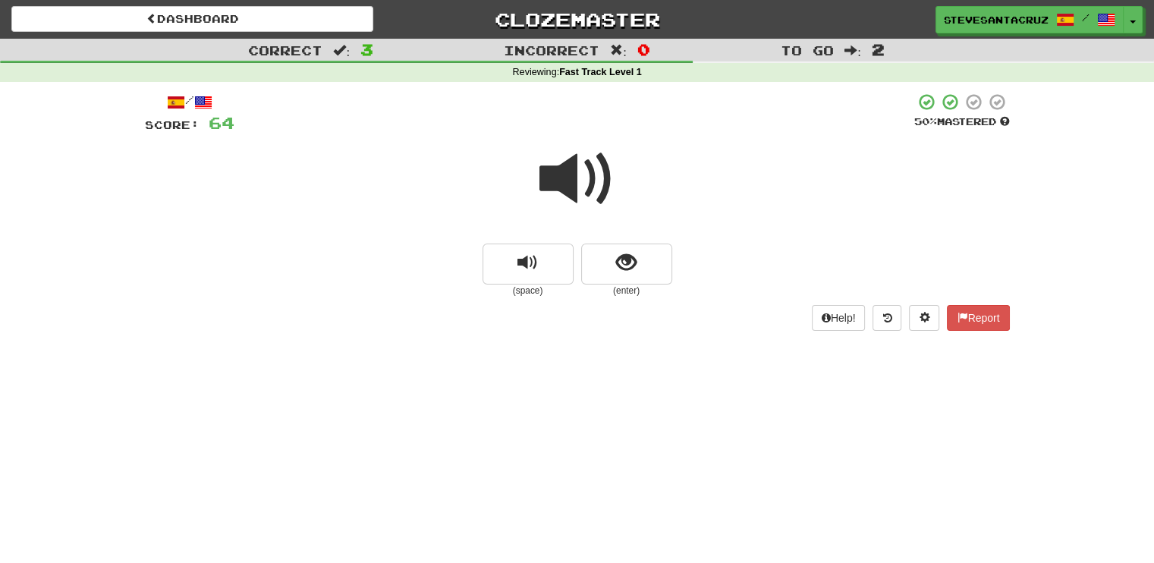
click at [555, 171] on span at bounding box center [577, 179] width 76 height 76
click at [549, 183] on span at bounding box center [577, 179] width 76 height 76
click at [567, 183] on span at bounding box center [577, 179] width 76 height 76
click at [577, 178] on span at bounding box center [577, 179] width 76 height 76
click at [558, 181] on span at bounding box center [577, 179] width 76 height 76
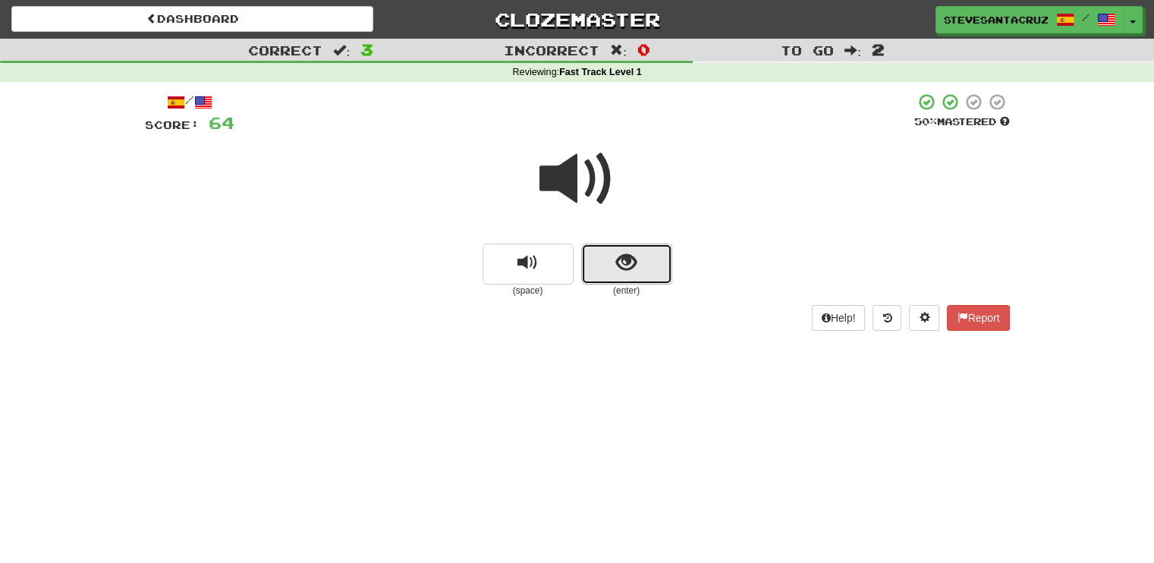
click at [656, 259] on button "show sentence" at bounding box center [626, 264] width 91 height 41
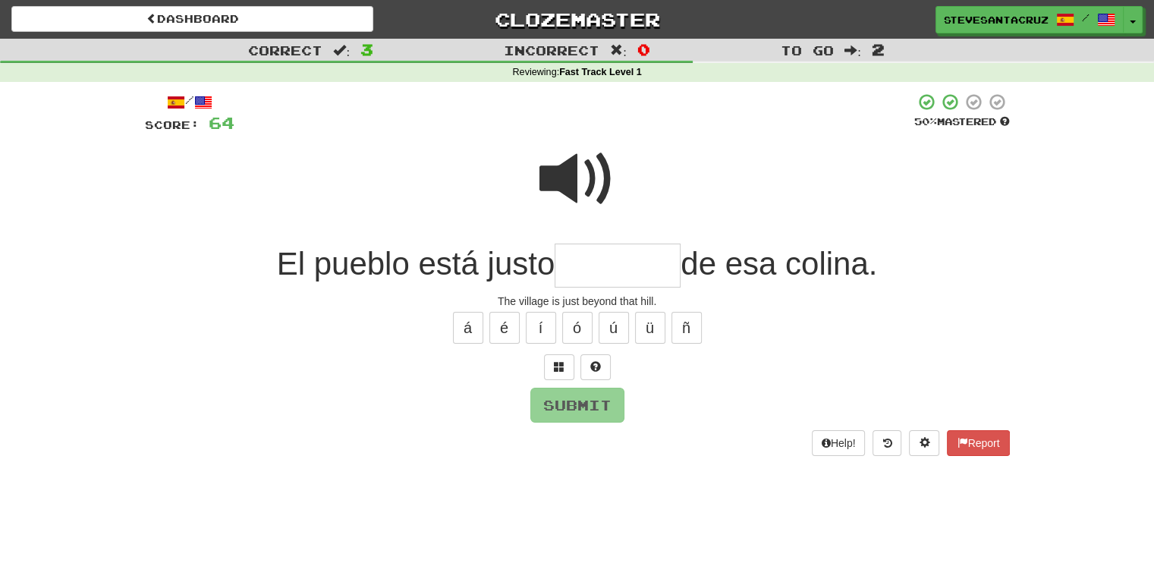
click at [593, 271] on input "text" at bounding box center [618, 266] width 126 height 45
click at [574, 191] on span at bounding box center [577, 179] width 76 height 76
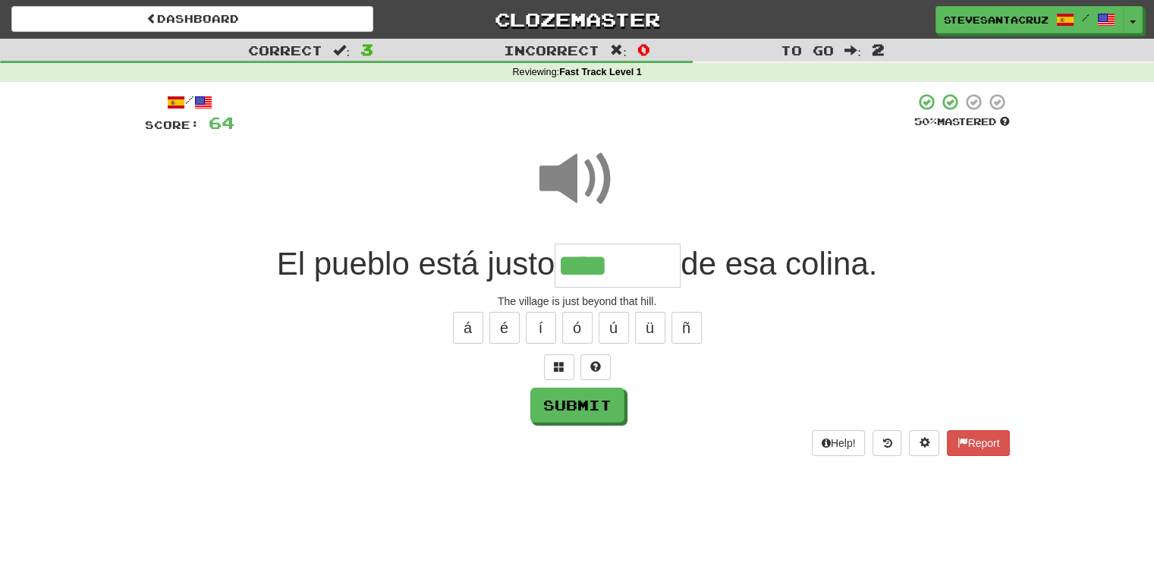
click at [369, 392] on div "Submit" at bounding box center [577, 405] width 865 height 35
click at [644, 266] on input "***" at bounding box center [618, 266] width 126 height 45
type input "********"
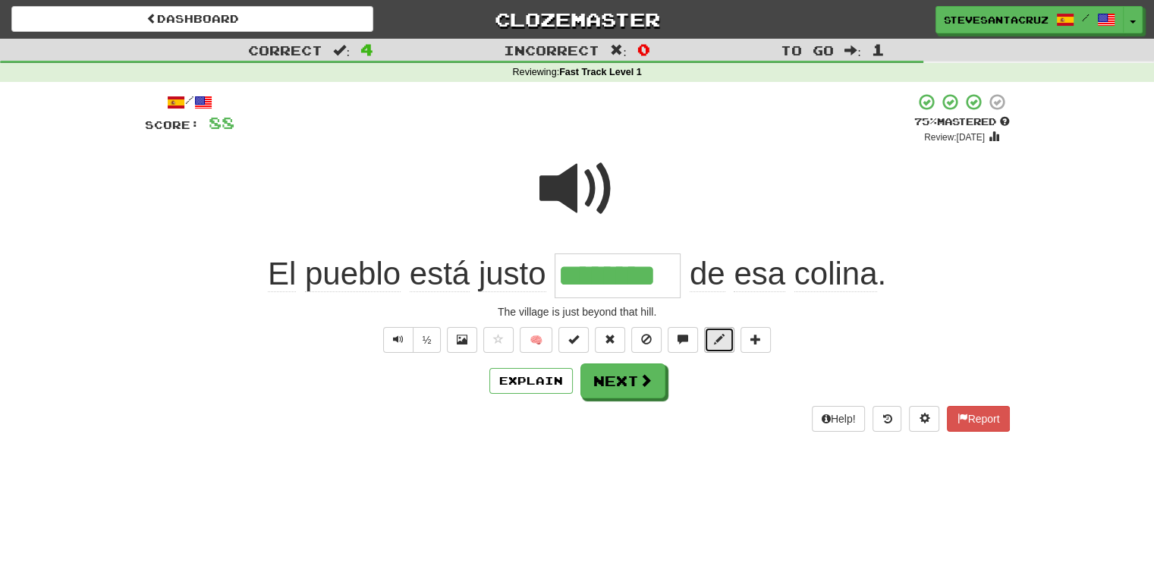
click at [716, 341] on span at bounding box center [719, 339] width 11 height 11
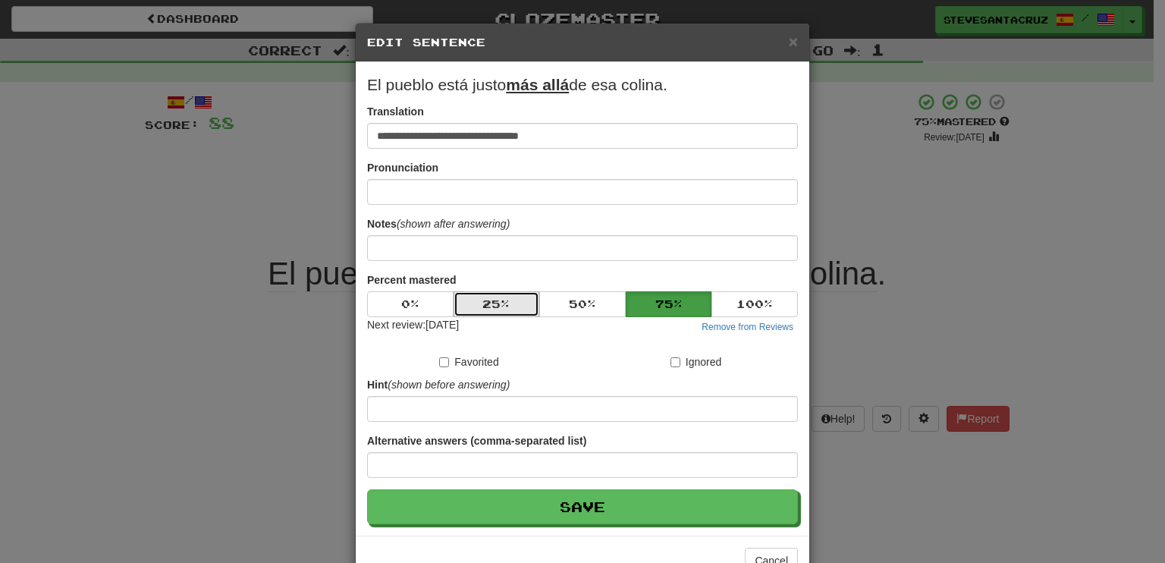
click at [498, 307] on button "25 %" at bounding box center [497, 304] width 86 height 26
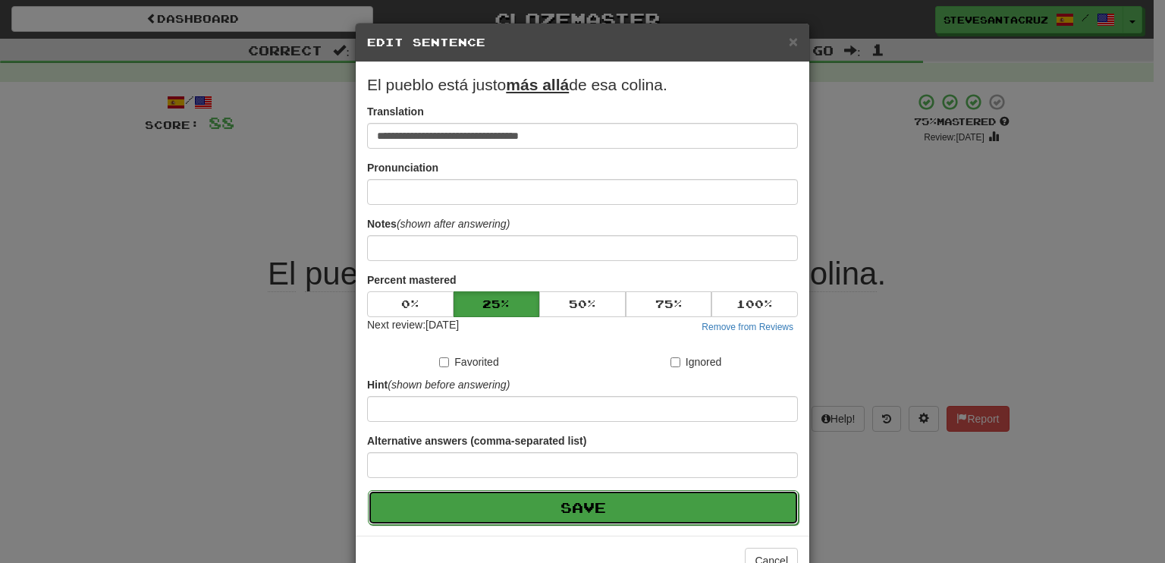
click at [614, 503] on button "Save" at bounding box center [583, 507] width 431 height 35
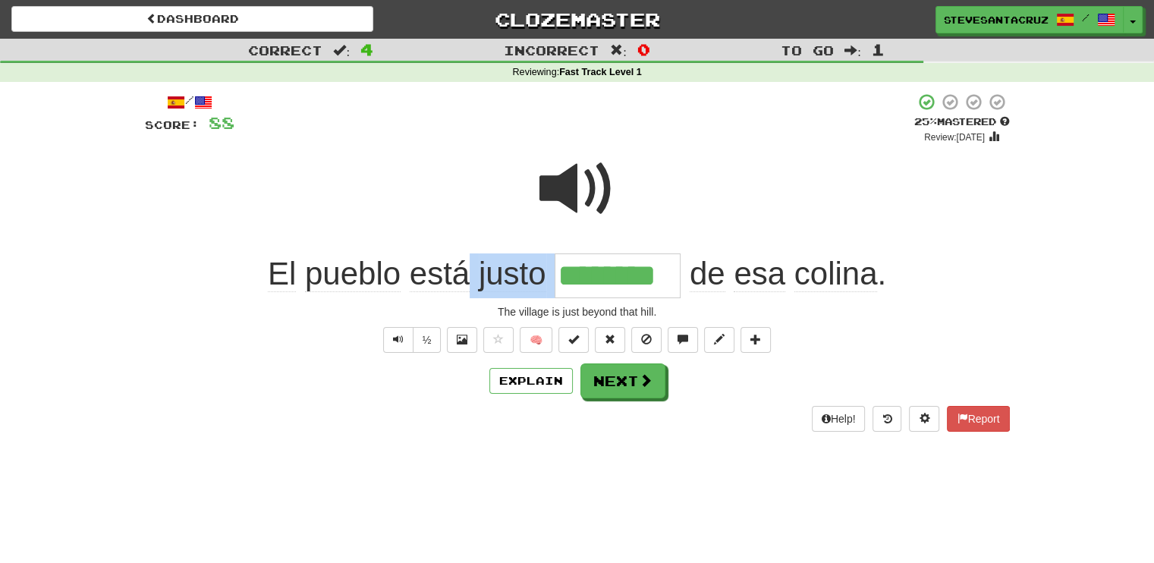
drag, startPoint x: 473, startPoint y: 281, endPoint x: 684, endPoint y: 275, distance: 210.3
click at [684, 275] on span "El pueblo está justo ******** de esa colina ." at bounding box center [577, 274] width 618 height 36
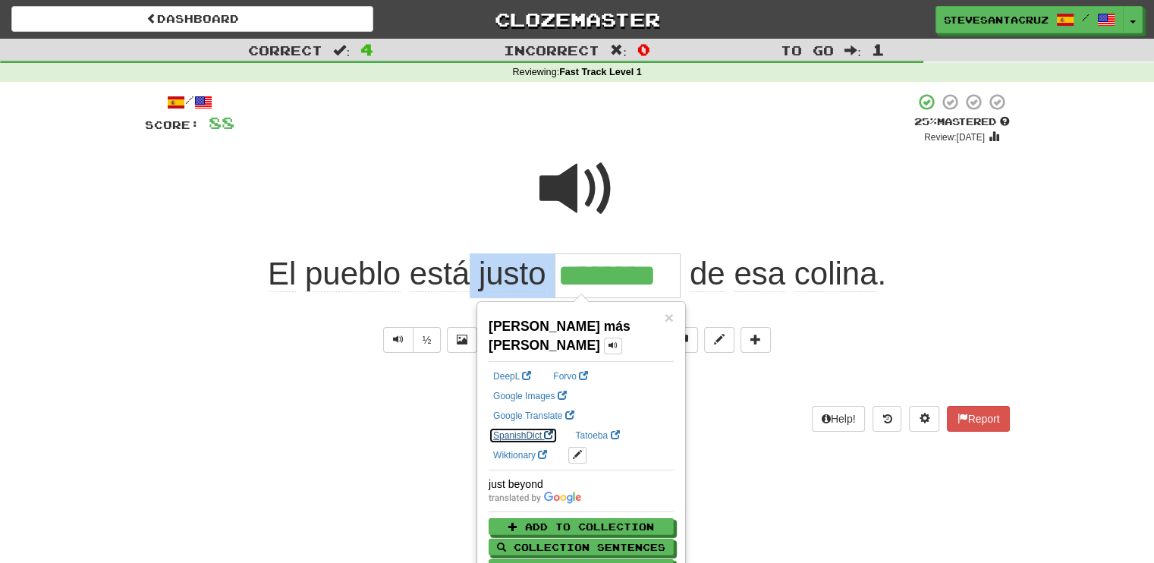
click at [558, 427] on link "SpanishDict" at bounding box center [523, 435] width 69 height 17
click at [257, 122] on div "+ 24" at bounding box center [574, 119] width 680 height 52
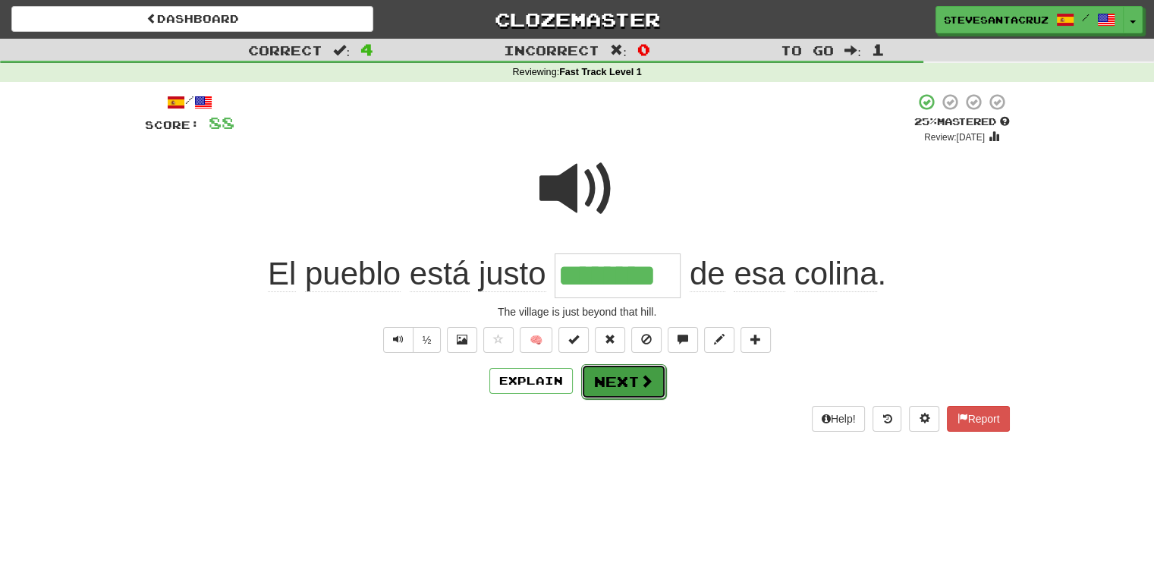
click at [604, 379] on button "Next" at bounding box center [623, 381] width 85 height 35
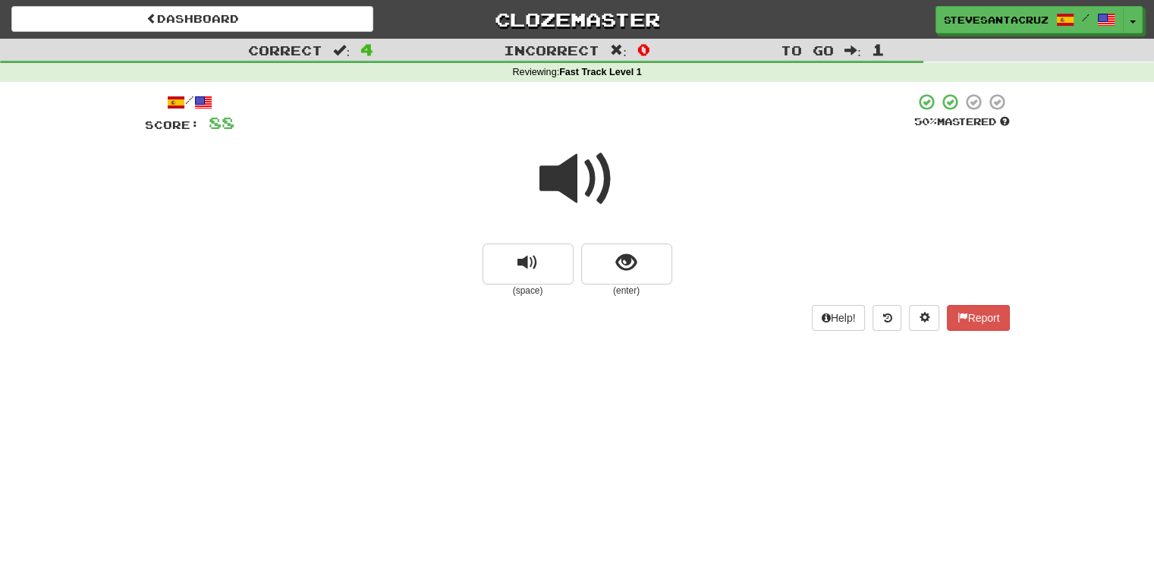
click at [552, 181] on span at bounding box center [577, 179] width 76 height 76
click at [546, 184] on span at bounding box center [577, 179] width 76 height 76
click at [547, 187] on span at bounding box center [577, 179] width 76 height 76
click at [549, 187] on span at bounding box center [577, 179] width 76 height 76
click at [548, 184] on span at bounding box center [577, 179] width 76 height 76
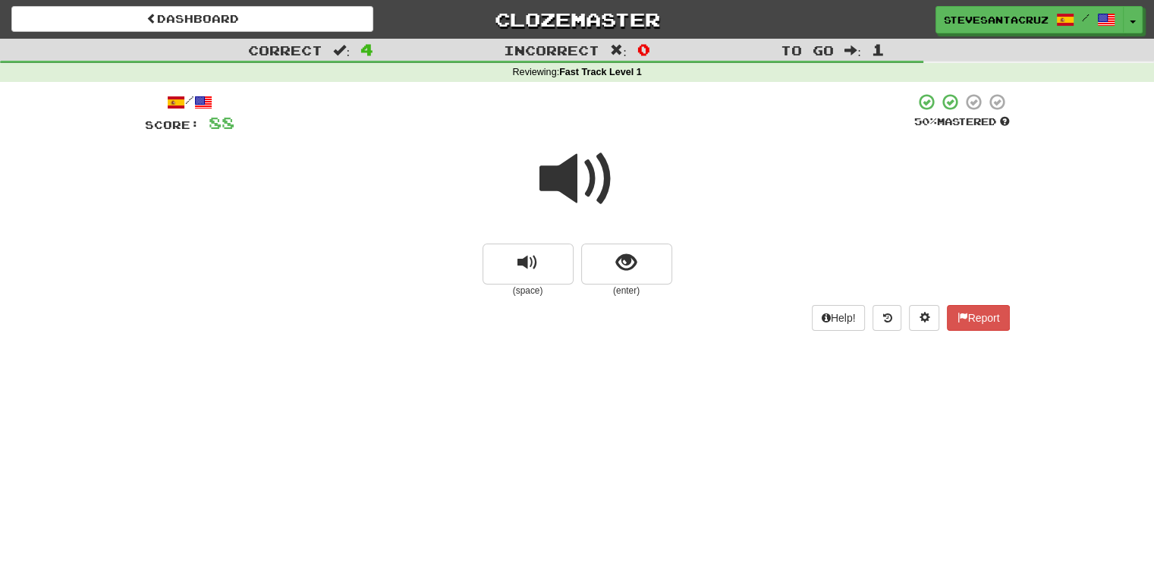
click at [548, 184] on span at bounding box center [577, 179] width 76 height 76
click at [548, 182] on span at bounding box center [577, 179] width 76 height 76
click at [567, 173] on span at bounding box center [577, 179] width 76 height 76
click at [555, 174] on span at bounding box center [577, 179] width 76 height 76
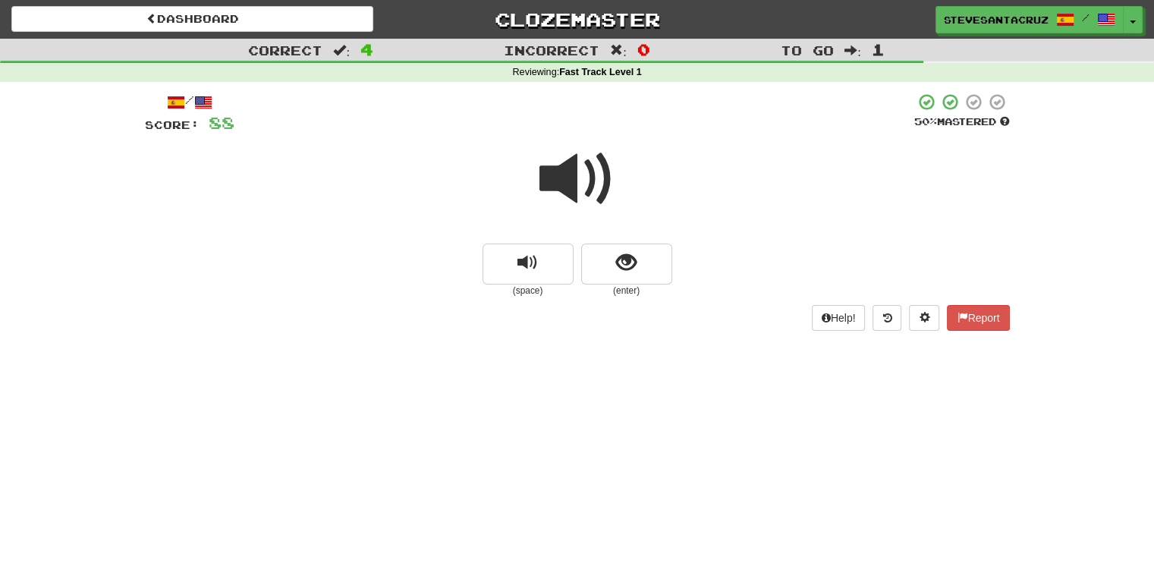
click at [550, 174] on span at bounding box center [577, 179] width 76 height 76
click at [630, 272] on span "show sentence" at bounding box center [626, 263] width 20 height 20
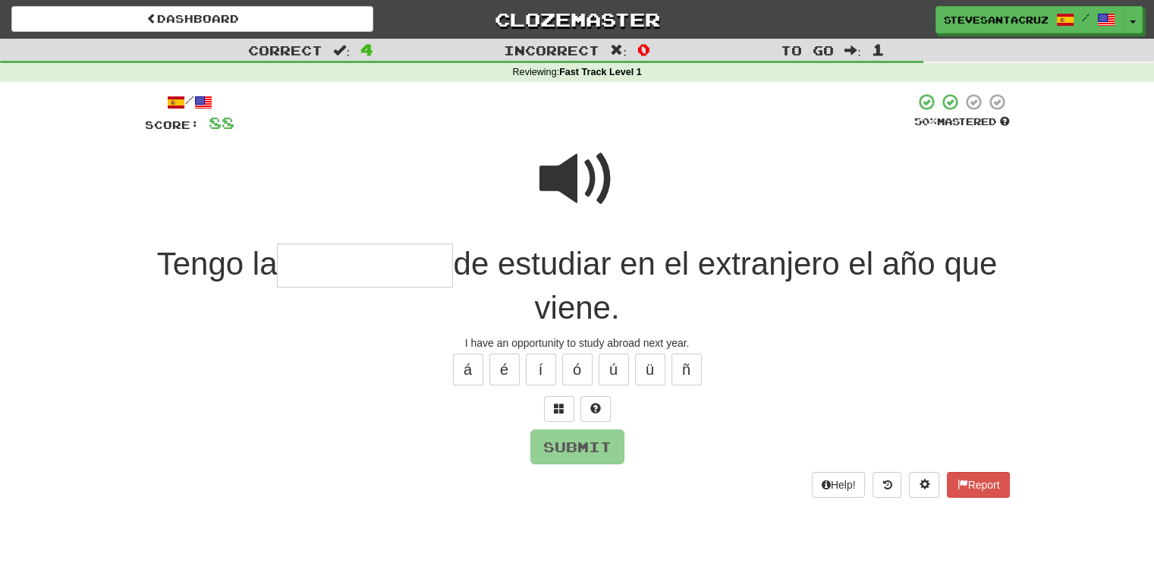
click at [359, 260] on input "text" at bounding box center [365, 266] width 176 height 45
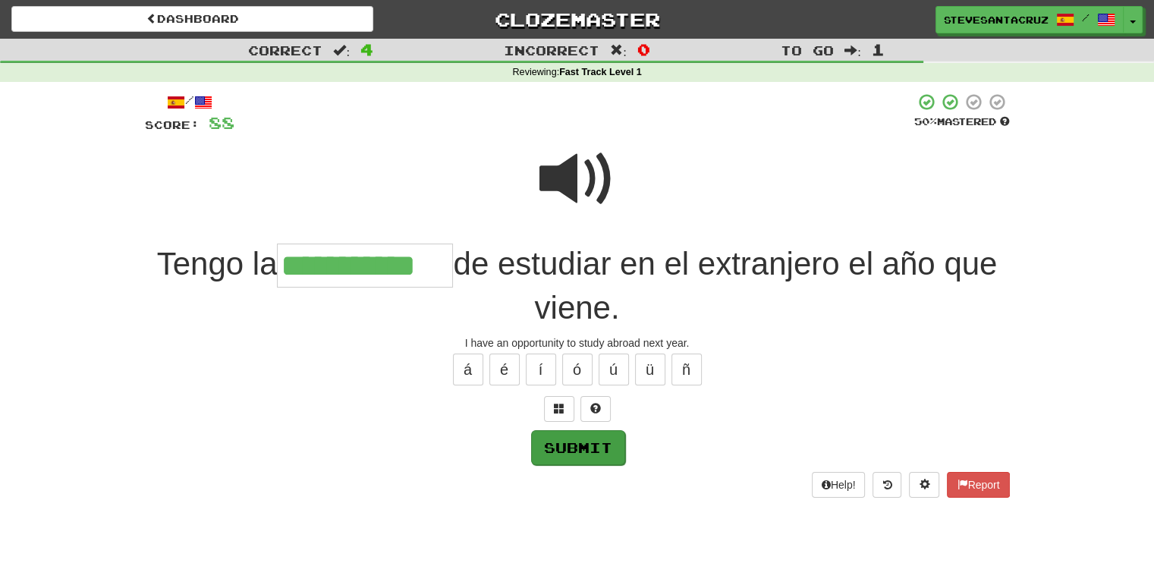
type input "**********"
click at [589, 443] on button "Submit" at bounding box center [578, 447] width 94 height 35
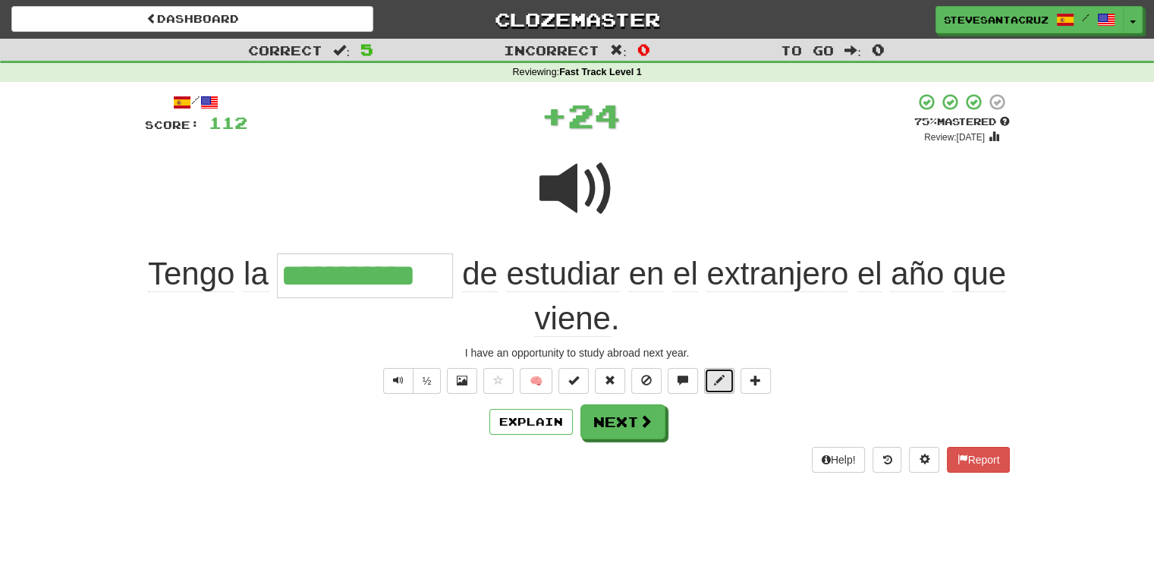
click at [724, 384] on span at bounding box center [719, 380] width 11 height 11
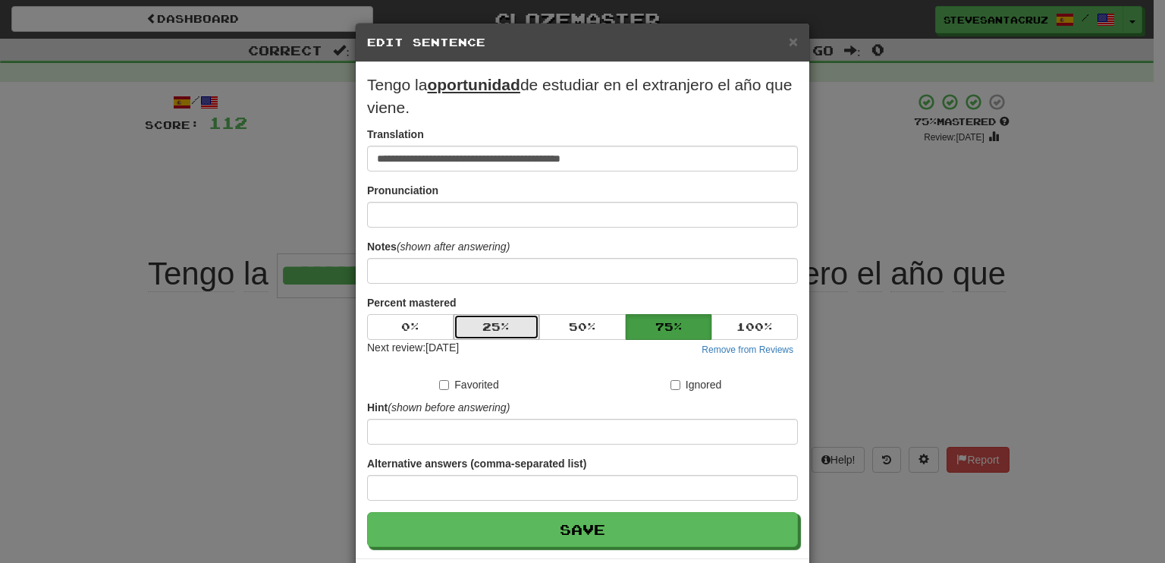
click at [488, 323] on button "25 %" at bounding box center [497, 327] width 86 height 26
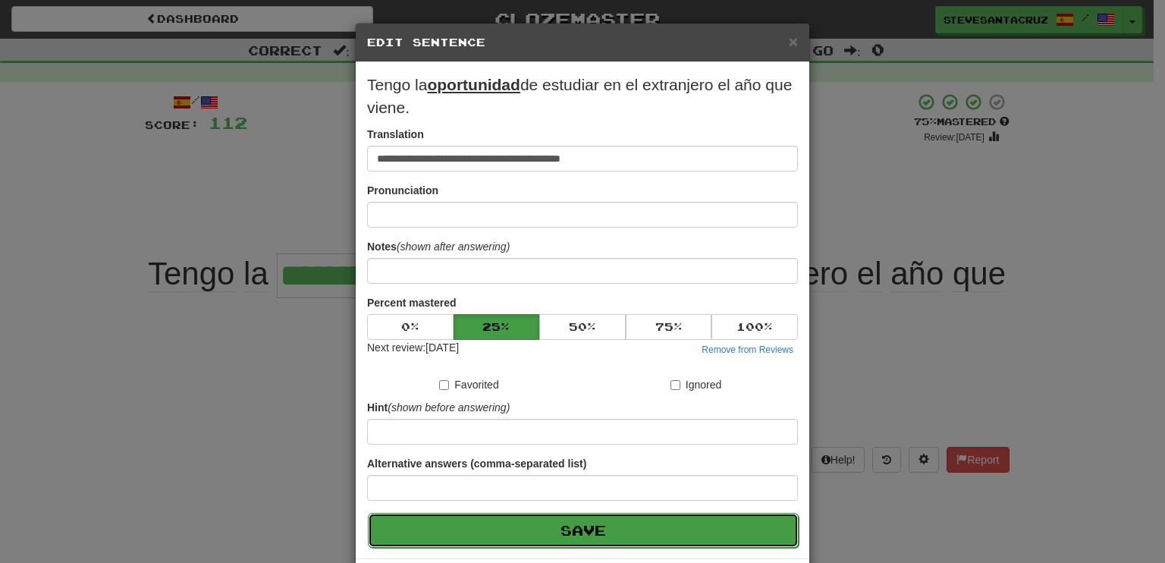
click at [511, 534] on button "Save" at bounding box center [583, 530] width 431 height 35
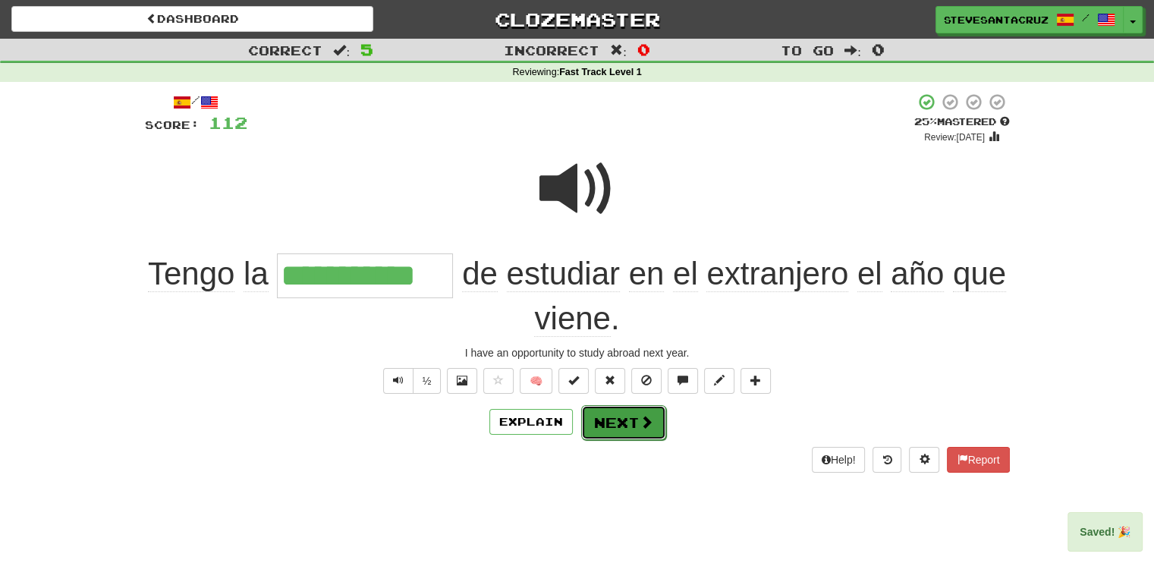
click at [605, 412] on button "Next" at bounding box center [623, 422] width 85 height 35
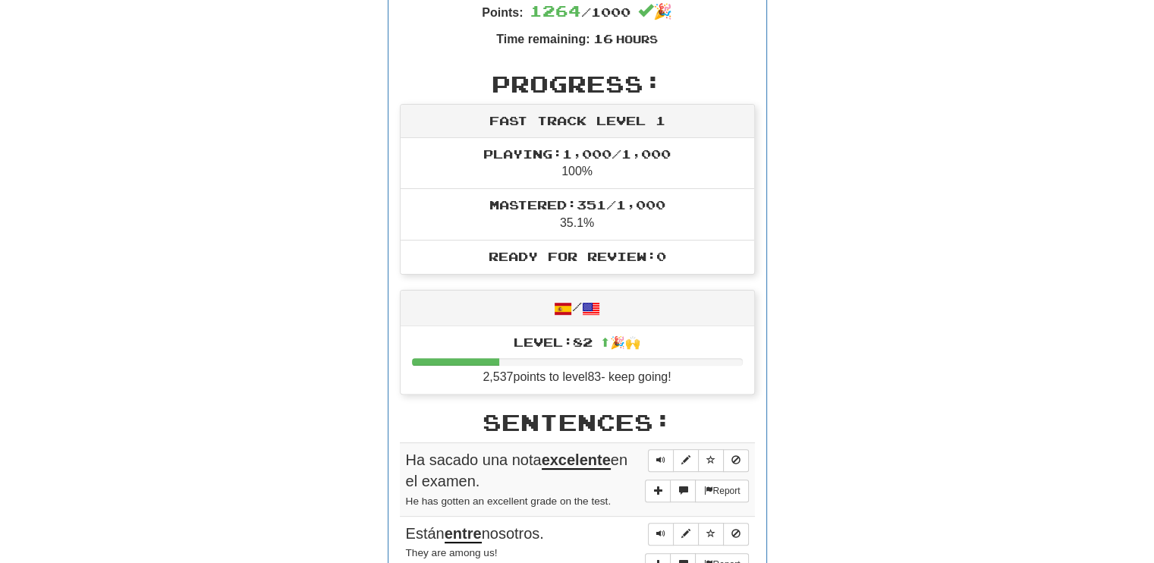
scroll to position [401, 0]
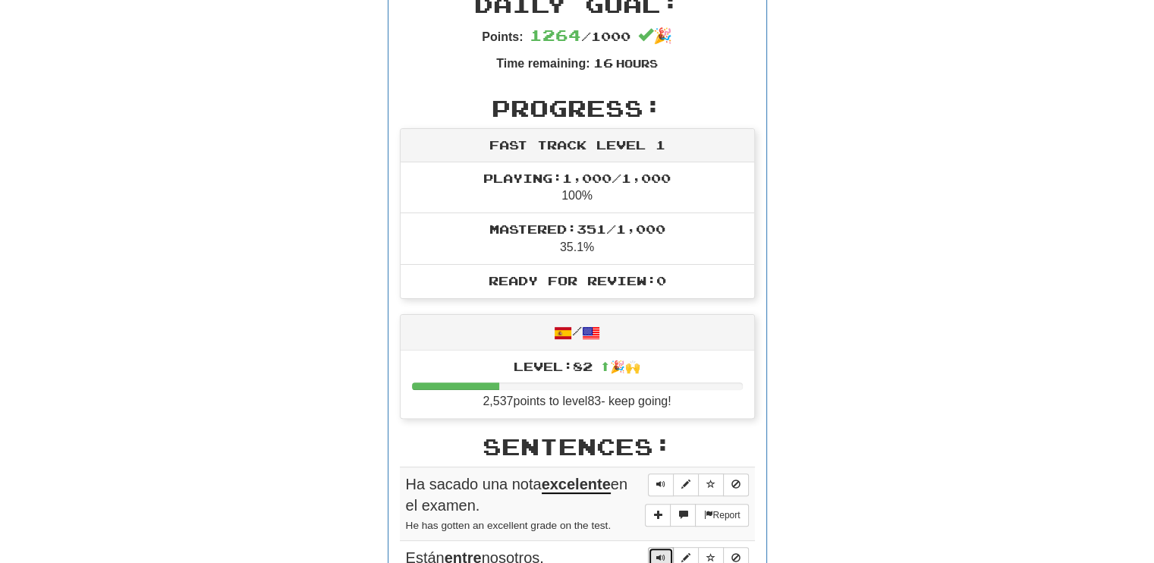
click at [659, 553] on span "Sentence controls" at bounding box center [660, 557] width 9 height 9
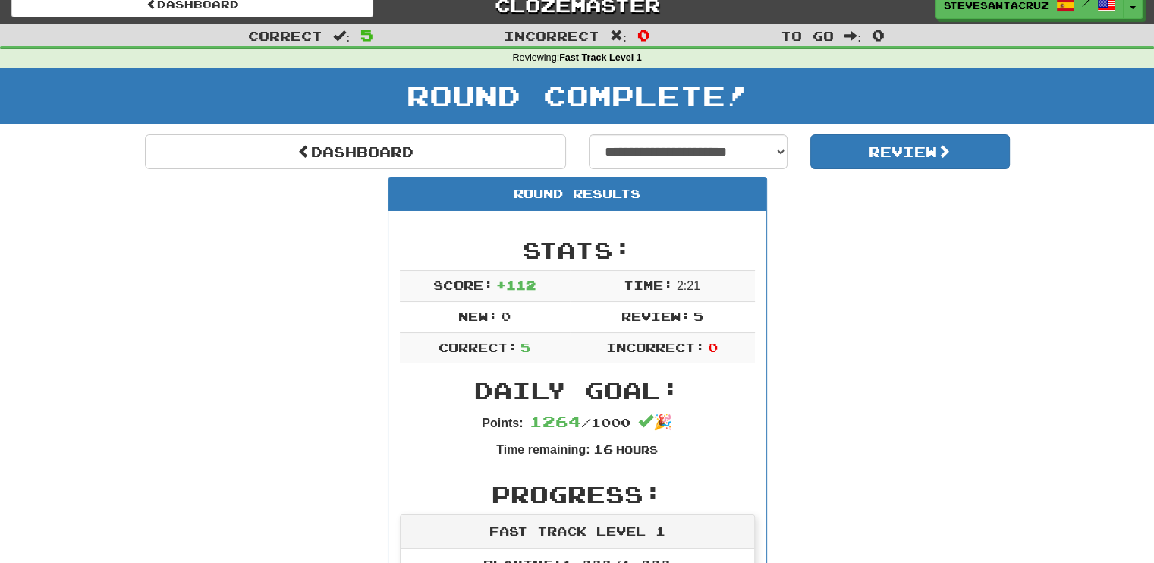
scroll to position [0, 0]
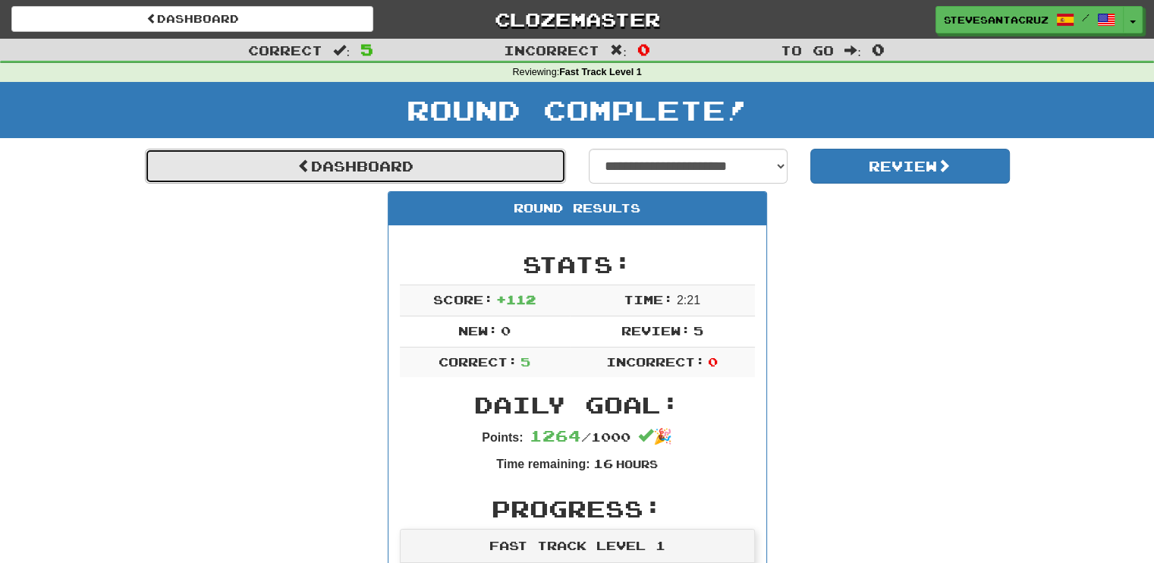
click at [255, 168] on link "Dashboard" at bounding box center [355, 166] width 421 height 35
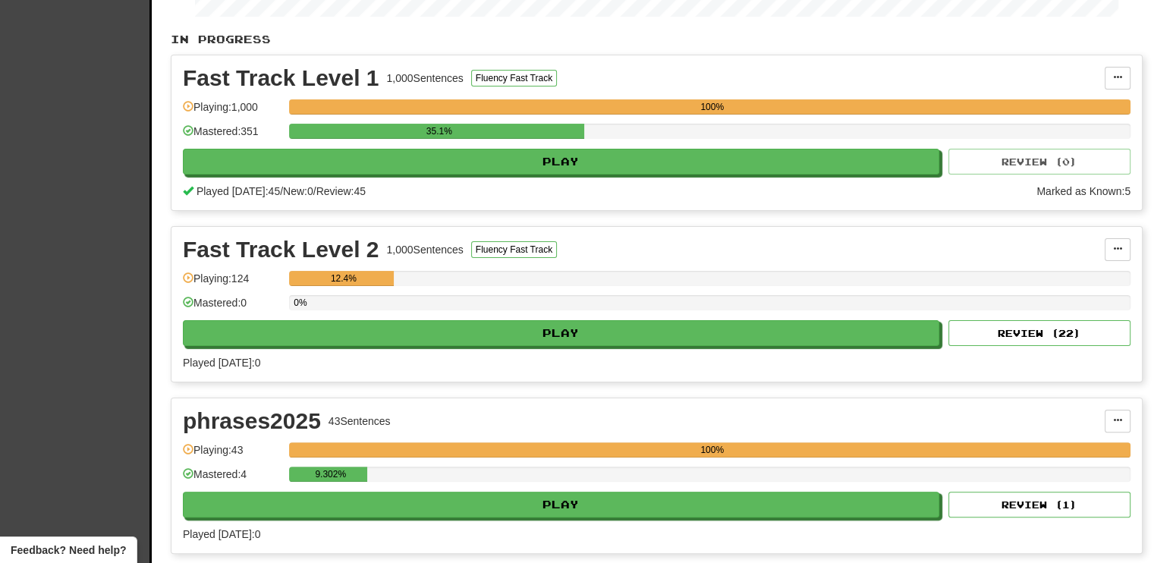
scroll to position [303, 0]
